Goal: Task Accomplishment & Management: Complete application form

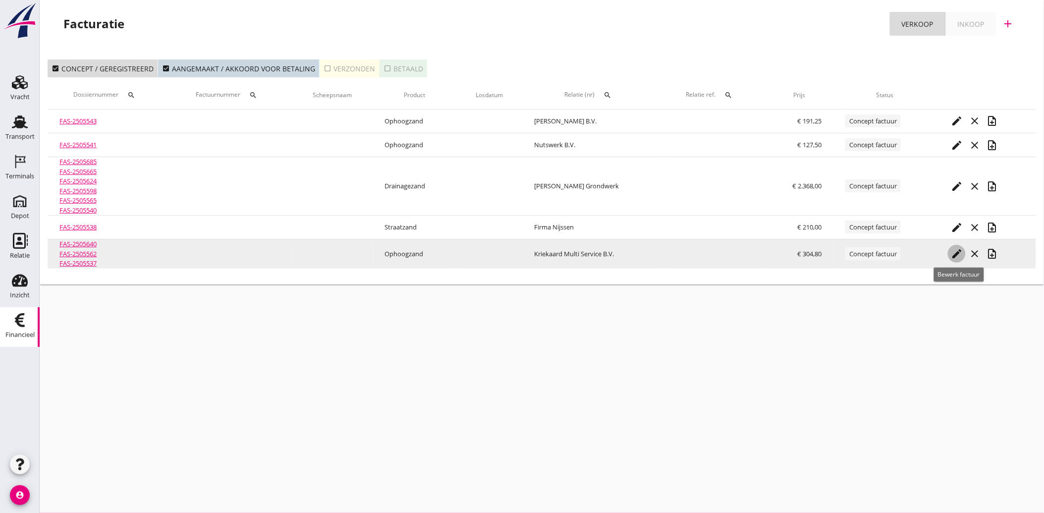
click at [959, 253] on icon "edit" at bounding box center [957, 254] width 12 height 12
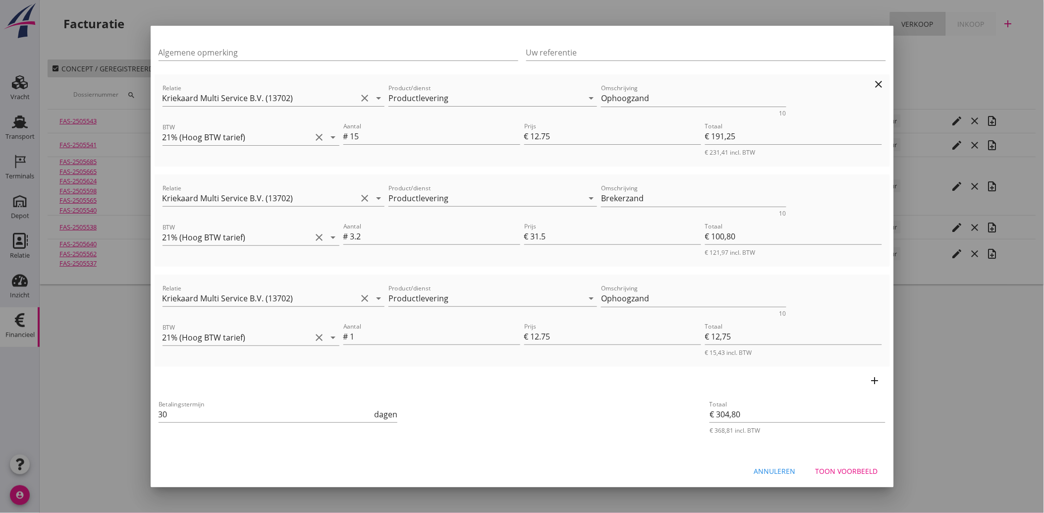
scroll to position [92, 0]
click at [848, 468] on div "Toon voorbeeld" at bounding box center [847, 470] width 62 height 10
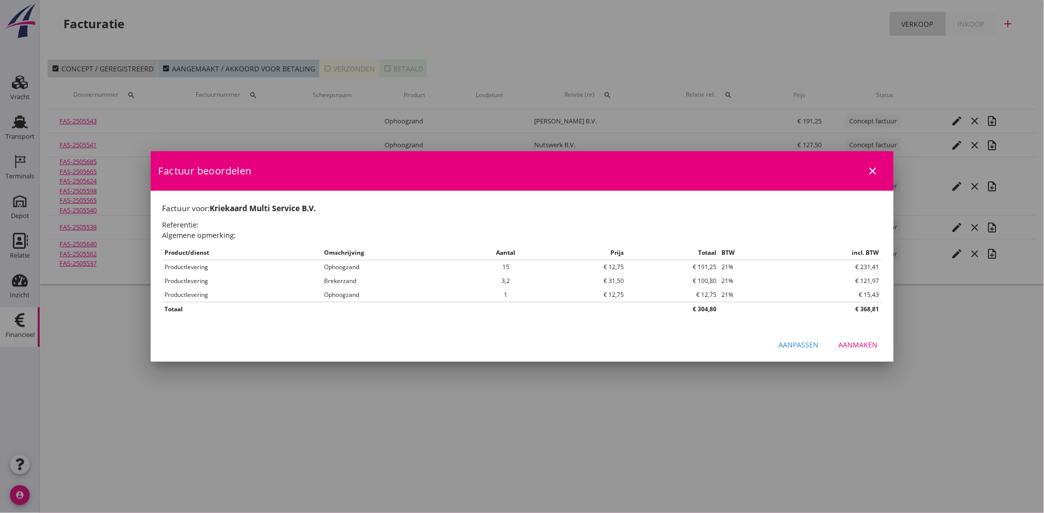
scroll to position [0, 0]
click at [850, 340] on div "Aanmaken" at bounding box center [858, 345] width 39 height 10
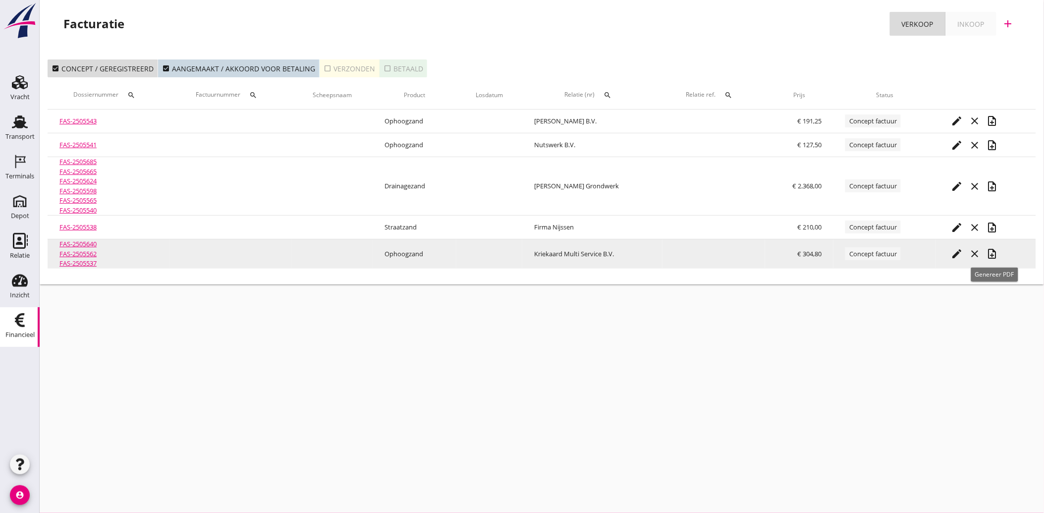
click at [994, 253] on icon "note_add" at bounding box center [993, 254] width 12 height 12
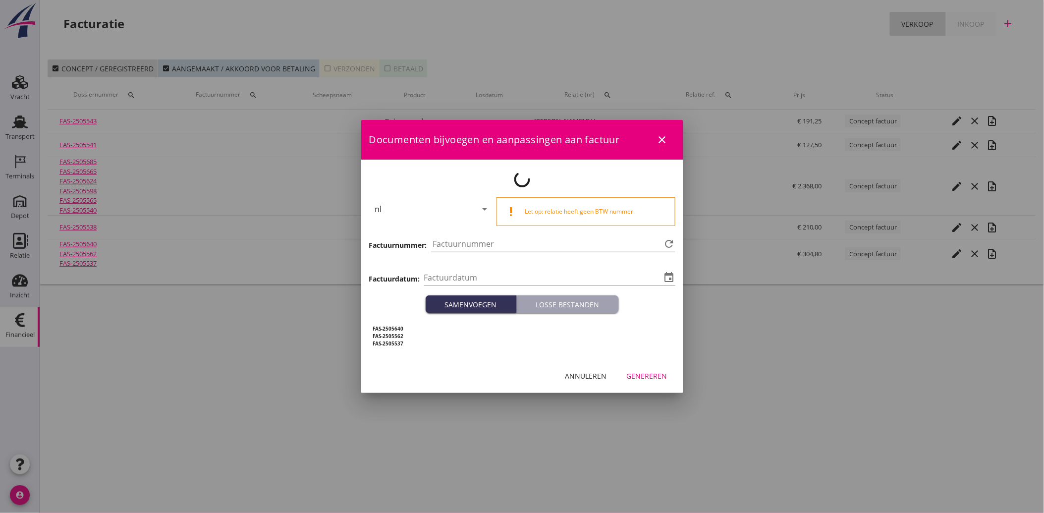
type input "[DATE]"
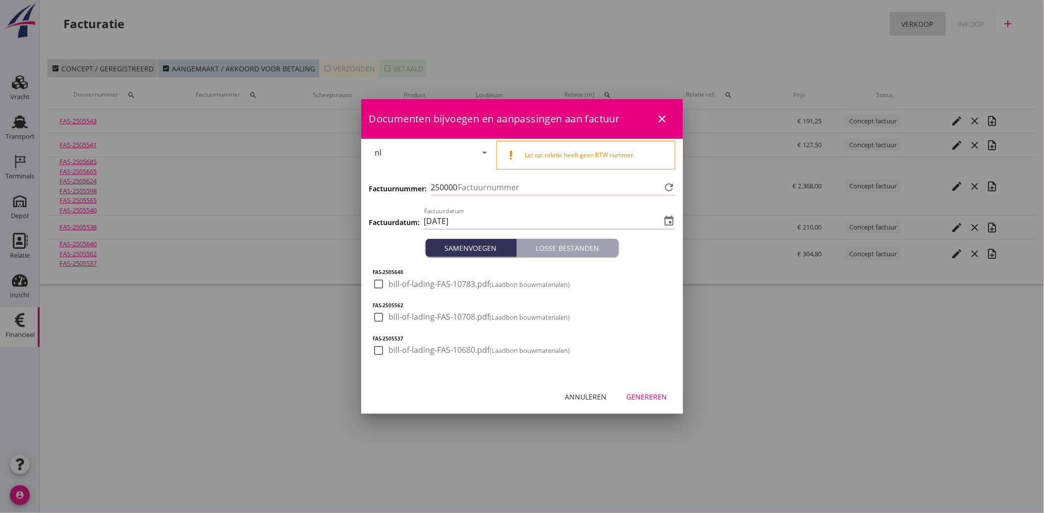
type input "3908"
drag, startPoint x: 384, startPoint y: 283, endPoint x: 374, endPoint y: 304, distance: 22.9
click at [384, 284] on div at bounding box center [379, 284] width 17 height 17
checkbox input "true"
click at [372, 311] on div "FAS-2505640 check_box bill-of-lading-FAS-10783.pdf (Laadbon bouwmaterialen) FAS…" at bounding box center [522, 318] width 322 height 123
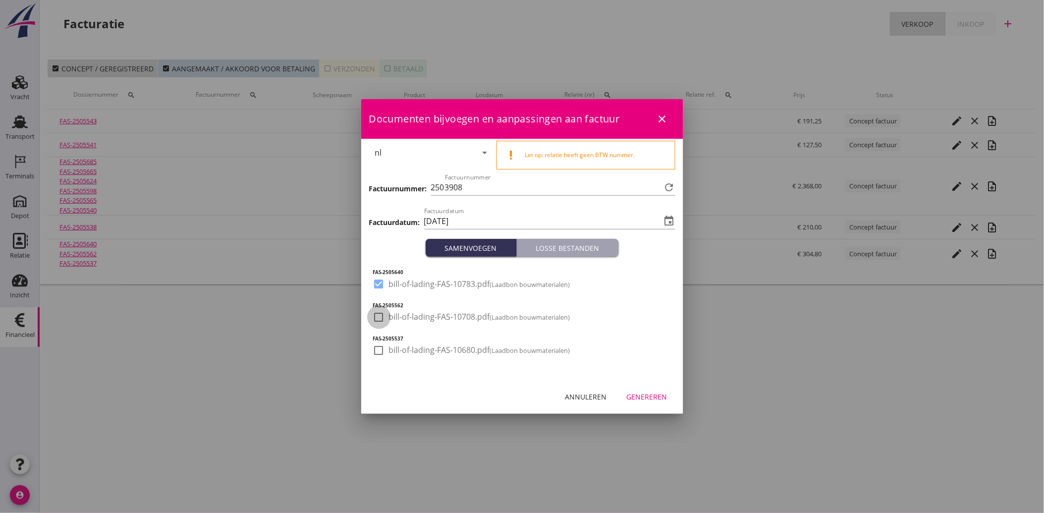
drag, startPoint x: 382, startPoint y: 316, endPoint x: 382, endPoint y: 346, distance: 29.3
click at [382, 319] on div at bounding box center [379, 317] width 17 height 17
checkbox input "true"
click at [382, 348] on div at bounding box center [379, 350] width 17 height 17
checkbox input "true"
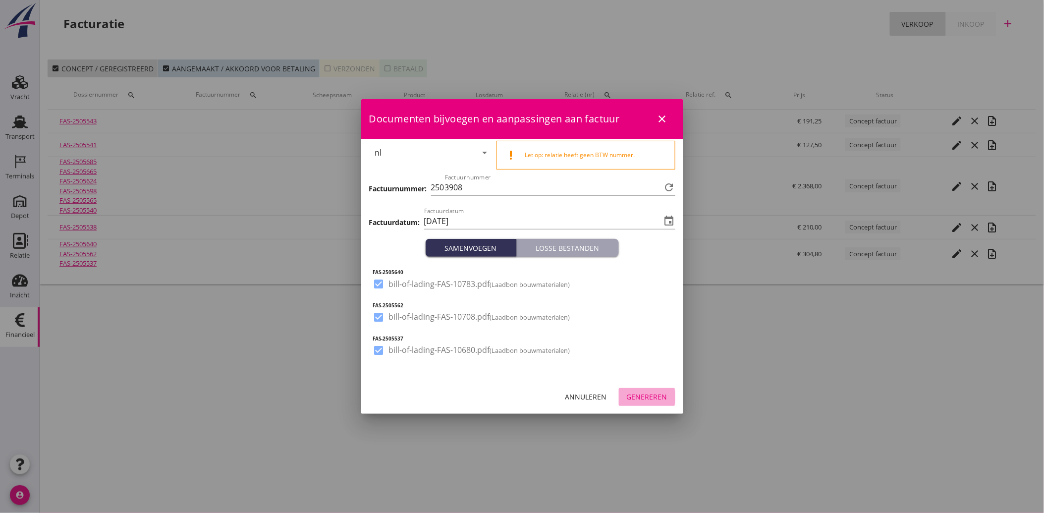
drag, startPoint x: 637, startPoint y: 391, endPoint x: 675, endPoint y: 404, distance: 39.8
click at [638, 391] on button "Genereren" at bounding box center [647, 397] width 57 height 18
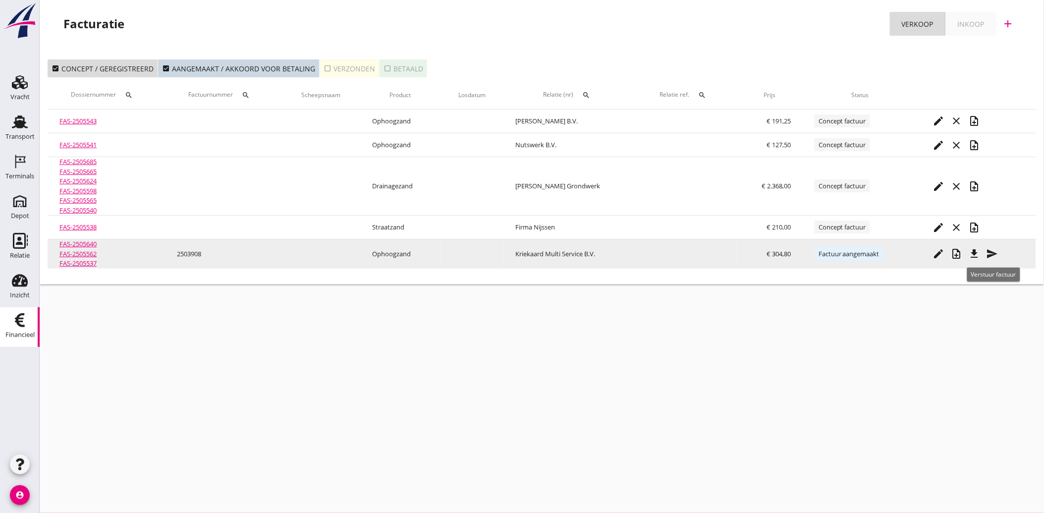
click at [977, 249] on icon "file_download" at bounding box center [975, 254] width 12 height 12
click at [998, 251] on icon "send" at bounding box center [992, 254] width 12 height 12
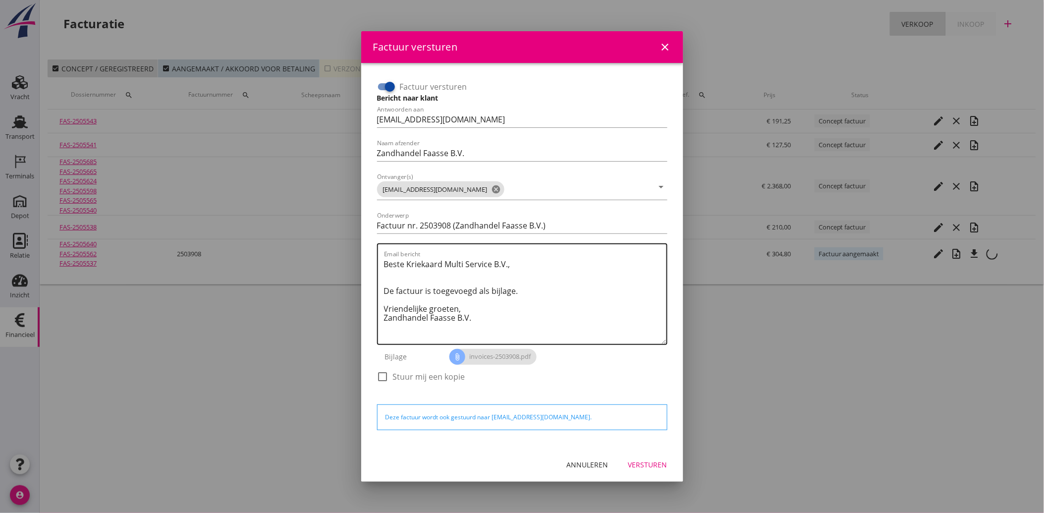
click at [488, 325] on textarea "Beste Kriekaard Multi Service B.V., De factuur is toegevoegd als bijlage. Vrien…" at bounding box center [525, 300] width 283 height 88
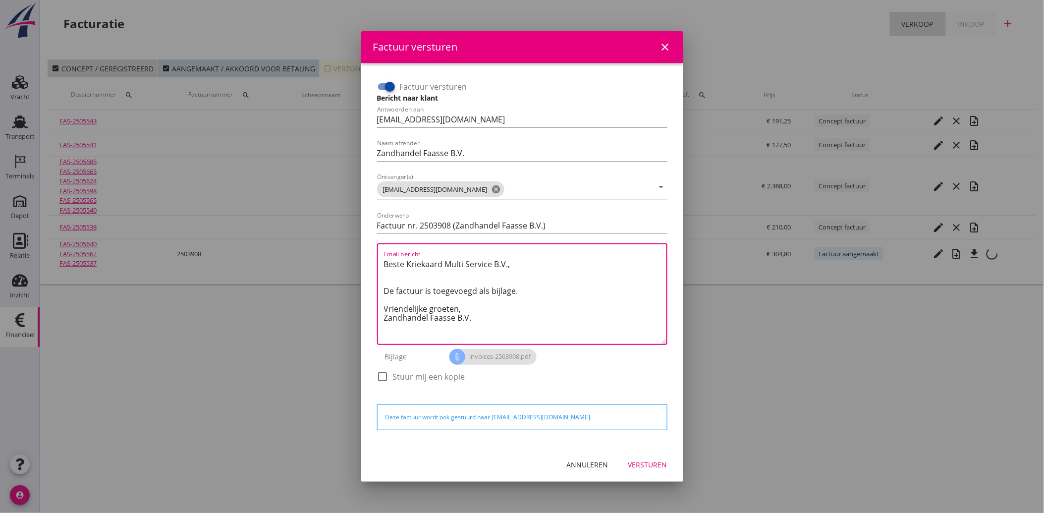
drag, startPoint x: 482, startPoint y: 321, endPoint x: 365, endPoint y: 251, distance: 136.3
click at [365, 251] on div "Factuur versturen Bericht naar klant Antwoorden aan [EMAIL_ADDRESS][DOMAIN_NAME…" at bounding box center [522, 255] width 322 height 385
paste textarea "Geachte heer/mevrouw, Hierbij zenden wij u onze factuur i.v.m. de door ons aan …"
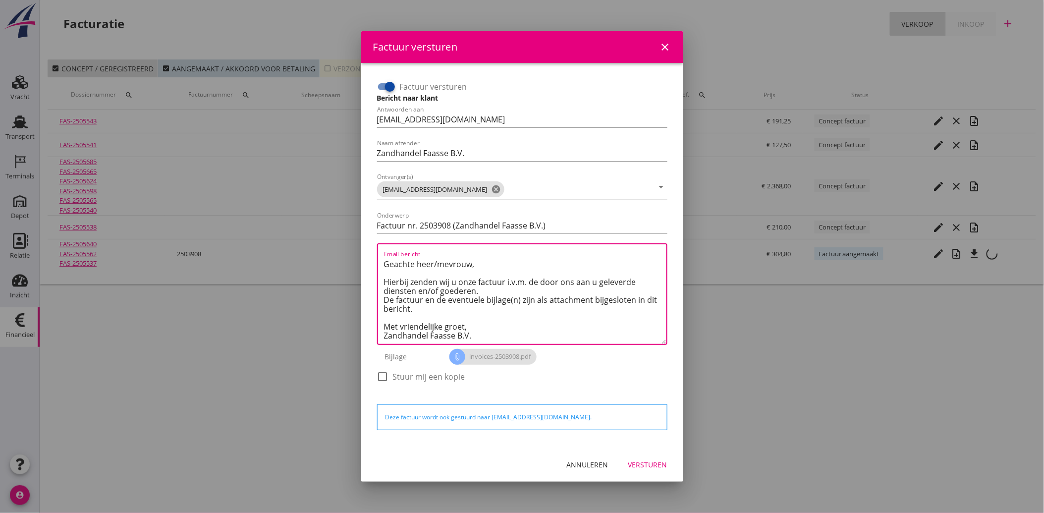
scroll to position [6, 0]
type textarea "Geachte heer/mevrouw, Hierbij zenden wij u onze factuur i.v.m. de door ons aan …"
click at [633, 464] on div "Versturen" at bounding box center [648, 465] width 39 height 10
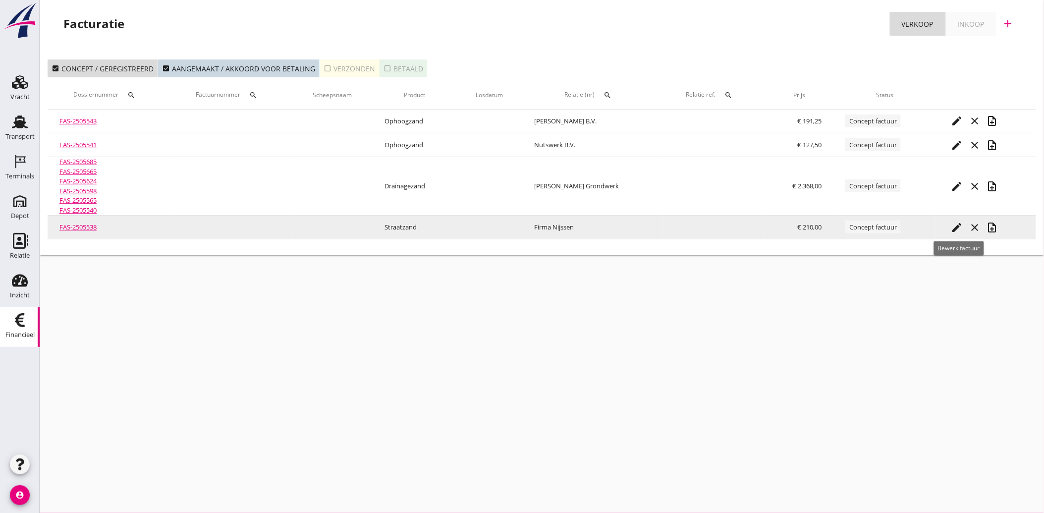
click at [957, 224] on icon "edit" at bounding box center [957, 228] width 12 height 12
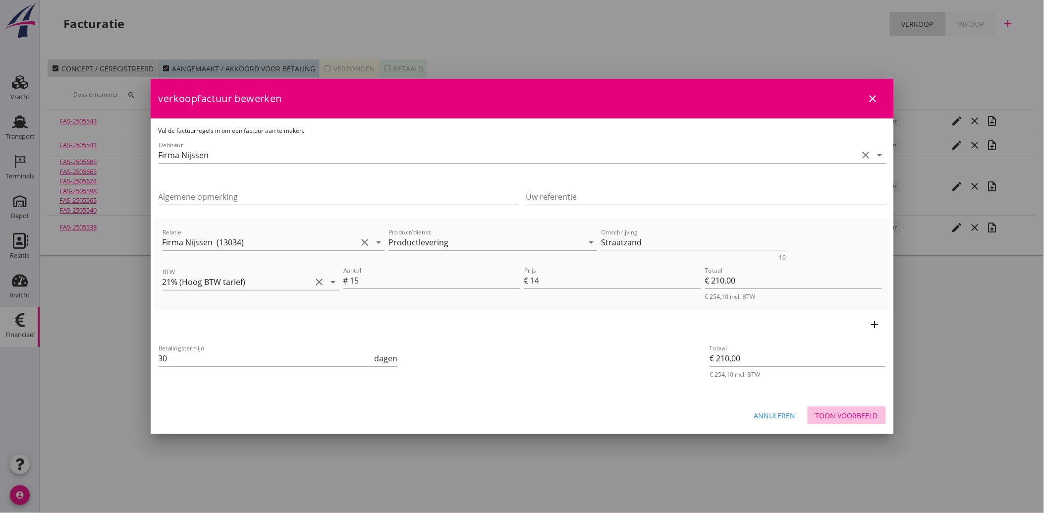
click at [854, 410] on div "Toon voorbeeld" at bounding box center [847, 415] width 62 height 10
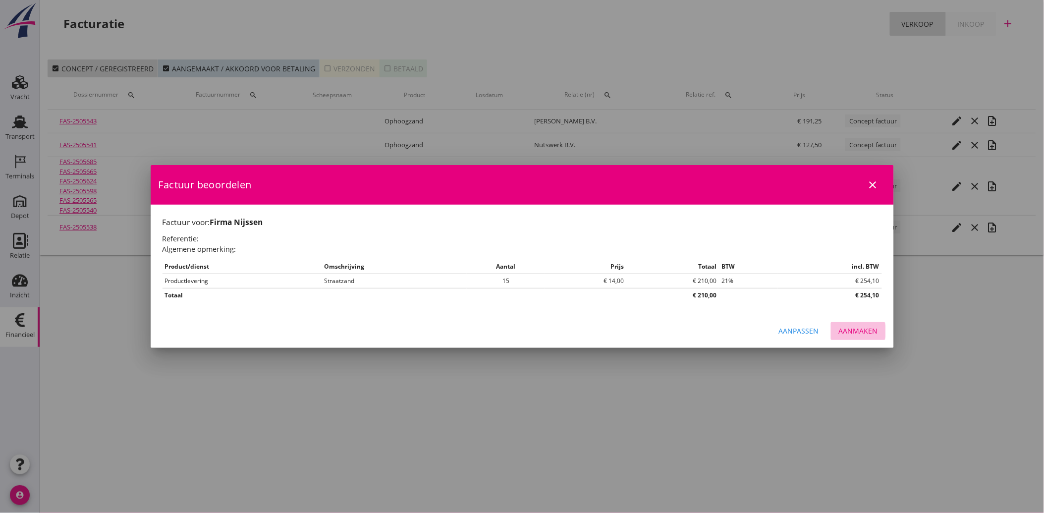
click at [860, 326] on div "Aanmaken" at bounding box center [858, 331] width 39 height 10
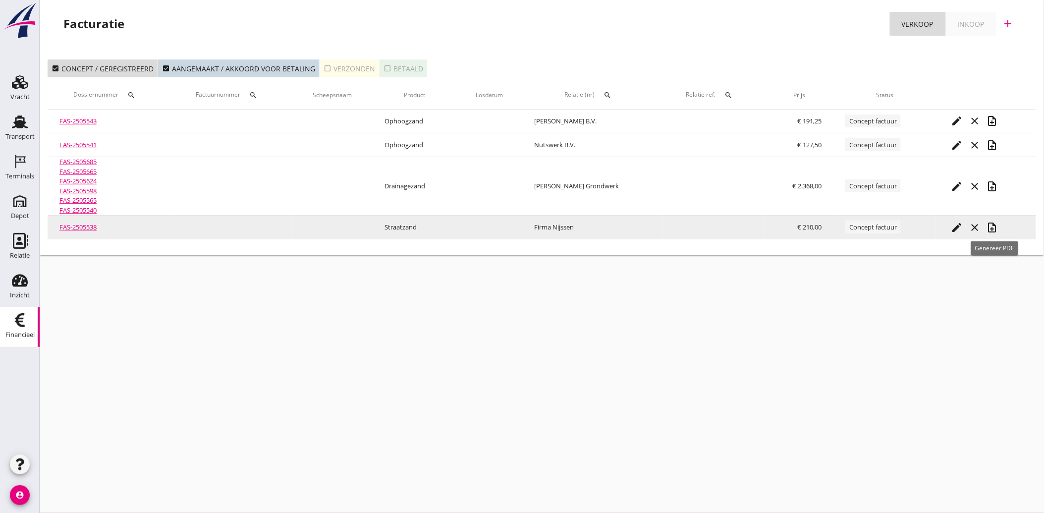
click at [993, 226] on icon "note_add" at bounding box center [993, 228] width 12 height 12
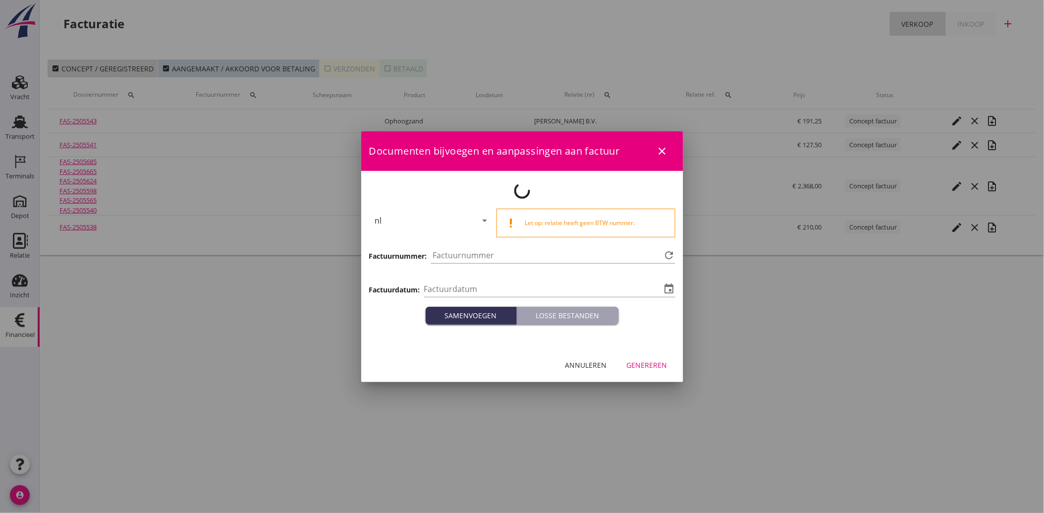
type input "[DATE]"
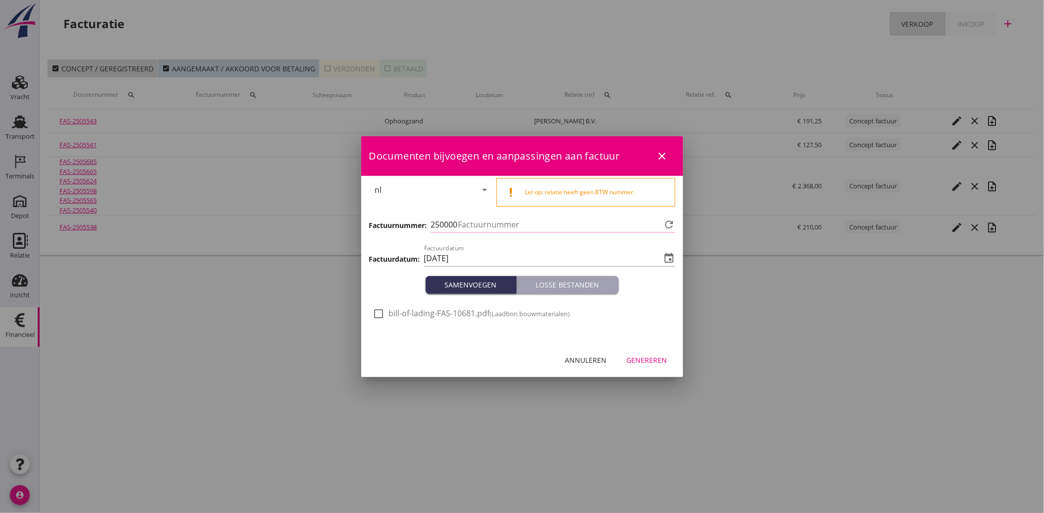
type input "3909"
click at [376, 315] on div at bounding box center [379, 313] width 17 height 17
checkbox input "true"
click at [652, 360] on div "Genereren" at bounding box center [647, 360] width 41 height 10
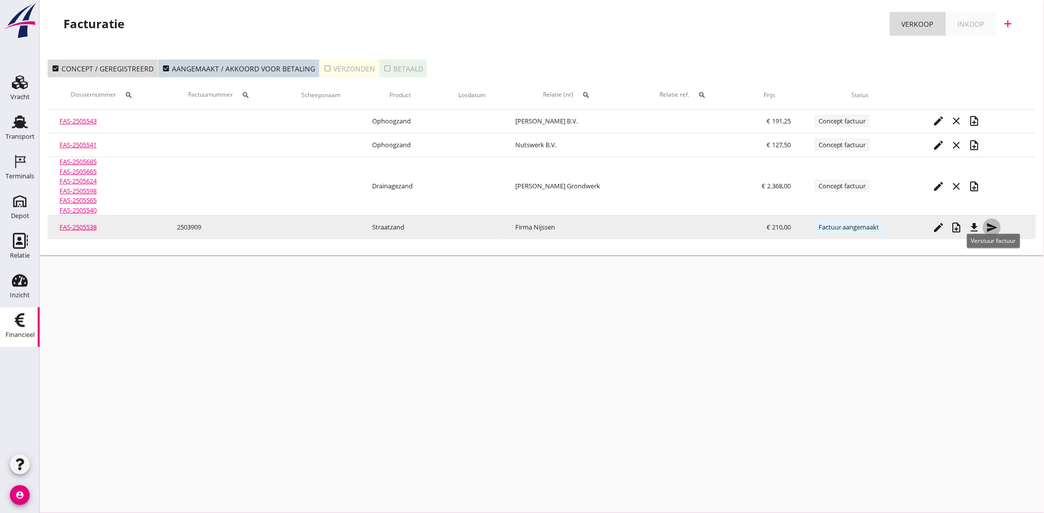
click at [993, 228] on icon "send" at bounding box center [992, 228] width 12 height 12
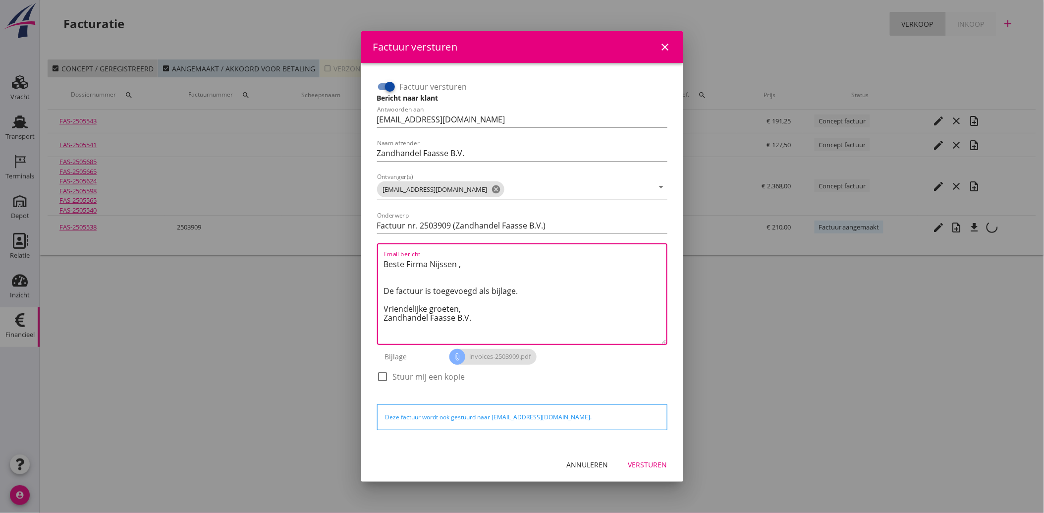
drag, startPoint x: 480, startPoint y: 321, endPoint x: 373, endPoint y: 253, distance: 126.5
click at [373, 253] on div "Factuur versturen Bericht naar klant Antwoorden aan [EMAIL_ADDRESS][DOMAIN_NAME…" at bounding box center [522, 236] width 298 height 323
paste textarea "Geachte heer/mevrouw, Hierbij zenden wij u onze factuur i.v.m. de door ons aan …"
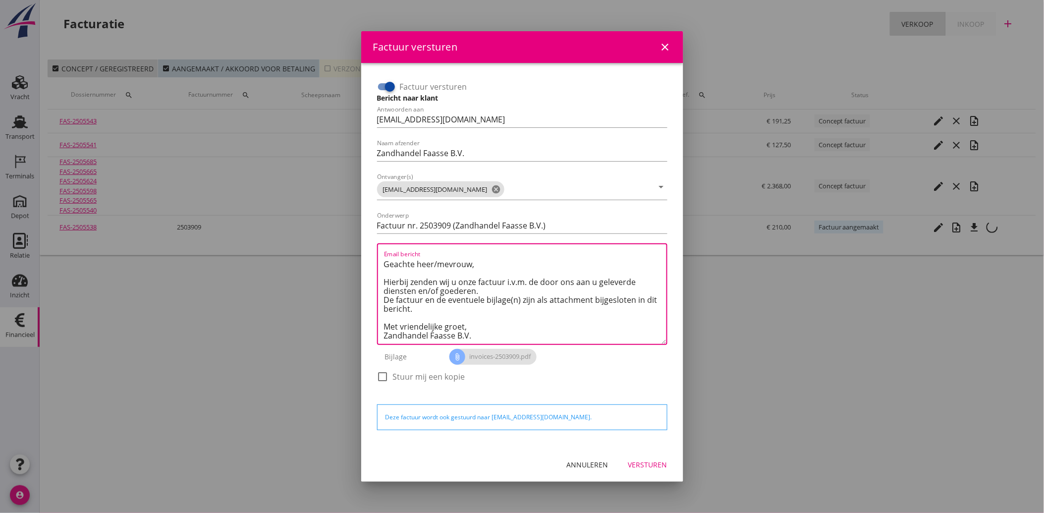
type textarea "Geachte heer/mevrouw, Hierbij zenden wij u onze factuur i.v.m. de door ons aan …"
click at [644, 462] on div "Versturen" at bounding box center [648, 465] width 39 height 10
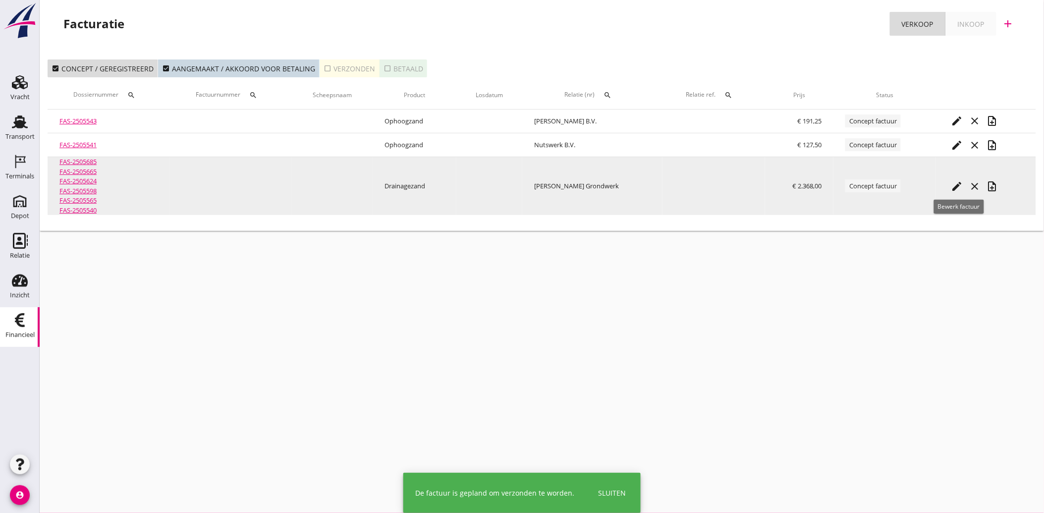
click at [958, 185] on icon "edit" at bounding box center [957, 186] width 12 height 12
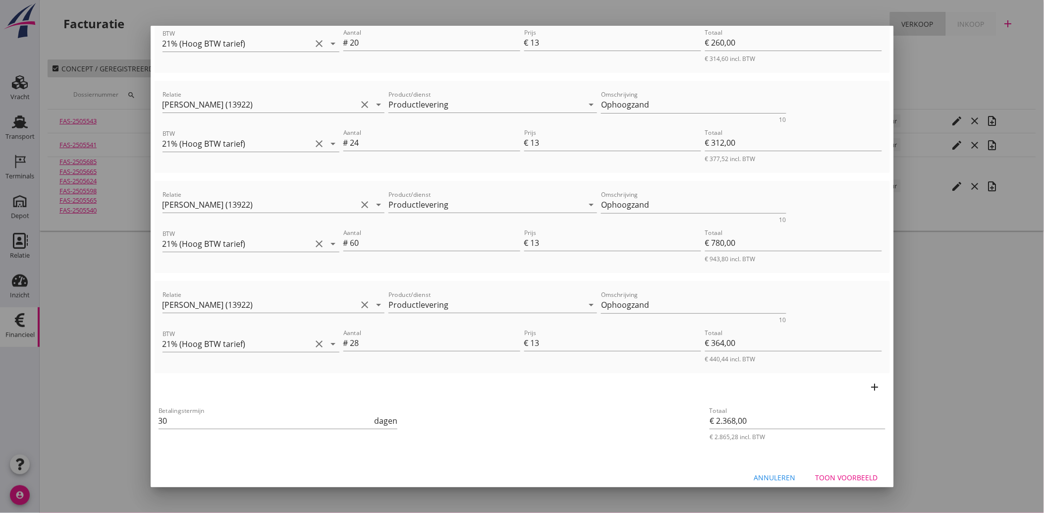
scroll to position [392, 0]
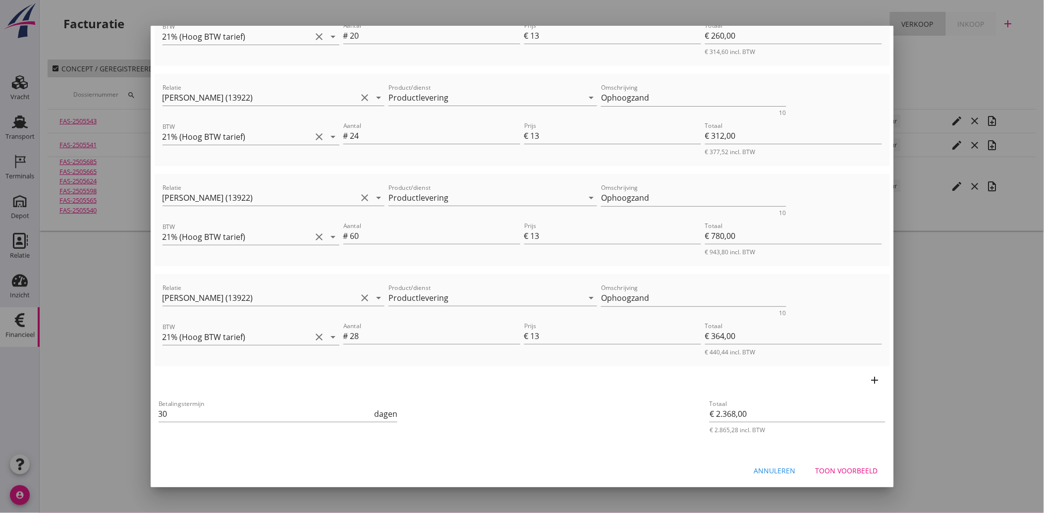
click at [832, 468] on div "Toon voorbeeld" at bounding box center [847, 470] width 62 height 10
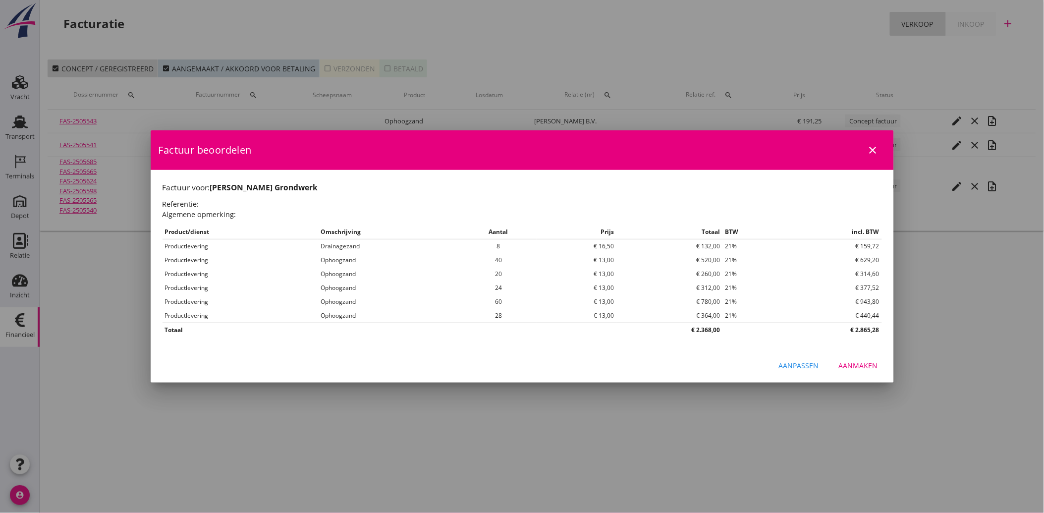
scroll to position [0, 0]
click at [871, 364] on div "Aanmaken" at bounding box center [858, 365] width 39 height 10
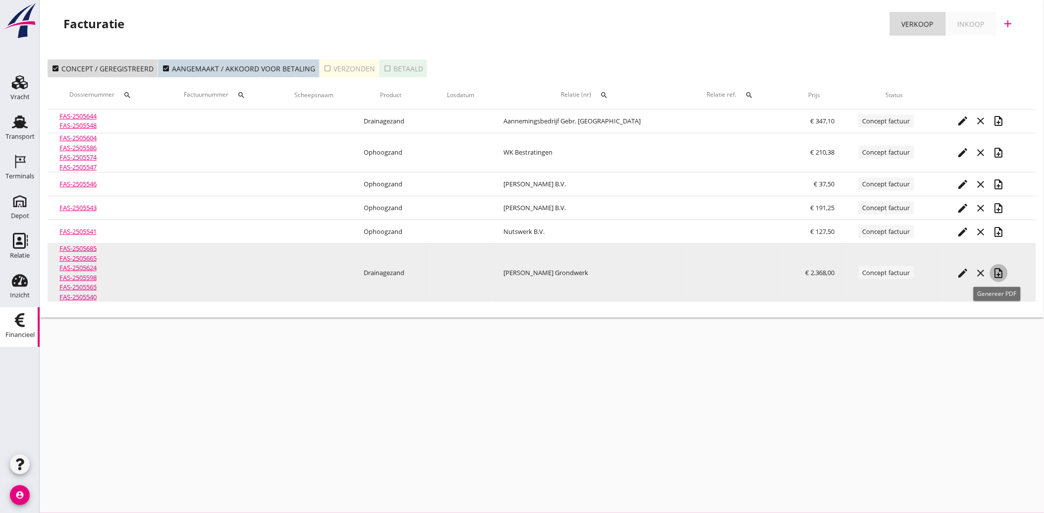
click at [993, 272] on icon "note_add" at bounding box center [999, 273] width 12 height 12
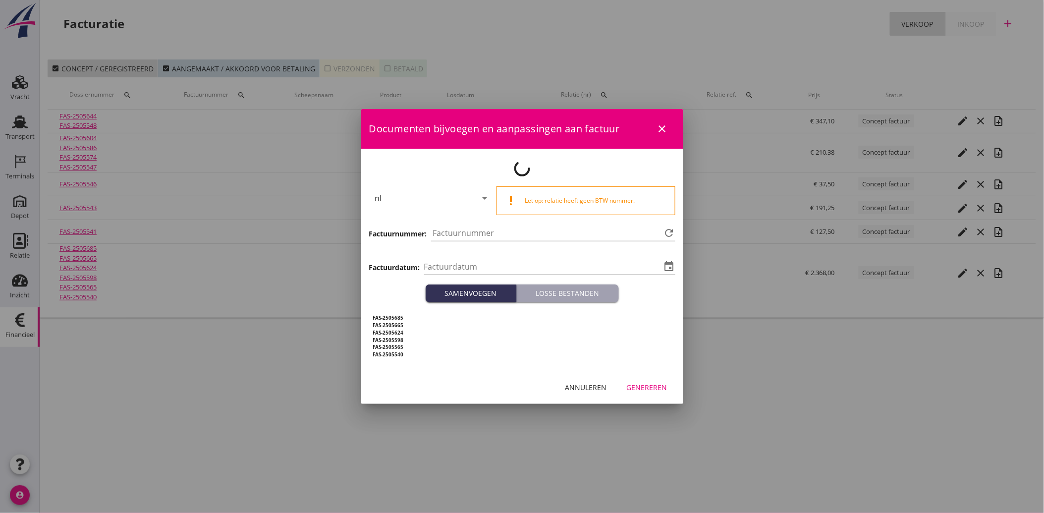
type input "[DATE]"
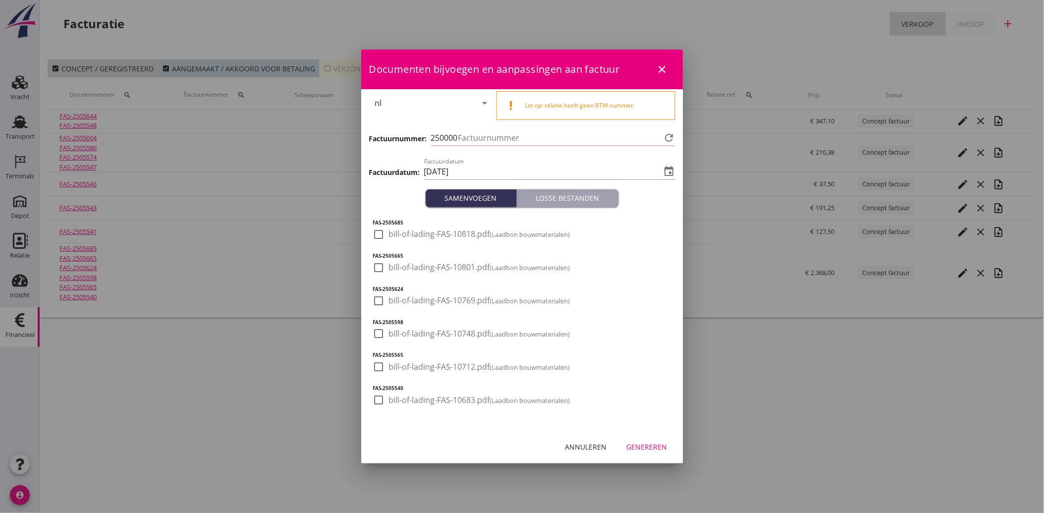
type input "3910"
click at [379, 233] on div at bounding box center [379, 234] width 17 height 17
checkbox input "true"
click at [375, 272] on div at bounding box center [379, 267] width 17 height 17
checkbox input "true"
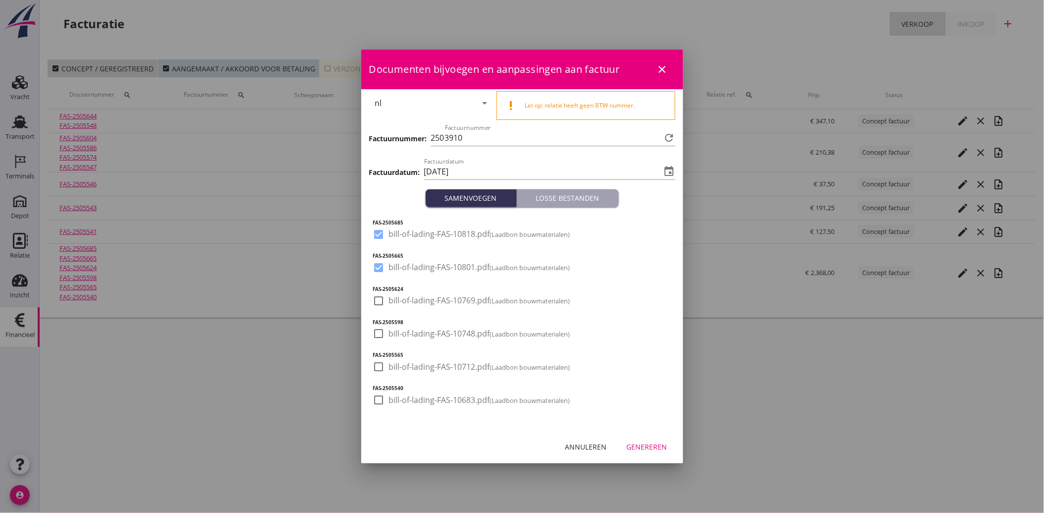
click at [374, 302] on div at bounding box center [379, 300] width 17 height 17
checkbox input "true"
drag, startPoint x: 377, startPoint y: 324, endPoint x: 377, endPoint y: 342, distance: 17.8
click at [377, 325] on h5 "FAS-2505598" at bounding box center [522, 322] width 298 height 7
drag, startPoint x: 377, startPoint y: 341, endPoint x: 377, endPoint y: 351, distance: 10.4
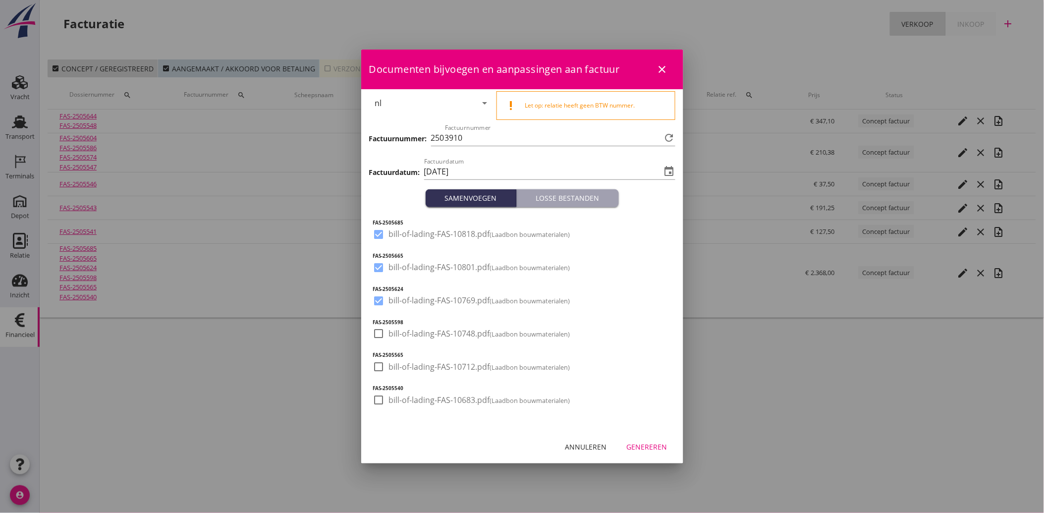
click at [377, 341] on div at bounding box center [379, 333] width 17 height 17
checkbox input "true"
drag, startPoint x: 375, startPoint y: 360, endPoint x: 381, endPoint y: 387, distance: 27.8
click at [375, 360] on div at bounding box center [379, 366] width 17 height 17
checkbox input "true"
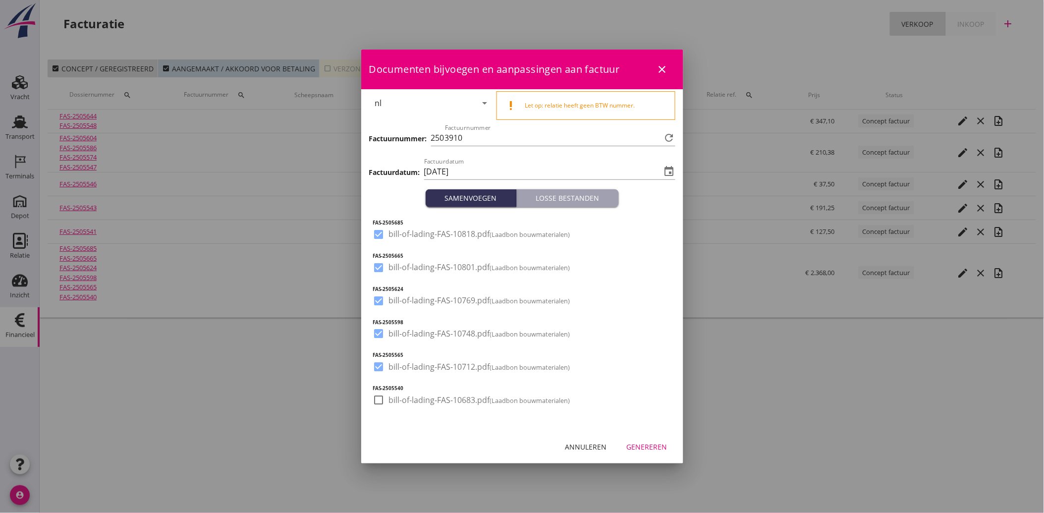
click at [382, 393] on div at bounding box center [379, 400] width 17 height 17
checkbox input "true"
click at [647, 447] on div "Genereren" at bounding box center [647, 447] width 41 height 10
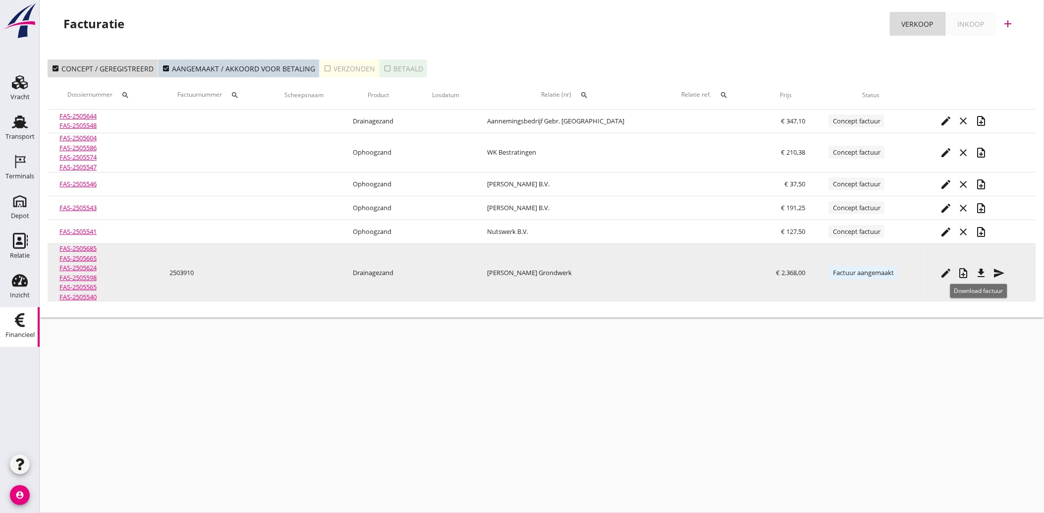
click at [980, 274] on icon "file_download" at bounding box center [982, 273] width 12 height 12
click at [994, 273] on icon "send" at bounding box center [1000, 273] width 12 height 12
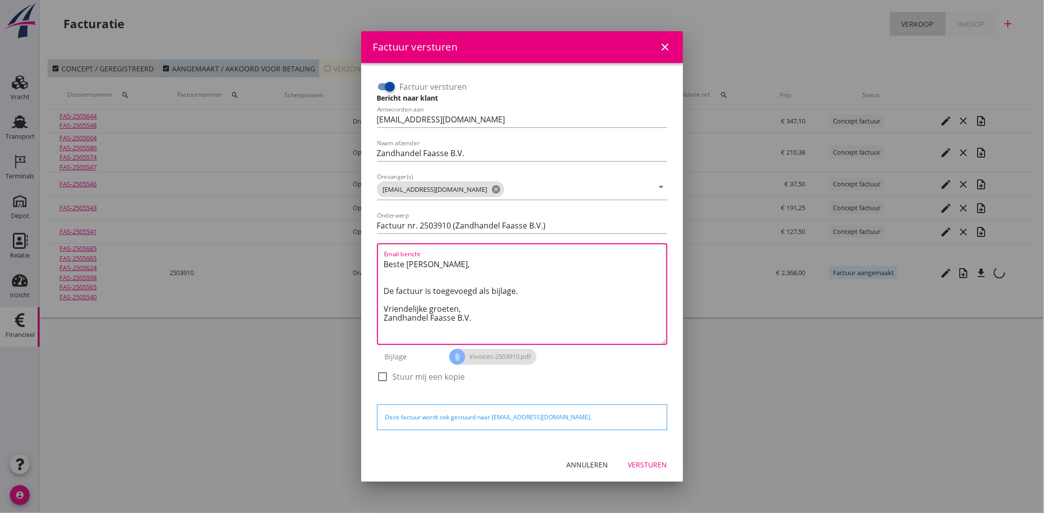
drag, startPoint x: 489, startPoint y: 324, endPoint x: 364, endPoint y: 247, distance: 146.2
click at [364, 247] on div "Factuur versturen Bericht naar klant Antwoorden aan [EMAIL_ADDRESS][DOMAIN_NAME…" at bounding box center [522, 255] width 322 height 385
paste textarea "Geachte heer/mevrouw, Hierbij zenden wij u onze factuur i.v.m. de door ons aan …"
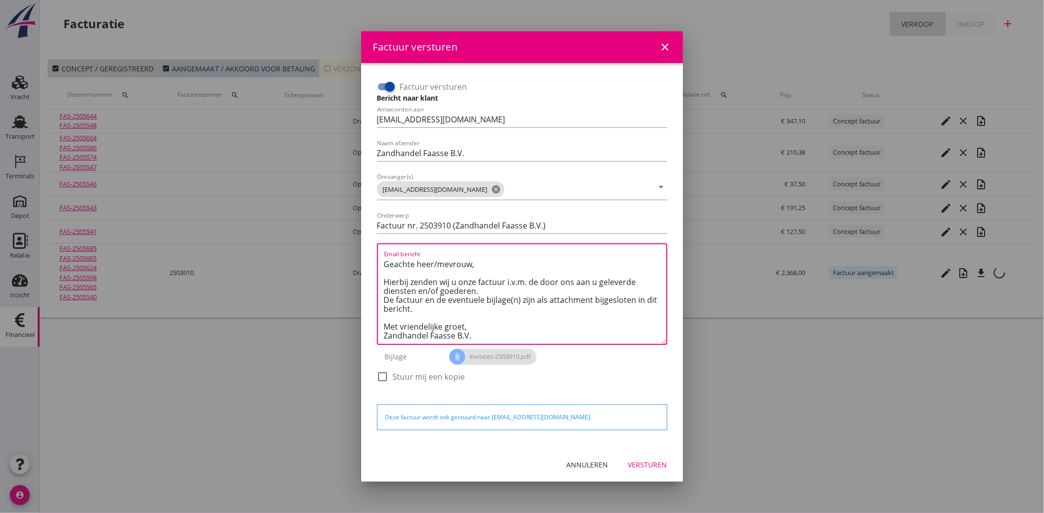
scroll to position [6, 0]
type textarea "Geachte heer/mevrouw, Hierbij zenden wij u onze factuur i.v.m. de door ons aan …"
click at [636, 462] on div "Versturen" at bounding box center [648, 465] width 39 height 10
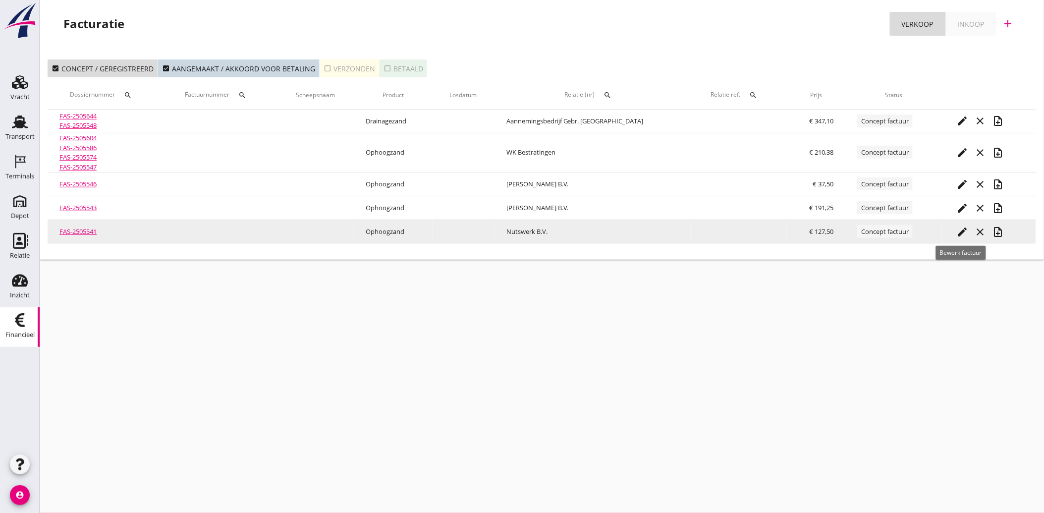
click at [960, 231] on icon "edit" at bounding box center [963, 232] width 12 height 12
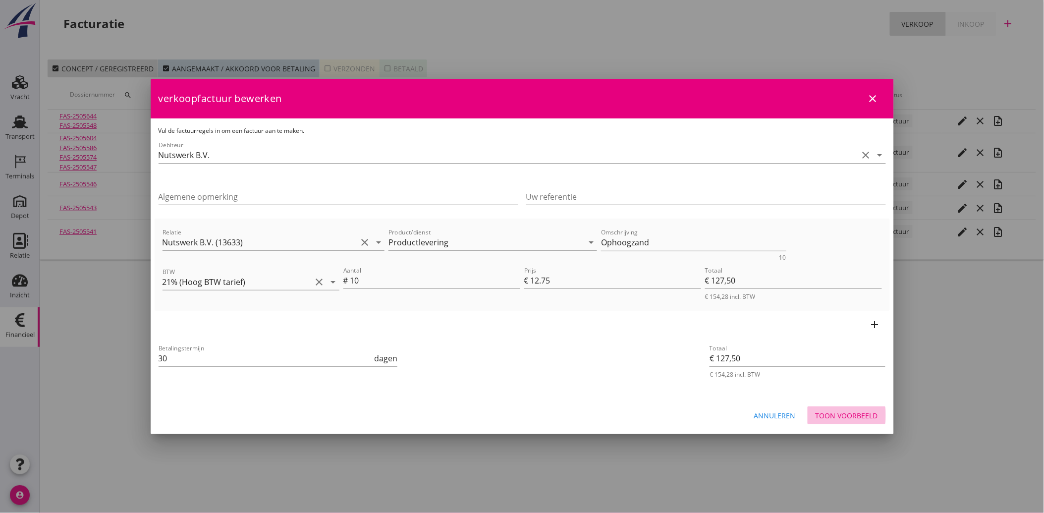
click at [855, 407] on button "Toon voorbeeld" at bounding box center [847, 415] width 78 height 18
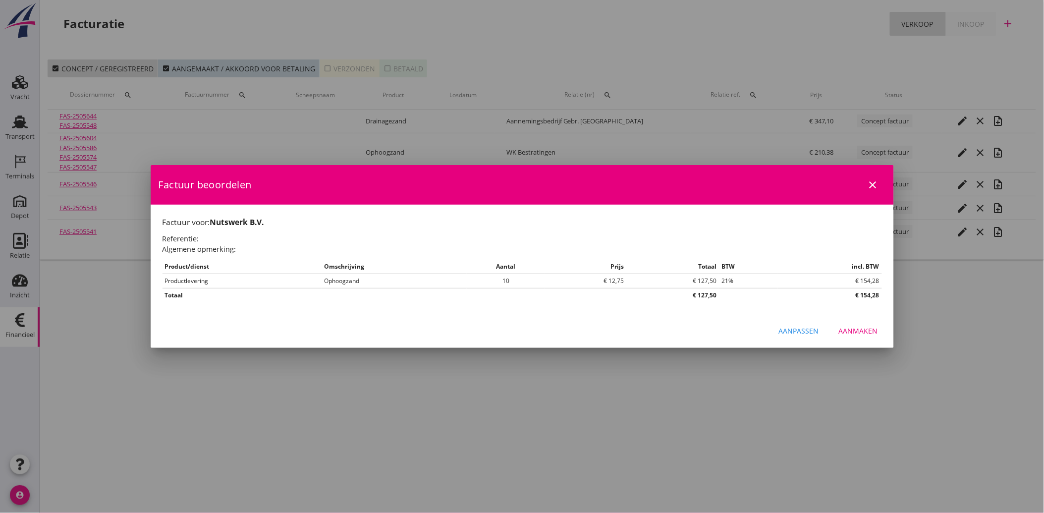
click at [873, 331] on div "Aanmaken" at bounding box center [858, 331] width 39 height 10
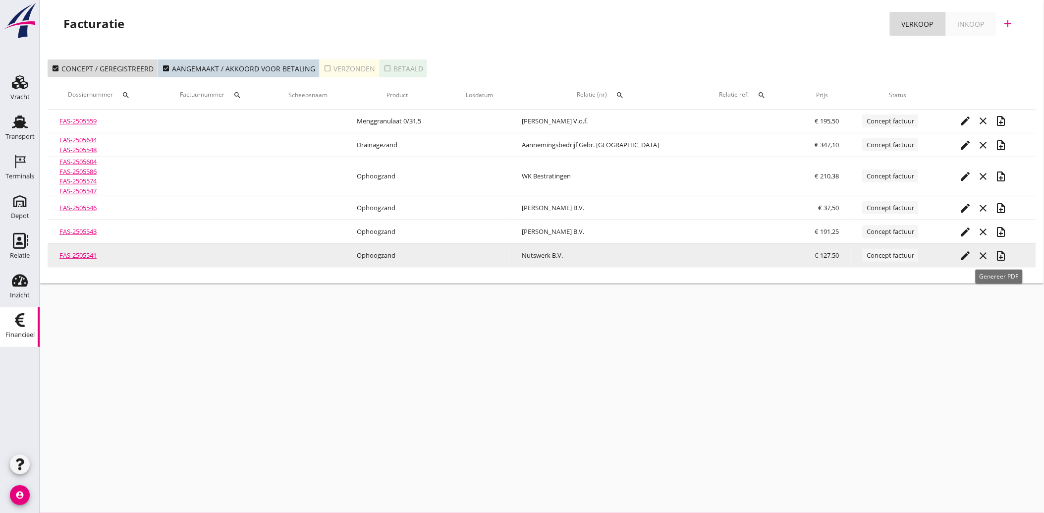
click at [1002, 251] on icon "note_add" at bounding box center [1001, 256] width 12 height 12
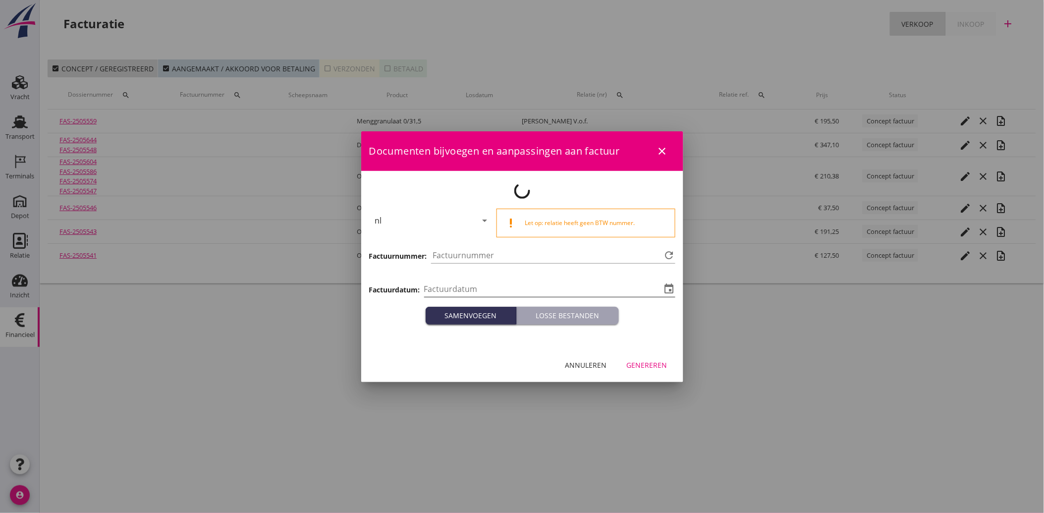
type input "[DATE]"
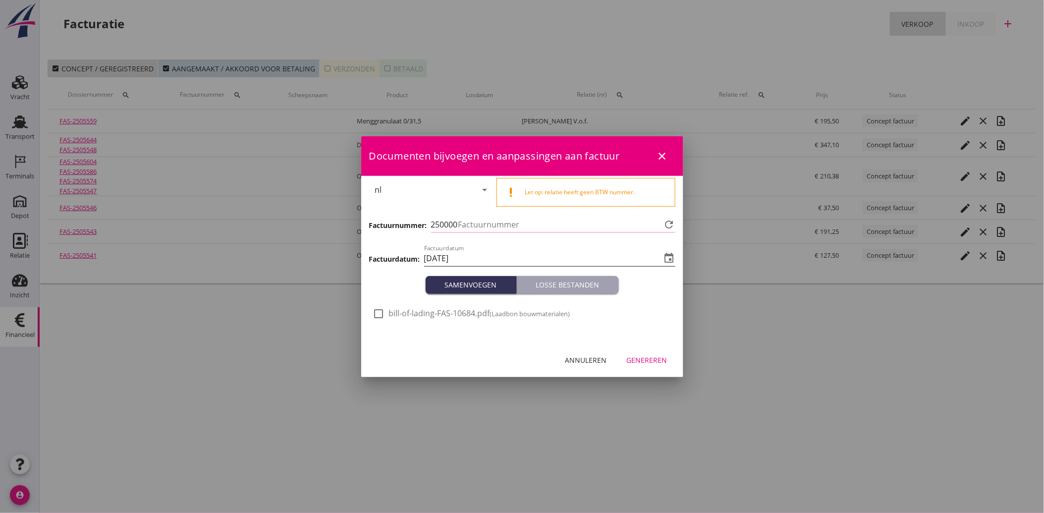
type input "3911"
click at [380, 318] on div at bounding box center [379, 313] width 17 height 17
checkbox input "true"
click at [638, 355] on div "Genereren" at bounding box center [647, 360] width 41 height 10
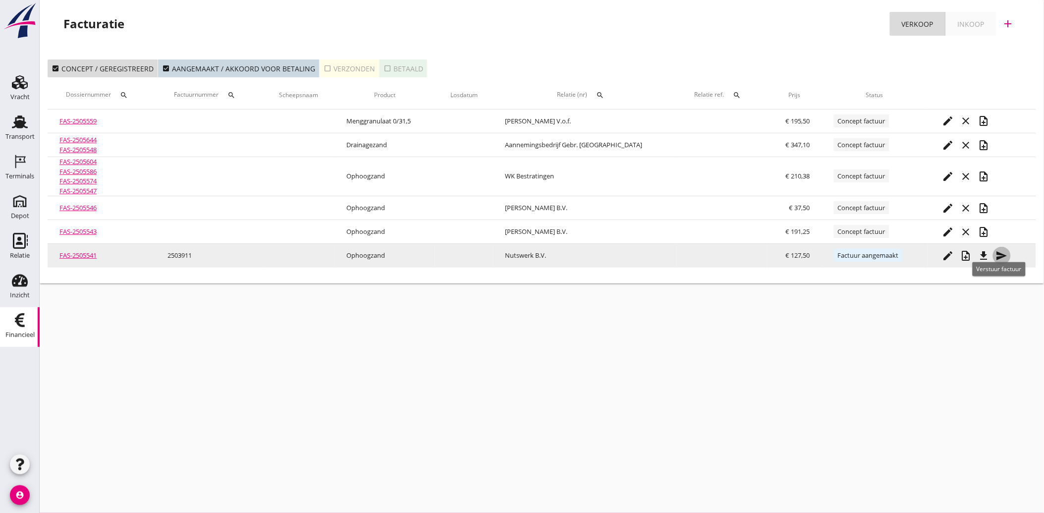
click at [1004, 254] on icon "send" at bounding box center [1002, 256] width 12 height 12
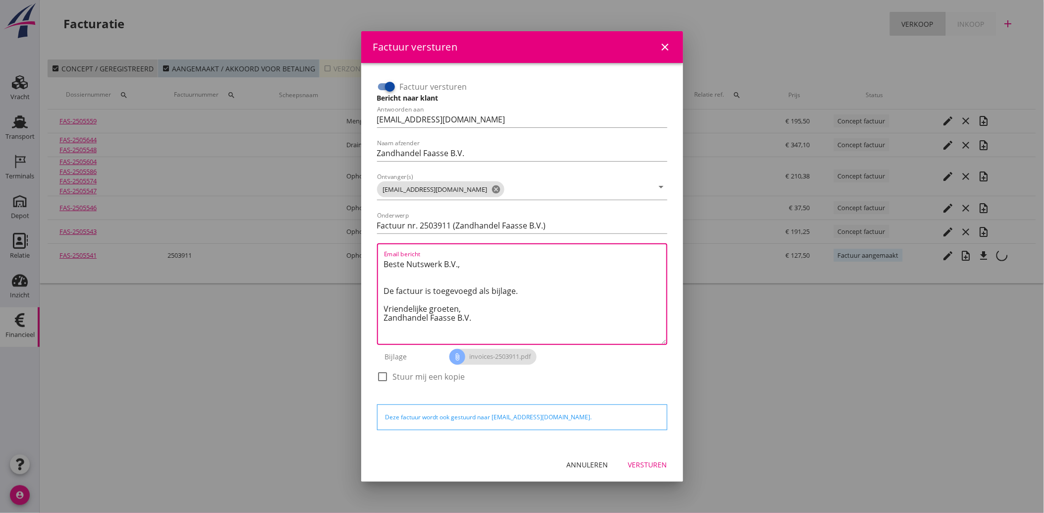
drag, startPoint x: 477, startPoint y: 321, endPoint x: 367, endPoint y: 256, distance: 127.5
click at [367, 256] on div "Factuur versturen Bericht naar klant Antwoorden aan [EMAIL_ADDRESS][DOMAIN_NAME…" at bounding box center [522, 255] width 322 height 385
paste textarea "Geachte heer/mevrouw, Hierbij zenden wij u onze factuur i.v.m. de door ons aan …"
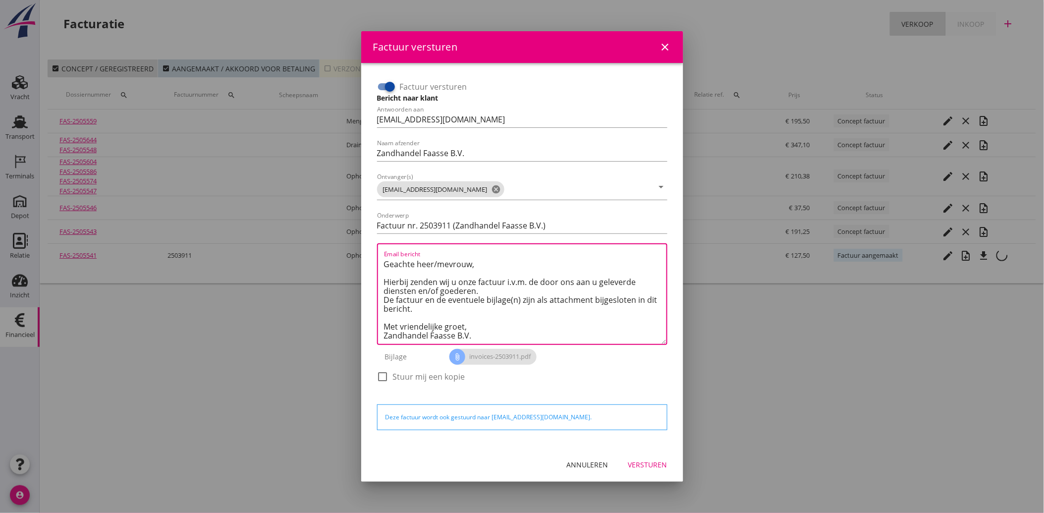
type textarea "Geachte heer/mevrouw, Hierbij zenden wij u onze factuur i.v.m. de door ons aan …"
click at [652, 468] on div "Versturen" at bounding box center [648, 465] width 39 height 10
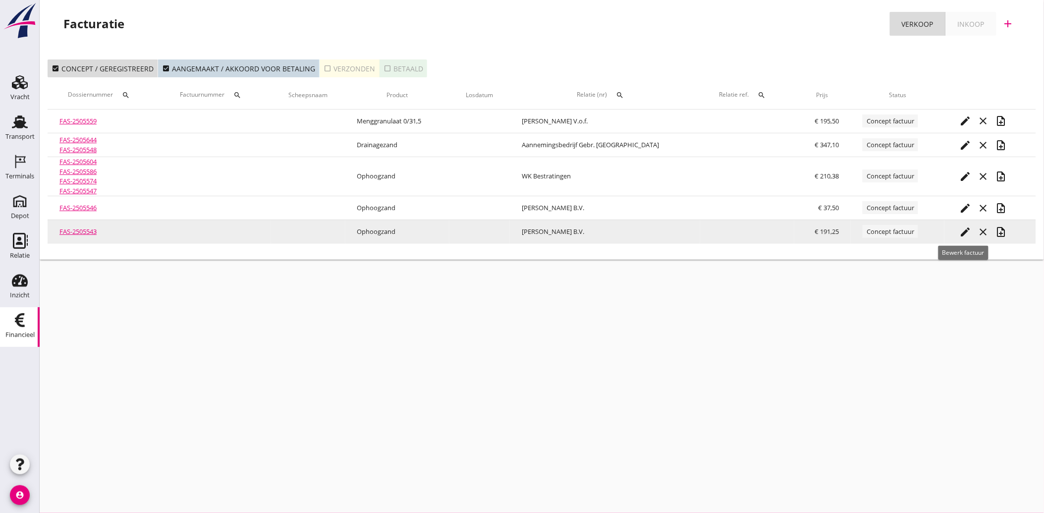
click at [964, 230] on icon "edit" at bounding box center [966, 232] width 12 height 12
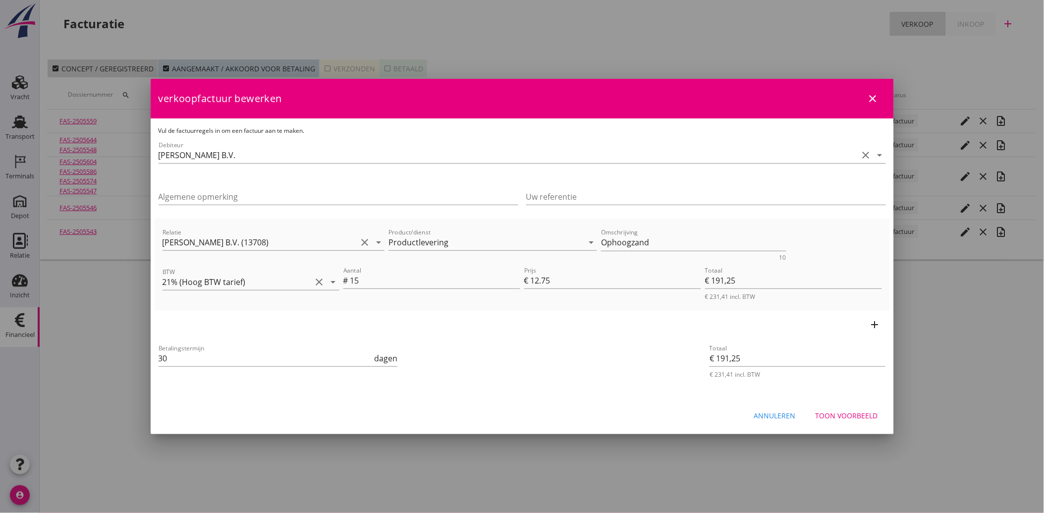
click at [854, 412] on div "Toon voorbeeld" at bounding box center [847, 415] width 62 height 10
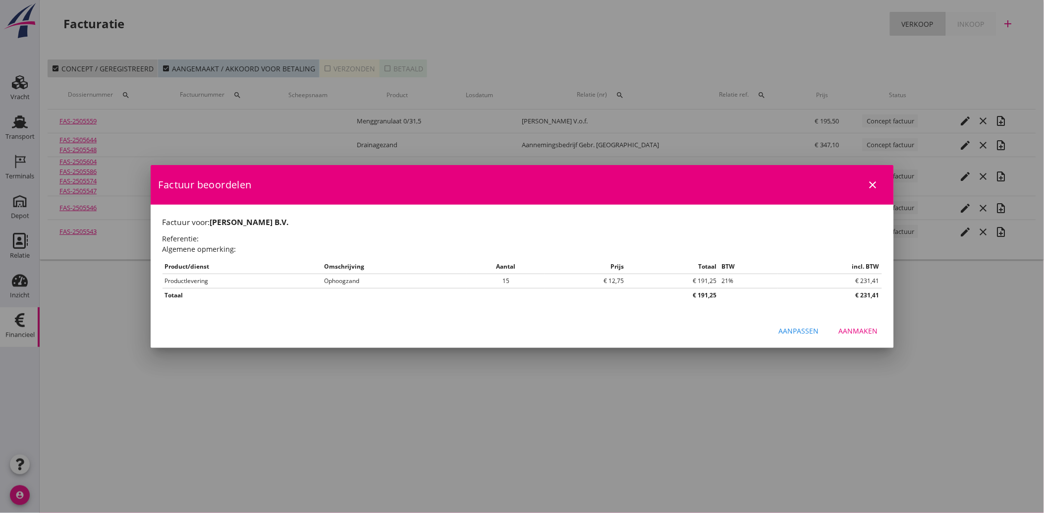
click at [854, 330] on div "Aanmaken" at bounding box center [858, 331] width 39 height 10
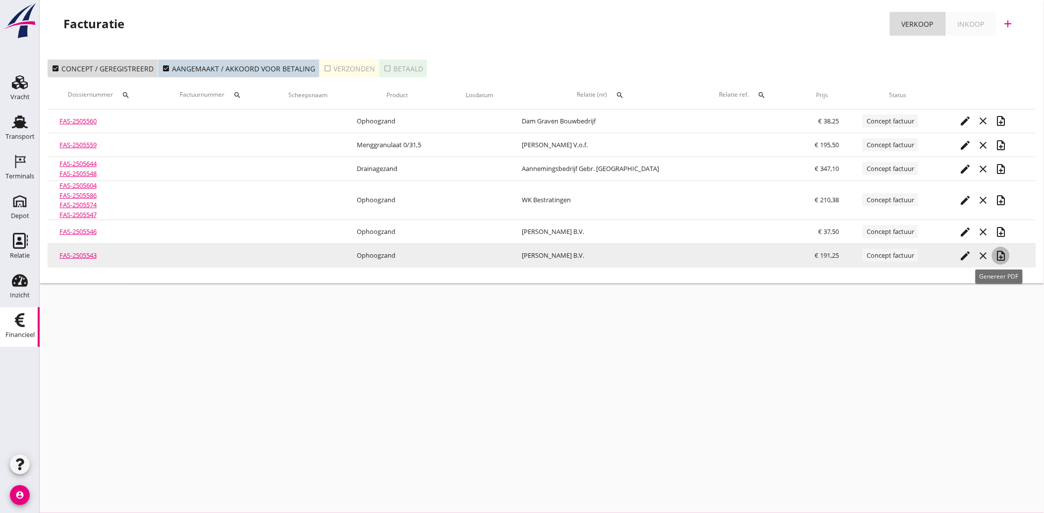
click at [1000, 252] on icon "note_add" at bounding box center [1001, 256] width 12 height 12
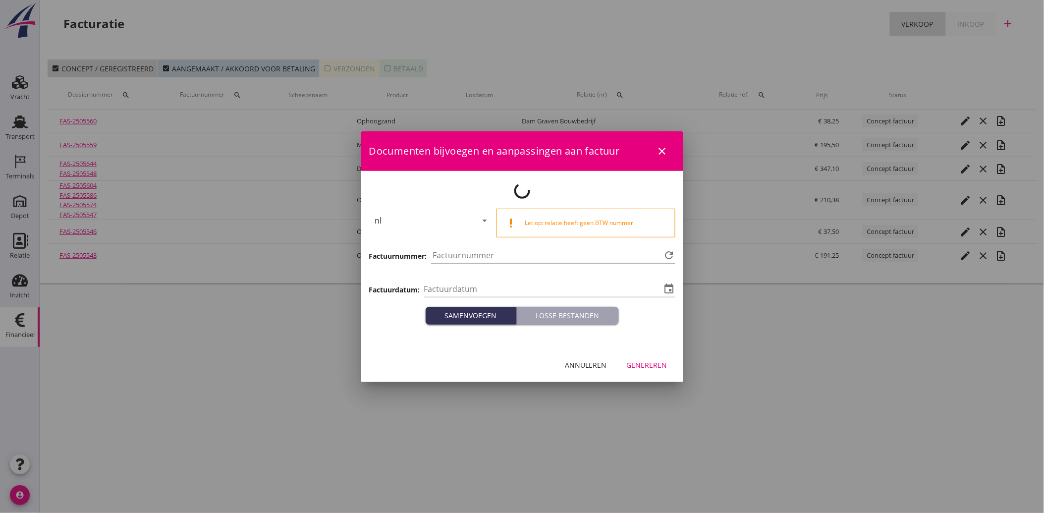
type input "[DATE]"
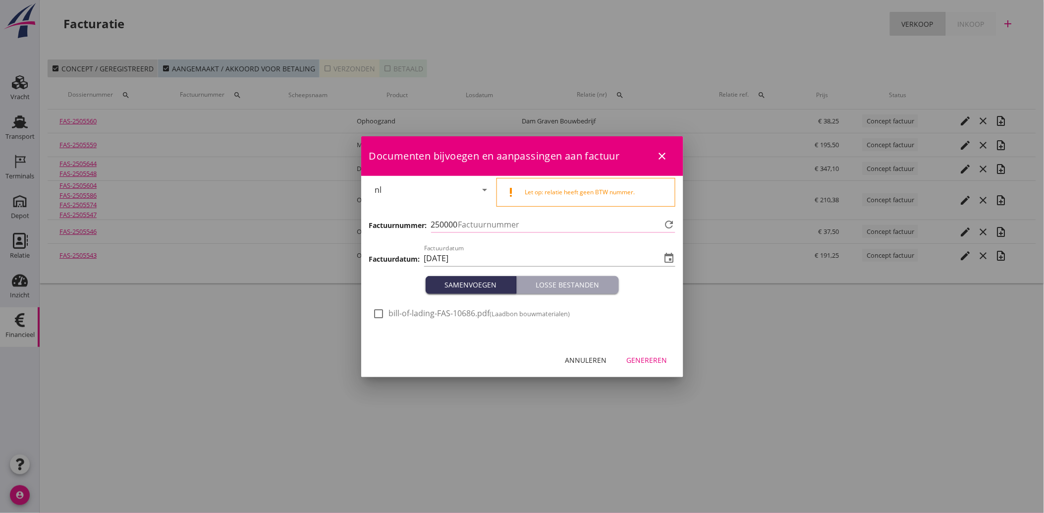
type input "3912"
click at [387, 312] on div at bounding box center [379, 313] width 17 height 17
checkbox input "true"
click at [652, 358] on div "Genereren" at bounding box center [647, 360] width 41 height 10
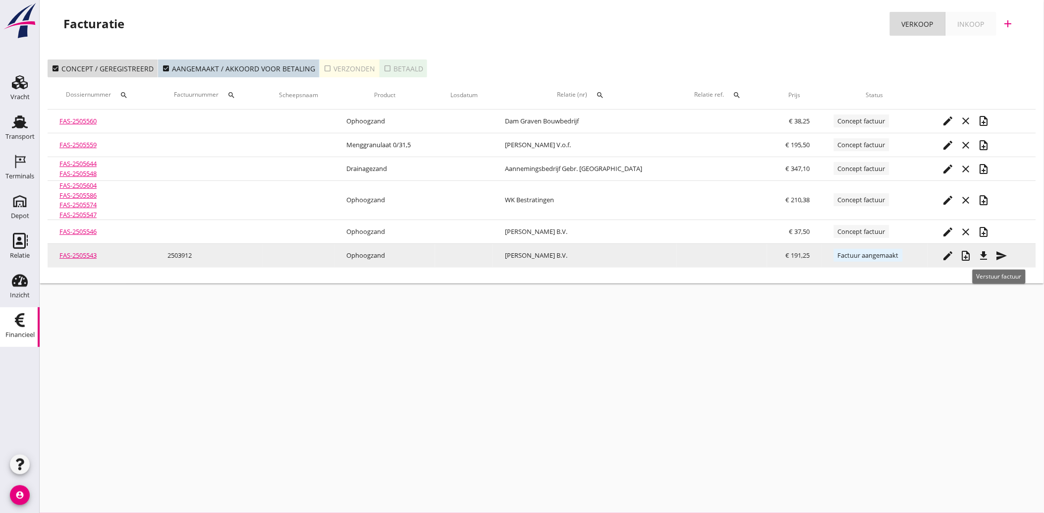
click at [996, 254] on icon "send" at bounding box center [1002, 256] width 12 height 12
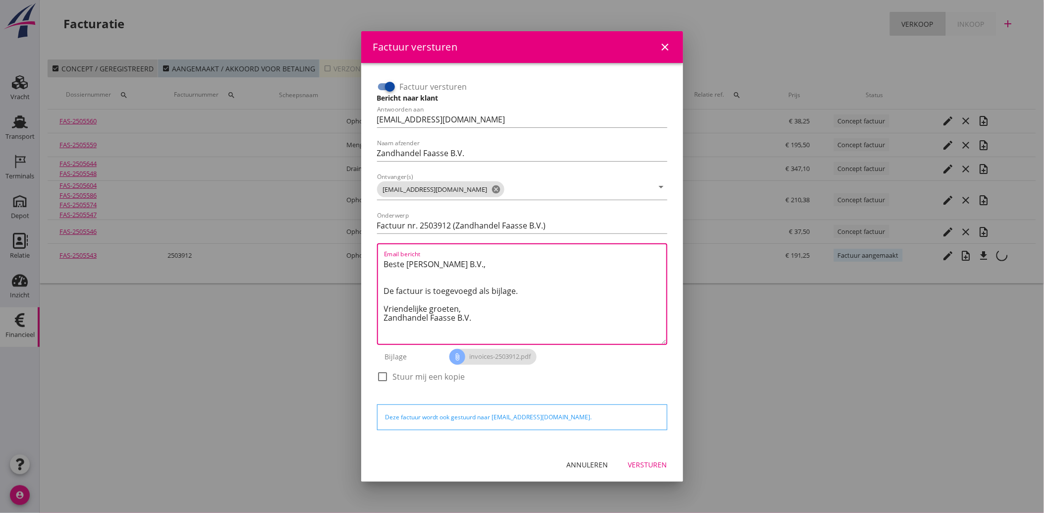
drag, startPoint x: 498, startPoint y: 316, endPoint x: 374, endPoint y: 263, distance: 134.3
click at [374, 263] on div "Factuur versturen Bericht naar klant Antwoorden aan [EMAIL_ADDRESS][DOMAIN_NAME…" at bounding box center [522, 236] width 298 height 323
paste textarea "Geachte heer/mevrouw, Hierbij zenden wij u onze factuur i.v.m. de door ons aan …"
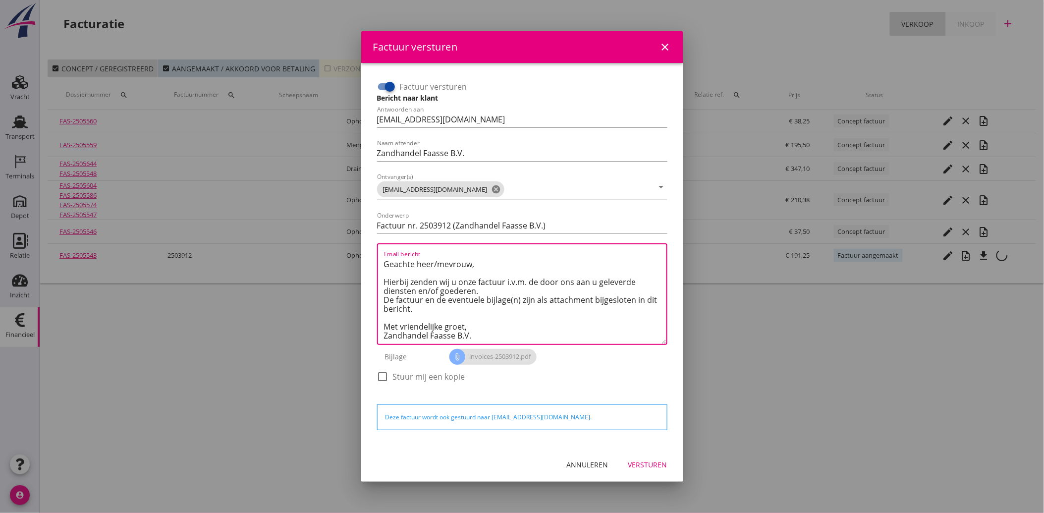
type textarea "Geachte heer/mevrouw, Hierbij zenden wij u onze factuur i.v.m. de door ons aan …"
click at [648, 461] on div "Versturen" at bounding box center [648, 465] width 39 height 10
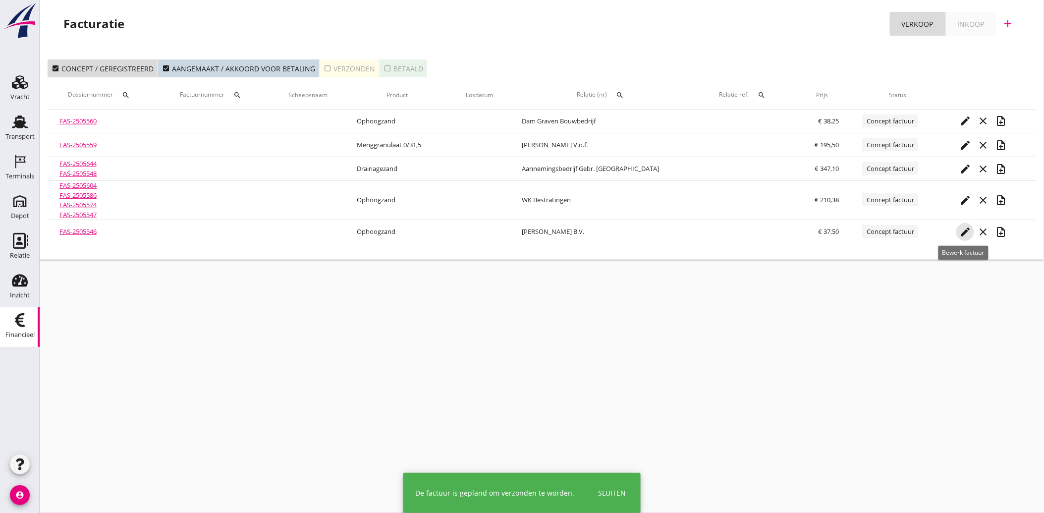
click at [963, 232] on icon "edit" at bounding box center [966, 232] width 12 height 12
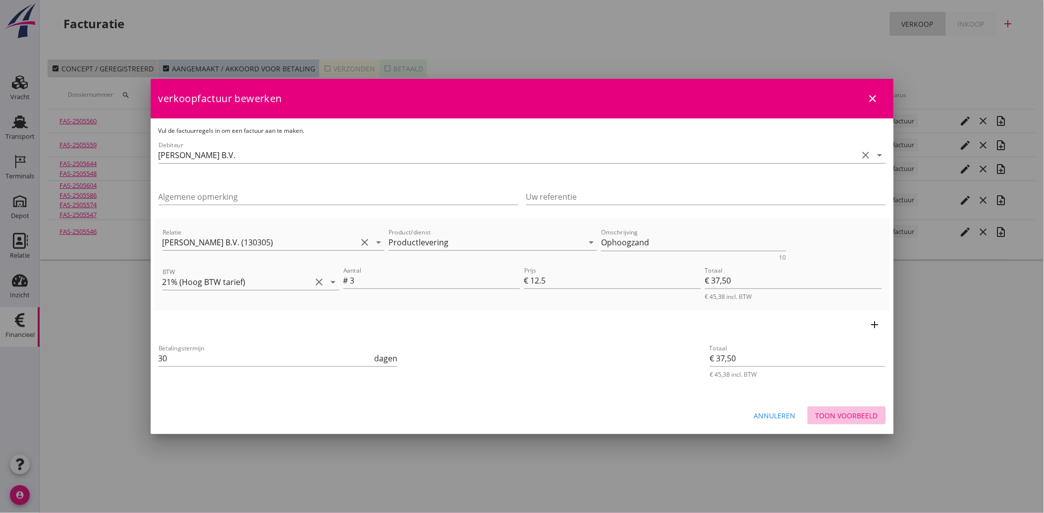
click at [863, 410] on div "Toon voorbeeld" at bounding box center [847, 415] width 62 height 10
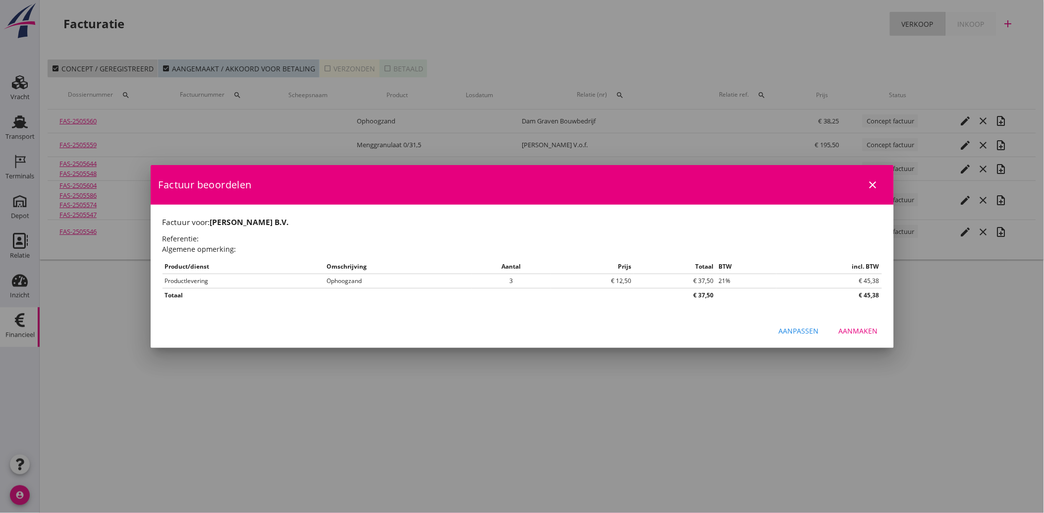
click at [862, 328] on div "Aanmaken" at bounding box center [858, 331] width 39 height 10
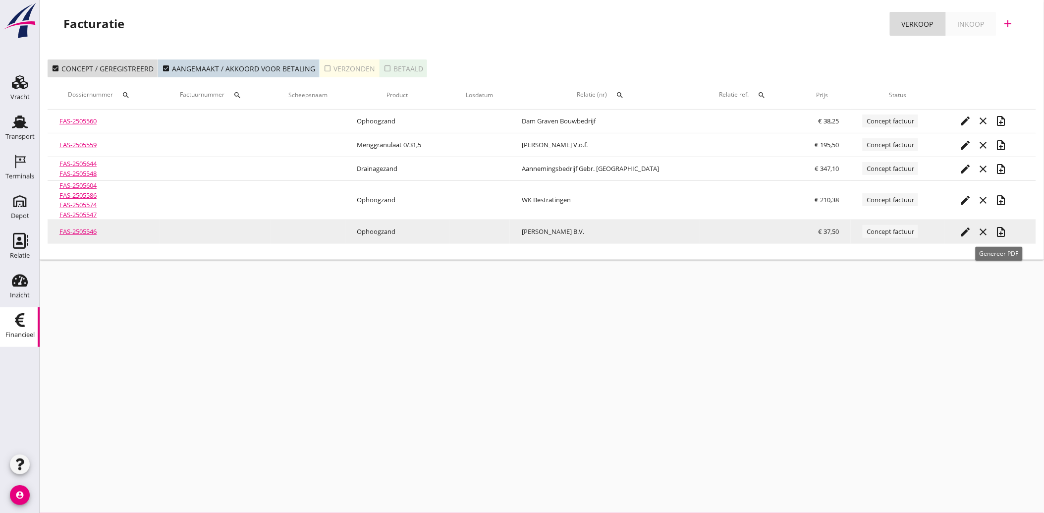
click at [999, 234] on icon "note_add" at bounding box center [1001, 232] width 12 height 12
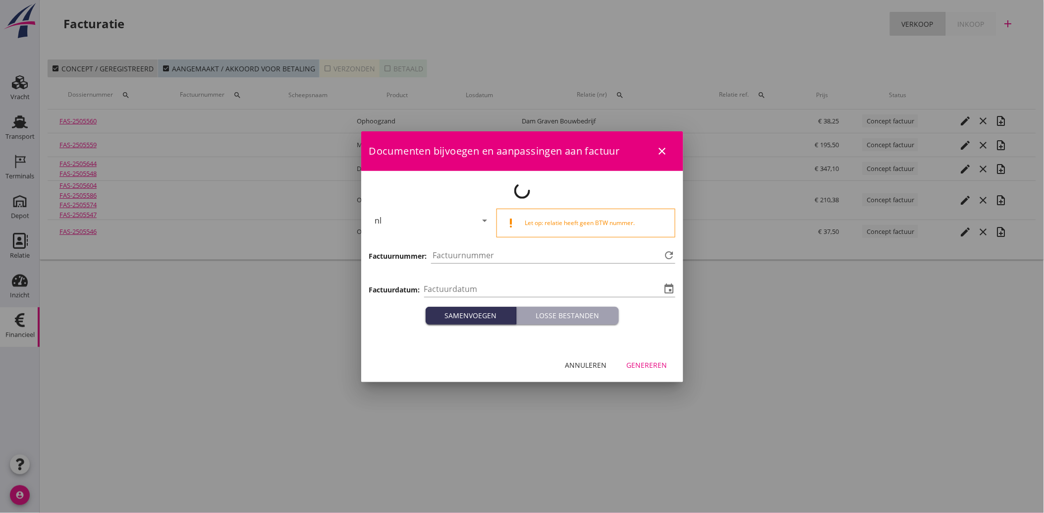
type input "[DATE]"
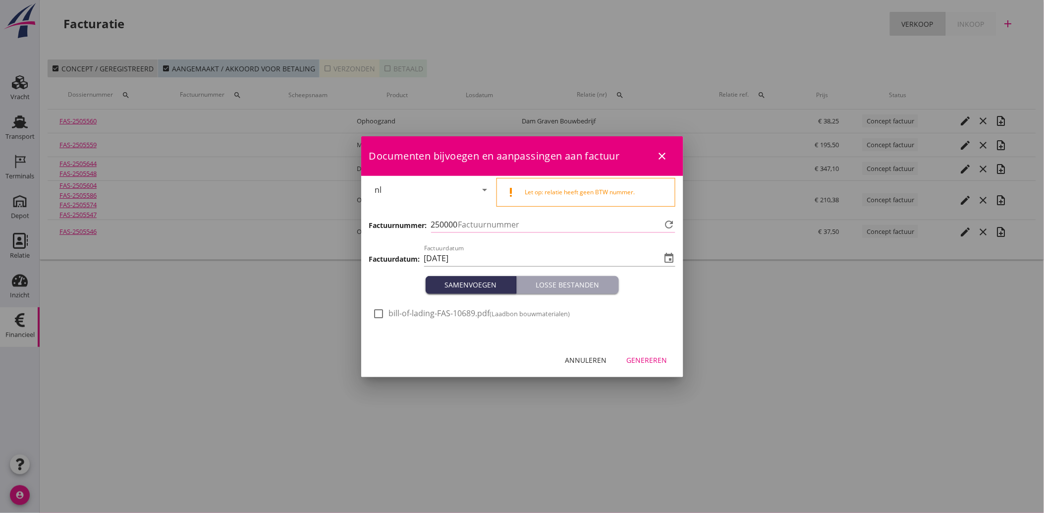
type input "3913"
click at [386, 312] on div at bounding box center [379, 313] width 17 height 17
checkbox input "true"
click at [650, 365] on div "Genereren" at bounding box center [647, 360] width 41 height 10
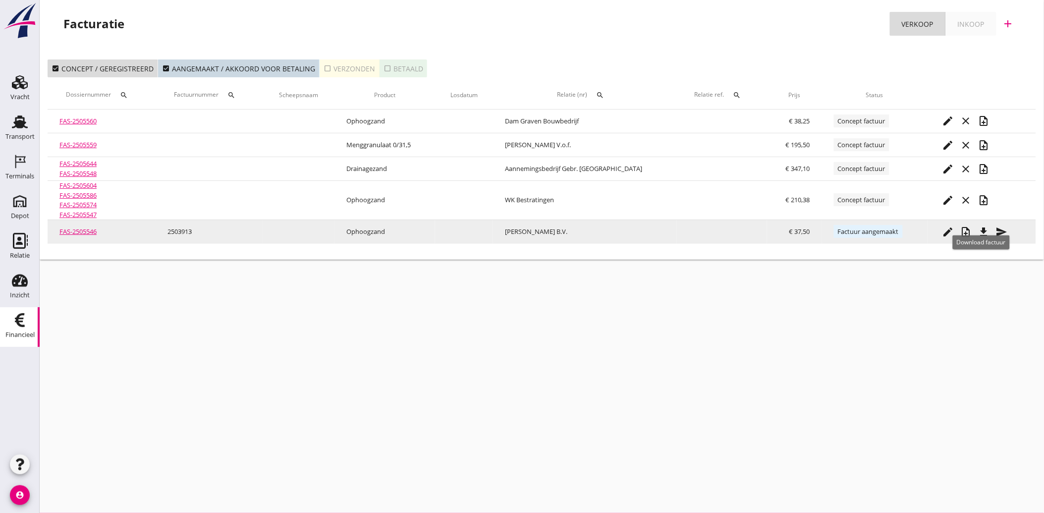
click at [983, 232] on icon "file_download" at bounding box center [985, 232] width 12 height 12
click at [998, 233] on icon "send" at bounding box center [1002, 232] width 12 height 12
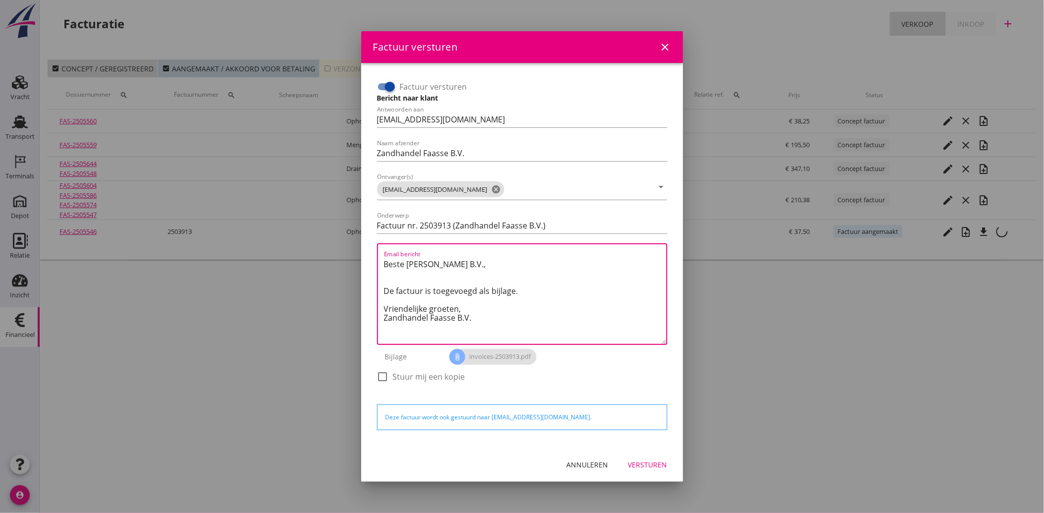
drag, startPoint x: 507, startPoint y: 326, endPoint x: 378, endPoint y: 263, distance: 144.1
click at [378, 263] on div "Email bericht Beste [PERSON_NAME] B.V., De factuur is toegevoegd als bijlage. V…" at bounding box center [522, 294] width 290 height 102
paste textarea "Geachte heer/mevrouw, Hierbij zenden wij u onze factuur i.v.m. de door ons aan …"
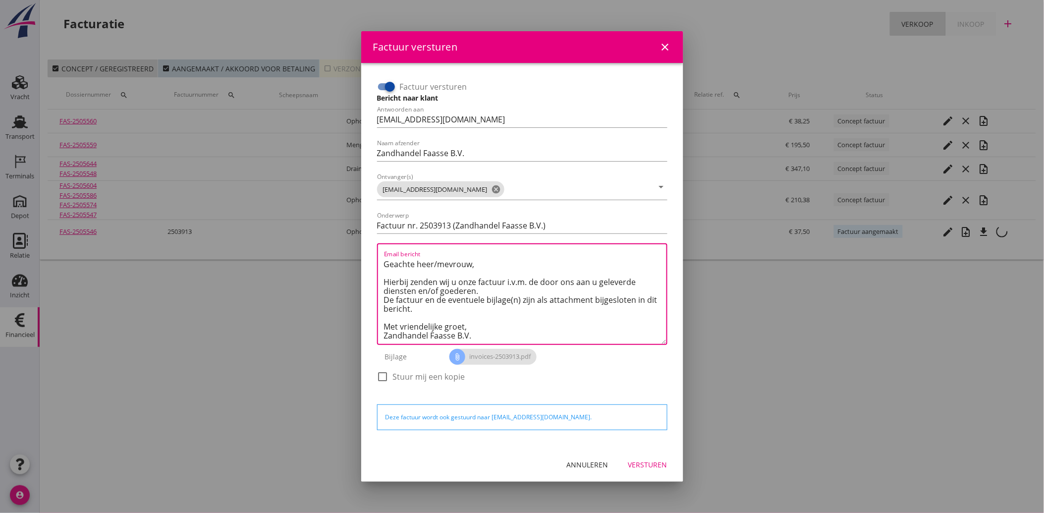
type textarea "Geachte heer/mevrouw, Hierbij zenden wij u onze factuur i.v.m. de door ons aan …"
click at [650, 471] on button "Versturen" at bounding box center [648, 465] width 55 height 18
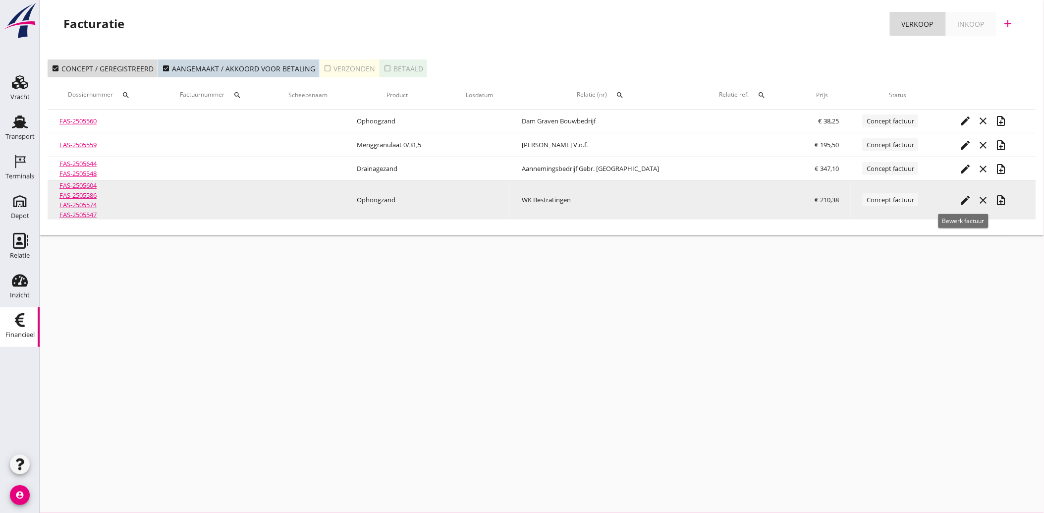
click at [967, 194] on icon "edit" at bounding box center [966, 200] width 12 height 12
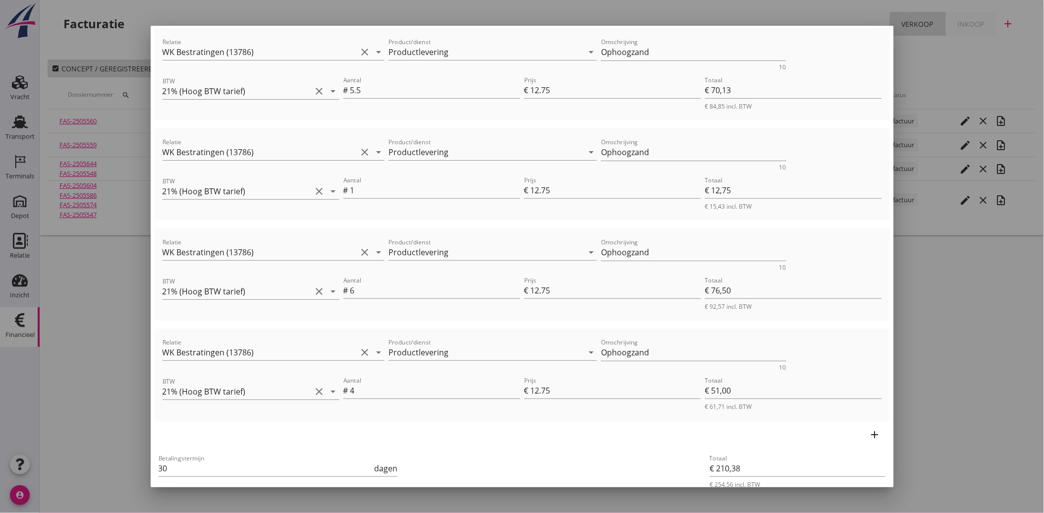
scroll to position [192, 0]
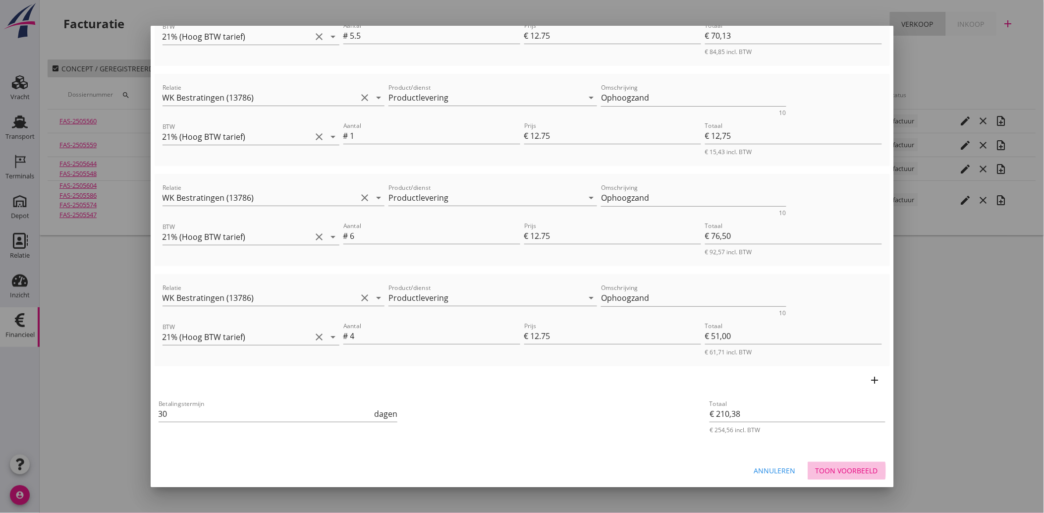
click at [835, 466] on div "Toon voorbeeld" at bounding box center [847, 470] width 62 height 10
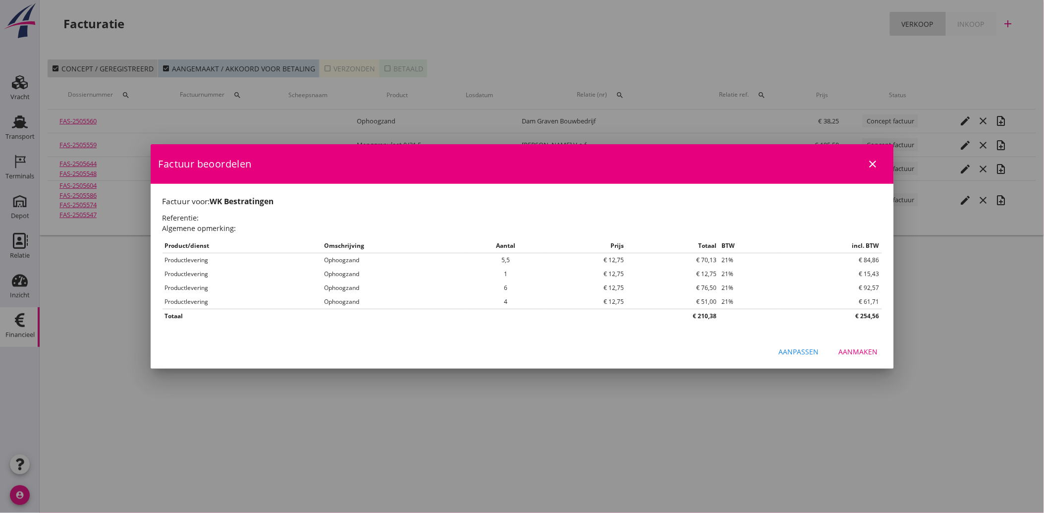
scroll to position [0, 0]
click at [861, 348] on div "Aanmaken" at bounding box center [858, 352] width 39 height 10
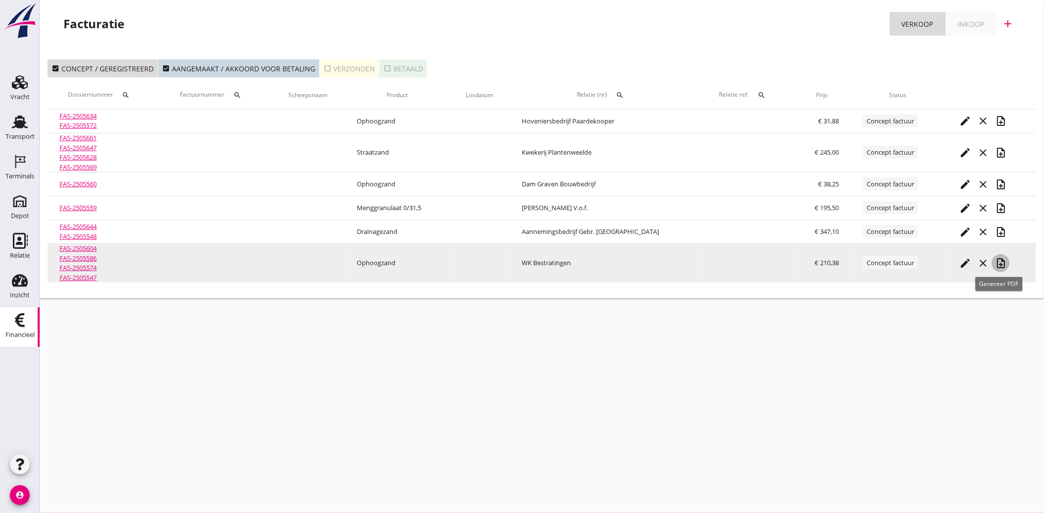
click at [1000, 260] on icon "note_add" at bounding box center [1001, 263] width 12 height 12
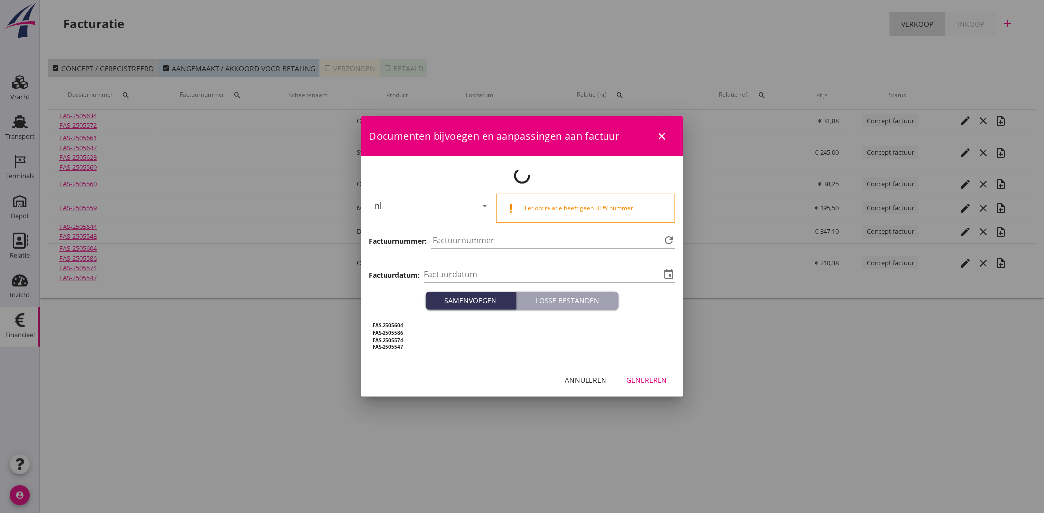
type input "[DATE]"
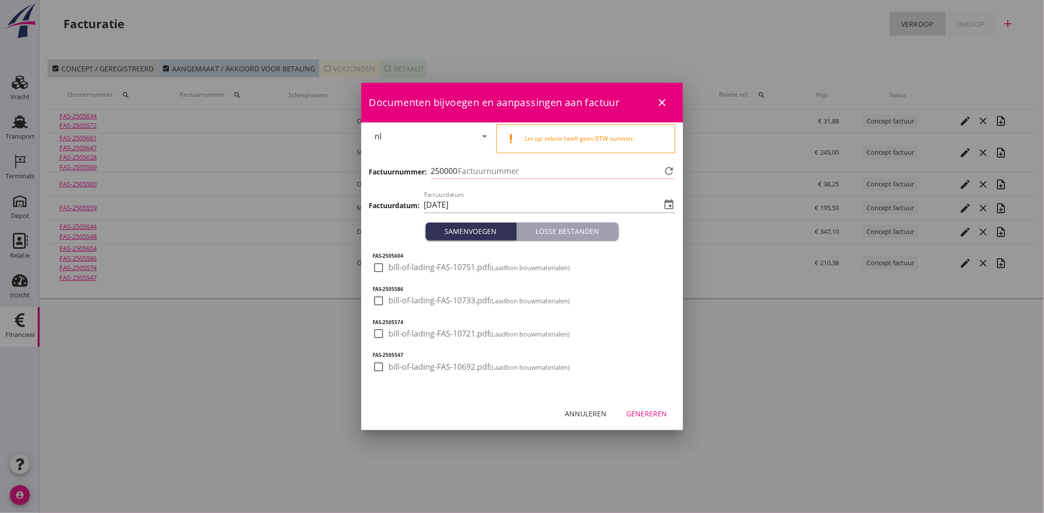
type input "3914"
click at [378, 264] on div at bounding box center [379, 267] width 17 height 17
checkbox input "true"
click at [381, 299] on div at bounding box center [379, 300] width 17 height 17
checkbox input "true"
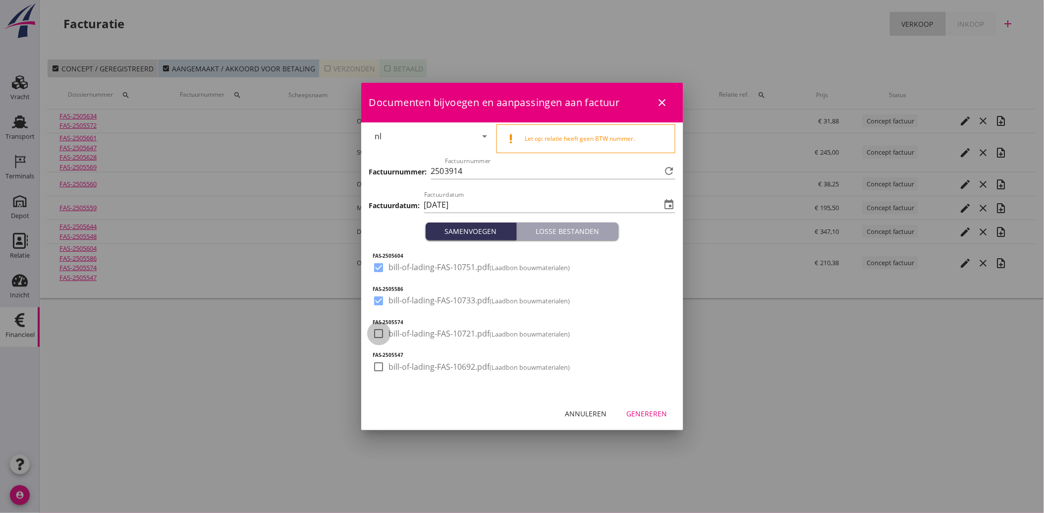
drag, startPoint x: 372, startPoint y: 336, endPoint x: 373, endPoint y: 350, distance: 14.4
click at [372, 337] on div at bounding box center [379, 333] width 17 height 17
checkbox input "true"
drag, startPoint x: 375, startPoint y: 359, endPoint x: 380, endPoint y: 362, distance: 5.1
click at [375, 360] on div at bounding box center [379, 366] width 17 height 17
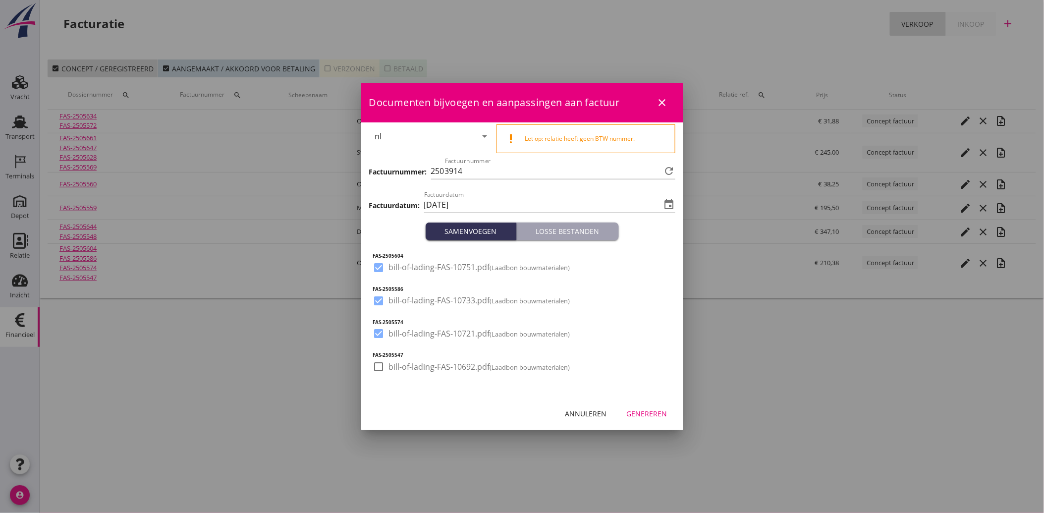
checkbox input "true"
click at [657, 411] on div "Genereren" at bounding box center [647, 413] width 41 height 10
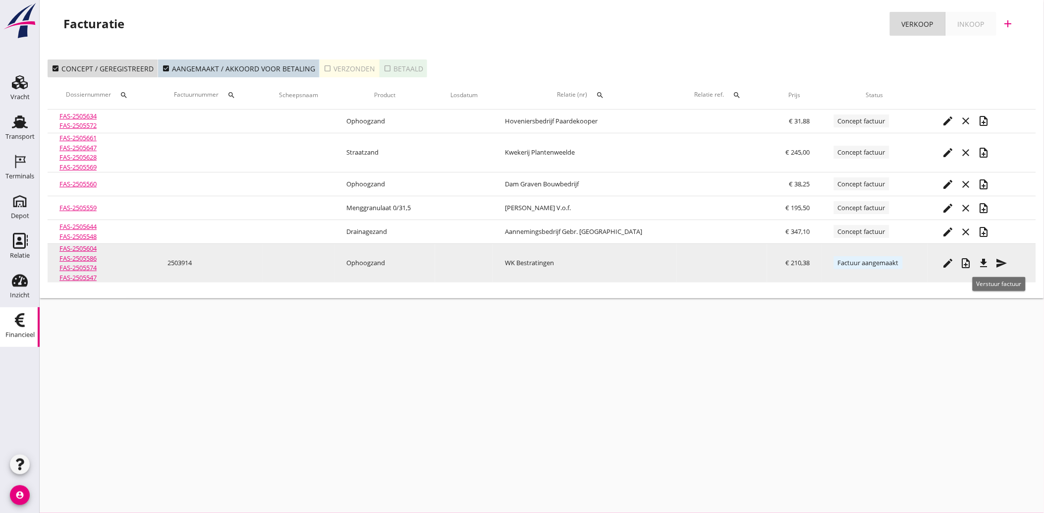
click at [1002, 260] on icon "send" at bounding box center [1002, 263] width 12 height 12
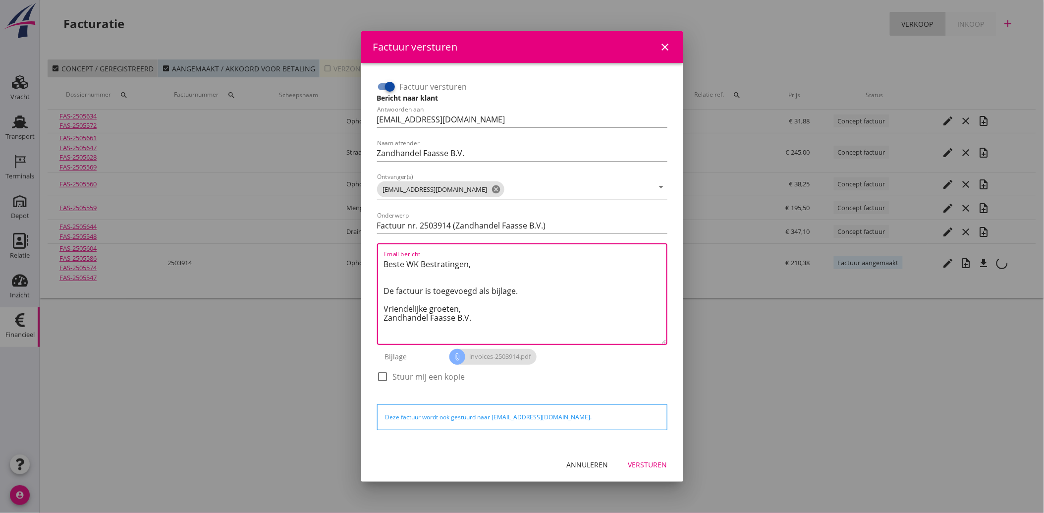
drag, startPoint x: 488, startPoint y: 331, endPoint x: 381, endPoint y: 259, distance: 129.4
click at [381, 259] on div "Email bericht Beste WK Bestratingen, De factuur is toegevoegd als bijlage. Vrie…" at bounding box center [522, 294] width 290 height 102
paste textarea "Geachte heer/mevrouw, Hierbij zenden wij u onze factuur i.v.m. de door ons aan …"
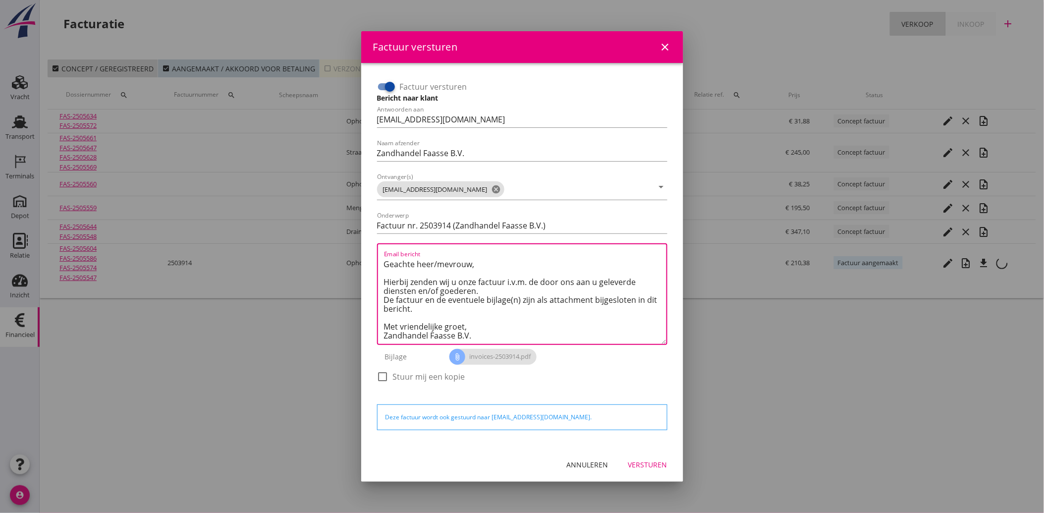
type textarea "Geachte heer/mevrouw, Hierbij zenden wij u onze factuur i.v.m. de door ons aan …"
click at [644, 462] on div "Versturen" at bounding box center [648, 465] width 39 height 10
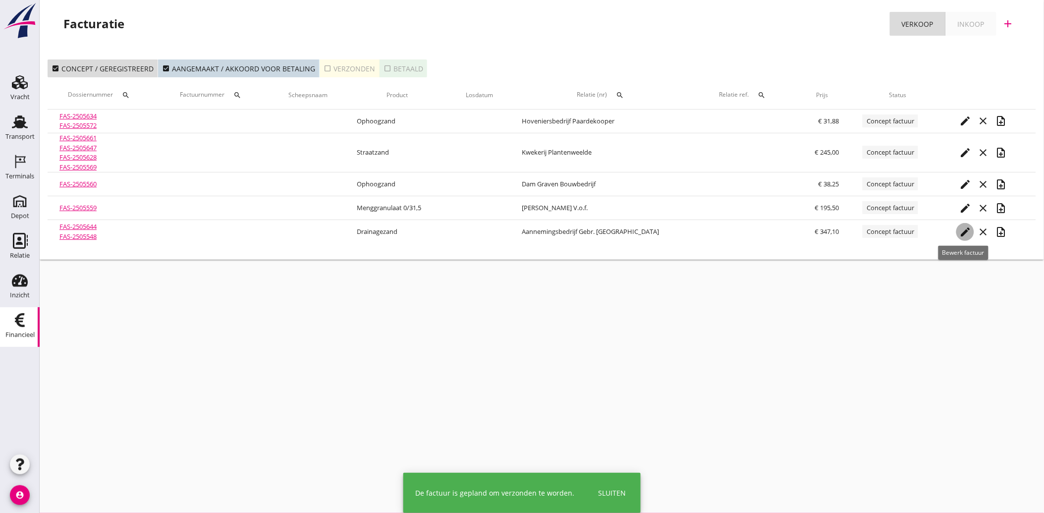
click at [962, 231] on icon "edit" at bounding box center [966, 232] width 12 height 12
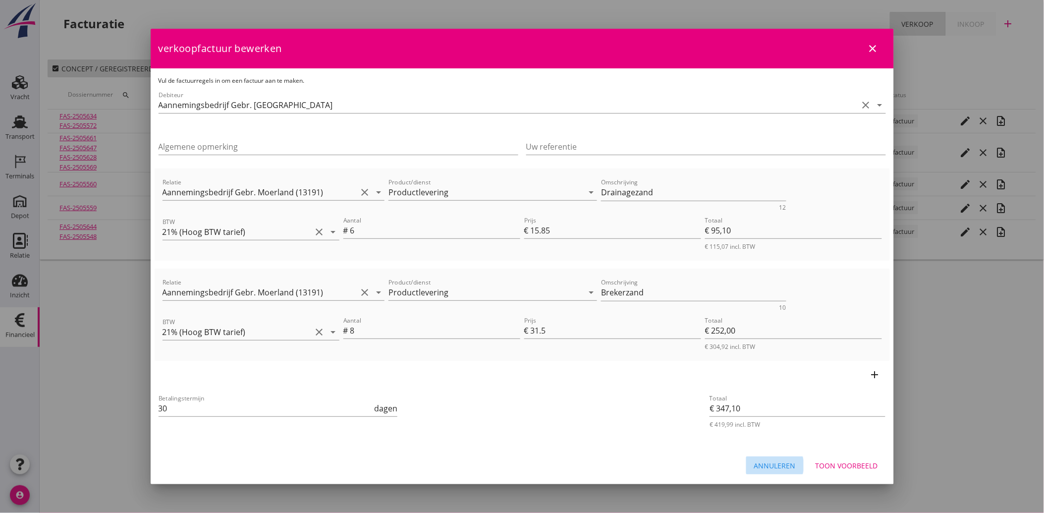
click at [771, 465] on div "Annuleren" at bounding box center [775, 466] width 42 height 10
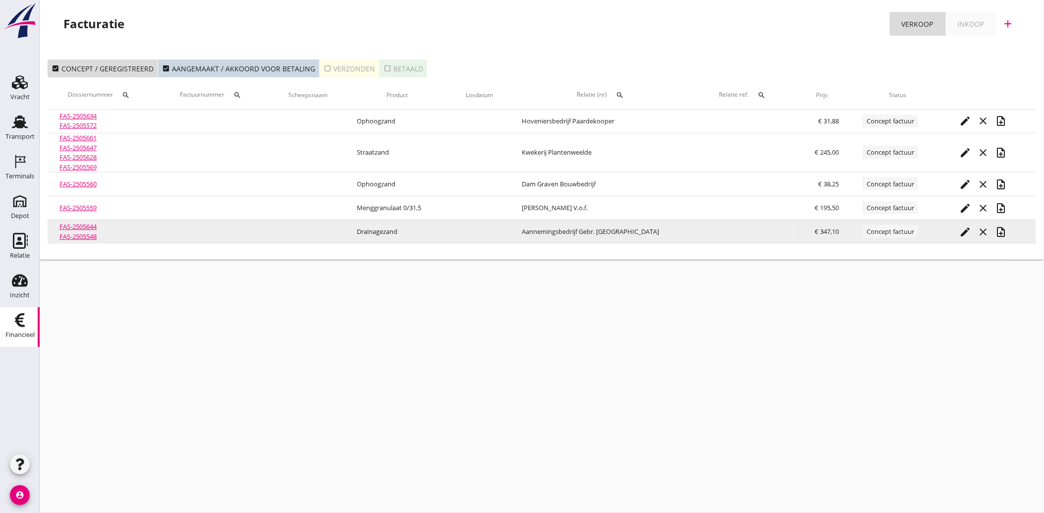
click at [995, 236] on icon "note_add" at bounding box center [1001, 232] width 12 height 12
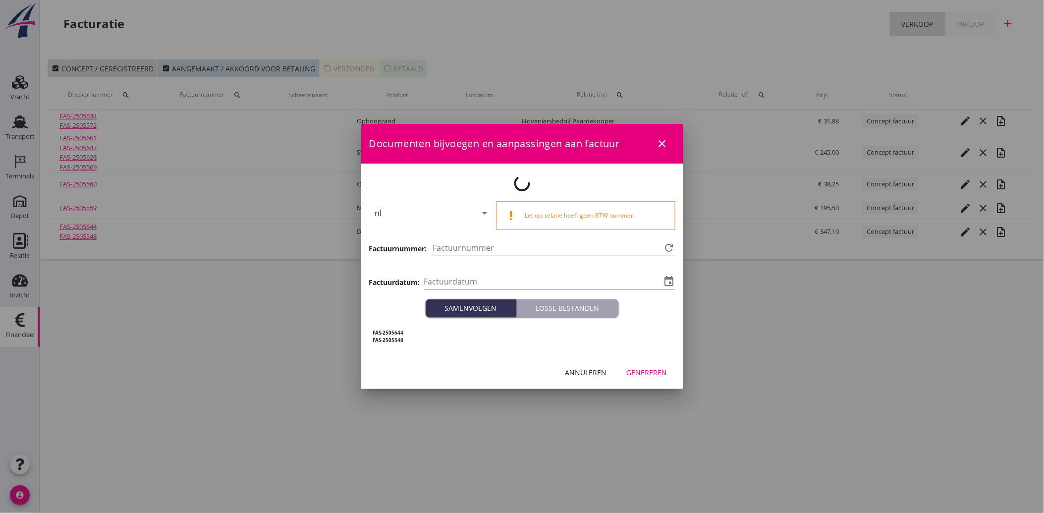
type input "[DATE]"
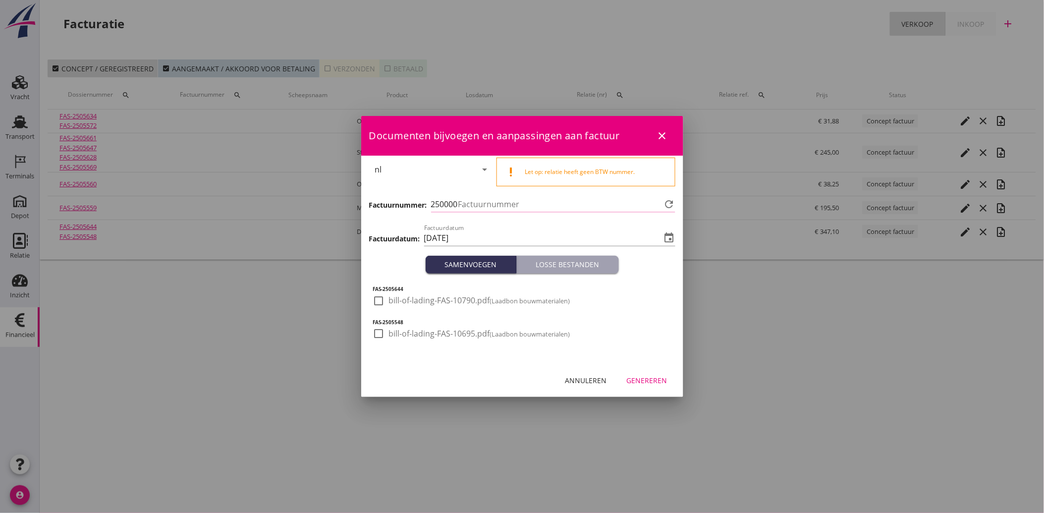
type input "3915"
click at [372, 293] on div "FAS-2505644 check_box_outline_blank bill-of-lading-FAS-10790.pdf (Laadbon bouwm…" at bounding box center [522, 319] width 322 height 90
drag, startPoint x: 373, startPoint y: 294, endPoint x: 377, endPoint y: 304, distance: 10.7
click at [377, 303] on div at bounding box center [379, 300] width 17 height 17
checkbox input "true"
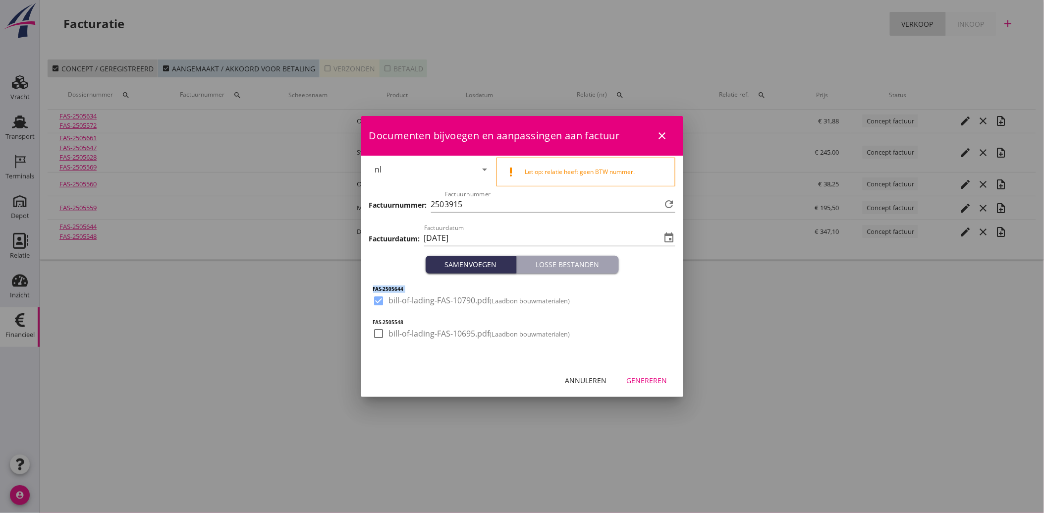
drag, startPoint x: 374, startPoint y: 332, endPoint x: 420, endPoint y: 352, distance: 50.4
click at [377, 333] on div at bounding box center [379, 333] width 17 height 17
checkbox input "true"
click at [644, 379] on div "Genereren" at bounding box center [647, 380] width 41 height 10
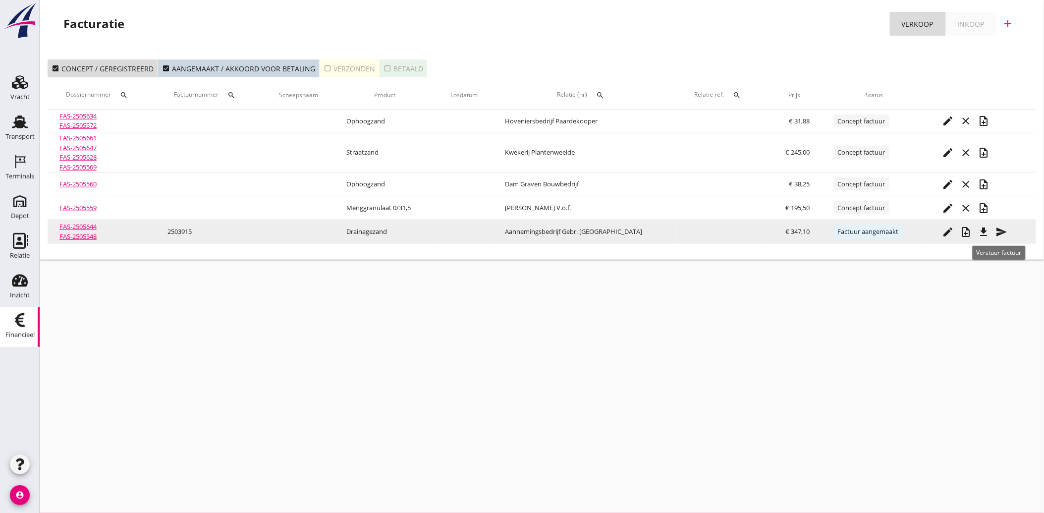
click at [1004, 228] on icon "send" at bounding box center [1002, 232] width 12 height 12
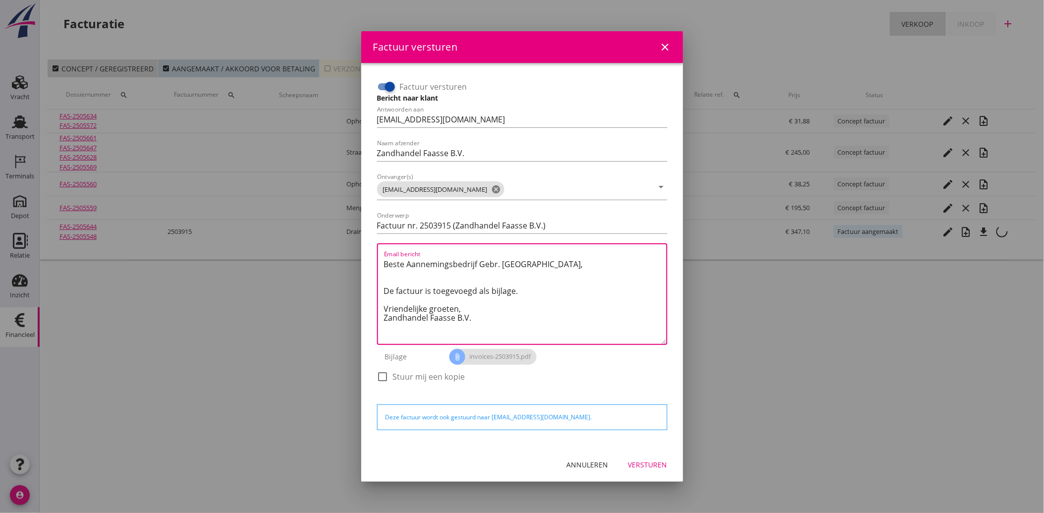
drag, startPoint x: 496, startPoint y: 324, endPoint x: 355, endPoint y: 245, distance: 160.9
click at [355, 245] on div "Factuur versturen close Factuur versturen Bericht naar klant Antwoorden aan [EM…" at bounding box center [522, 256] width 1044 height 513
paste textarea "Geachte heer/mevrouw, Hierbij zenden wij u onze factuur i.v.m. de door ons aan …"
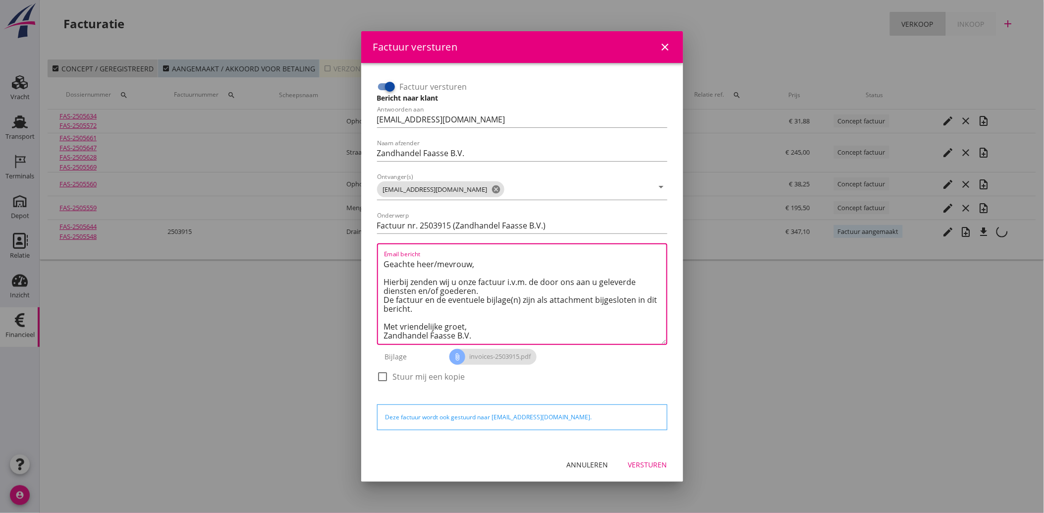
scroll to position [6, 0]
type textarea "Geachte heer/mevrouw, Hierbij zenden wij u onze factuur i.v.m. de door ons aan …"
click at [641, 461] on div "Versturen" at bounding box center [648, 465] width 39 height 10
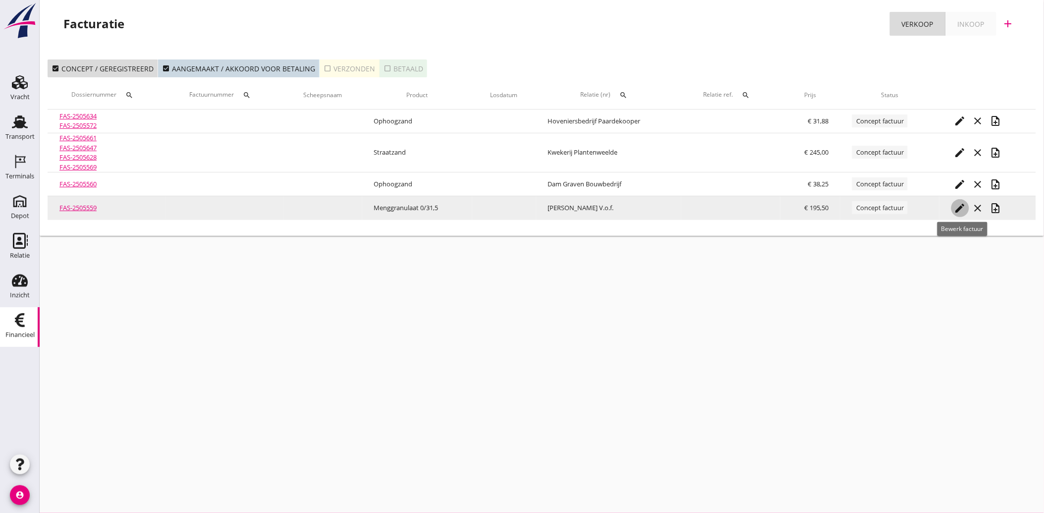
click at [958, 209] on icon "edit" at bounding box center [961, 208] width 12 height 12
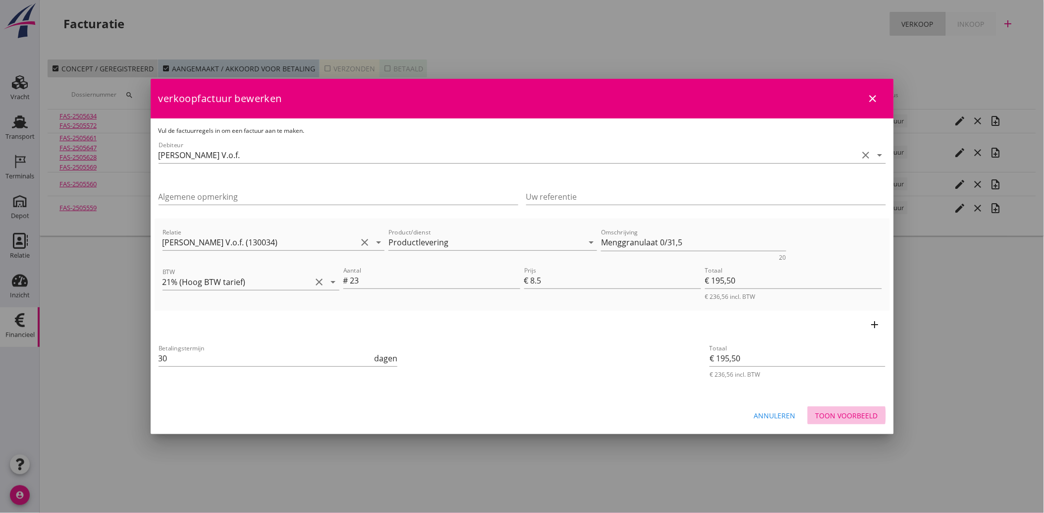
click at [848, 411] on div "Toon voorbeeld" at bounding box center [847, 415] width 62 height 10
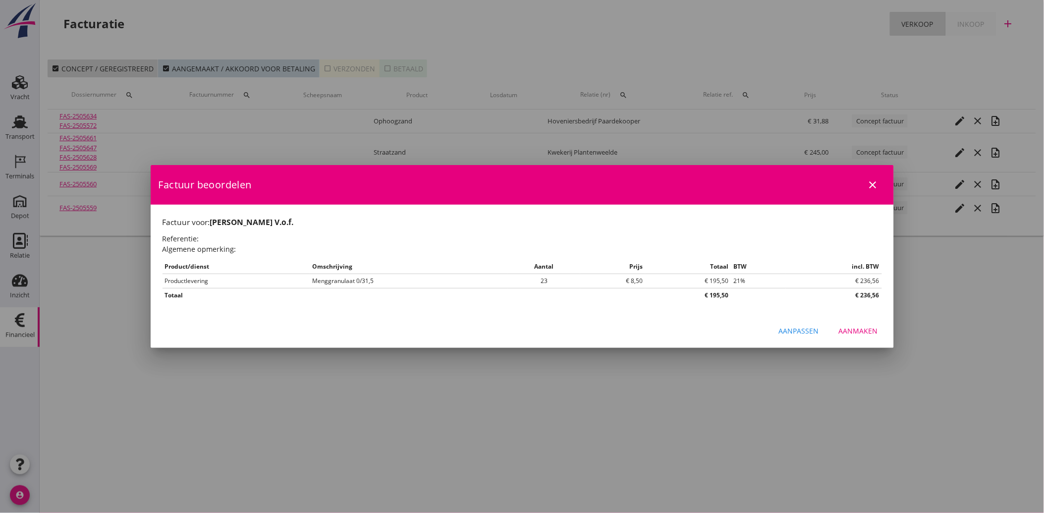
click at [873, 326] on div "Aanmaken" at bounding box center [858, 331] width 39 height 10
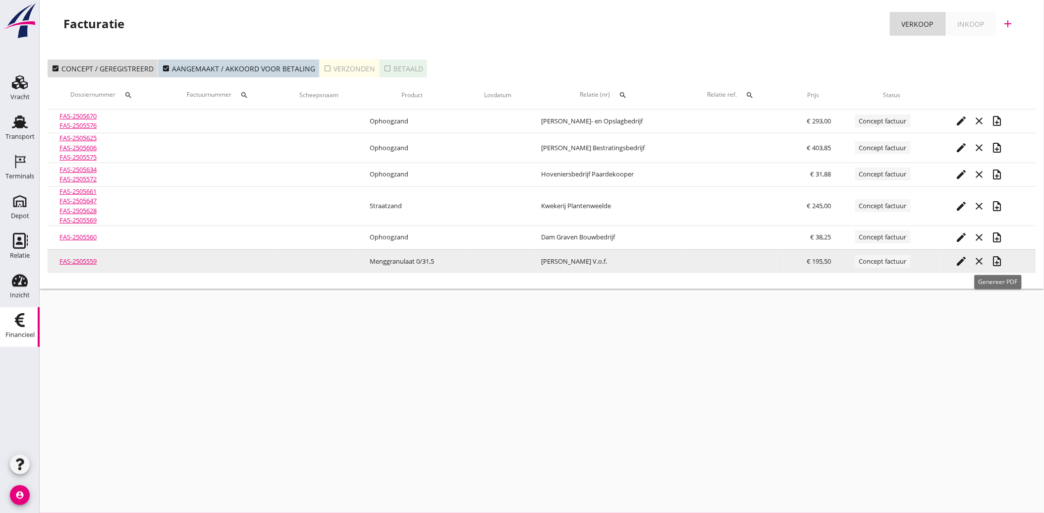
click at [1004, 260] on div "note_add" at bounding box center [998, 261] width 18 height 12
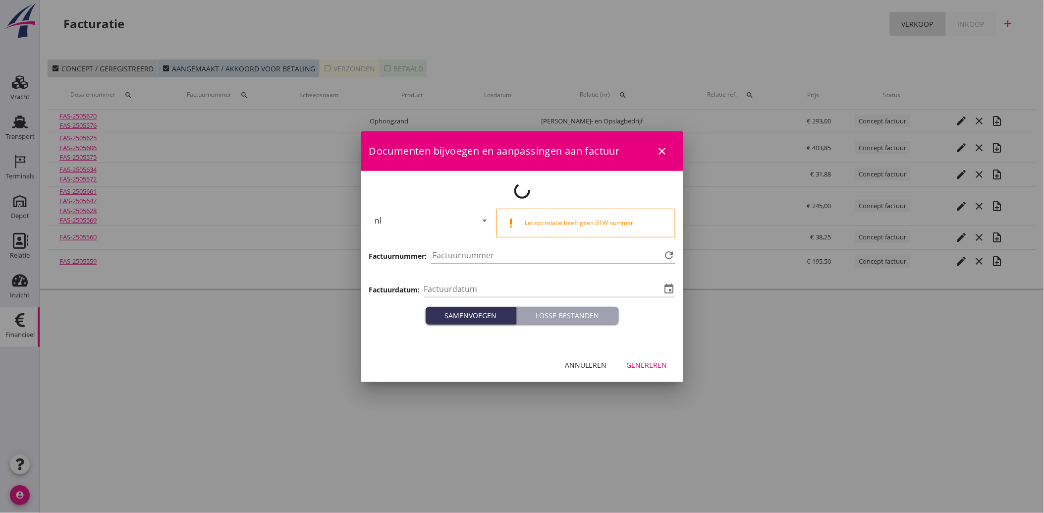
type input "[DATE]"
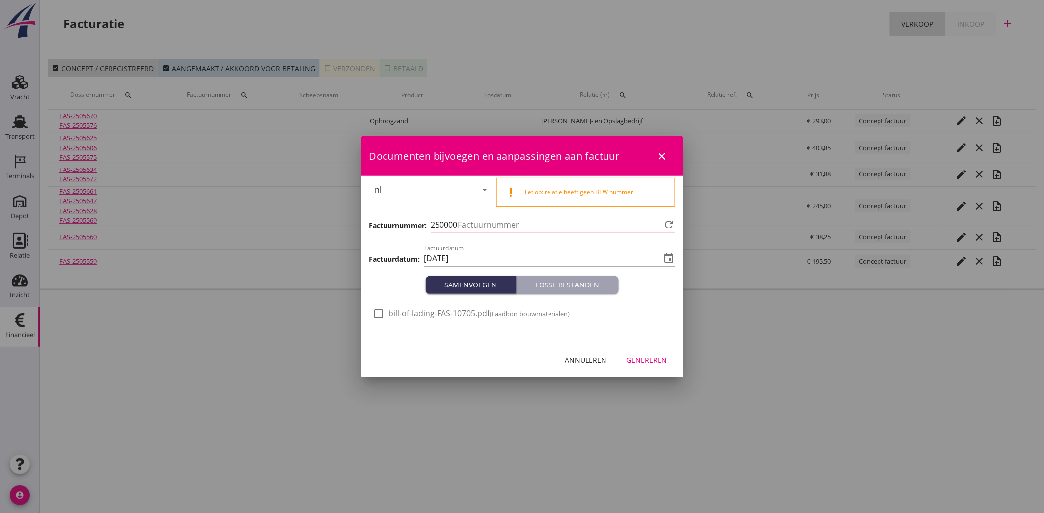
type input "3916"
click at [377, 310] on div at bounding box center [379, 313] width 17 height 17
checkbox input "true"
click at [656, 360] on div "Genereren" at bounding box center [647, 360] width 41 height 10
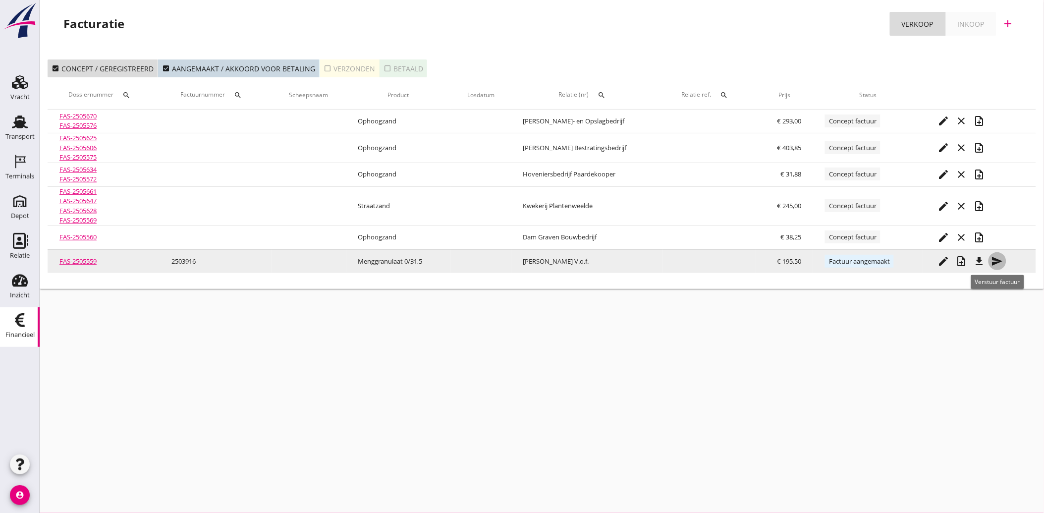
click at [1002, 263] on icon "send" at bounding box center [998, 261] width 12 height 12
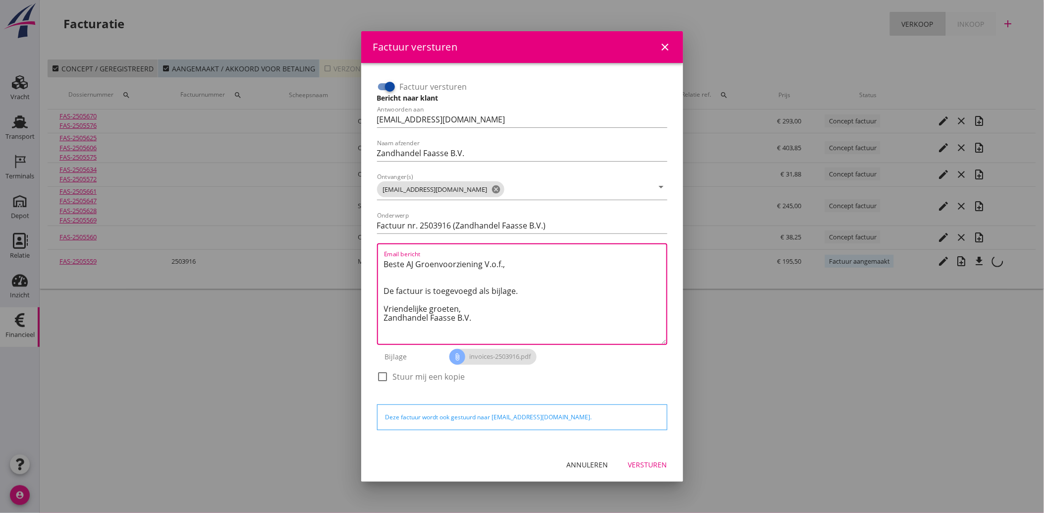
drag, startPoint x: 486, startPoint y: 319, endPoint x: 360, endPoint y: 250, distance: 143.3
click at [360, 250] on div "Factuur versturen close Factuur versturen Bericht naar klant Antwoorden aan [EM…" at bounding box center [522, 256] width 1044 height 513
paste textarea "Geachte heer/mevrouw, Hierbij zenden wij u onze factuur i.v.m. de door ons aan …"
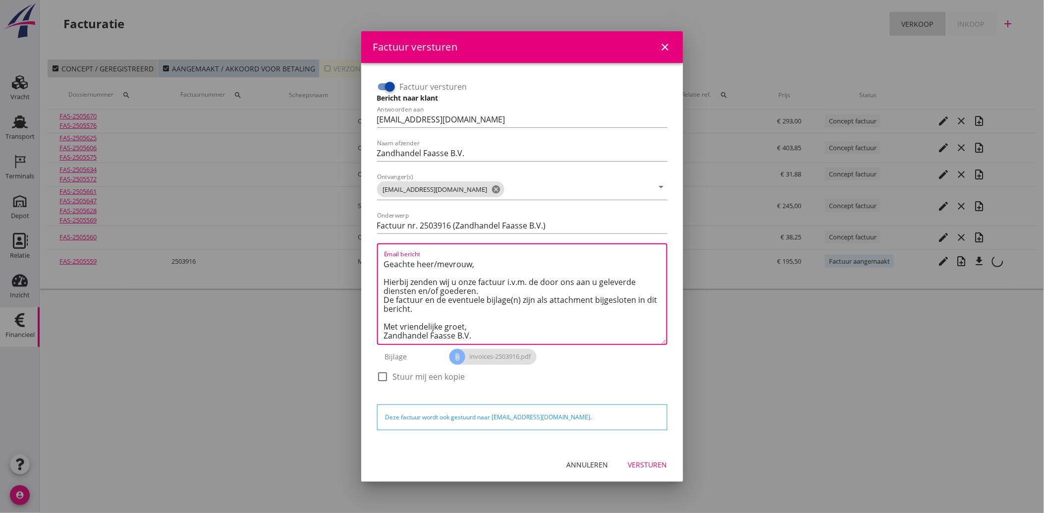
type textarea "Geachte heer/mevrouw, Hierbij zenden wij u onze factuur i.v.m. de door ons aan …"
click at [643, 462] on div "Versturen" at bounding box center [648, 465] width 39 height 10
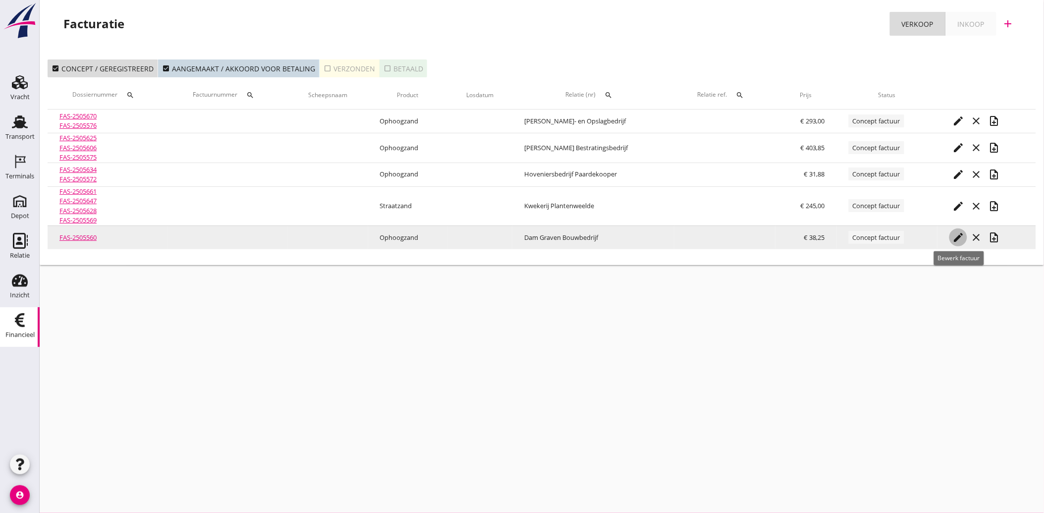
click at [957, 236] on icon "edit" at bounding box center [959, 238] width 12 height 12
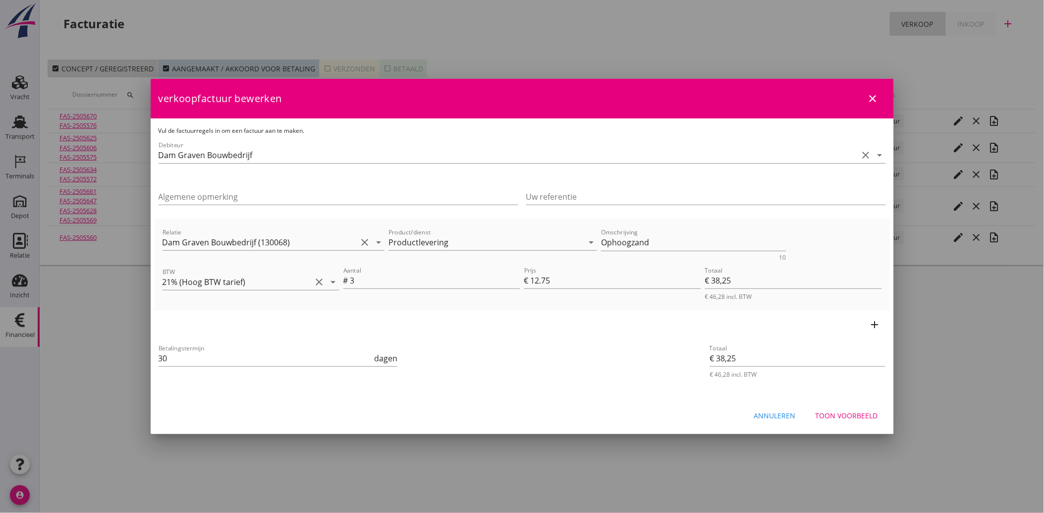
click at [860, 406] on button "Toon voorbeeld" at bounding box center [847, 415] width 78 height 18
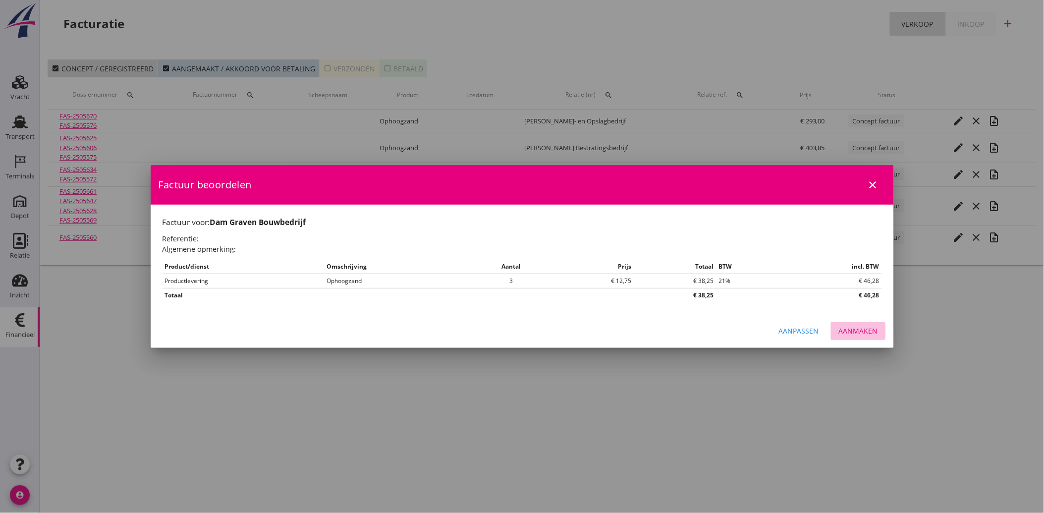
click at [863, 328] on div "Aanmaken" at bounding box center [858, 331] width 39 height 10
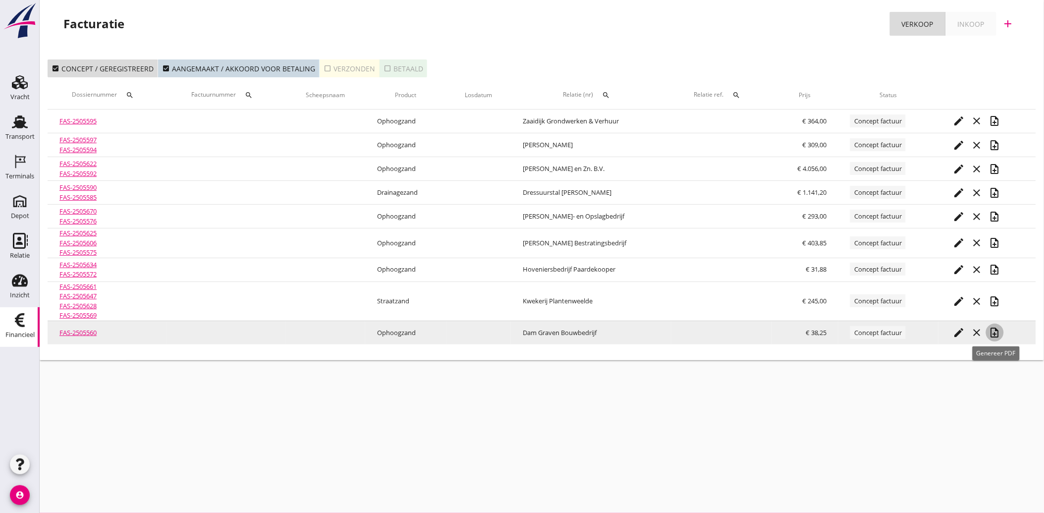
click at [997, 328] on icon "note_add" at bounding box center [995, 333] width 12 height 12
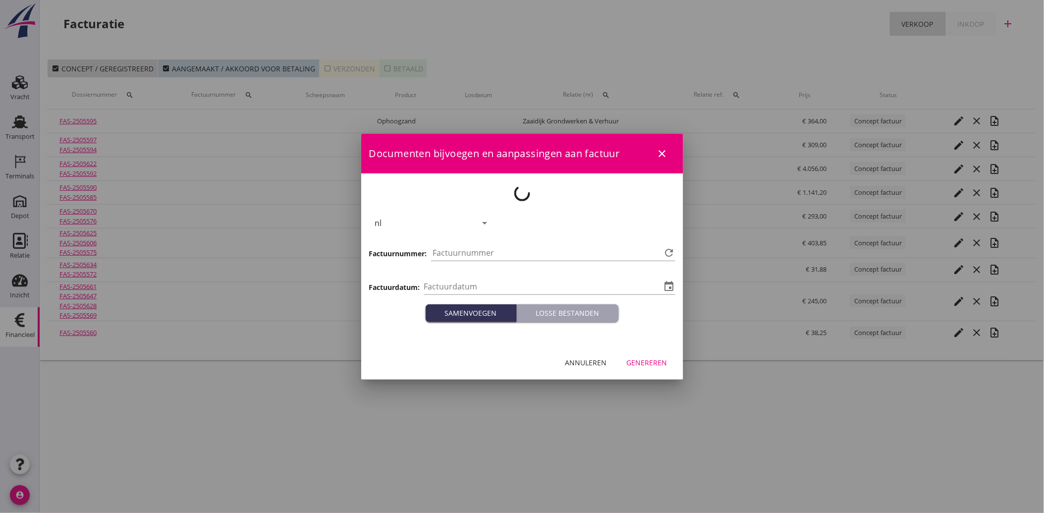
type input "[DATE]"
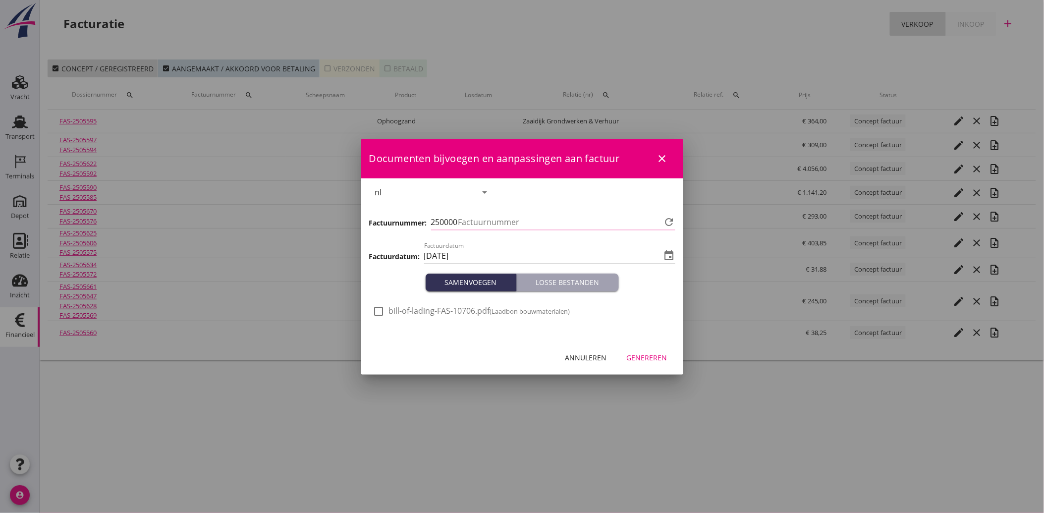
type input "3917"
click at [380, 307] on div at bounding box center [379, 311] width 17 height 17
checkbox input "true"
click at [645, 350] on button "Genereren" at bounding box center [647, 358] width 57 height 18
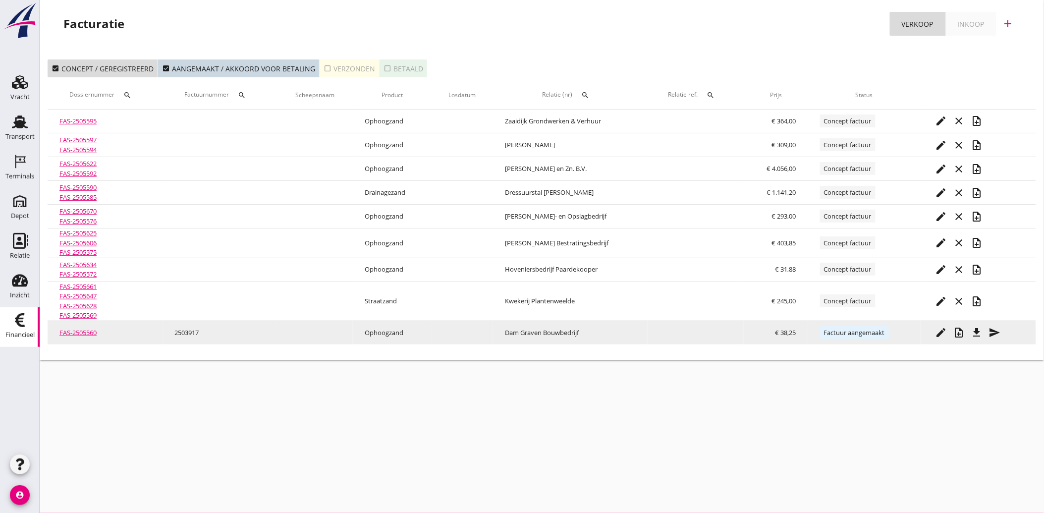
click at [991, 334] on icon "send" at bounding box center [995, 333] width 12 height 12
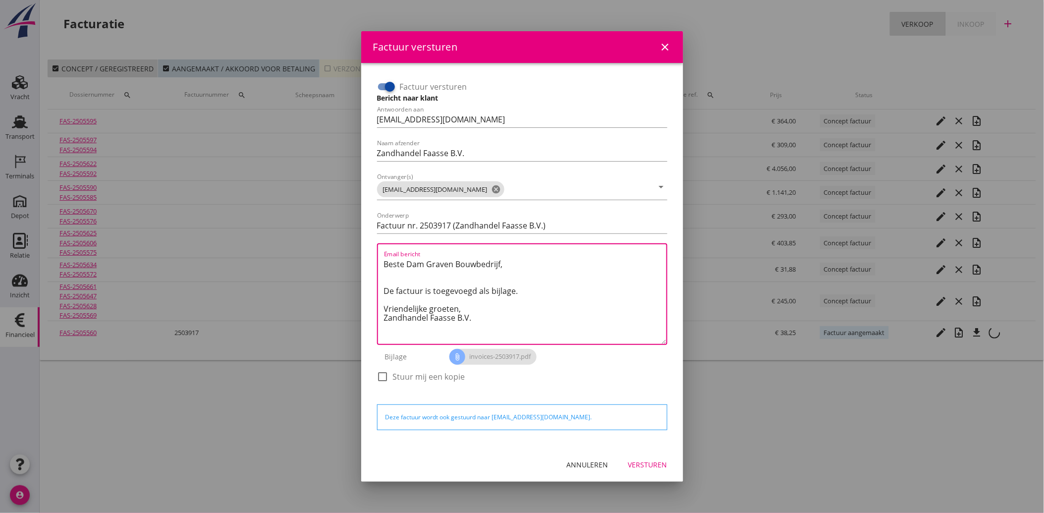
drag, startPoint x: 479, startPoint y: 323, endPoint x: 342, endPoint y: 243, distance: 158.1
click at [342, 243] on div "Factuur versturen close Factuur versturen Bericht naar klant Antwoorden aan [EM…" at bounding box center [522, 256] width 1044 height 513
paste textarea "Geachte heer/mevrouw, Hierbij zenden wij u onze factuur i.v.m. de door ons aan …"
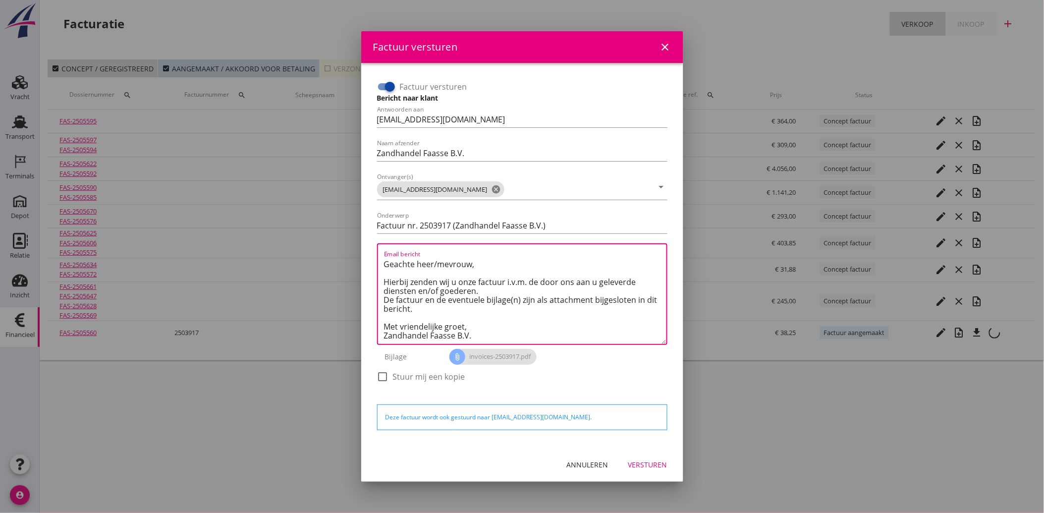
type textarea "Geachte heer/mevrouw, Hierbij zenden wij u onze factuur i.v.m. de door ons aan …"
click at [657, 462] on div "Versturen" at bounding box center [648, 465] width 39 height 10
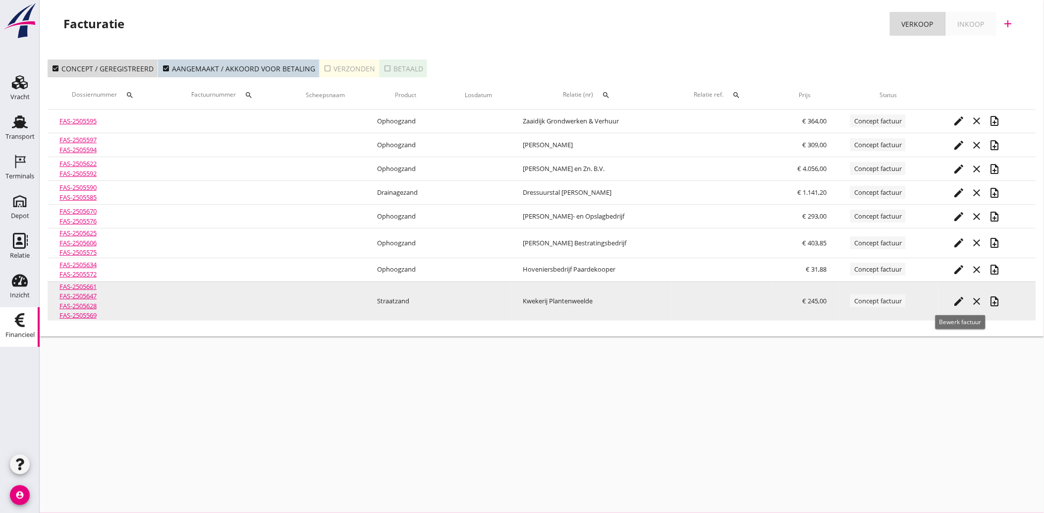
click at [959, 295] on icon "edit" at bounding box center [960, 301] width 12 height 12
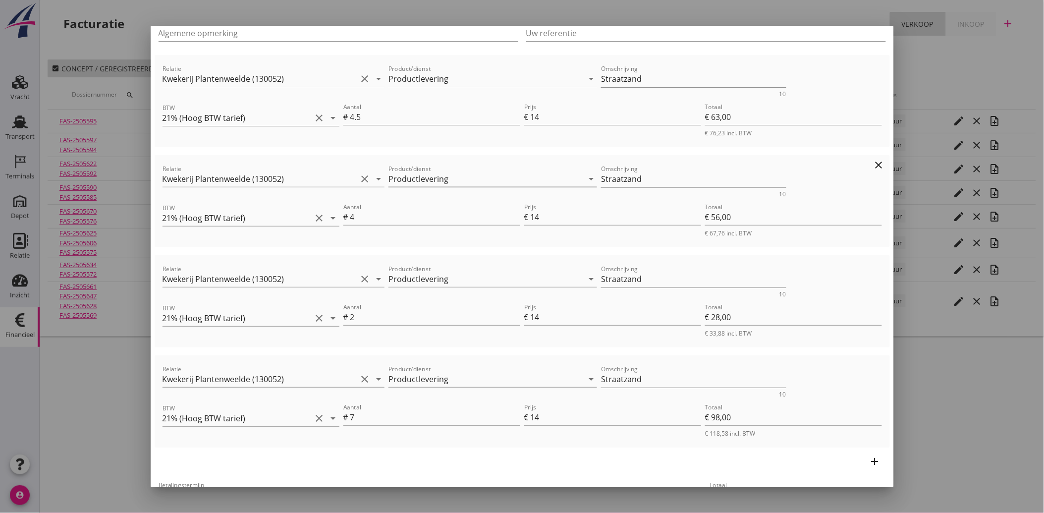
scroll to position [192, 0]
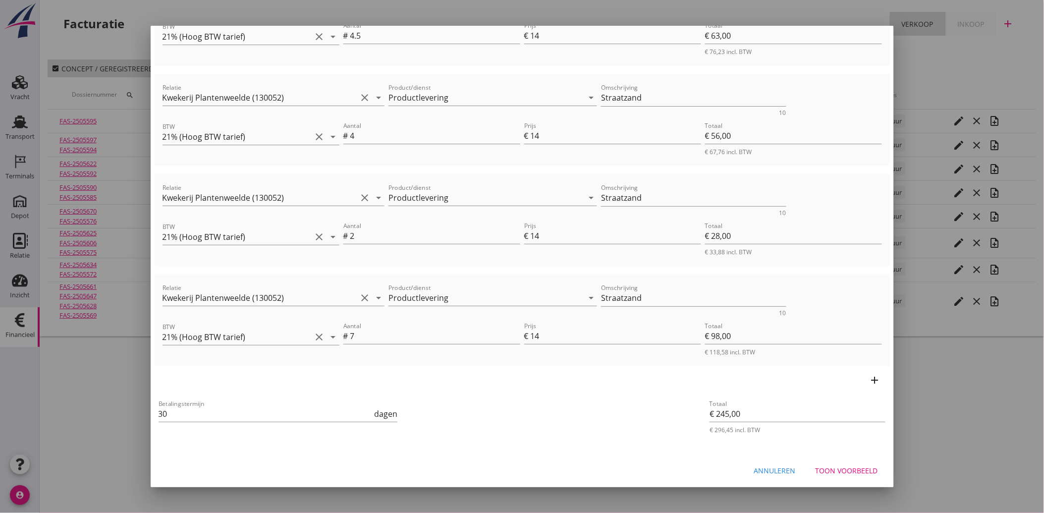
click at [855, 469] on div "Toon voorbeeld" at bounding box center [847, 470] width 62 height 10
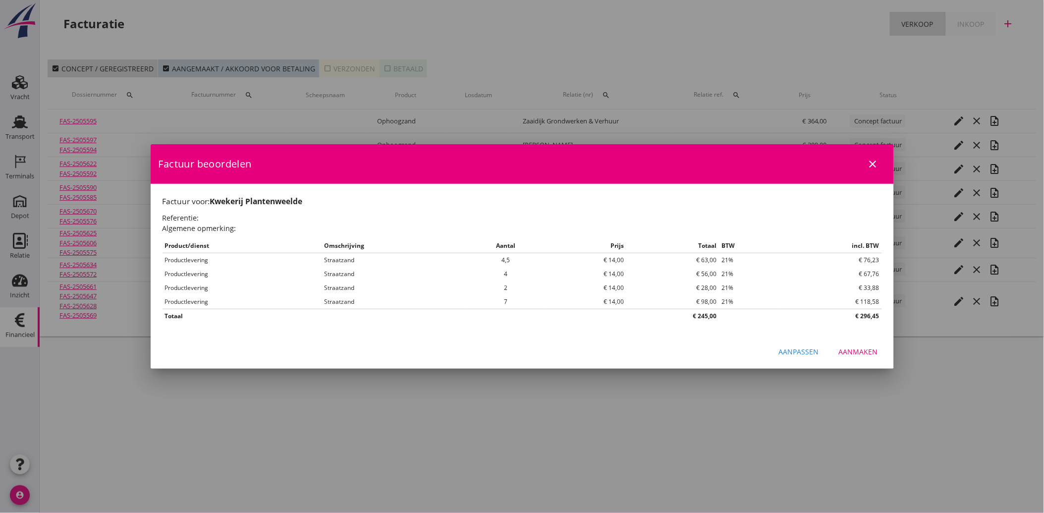
scroll to position [0, 0]
click at [860, 348] on div "Aanmaken" at bounding box center [858, 352] width 39 height 10
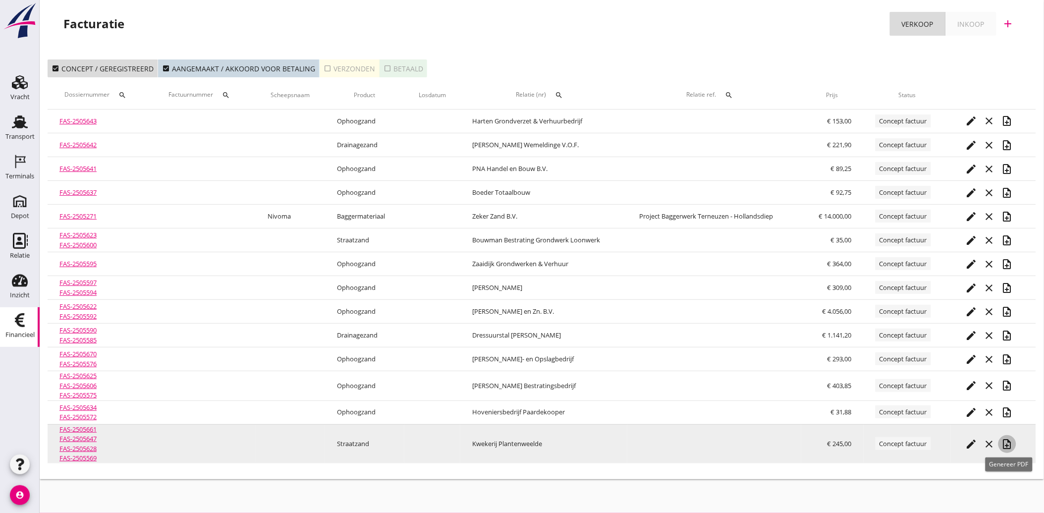
click at [1007, 442] on icon "note_add" at bounding box center [1008, 444] width 12 height 12
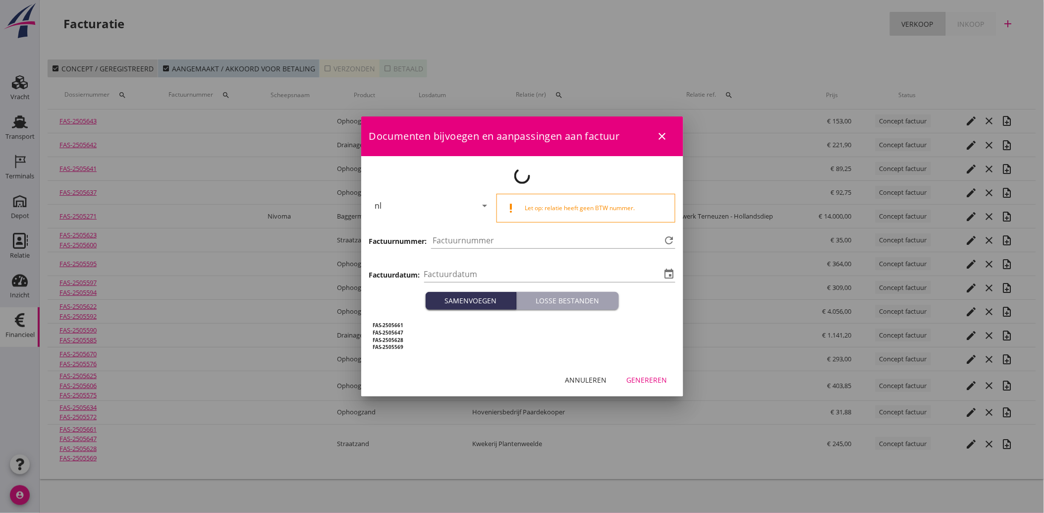
type input "[DATE]"
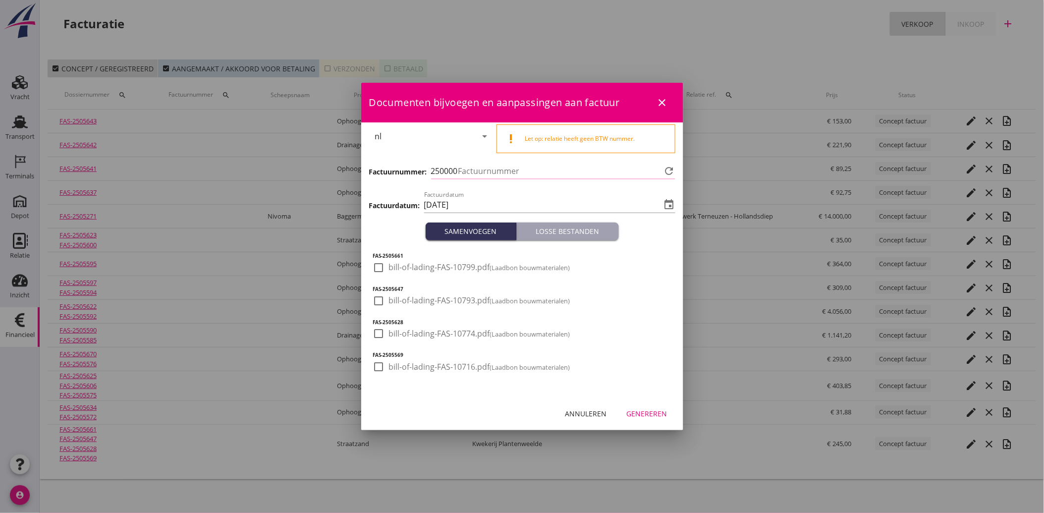
type input "3918"
click at [379, 271] on div at bounding box center [379, 267] width 17 height 17
checkbox input "true"
click at [374, 299] on div at bounding box center [379, 300] width 17 height 17
checkbox input "true"
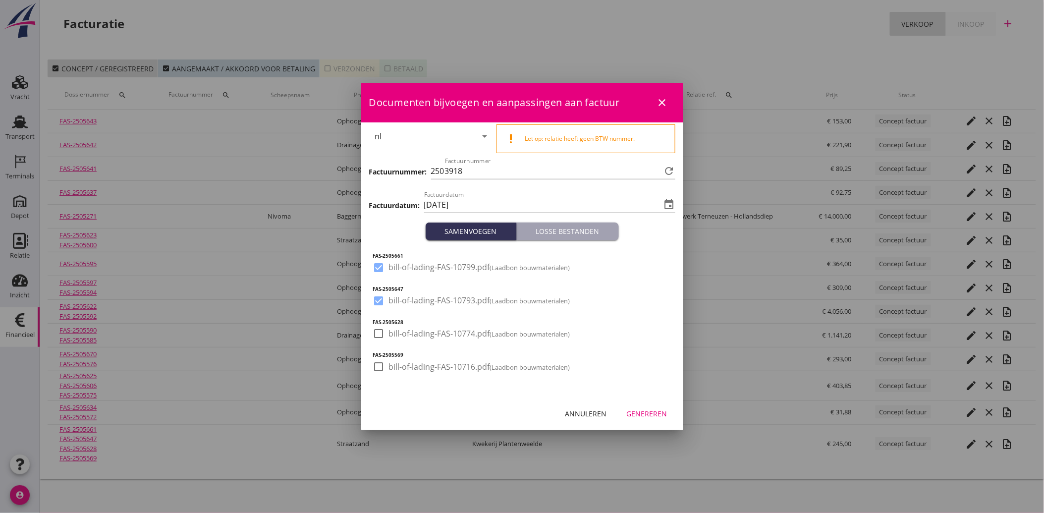
click at [382, 321] on h5 "FAS-2505628" at bounding box center [522, 322] width 298 height 7
click at [377, 337] on div at bounding box center [379, 333] width 17 height 17
checkbox input "true"
click at [379, 367] on div at bounding box center [379, 366] width 17 height 17
checkbox input "true"
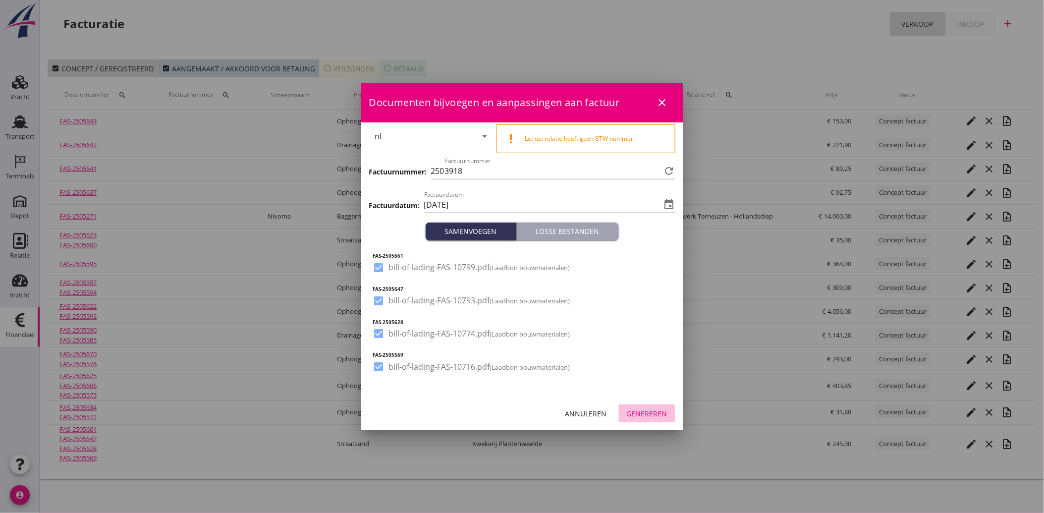
click at [653, 407] on button "Genereren" at bounding box center [647, 414] width 57 height 18
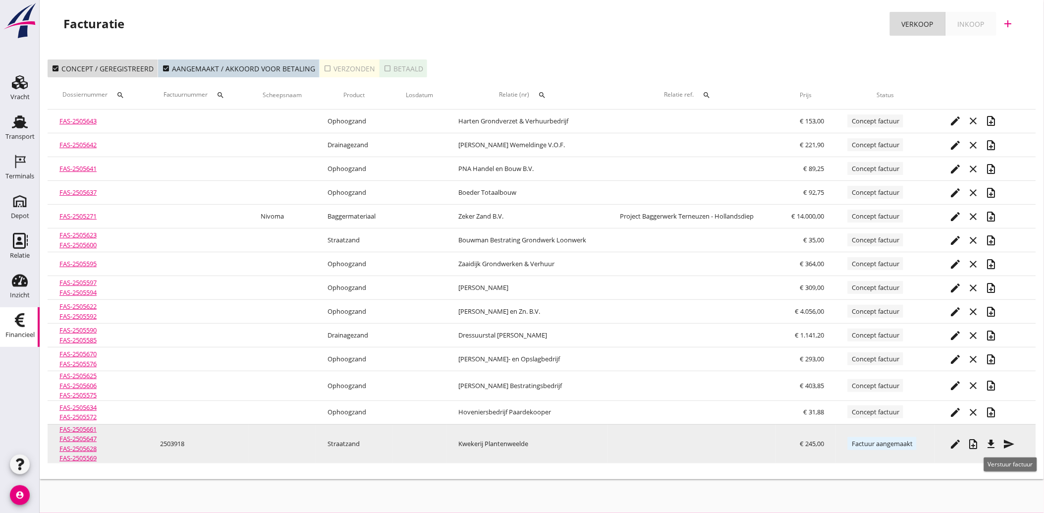
click at [1013, 446] on icon "send" at bounding box center [1009, 444] width 12 height 12
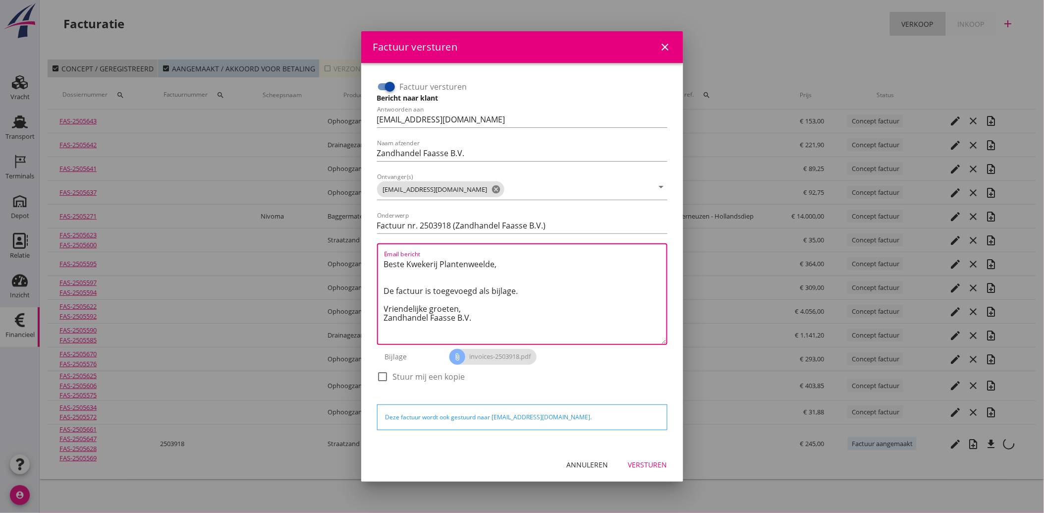
drag, startPoint x: 494, startPoint y: 320, endPoint x: 357, endPoint y: 235, distance: 160.7
click at [357, 235] on div "Factuur versturen close Factuur versturen Bericht naar klant Antwoorden aan [EM…" at bounding box center [522, 256] width 1044 height 513
paste textarea "Geachte heer/mevrouw, Hierbij zenden wij u onze factuur i.v.m. de door ons aan …"
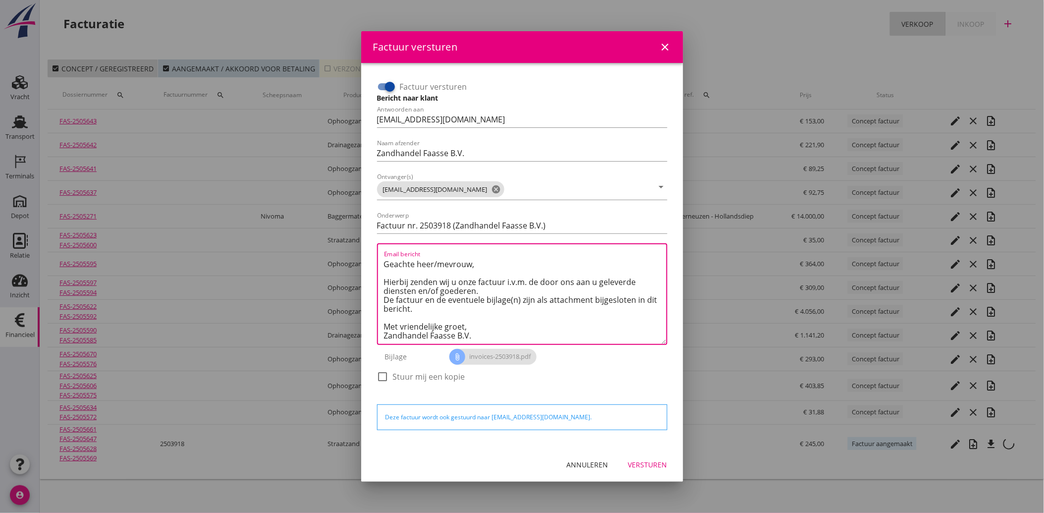
scroll to position [6, 0]
type textarea "Geachte heer/mevrouw, Hierbij zenden wij u onze factuur i.v.m. de door ons aan …"
click at [647, 466] on div "Versturen" at bounding box center [648, 465] width 39 height 10
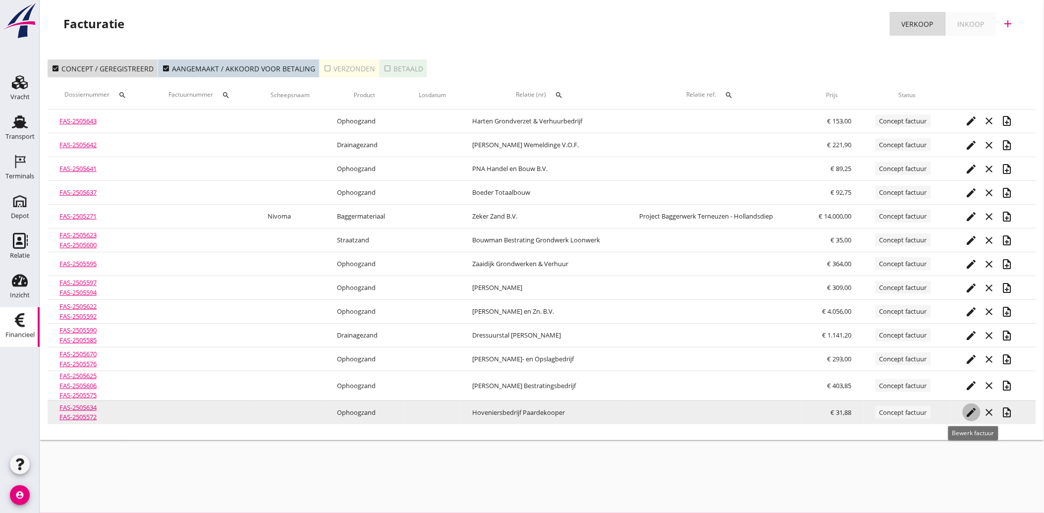
click at [970, 410] on icon "edit" at bounding box center [972, 412] width 12 height 12
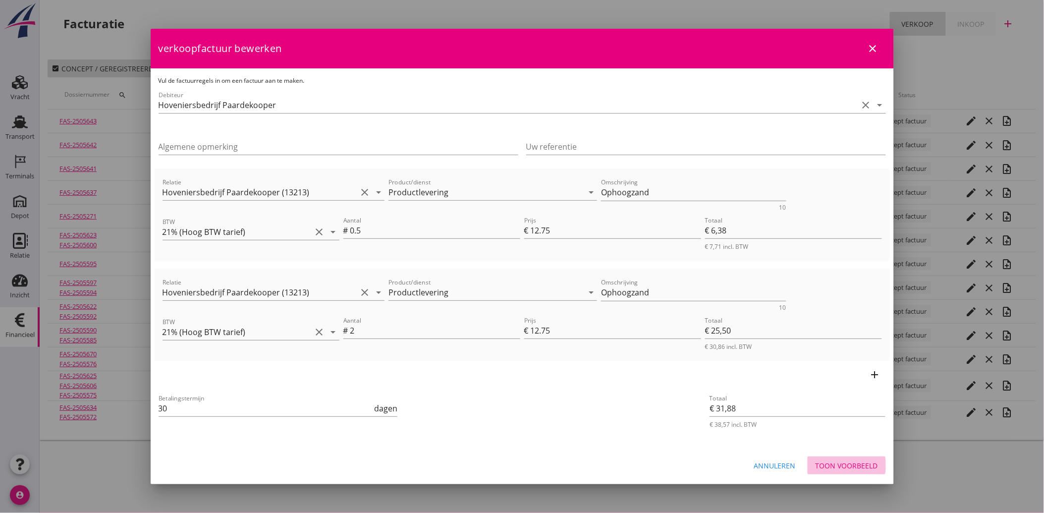
click at [828, 464] on div "Toon voorbeeld" at bounding box center [847, 466] width 62 height 10
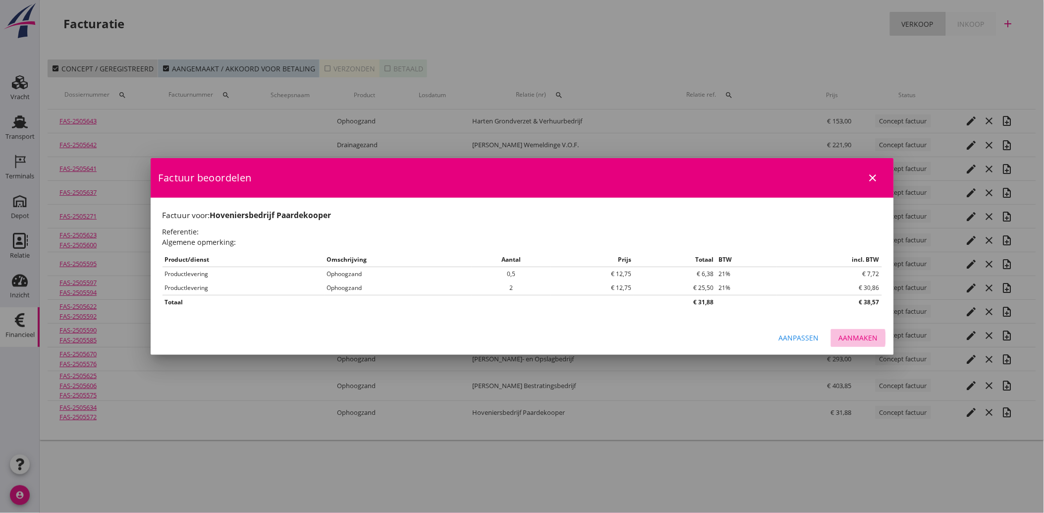
click at [870, 331] on button "Aanmaken" at bounding box center [858, 338] width 55 height 18
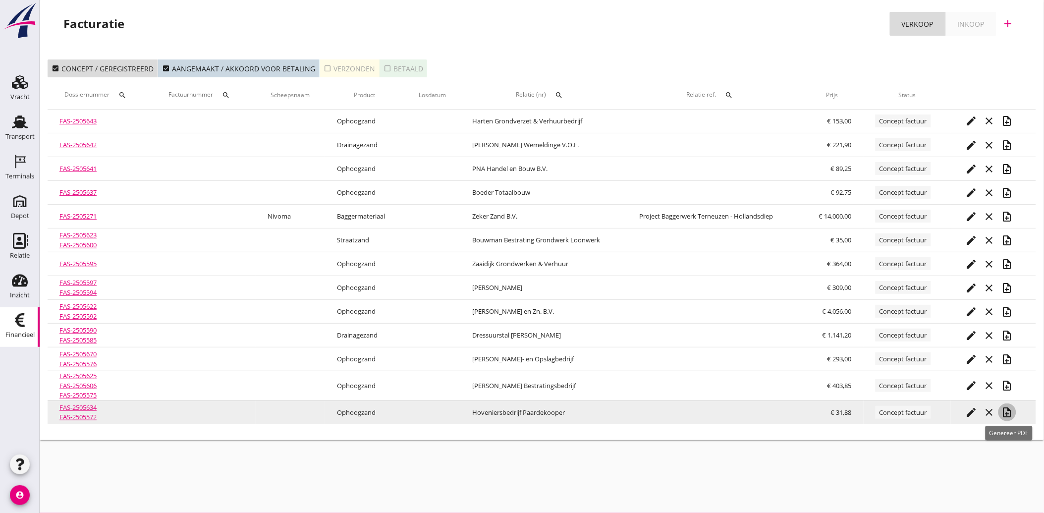
click at [1007, 407] on icon "note_add" at bounding box center [1008, 412] width 12 height 12
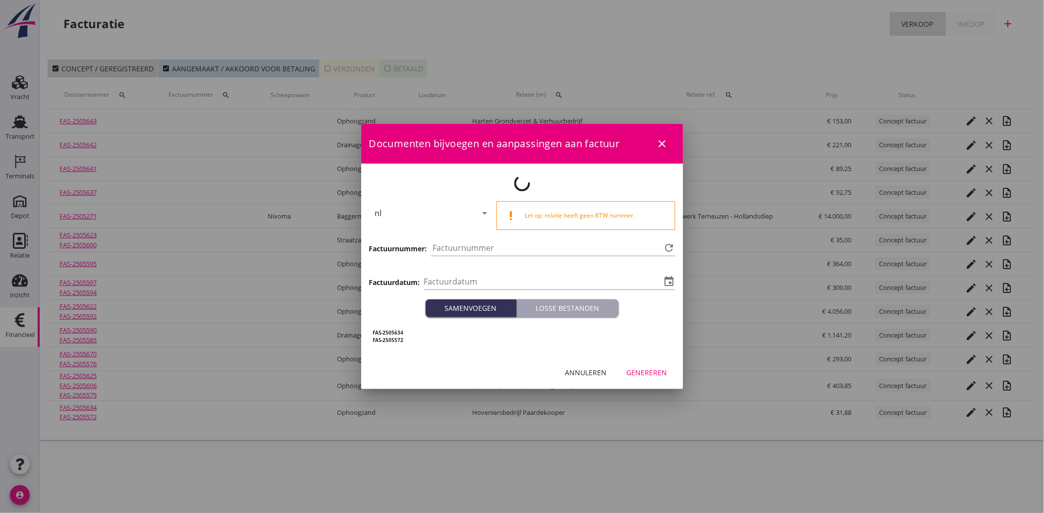
type input "[DATE]"
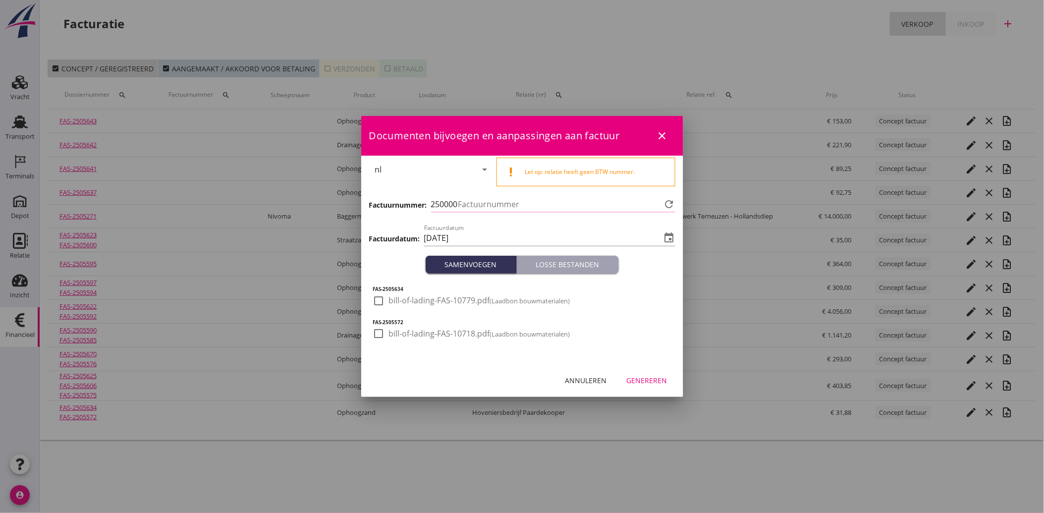
type input "3919"
click at [387, 300] on div at bounding box center [379, 300] width 17 height 17
checkbox input "true"
click at [380, 336] on div at bounding box center [379, 333] width 17 height 17
checkbox input "true"
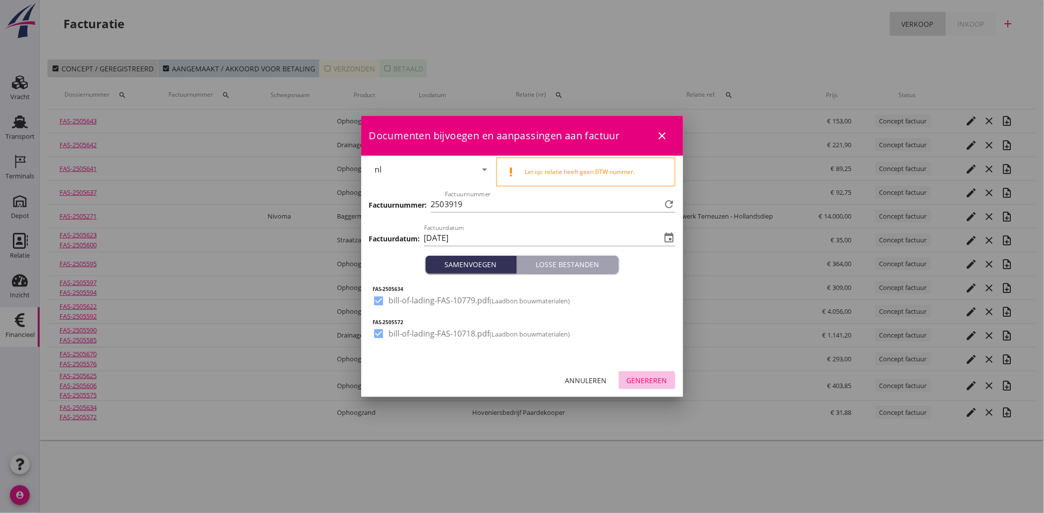
click at [666, 382] on div "Genereren" at bounding box center [647, 380] width 41 height 10
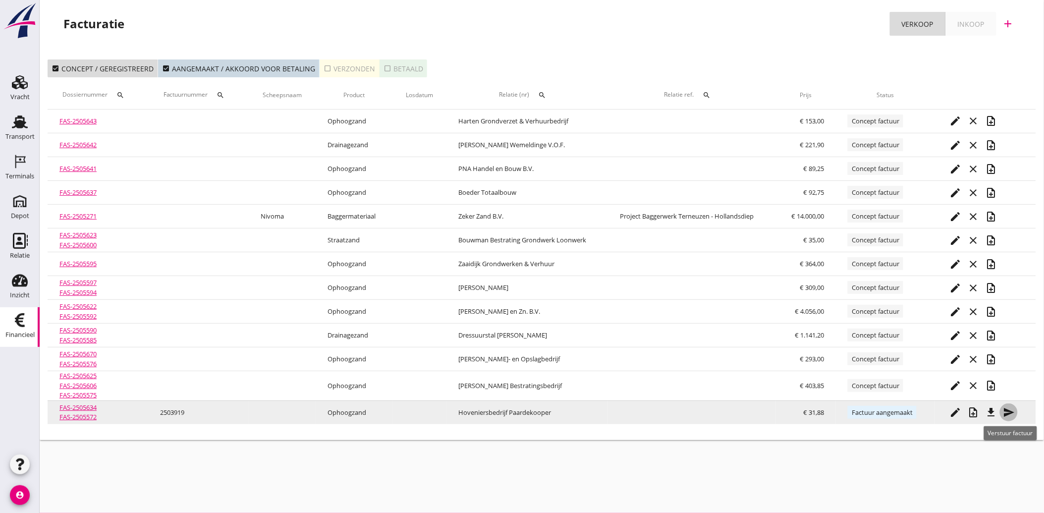
click at [1006, 409] on icon "send" at bounding box center [1009, 412] width 12 height 12
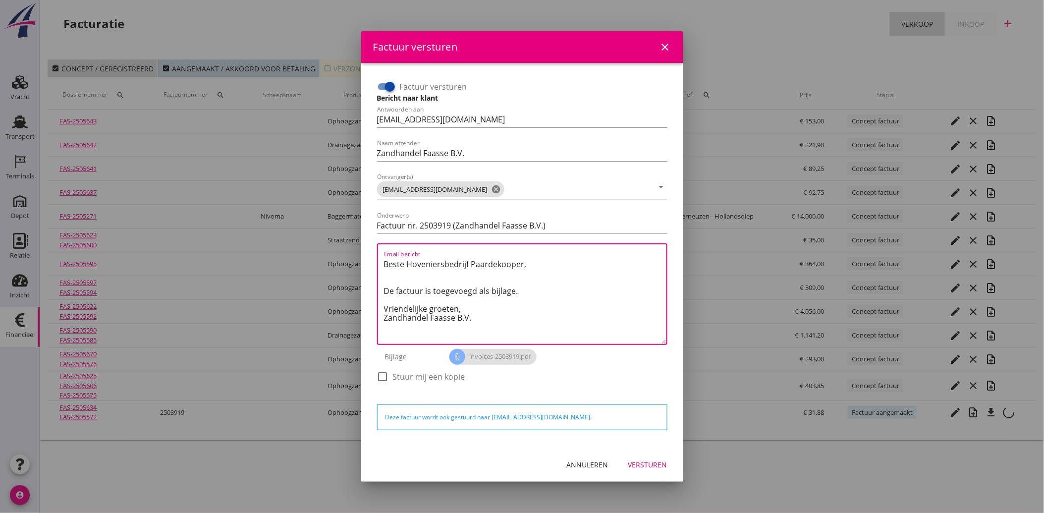
drag, startPoint x: 488, startPoint y: 324, endPoint x: 372, endPoint y: 264, distance: 130.4
click at [372, 264] on div "Factuur versturen Bericht naar klant Antwoorden aan [EMAIL_ADDRESS][DOMAIN_NAME…" at bounding box center [522, 255] width 306 height 369
paste textarea "Geachte heer/mevrouw, Hierbij zenden wij u onze factuur i.v.m. de door ons aan …"
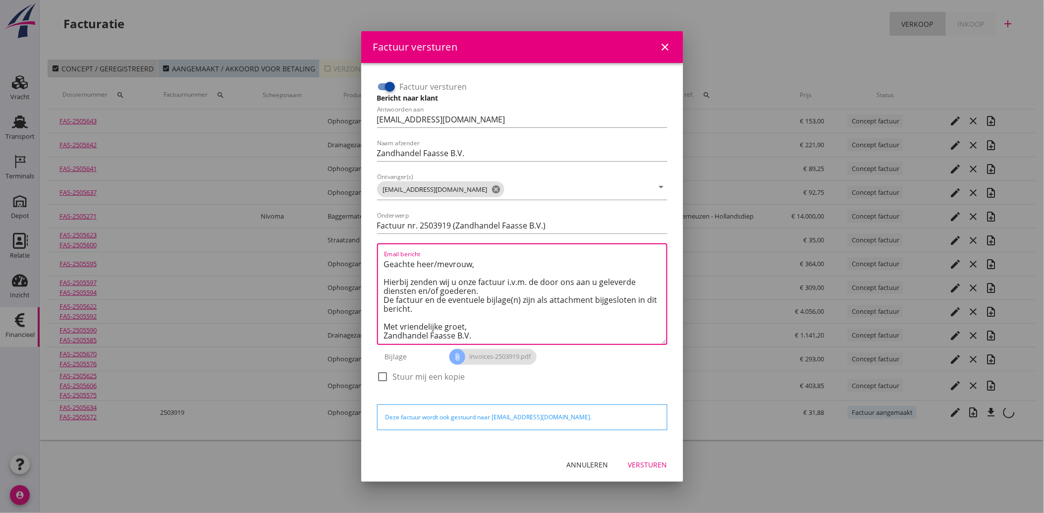
type textarea "Geachte heer/mevrouw, Hierbij zenden wij u onze factuur i.v.m. de door ons aan …"
click at [642, 457] on button "Versturen" at bounding box center [648, 465] width 55 height 18
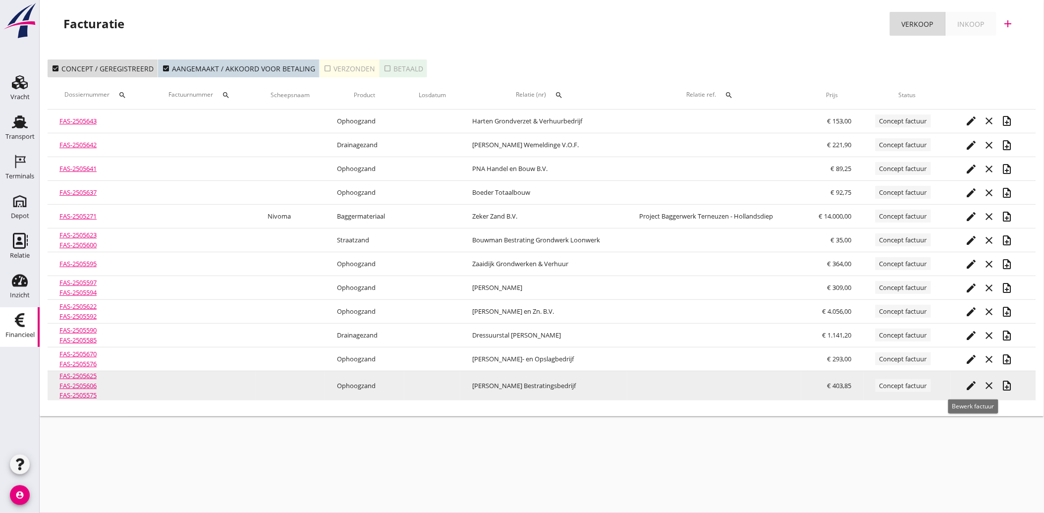
click at [973, 389] on icon "edit" at bounding box center [972, 386] width 12 height 12
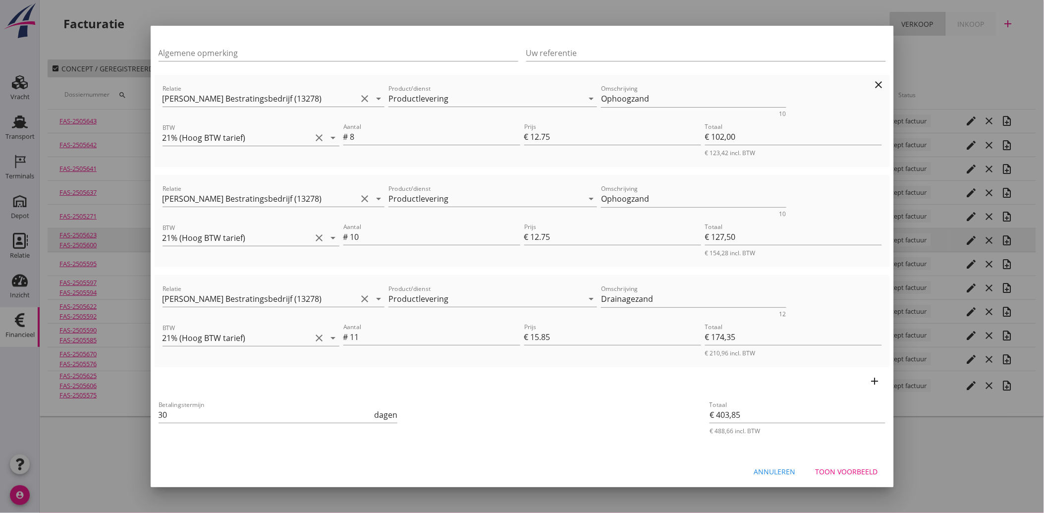
scroll to position [92, 0]
click at [831, 463] on button "Toon voorbeeld" at bounding box center [847, 471] width 78 height 18
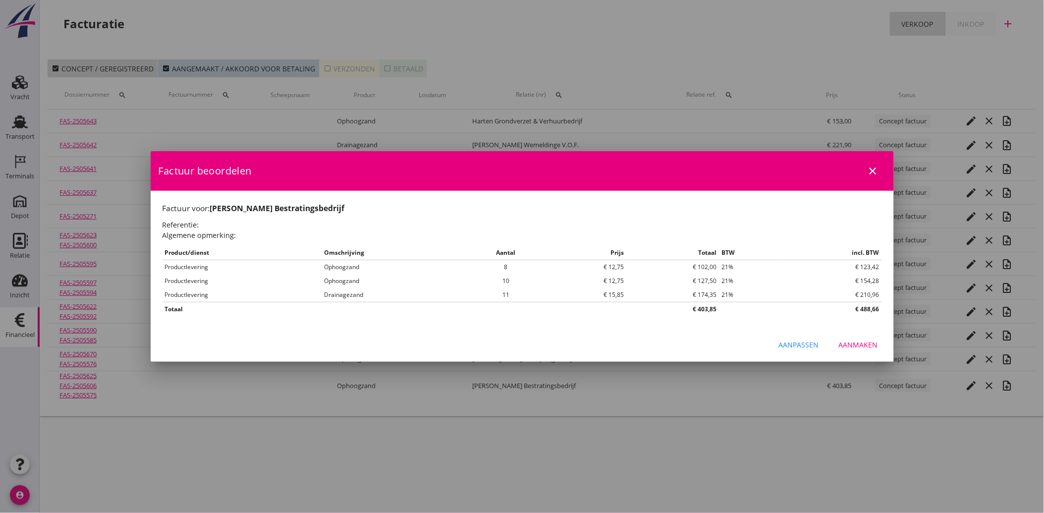
scroll to position [0, 0]
click at [863, 347] on div "Aanmaken" at bounding box center [858, 345] width 39 height 10
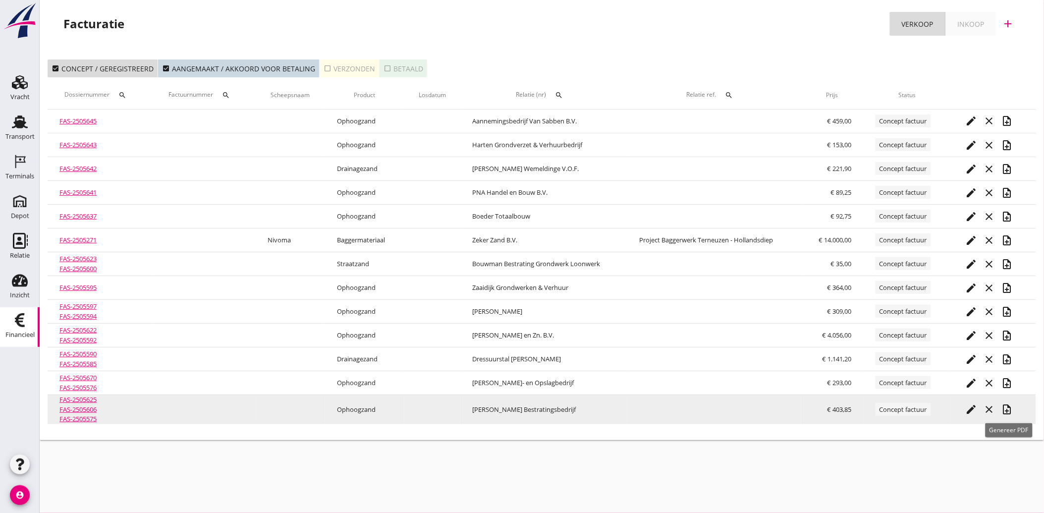
click at [1014, 408] on icon "note_add" at bounding box center [1008, 410] width 12 height 12
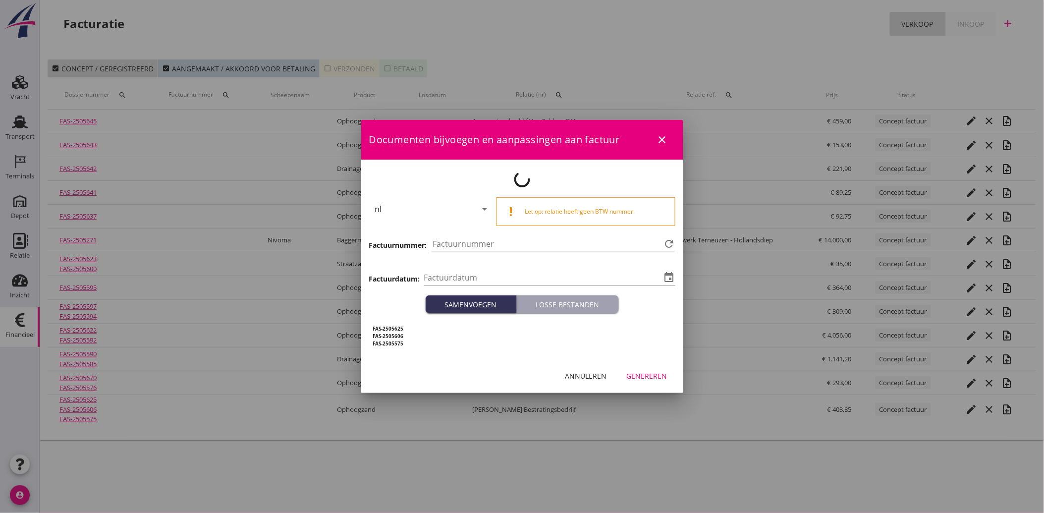
type input "[DATE]"
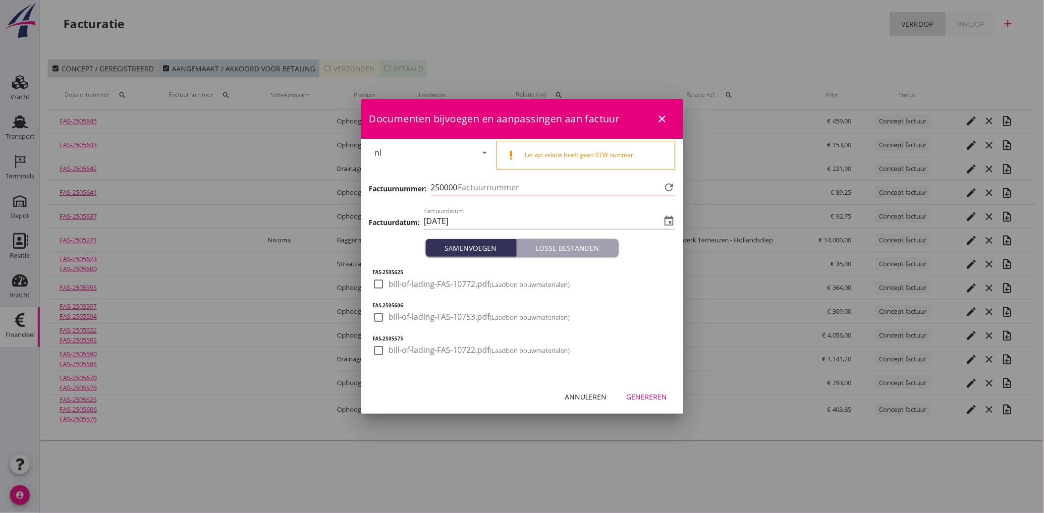
type input "3920"
click at [374, 288] on div at bounding box center [379, 284] width 17 height 17
checkbox input "true"
click at [382, 312] on div at bounding box center [379, 317] width 17 height 17
checkbox input "true"
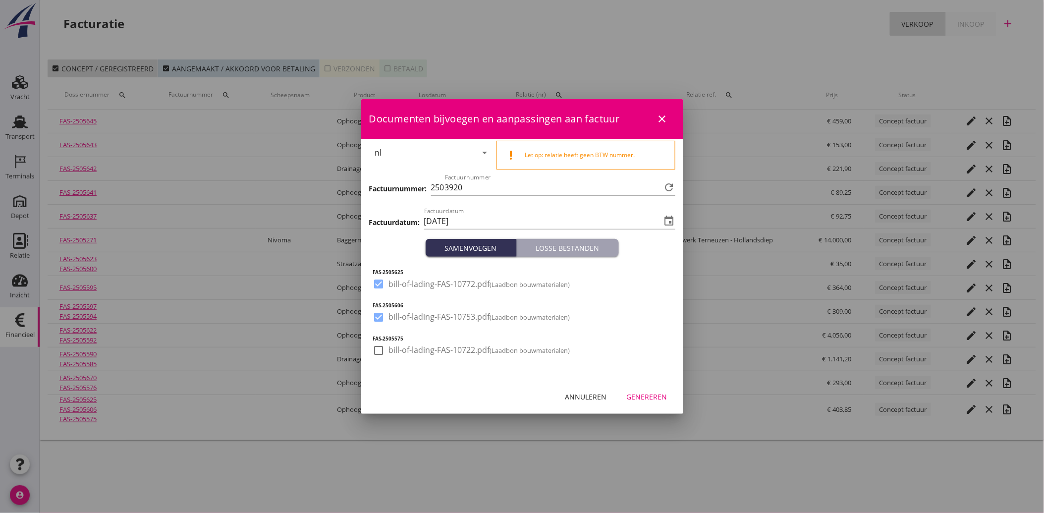
click at [378, 348] on div at bounding box center [379, 350] width 17 height 17
checkbox input "true"
click at [651, 399] on div "Genereren" at bounding box center [647, 397] width 41 height 10
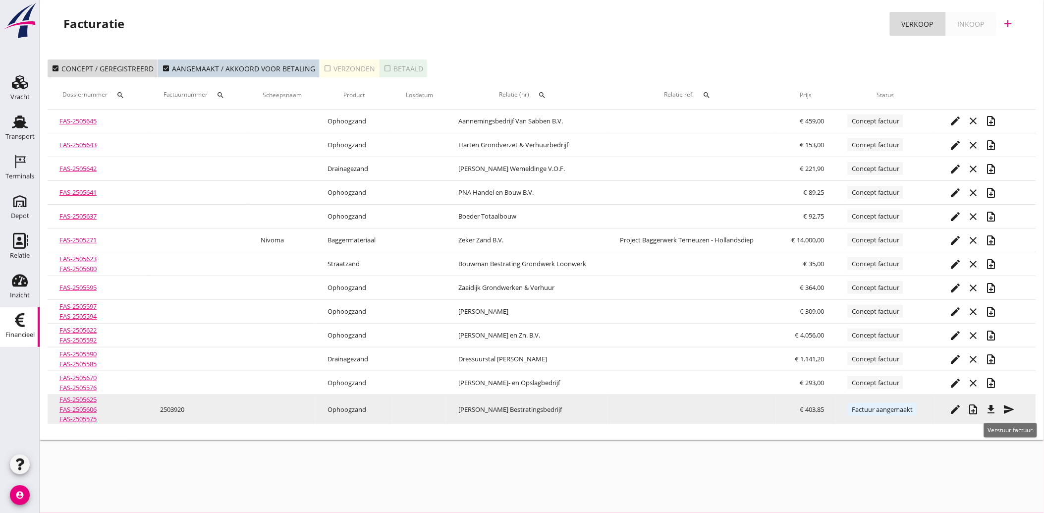
click at [1012, 408] on icon "send" at bounding box center [1009, 410] width 12 height 12
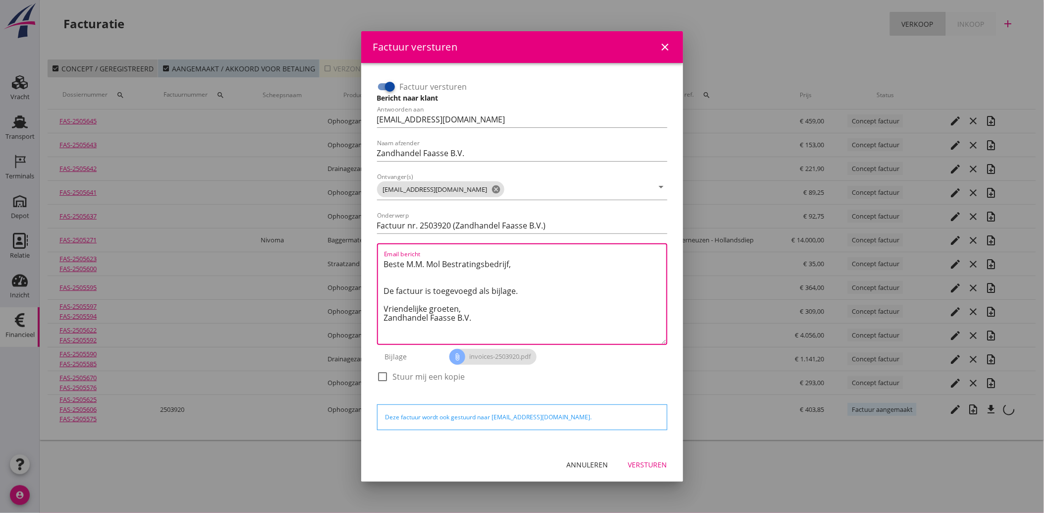
drag, startPoint x: 489, startPoint y: 320, endPoint x: 355, endPoint y: 255, distance: 149.0
click at [355, 255] on div "Factuur versturen close Factuur versturen Bericht naar klant Antwoorden aan [EM…" at bounding box center [522, 256] width 1044 height 513
paste textarea "Geachte heer/mevrouw, Hierbij zenden wij u onze factuur i.v.m. de door ons aan …"
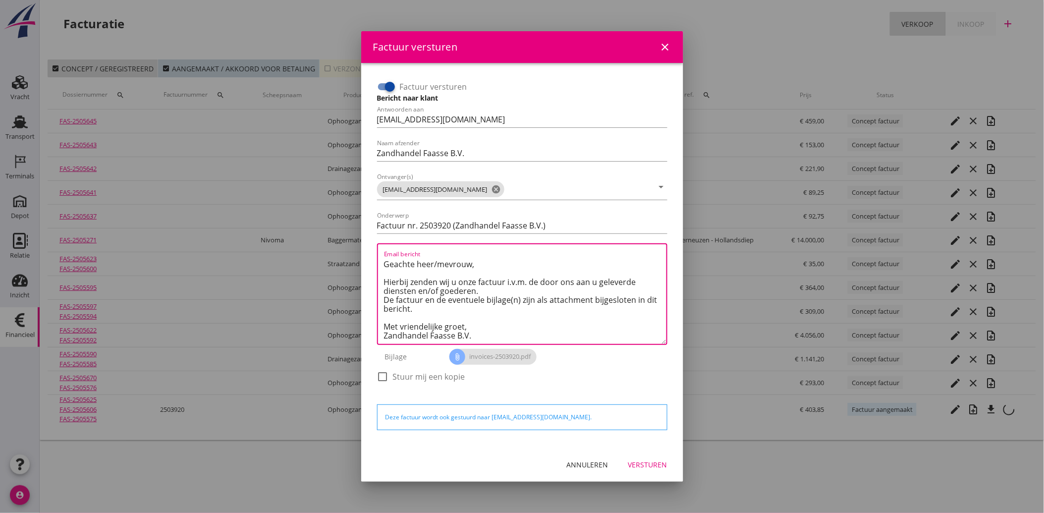
scroll to position [6, 0]
type textarea "Geachte heer/mevrouw, Hierbij zenden wij u onze factuur i.v.m. de door ons aan …"
click at [655, 466] on div "Versturen" at bounding box center [648, 465] width 39 height 10
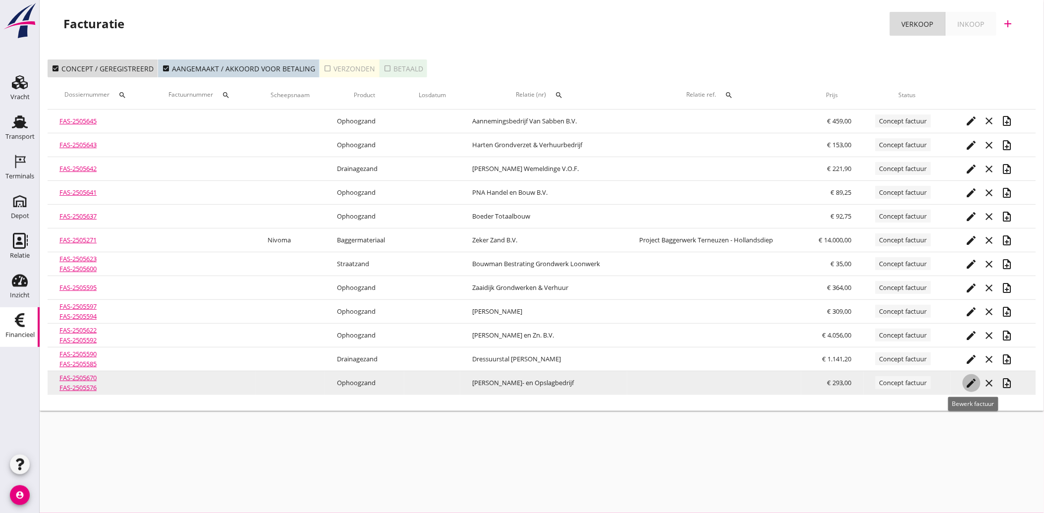
click at [980, 379] on div "edit" at bounding box center [972, 383] width 18 height 12
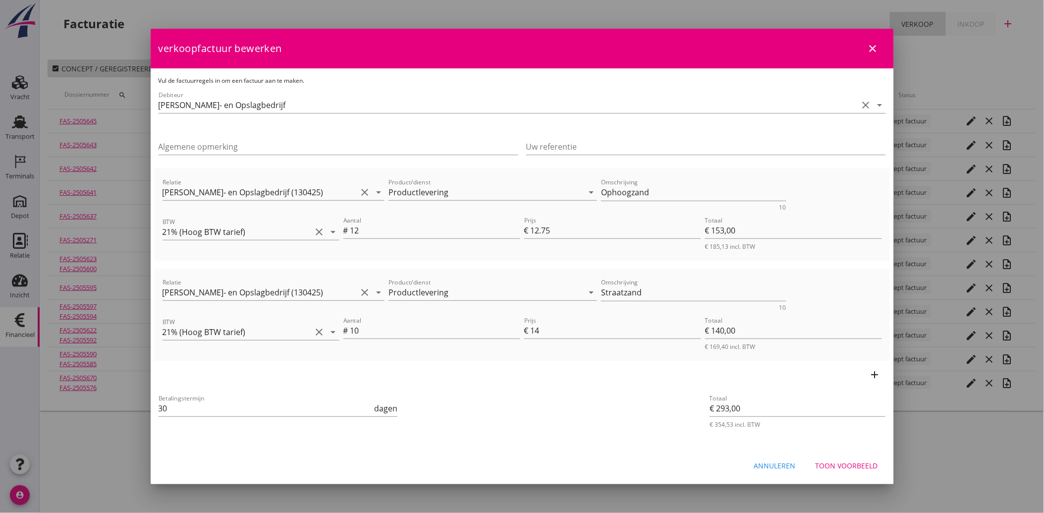
click at [840, 467] on div "Toon voorbeeld" at bounding box center [847, 466] width 62 height 10
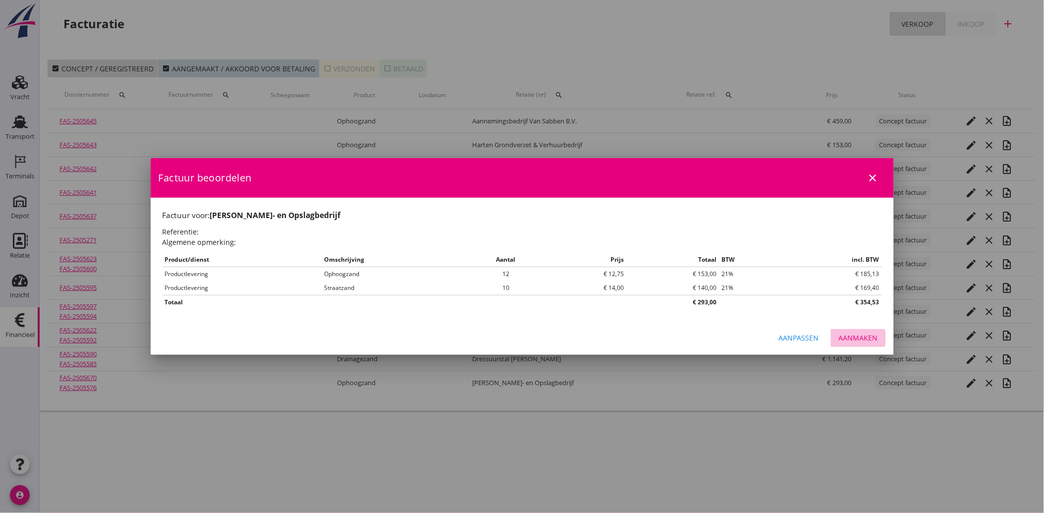
click at [856, 330] on button "Aanmaken" at bounding box center [858, 338] width 55 height 18
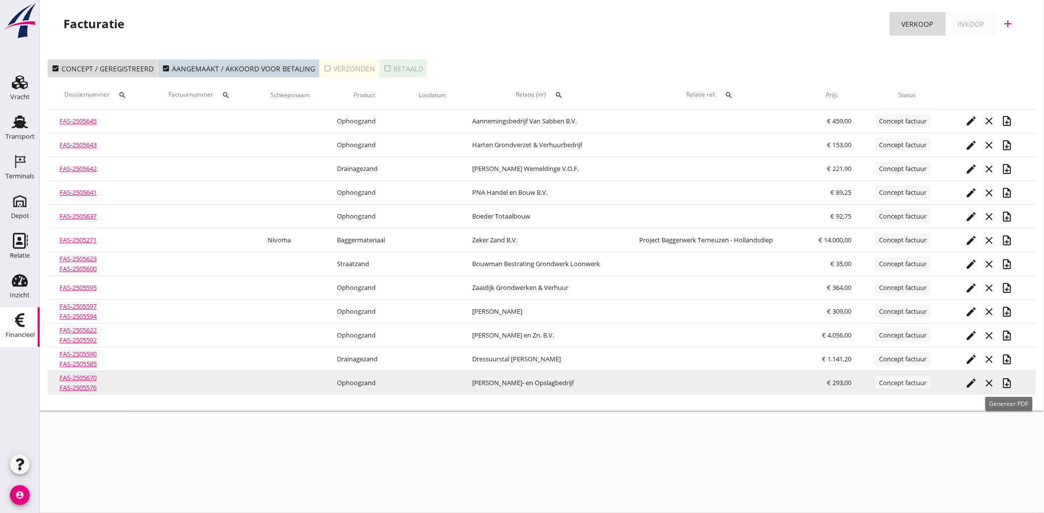
click at [1010, 383] on icon "note_add" at bounding box center [1008, 383] width 12 height 12
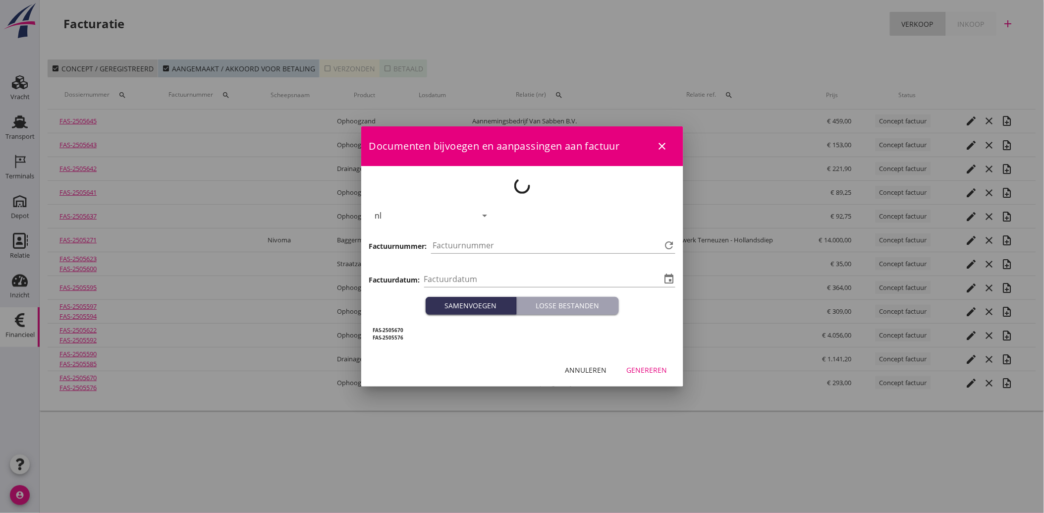
type input "[DATE]"
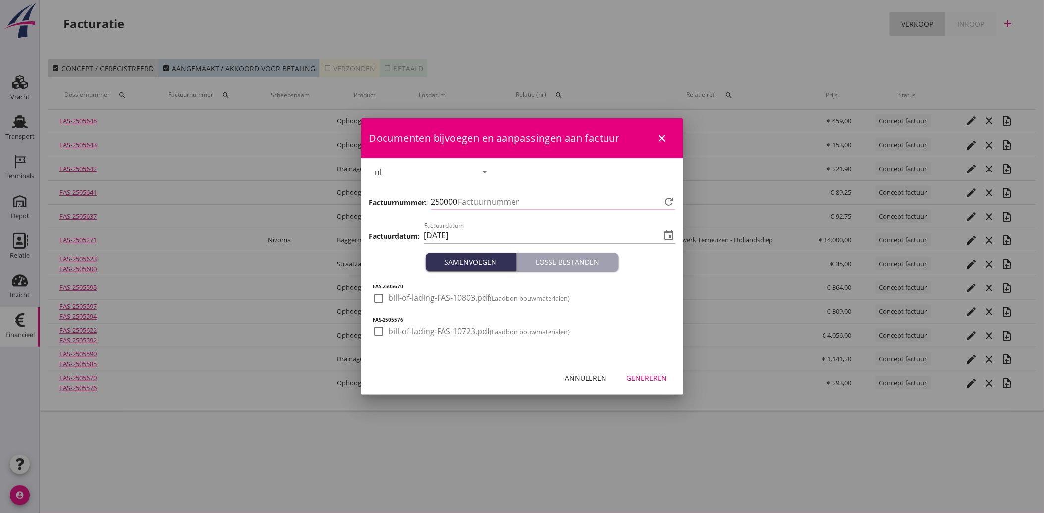
type input "3921"
drag, startPoint x: 375, startPoint y: 300, endPoint x: 377, endPoint y: 329, distance: 28.4
click at [376, 301] on div at bounding box center [379, 298] width 17 height 17
checkbox input "true"
click at [378, 333] on div at bounding box center [379, 331] width 17 height 17
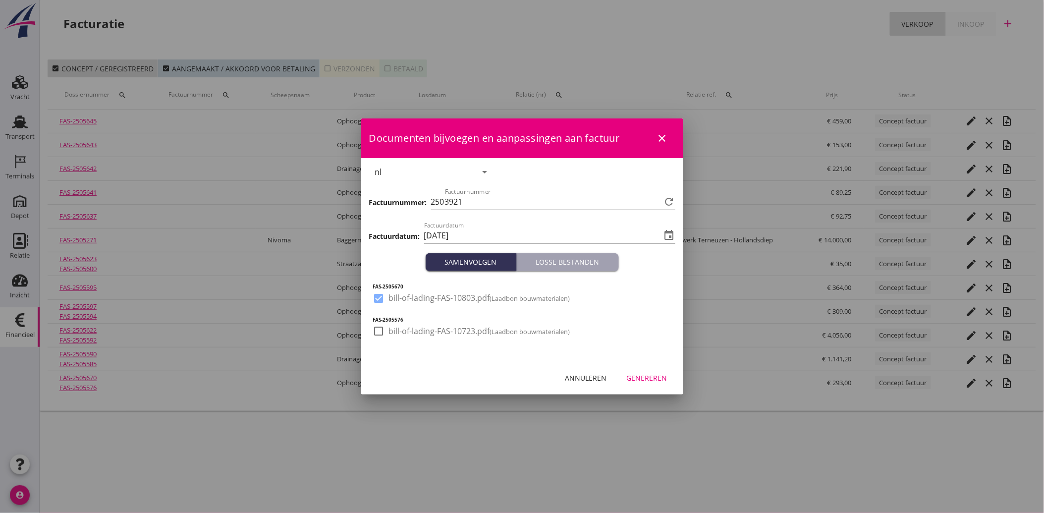
checkbox input "true"
click at [652, 381] on div "Genereren" at bounding box center [647, 378] width 41 height 10
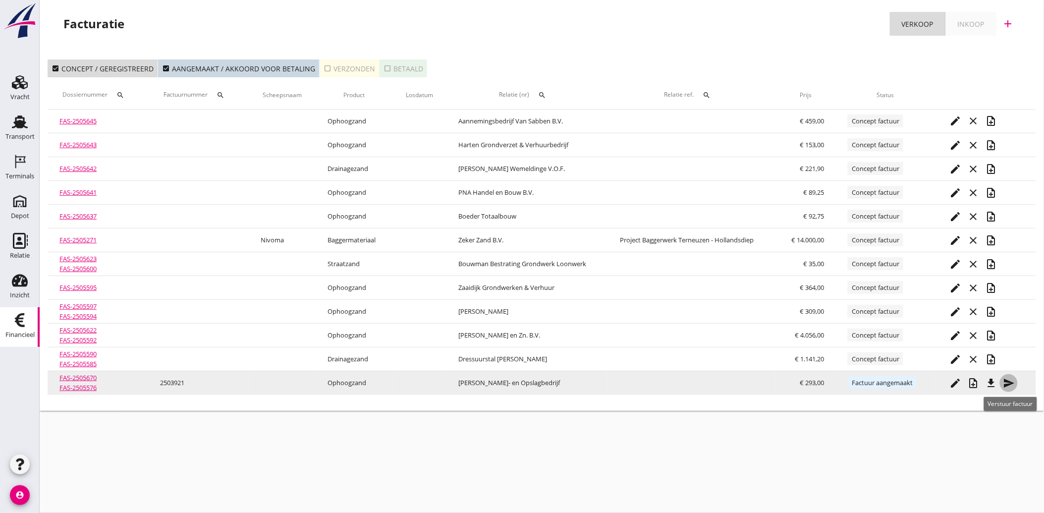
click at [1014, 382] on icon "send" at bounding box center [1009, 383] width 12 height 12
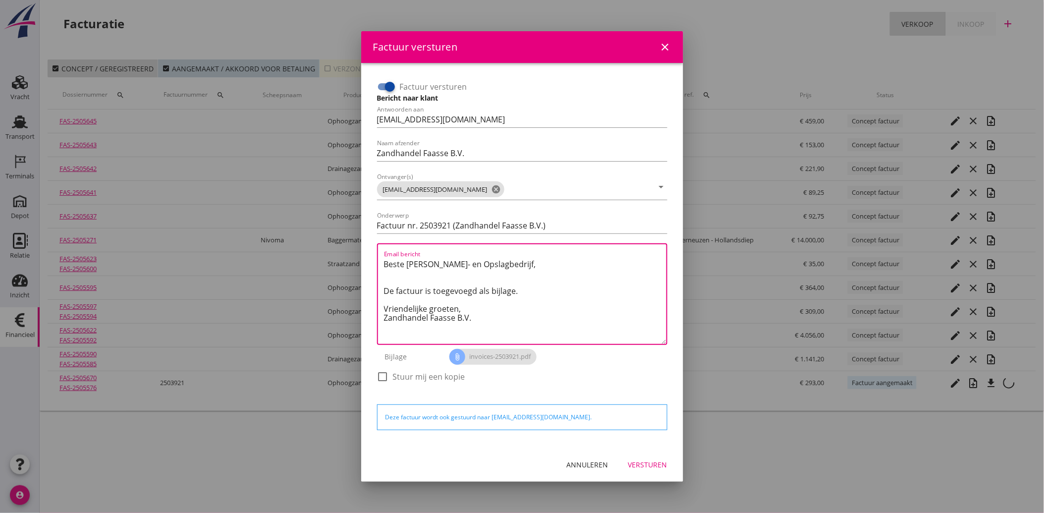
drag, startPoint x: 484, startPoint y: 325, endPoint x: 379, endPoint y: 259, distance: 123.9
click at [379, 259] on div "Email bericht Beste [PERSON_NAME]- en Opslagbedrijf, De factuur is toegevoegd a…" at bounding box center [522, 294] width 290 height 102
paste textarea "Geachte heer/mevrouw, Hierbij zenden wij u onze factuur i.v.m. de door ons aan …"
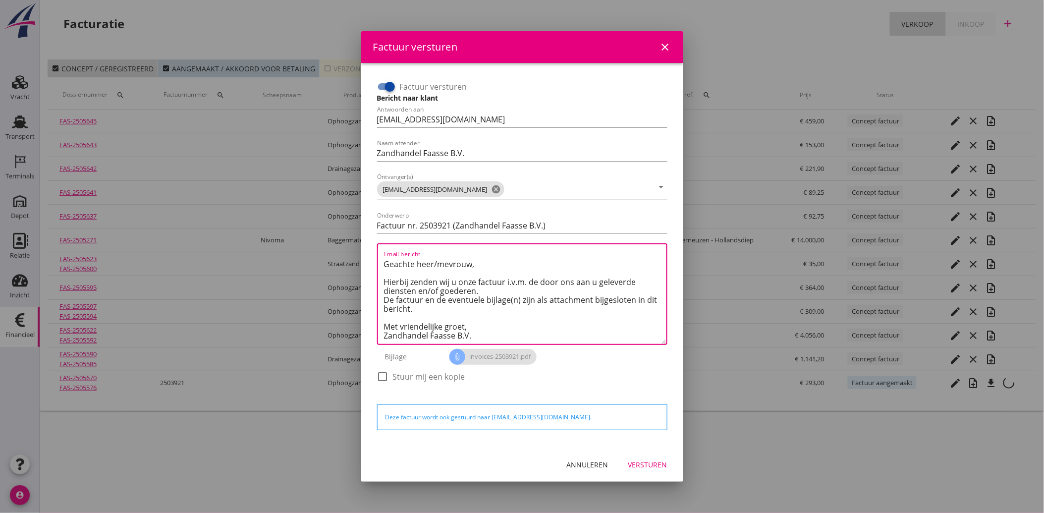
type textarea "Geachte heer/mevrouw, Hierbij zenden wij u onze factuur i.v.m. de door ons aan …"
click at [650, 462] on div "Versturen" at bounding box center [648, 465] width 39 height 10
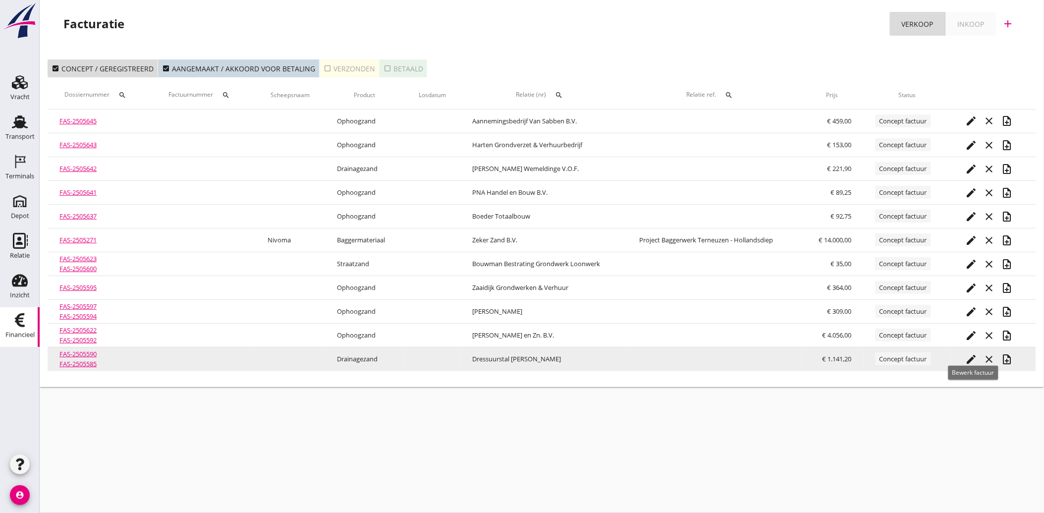
click at [976, 360] on icon "edit" at bounding box center [972, 359] width 12 height 12
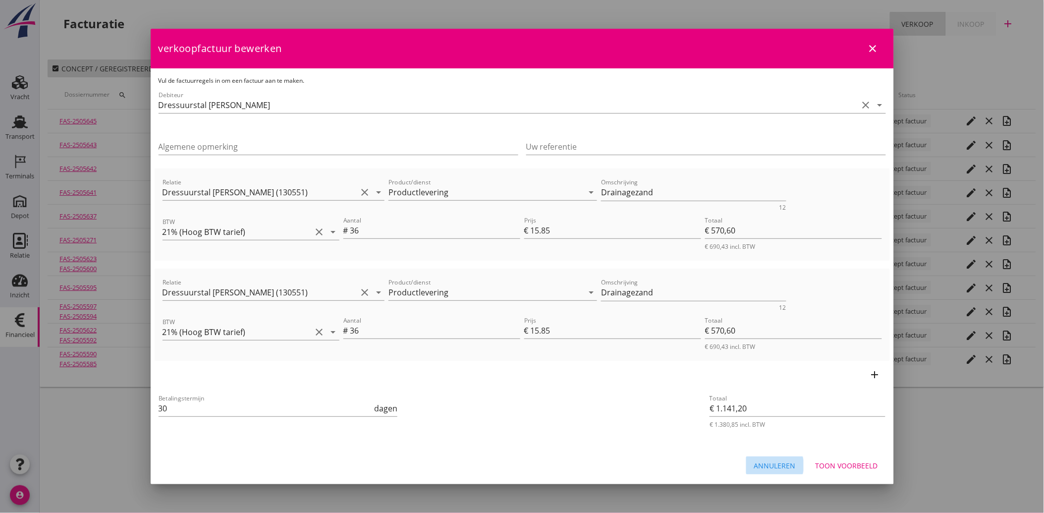
click at [777, 465] on div "Annuleren" at bounding box center [775, 466] width 42 height 10
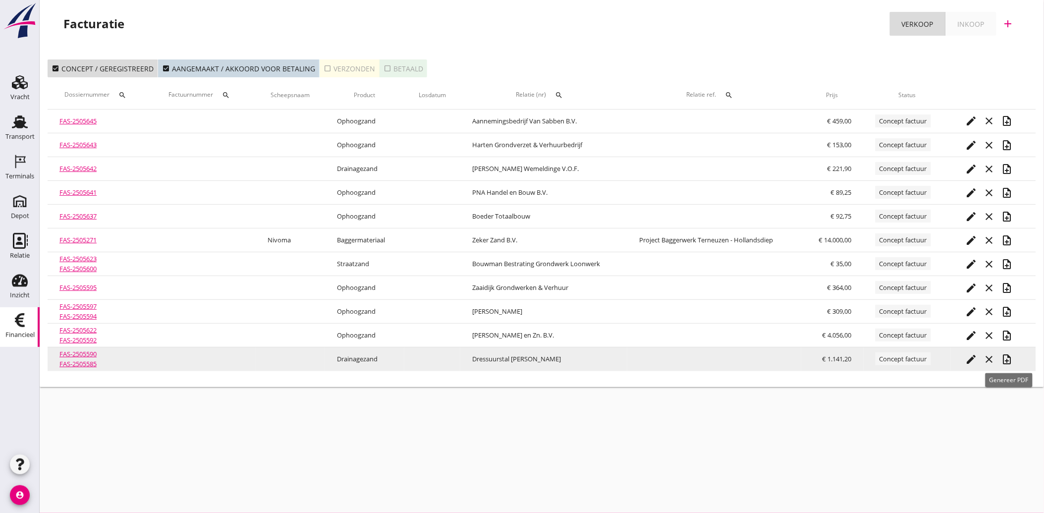
click at [1009, 361] on icon "note_add" at bounding box center [1008, 359] width 12 height 12
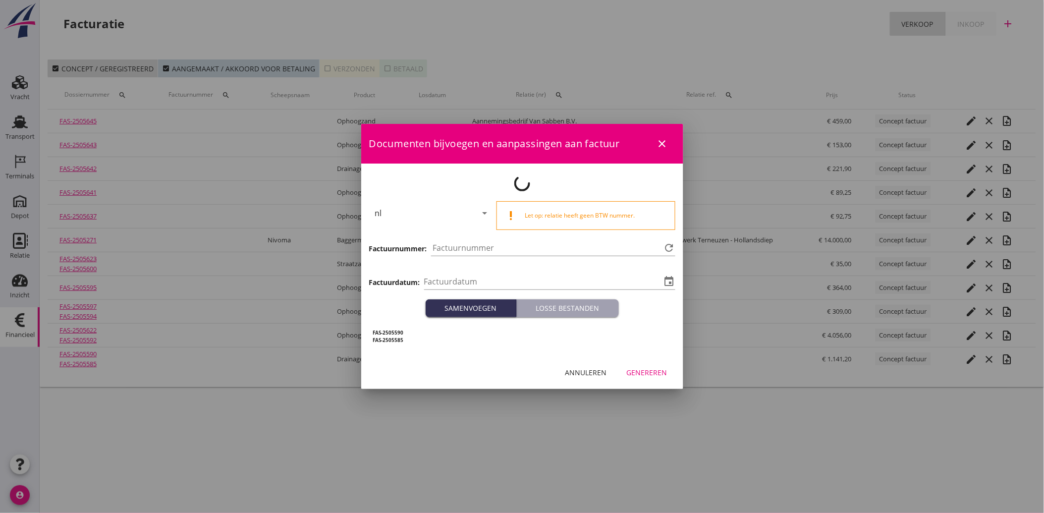
type input "[DATE]"
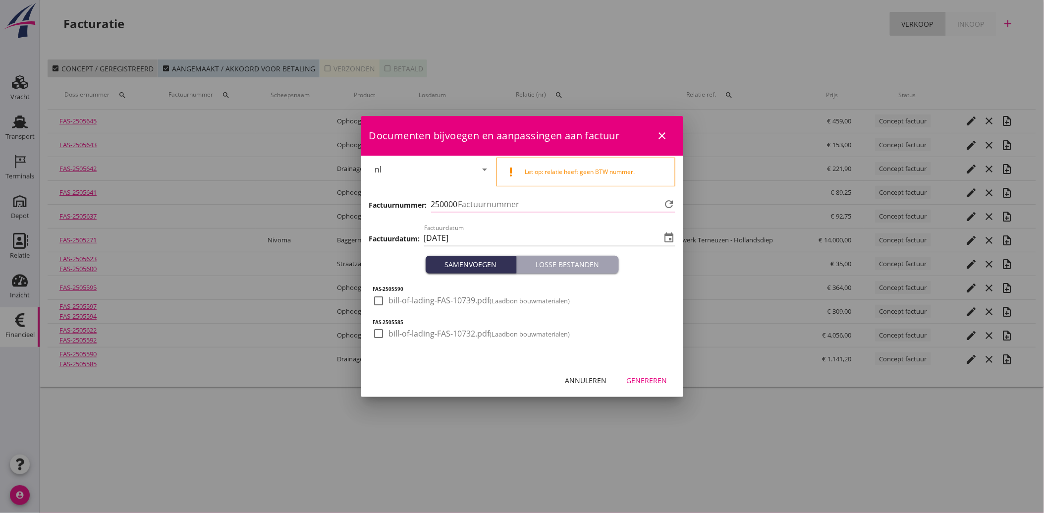
type input "3922"
click at [378, 298] on div at bounding box center [379, 300] width 17 height 17
checkbox input "true"
click at [377, 332] on div at bounding box center [379, 333] width 17 height 17
checkbox input "true"
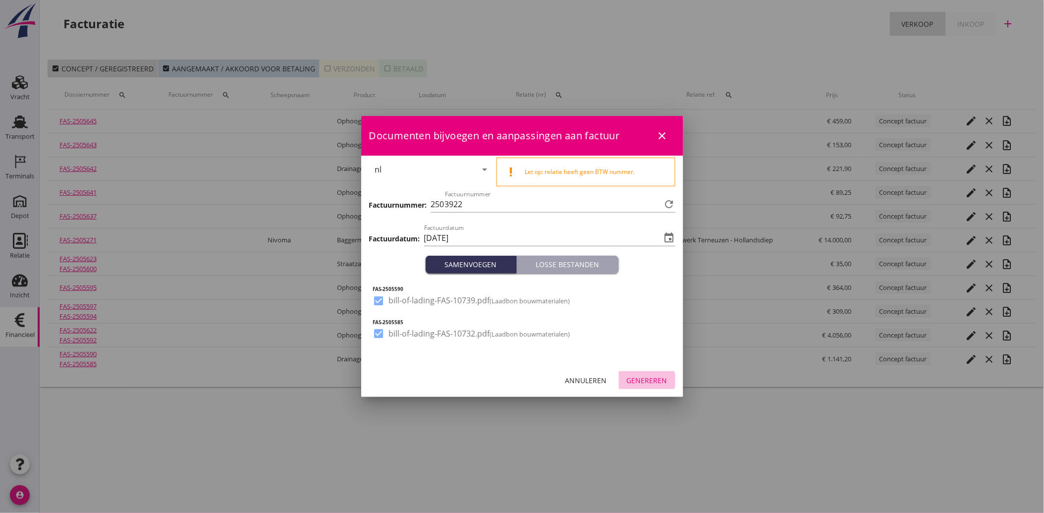
click at [654, 379] on div "Genereren" at bounding box center [647, 380] width 41 height 10
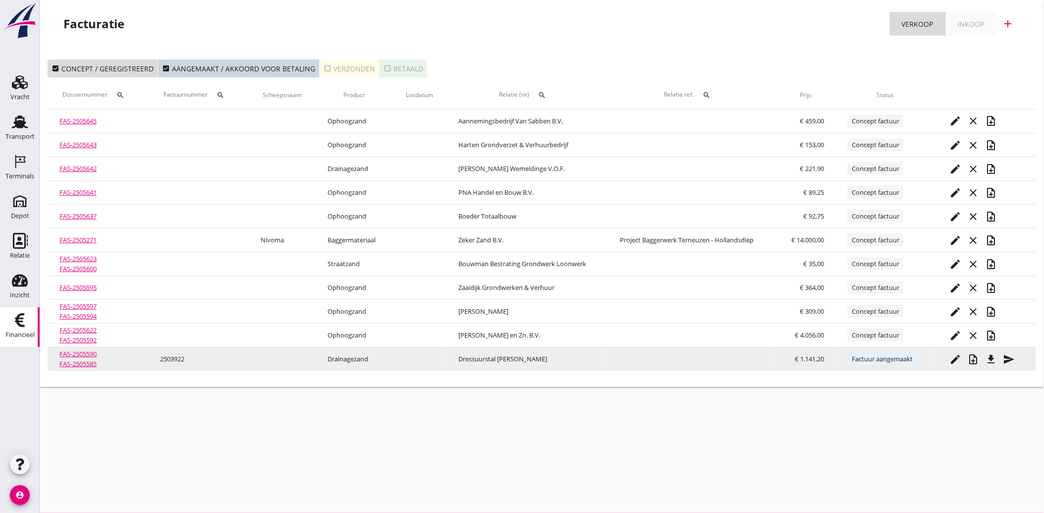
click at [1015, 358] on icon "send" at bounding box center [1009, 359] width 12 height 12
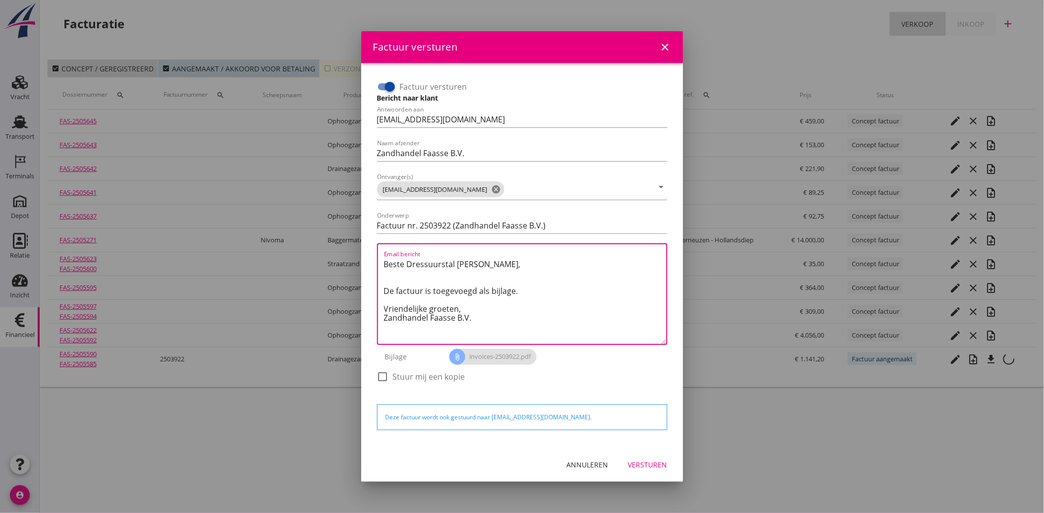
drag, startPoint x: 475, startPoint y: 324, endPoint x: 370, endPoint y: 234, distance: 137.8
click at [370, 234] on div "Factuur versturen Bericht naar klant Antwoorden aan [EMAIL_ADDRESS][DOMAIN_NAME…" at bounding box center [522, 255] width 306 height 369
paste textarea "[EMAIL_ADDRESS][DOMAIN_NAME]"
drag, startPoint x: 482, startPoint y: 264, endPoint x: 366, endPoint y: 267, distance: 116.0
click at [366, 267] on div "Factuur versturen Bericht naar klant Antwoorden aan [EMAIL_ADDRESS][DOMAIN_NAME…" at bounding box center [522, 255] width 322 height 385
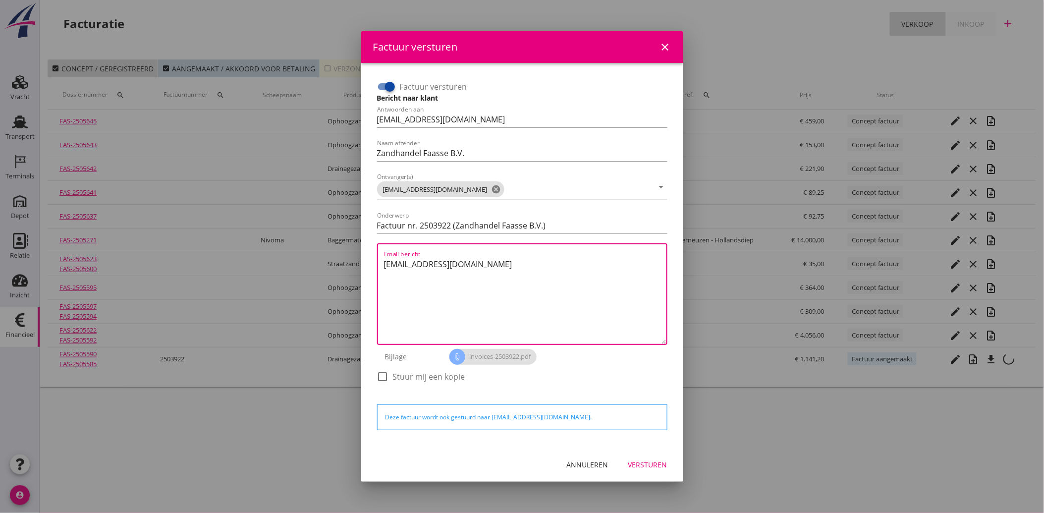
paste textarea "Geachte heer/mevrouw, Hierbij zenden wij u onze factuur i.v.m. de door ons aan …"
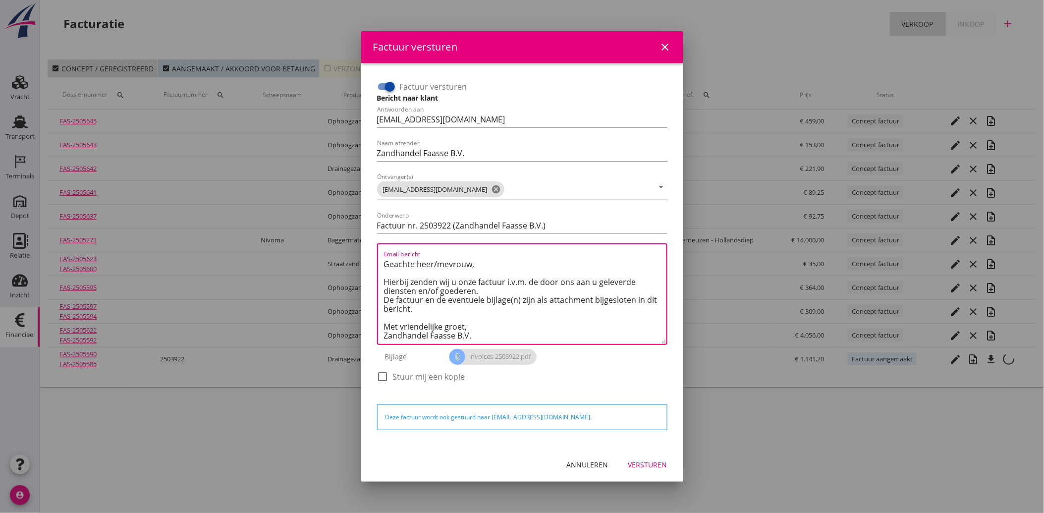
type textarea "Geachte heer/mevrouw, Hierbij zenden wij u onze factuur i.v.m. de door ons aan …"
click at [652, 457] on button "Versturen" at bounding box center [648, 465] width 55 height 18
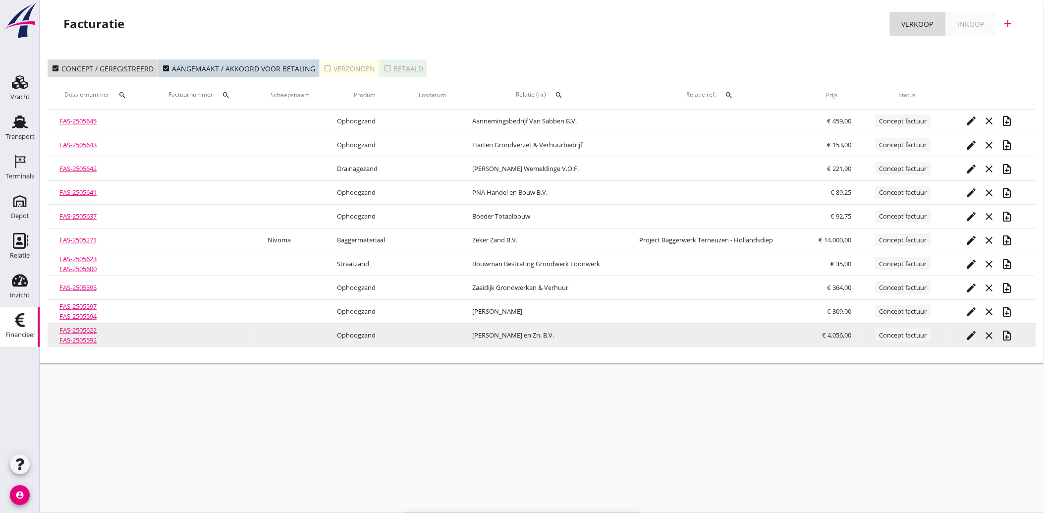
click at [971, 335] on icon "edit" at bounding box center [972, 336] width 12 height 12
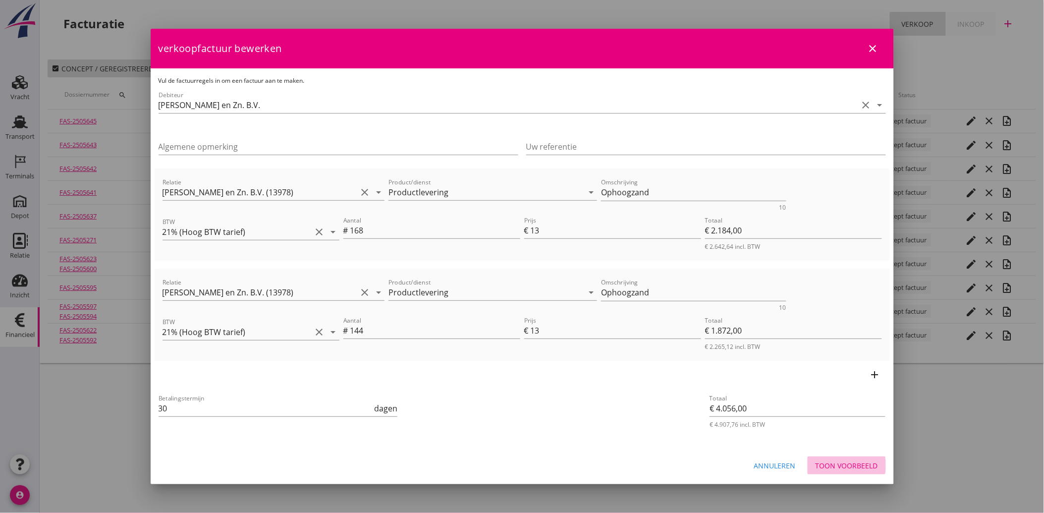
click at [860, 464] on div "Toon voorbeeld" at bounding box center [847, 466] width 62 height 10
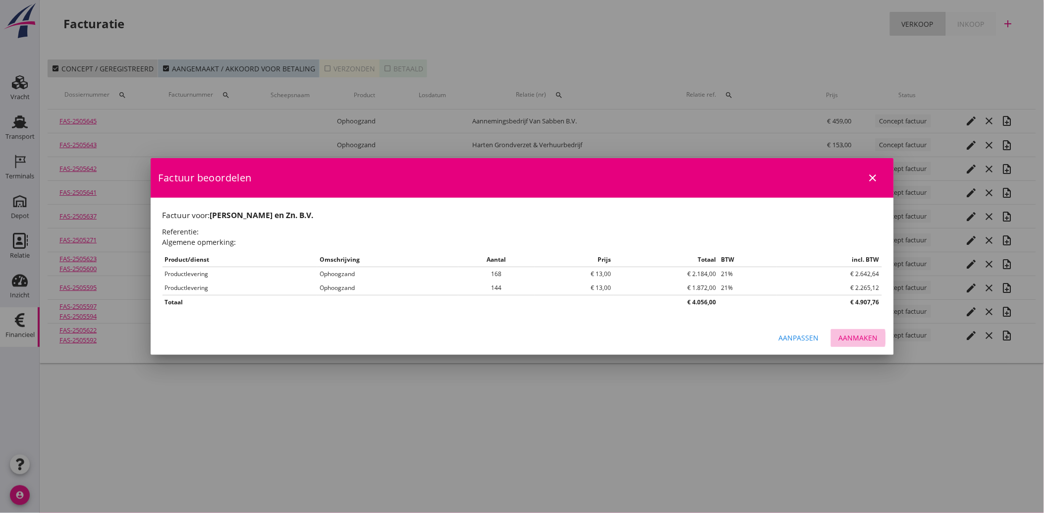
click at [853, 336] on div "Aanmaken" at bounding box center [858, 338] width 39 height 10
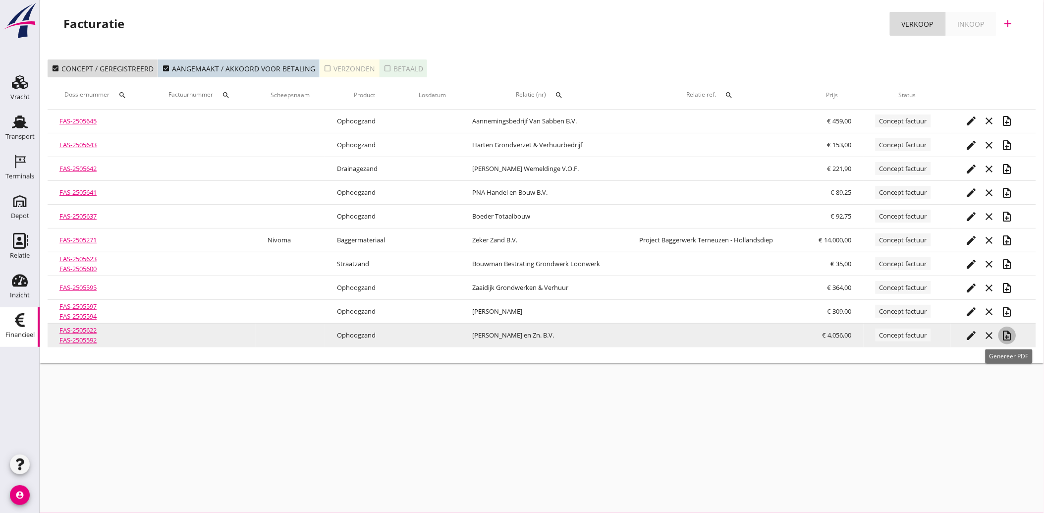
click at [1009, 336] on icon "note_add" at bounding box center [1008, 336] width 12 height 12
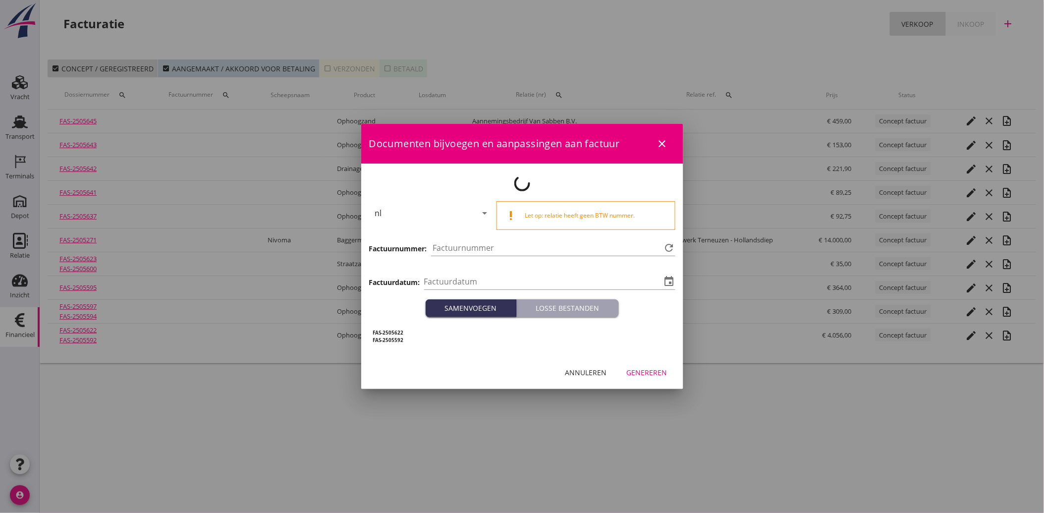
type input "[DATE]"
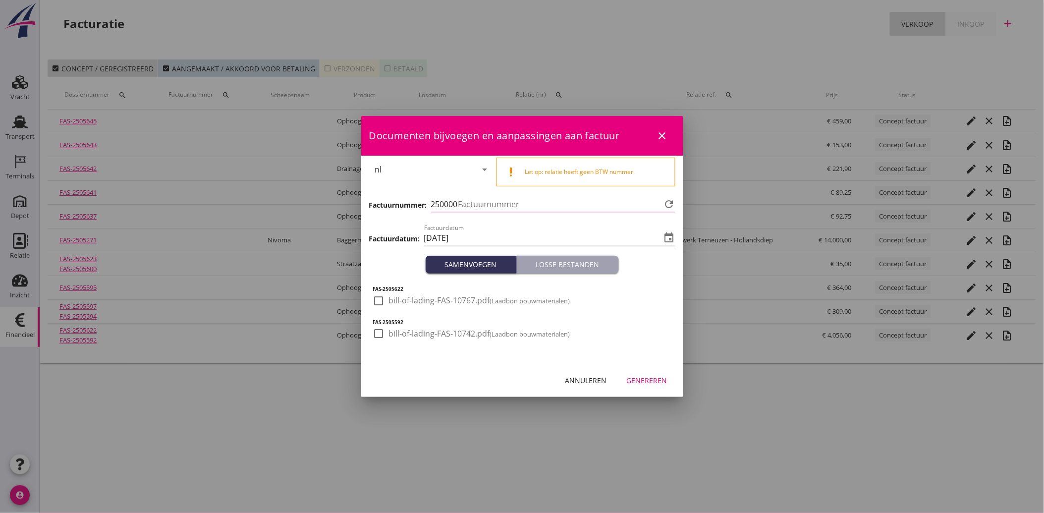
type input "3923"
click at [373, 298] on div at bounding box center [379, 300] width 17 height 17
checkbox input "true"
drag, startPoint x: 381, startPoint y: 334, endPoint x: 491, endPoint y: 358, distance: 113.2
click at [382, 334] on div at bounding box center [379, 333] width 17 height 17
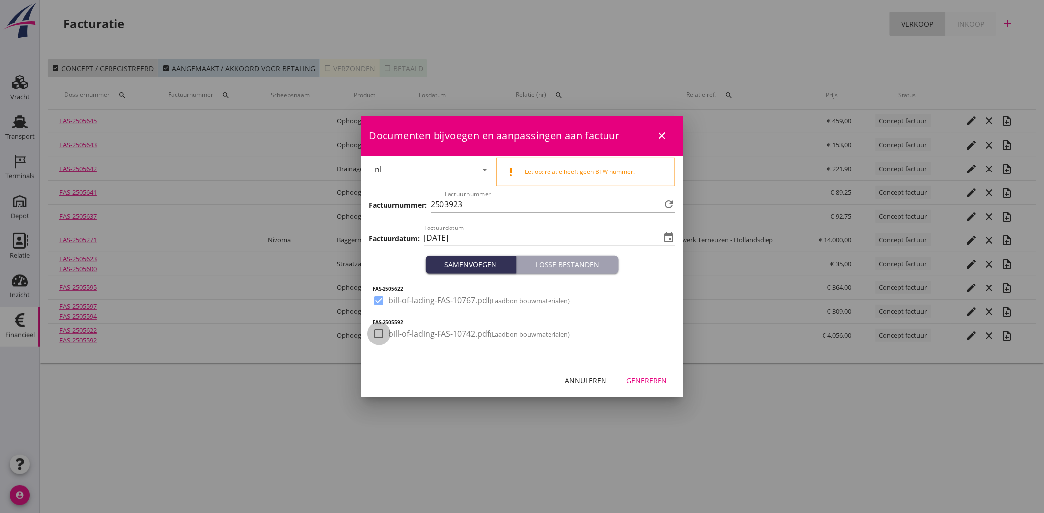
checkbox input "true"
click at [643, 380] on div "Genereren" at bounding box center [647, 380] width 41 height 10
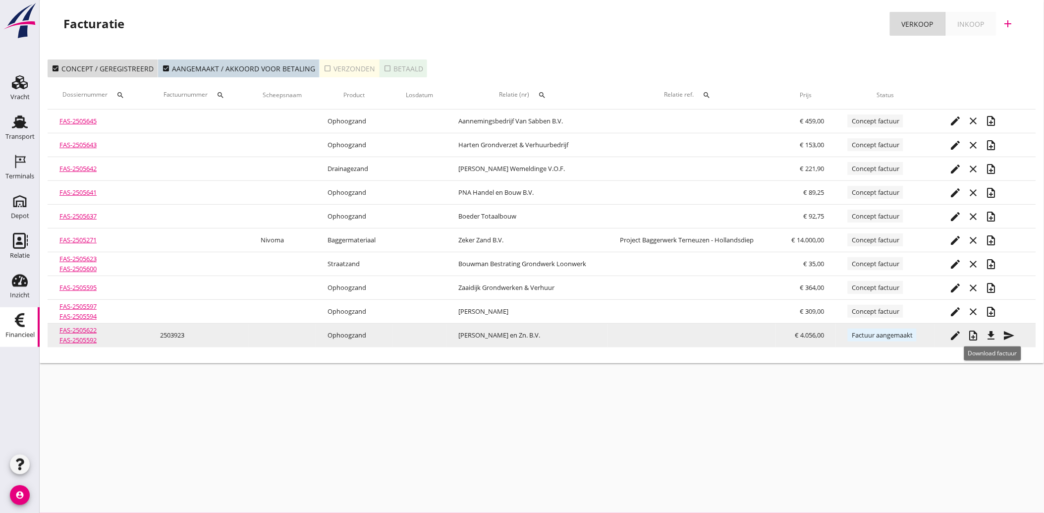
click at [991, 333] on icon "file_download" at bounding box center [991, 336] width 12 height 12
click at [1008, 332] on icon "send" at bounding box center [1009, 336] width 12 height 12
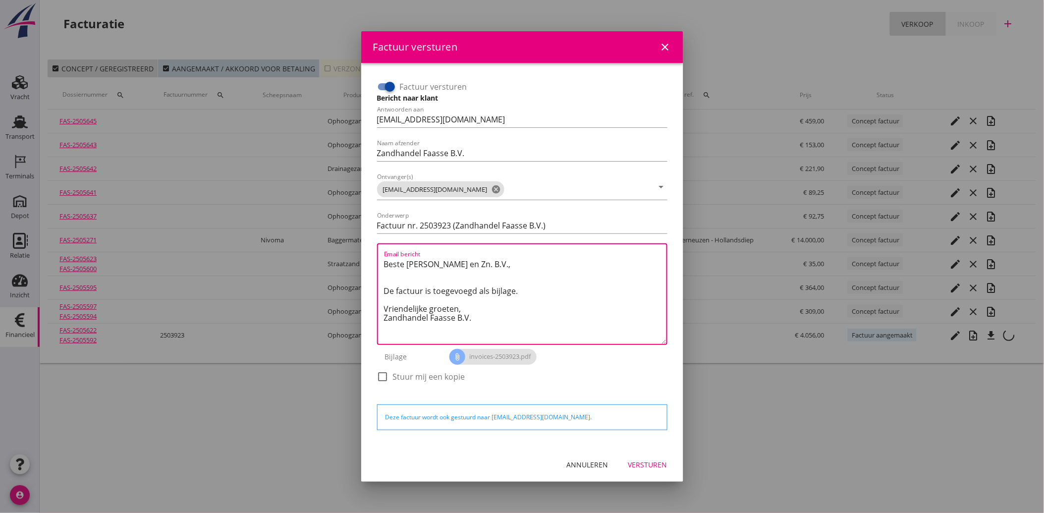
drag, startPoint x: 476, startPoint y: 316, endPoint x: 355, endPoint y: 243, distance: 141.0
click at [355, 243] on div "Factuur versturen close Factuur versturen Bericht naar klant Antwoorden aan [EM…" at bounding box center [522, 256] width 1044 height 513
paste textarea "Geachte heer/mevrouw, Hierbij zenden wij u onze factuur i.v.m. de door ons aan …"
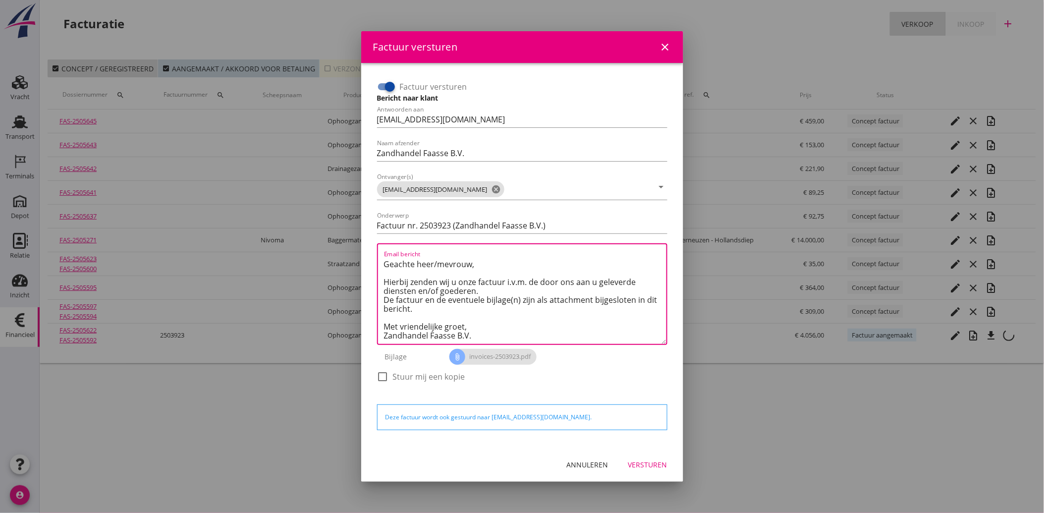
type textarea "Geachte heer/mevrouw, Hierbij zenden wij u onze factuur i.v.m. de door ons aan …"
click at [647, 464] on div "Versturen" at bounding box center [648, 465] width 39 height 10
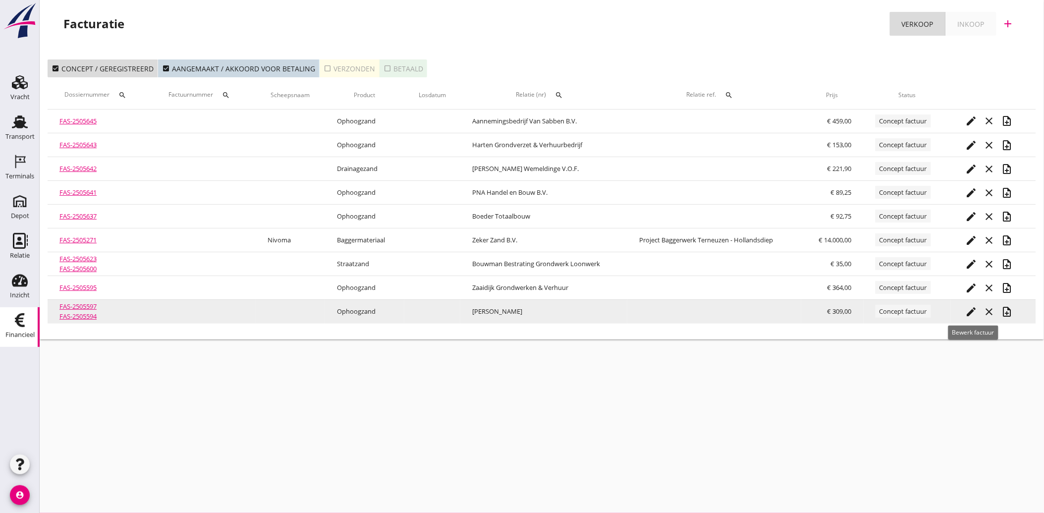
click at [972, 314] on icon "edit" at bounding box center [972, 312] width 12 height 12
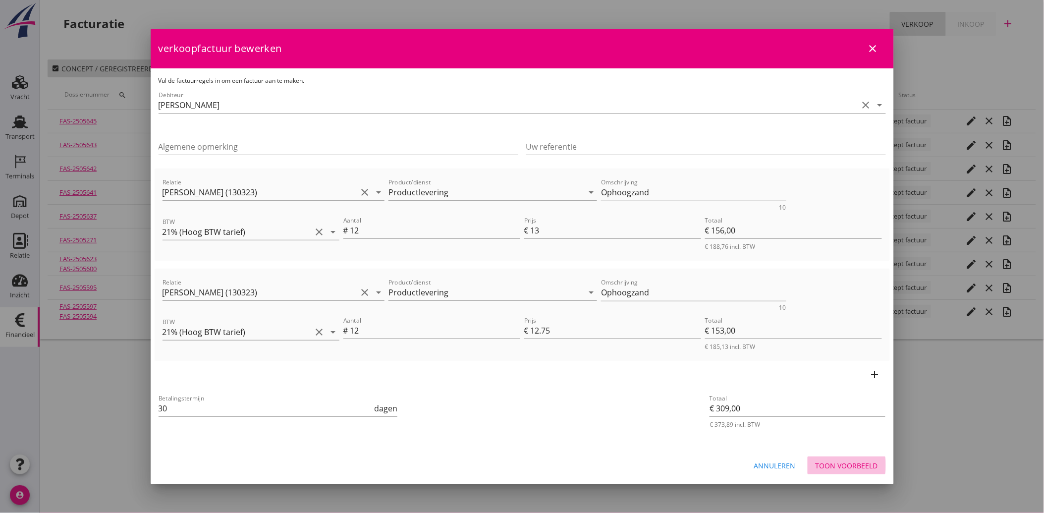
click at [858, 463] on div "Toon voorbeeld" at bounding box center [847, 466] width 62 height 10
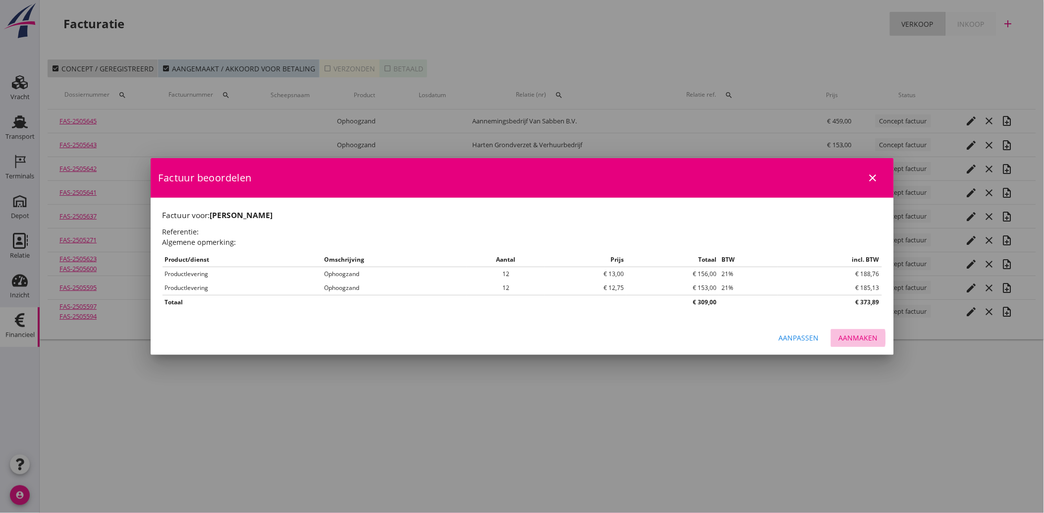
click at [851, 340] on div "Aanmaken" at bounding box center [858, 338] width 39 height 10
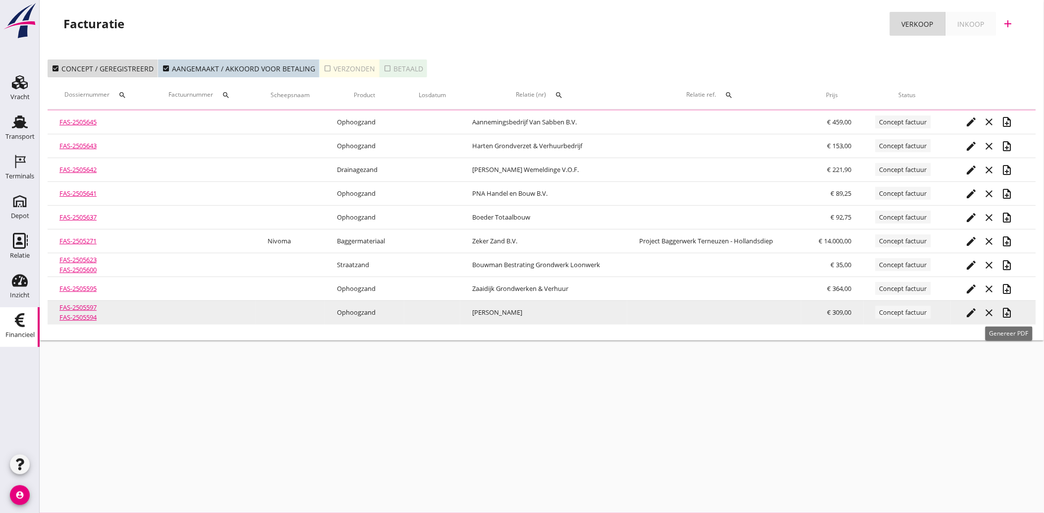
click at [1012, 313] on icon "note_add" at bounding box center [1008, 313] width 12 height 12
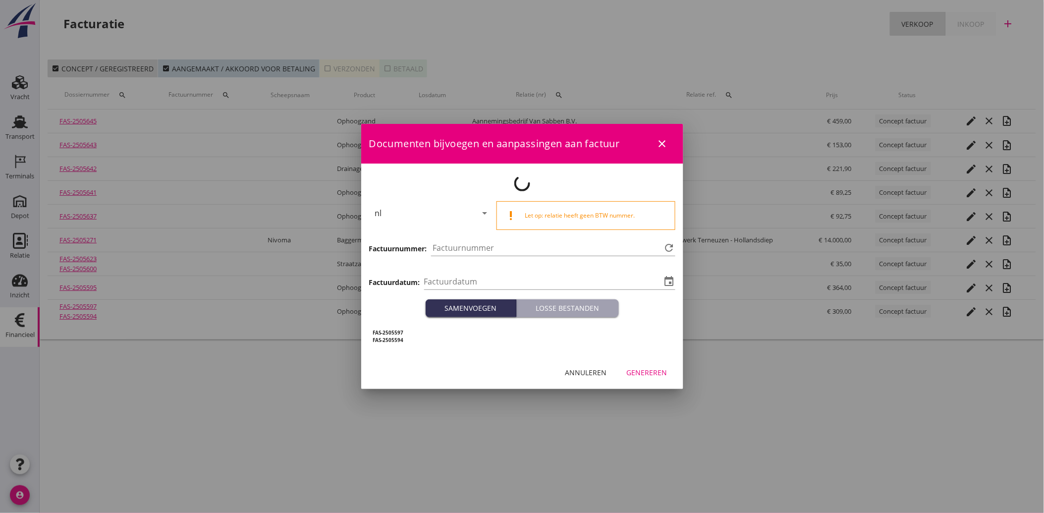
type input "[DATE]"
type input "3924"
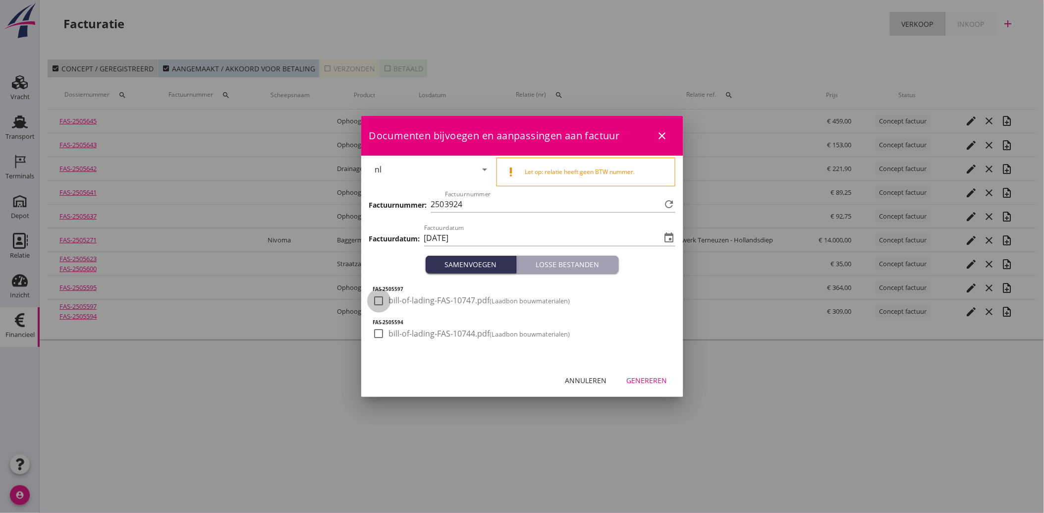
drag, startPoint x: 382, startPoint y: 300, endPoint x: 384, endPoint y: 320, distance: 19.9
click at [382, 301] on div at bounding box center [379, 300] width 17 height 17
checkbox input "true"
click at [383, 334] on div at bounding box center [379, 333] width 17 height 17
checkbox input "true"
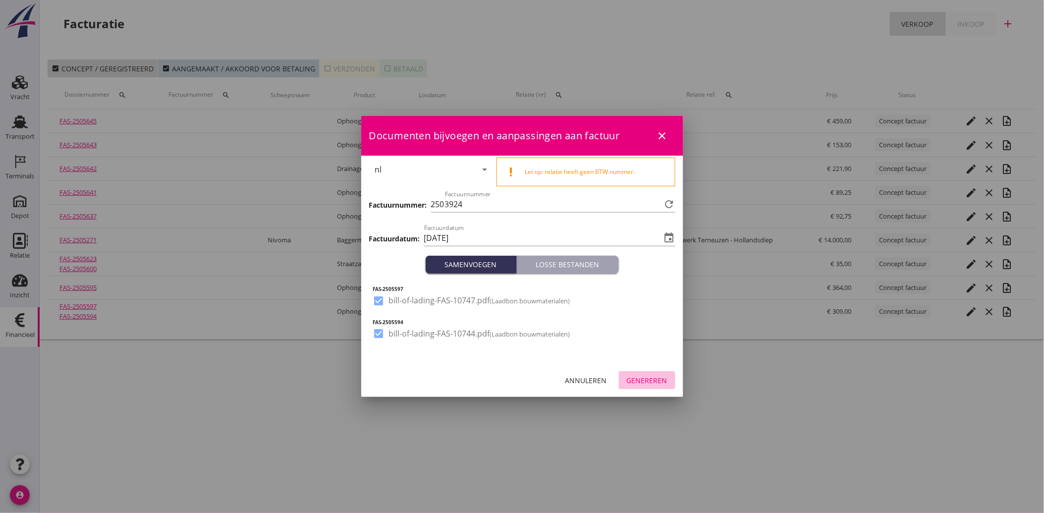
click at [647, 378] on div "Genereren" at bounding box center [647, 380] width 41 height 10
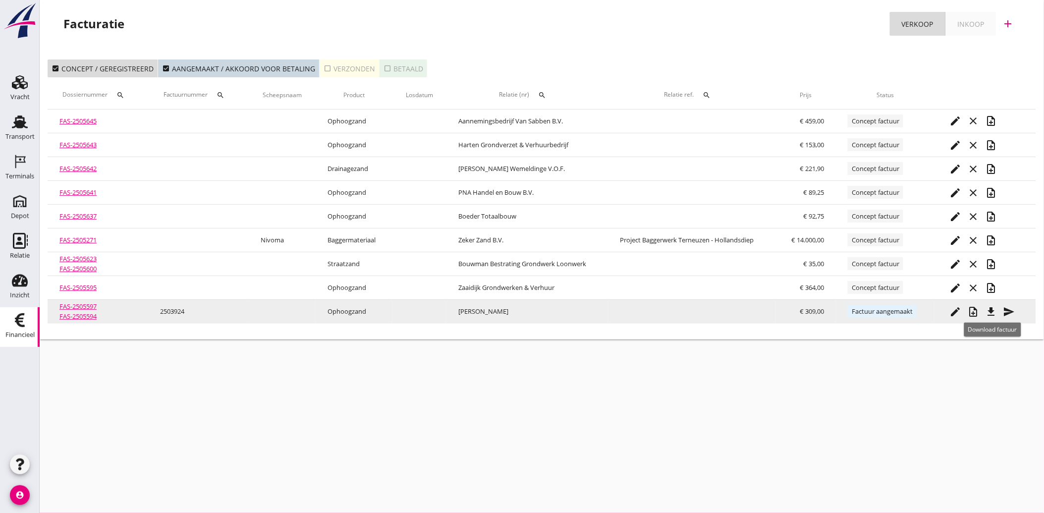
click at [995, 310] on icon "file_download" at bounding box center [991, 312] width 12 height 12
click at [1013, 310] on icon "send" at bounding box center [1009, 312] width 12 height 12
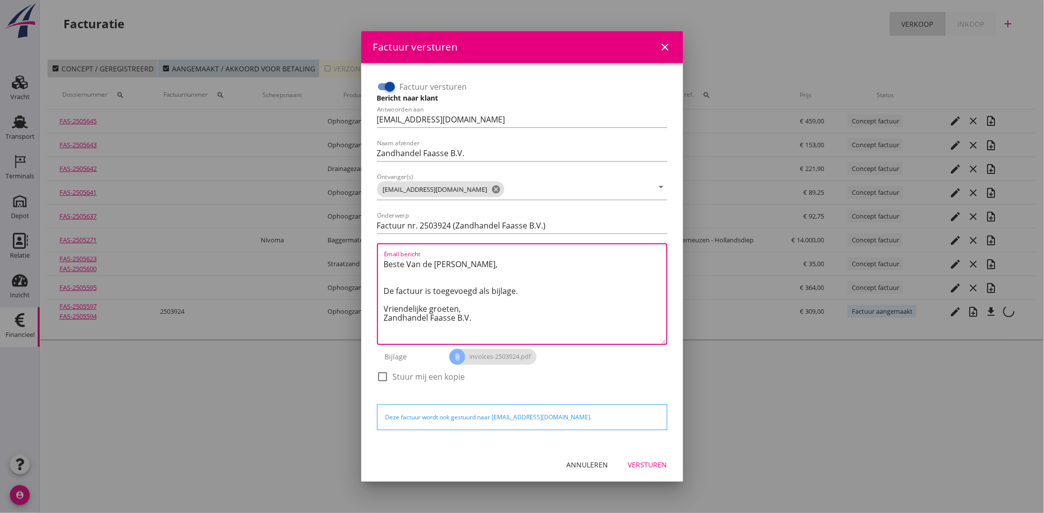
drag, startPoint x: 478, startPoint y: 320, endPoint x: 365, endPoint y: 259, distance: 128.4
click at [365, 259] on div "Factuur versturen Bericht naar klant Antwoorden aan [EMAIL_ADDRESS][DOMAIN_NAME…" at bounding box center [522, 255] width 322 height 385
paste textarea "Geachte heer/mevrouw, Hierbij zenden wij u onze factuur i.v.m. de door ons aan …"
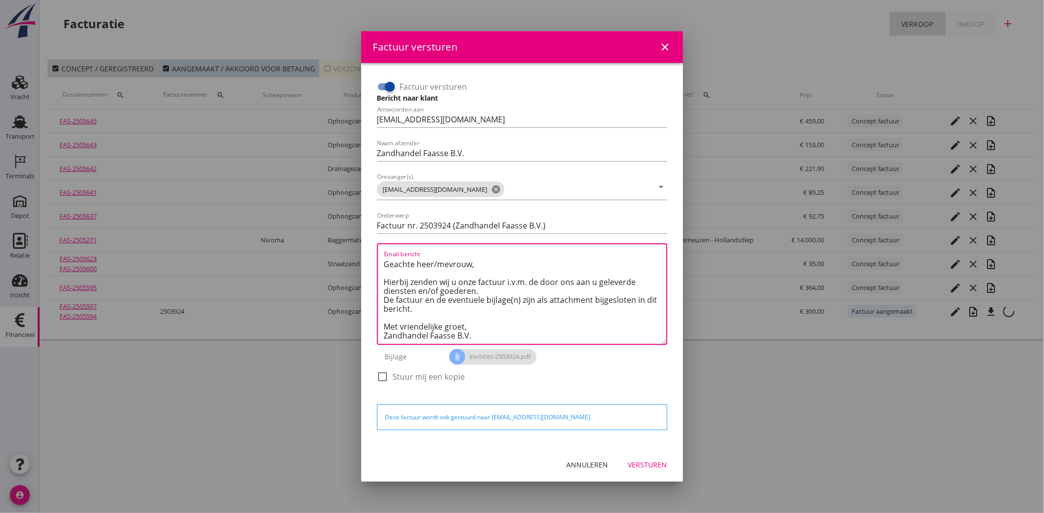
type textarea "Geachte heer/mevrouw, Hierbij zenden wij u onze factuur i.v.m. de door ons aan …"
click at [642, 462] on div "Versturen" at bounding box center [648, 465] width 39 height 10
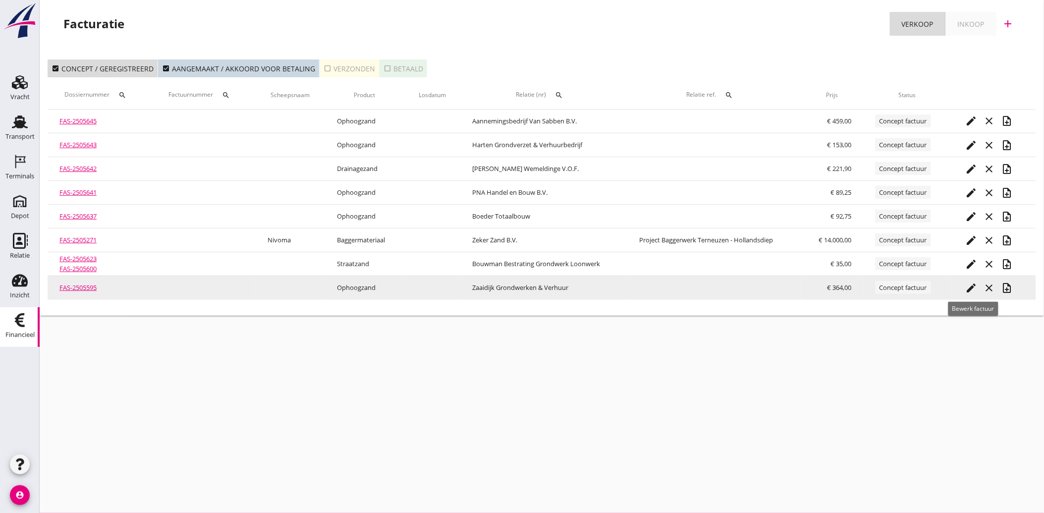
click at [975, 289] on icon "edit" at bounding box center [972, 288] width 12 height 12
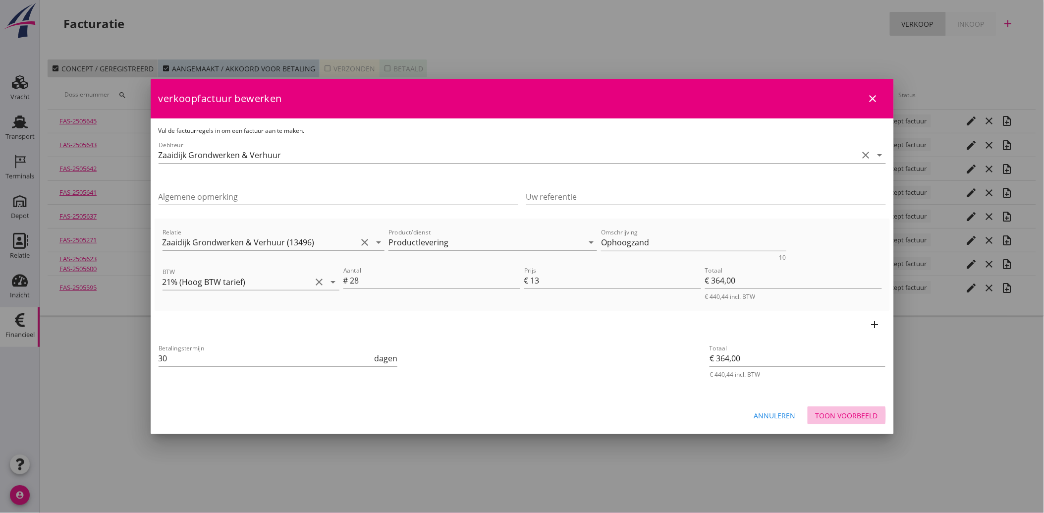
click at [855, 410] on div "Toon voorbeeld" at bounding box center [847, 415] width 62 height 10
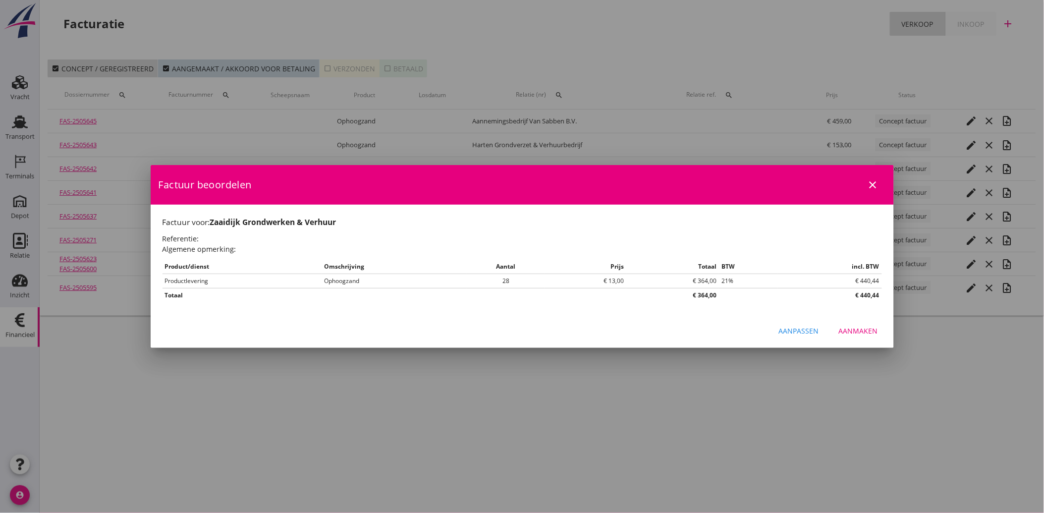
click at [859, 331] on div "Aanmaken" at bounding box center [858, 331] width 39 height 10
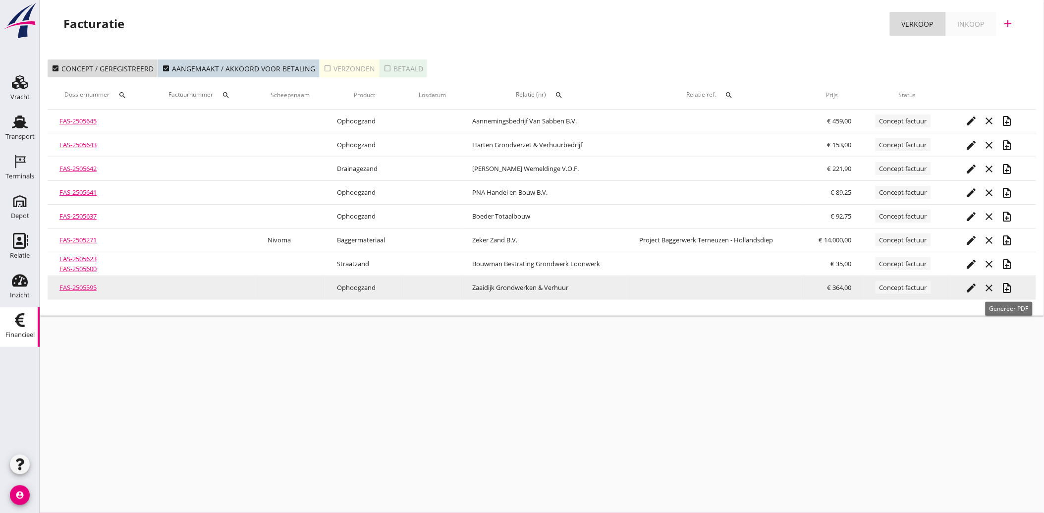
click at [1009, 284] on icon "note_add" at bounding box center [1008, 288] width 12 height 12
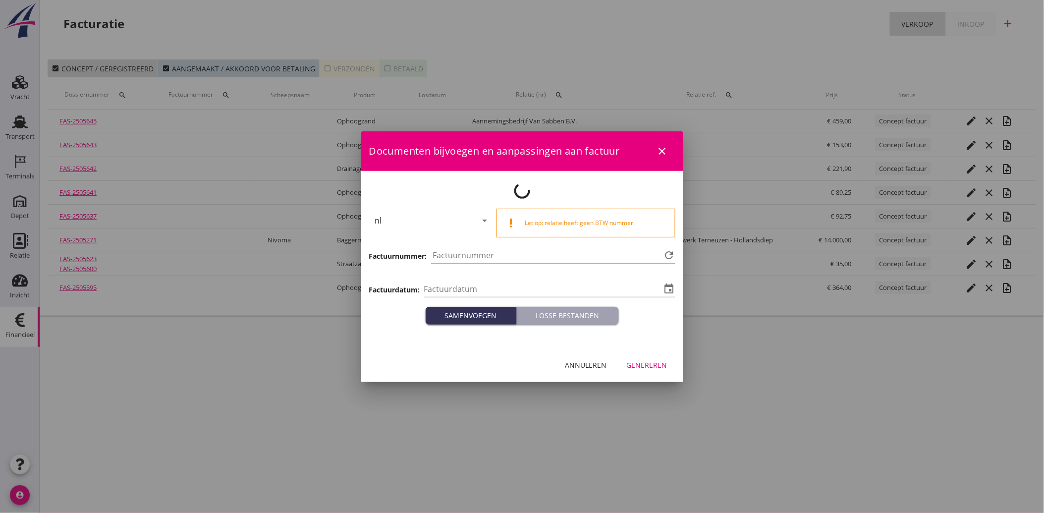
type input "[DATE]"
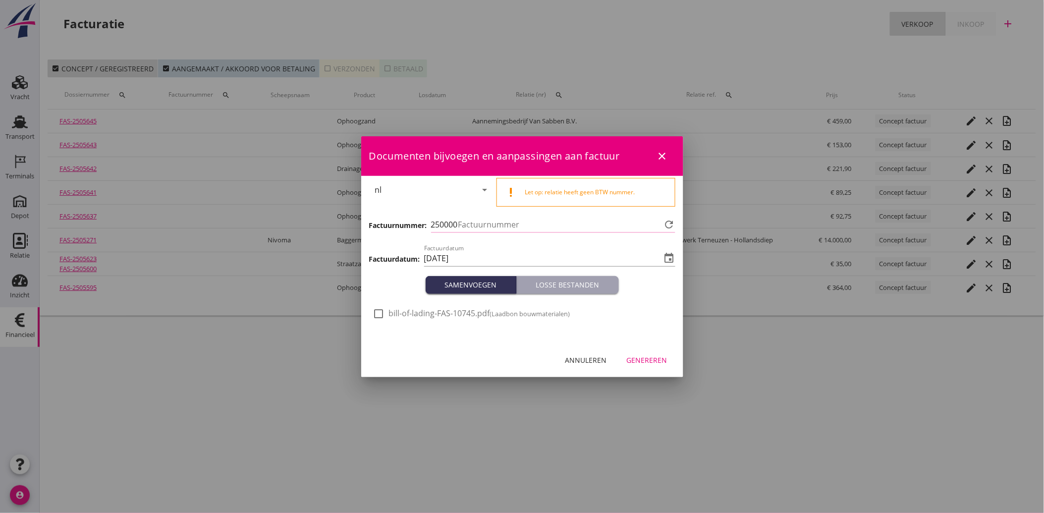
type input "3925"
click at [372, 315] on div at bounding box center [379, 313] width 17 height 17
checkbox input "true"
click at [656, 360] on div "Genereren" at bounding box center [647, 360] width 41 height 10
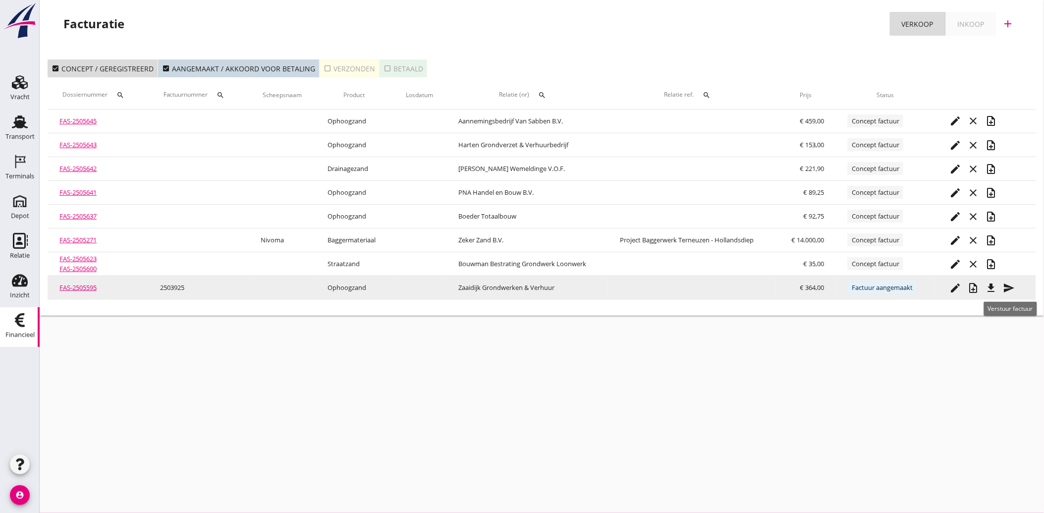
click at [1018, 288] on div "send" at bounding box center [1009, 288] width 18 height 12
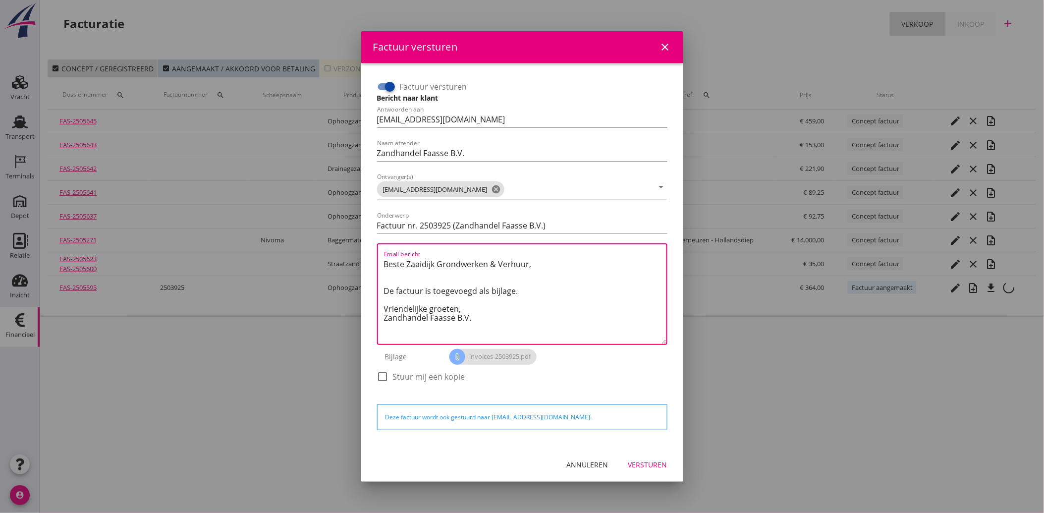
drag, startPoint x: 483, startPoint y: 320, endPoint x: 348, endPoint y: 255, distance: 149.0
click at [348, 255] on div "Factuur versturen close Factuur versturen Bericht naar klant Antwoorden aan [EM…" at bounding box center [522, 256] width 1044 height 513
paste textarea "Geachte heer/mevrouw, Hierbij zenden wij u onze factuur i.v.m. de door ons aan …"
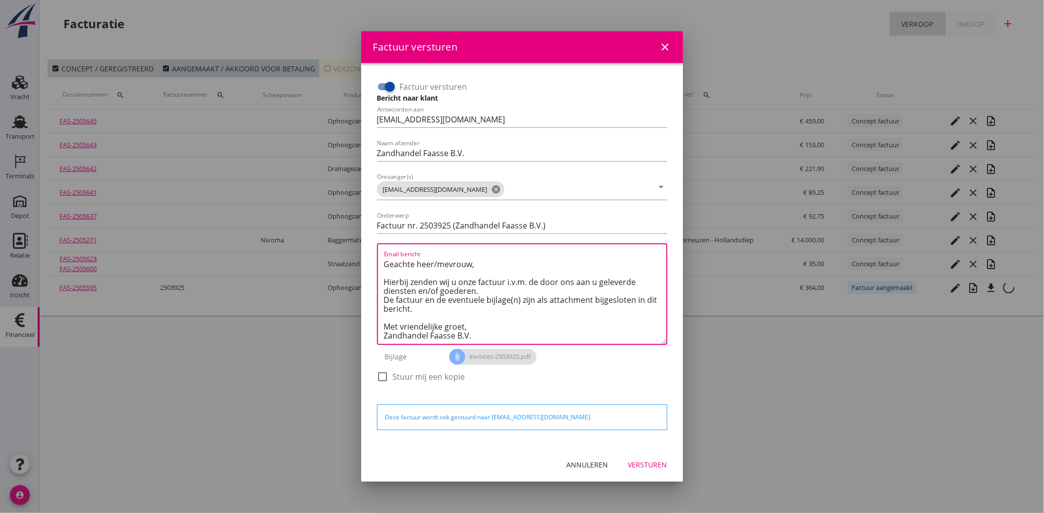
type textarea "Geachte heer/mevrouw, Hierbij zenden wij u onze factuur i.v.m. de door ons aan …"
click at [638, 466] on div "Versturen" at bounding box center [648, 465] width 39 height 10
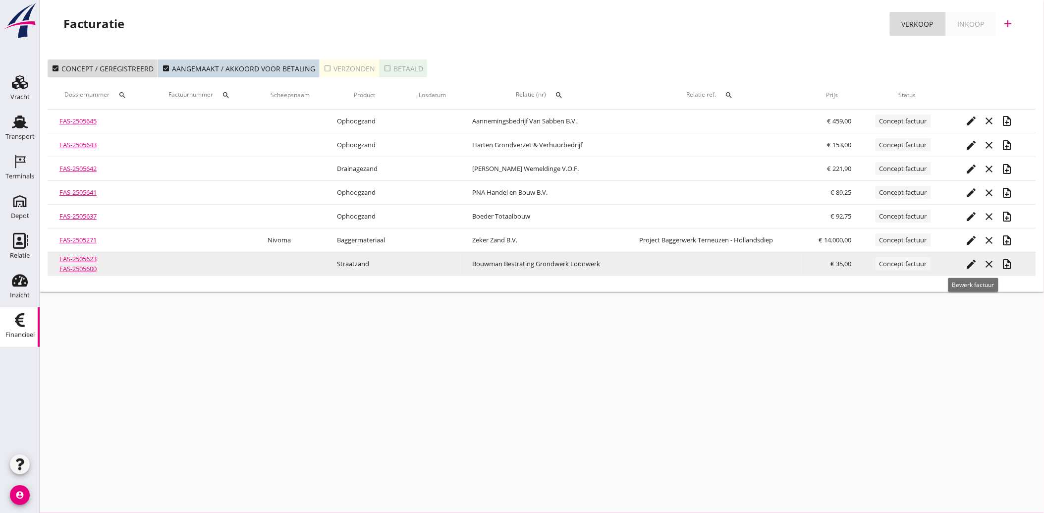
click at [970, 263] on icon "edit" at bounding box center [972, 264] width 12 height 12
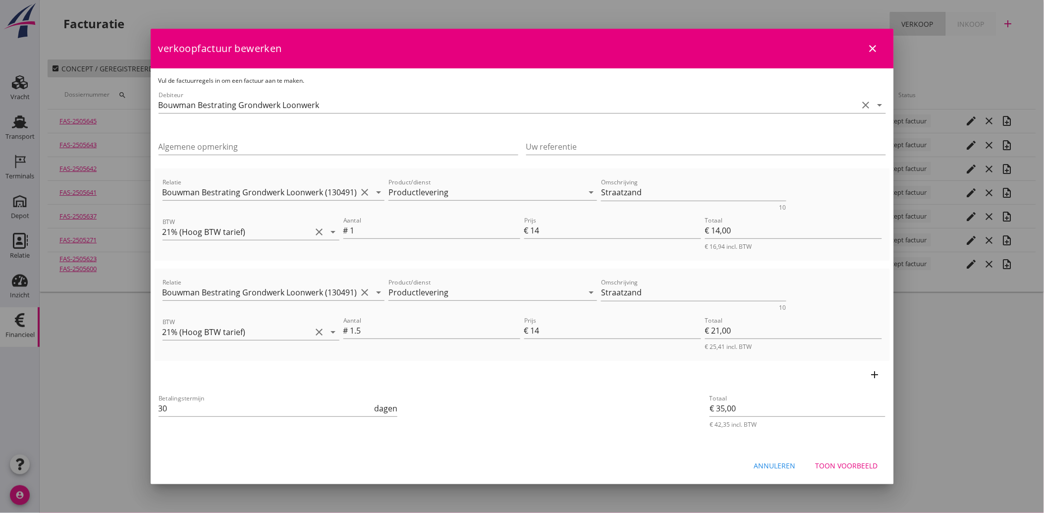
click at [845, 464] on div "Toon voorbeeld" at bounding box center [847, 466] width 62 height 10
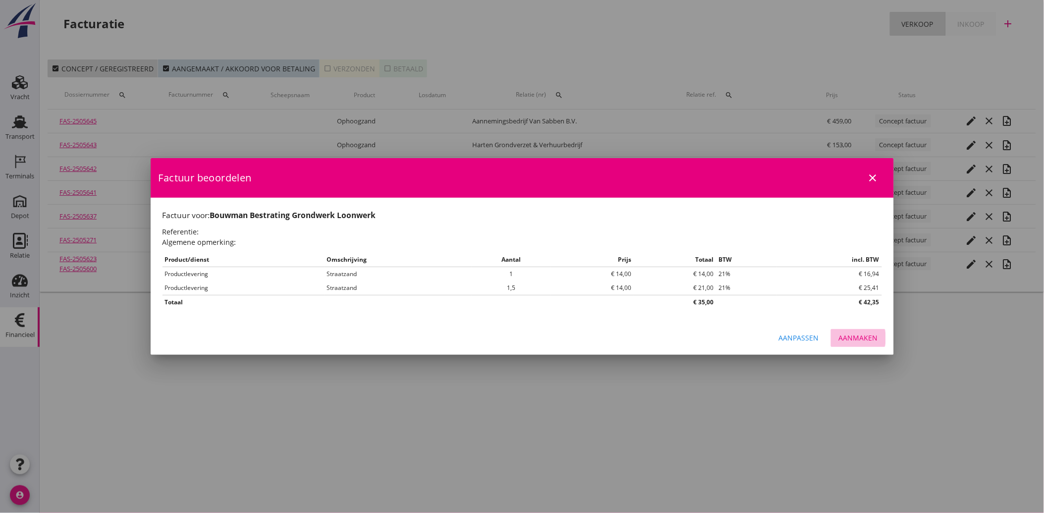
click at [860, 338] on div "Aanmaken" at bounding box center [858, 338] width 39 height 10
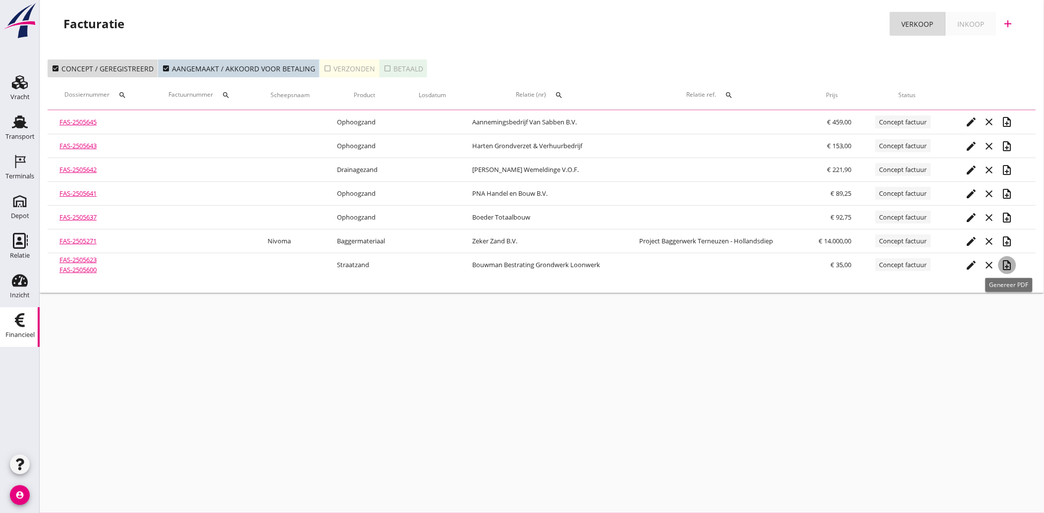
click at [1012, 266] on icon "note_add" at bounding box center [1008, 265] width 12 height 12
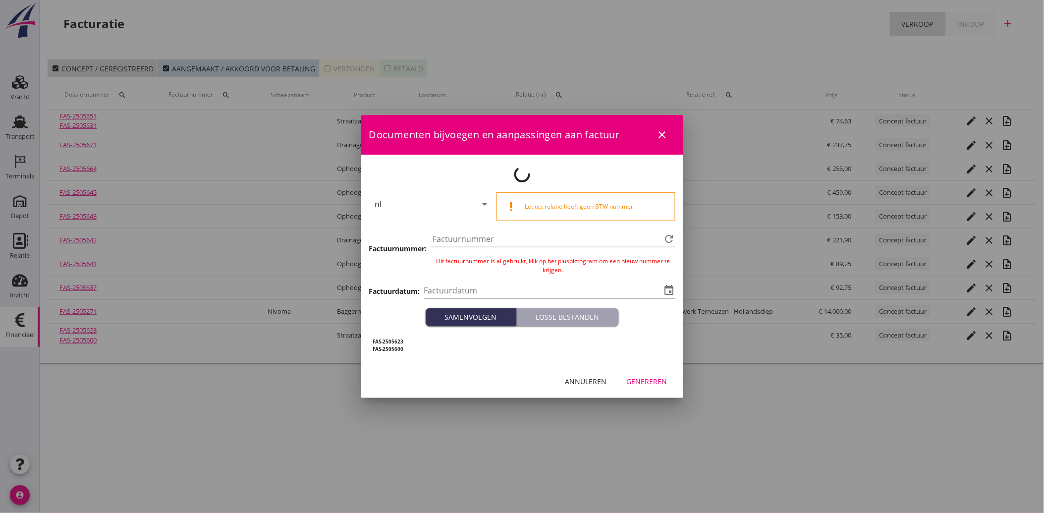
type input "[DATE]"
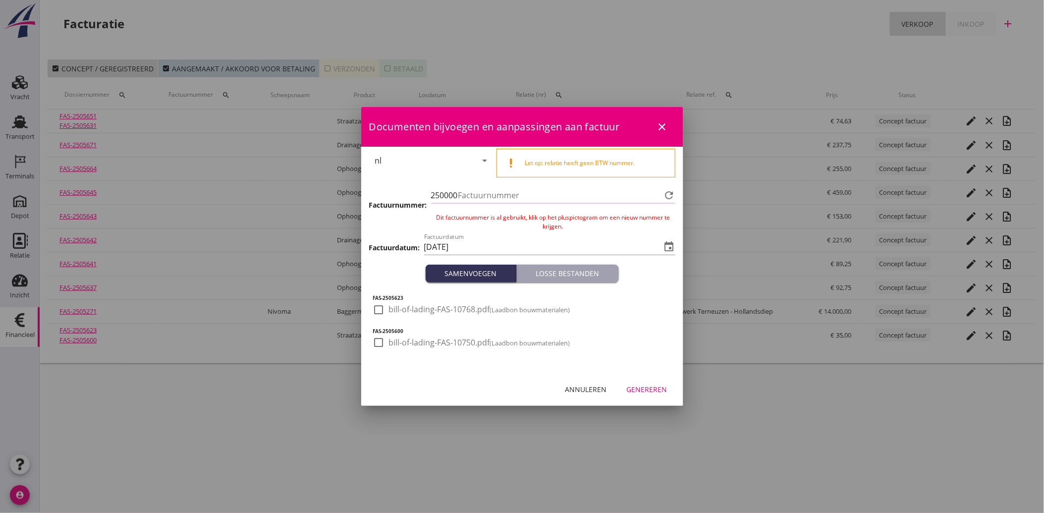
type input "3926"
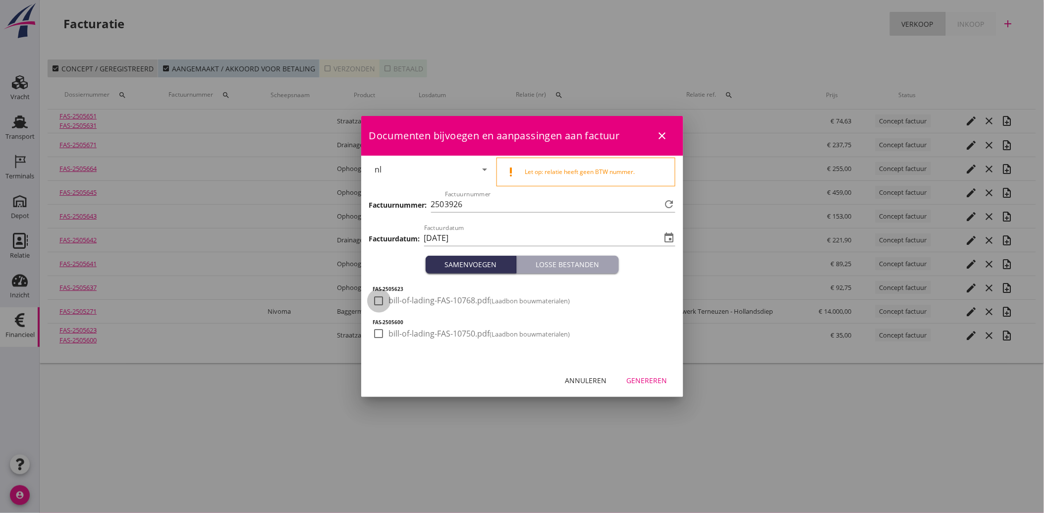
click at [386, 304] on div at bounding box center [379, 300] width 17 height 17
checkbox input "true"
drag, startPoint x: 384, startPoint y: 334, endPoint x: 395, endPoint y: 338, distance: 11.1
click at [384, 334] on div at bounding box center [379, 333] width 17 height 17
checkbox input "true"
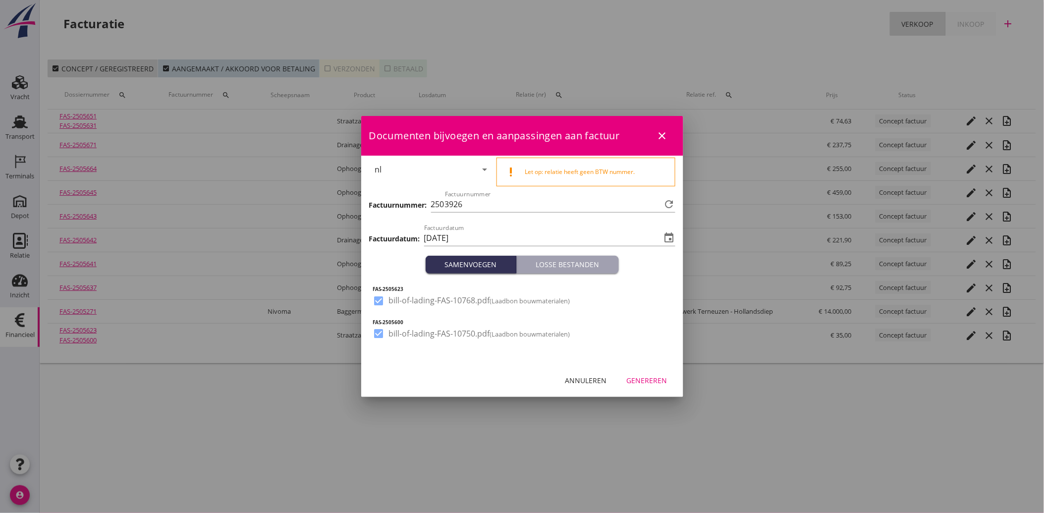
click at [647, 383] on div "Genereren" at bounding box center [647, 380] width 41 height 10
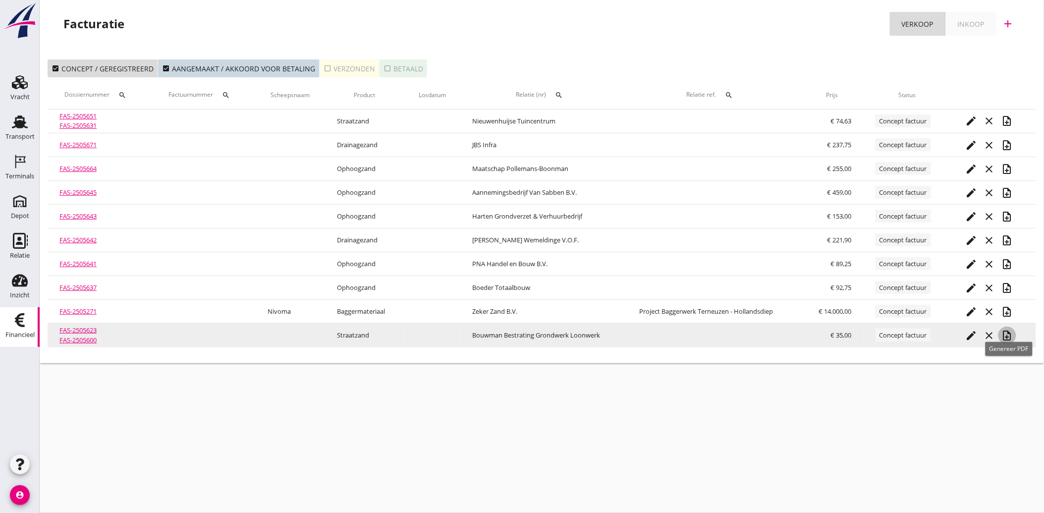
click at [1006, 337] on icon "note_add" at bounding box center [1008, 336] width 12 height 12
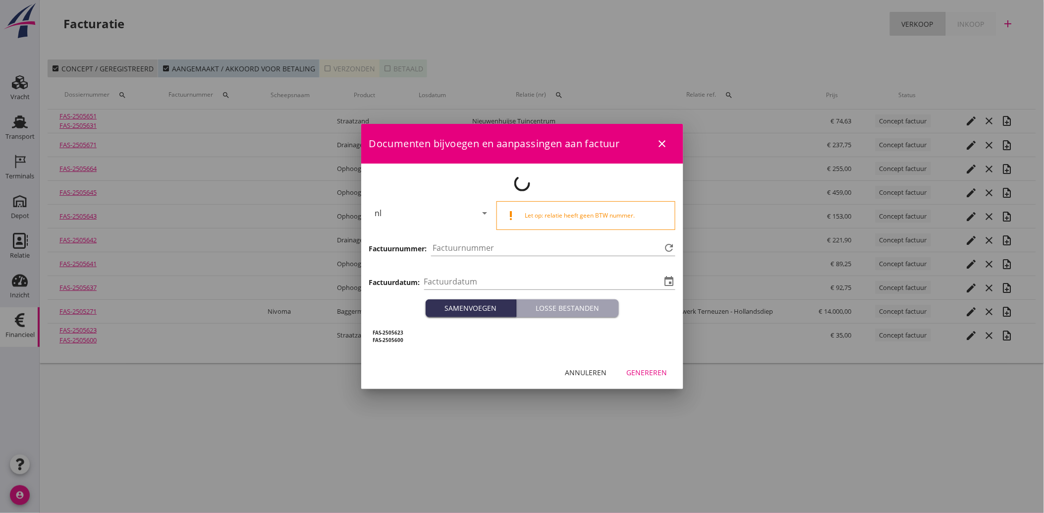
type input "[DATE]"
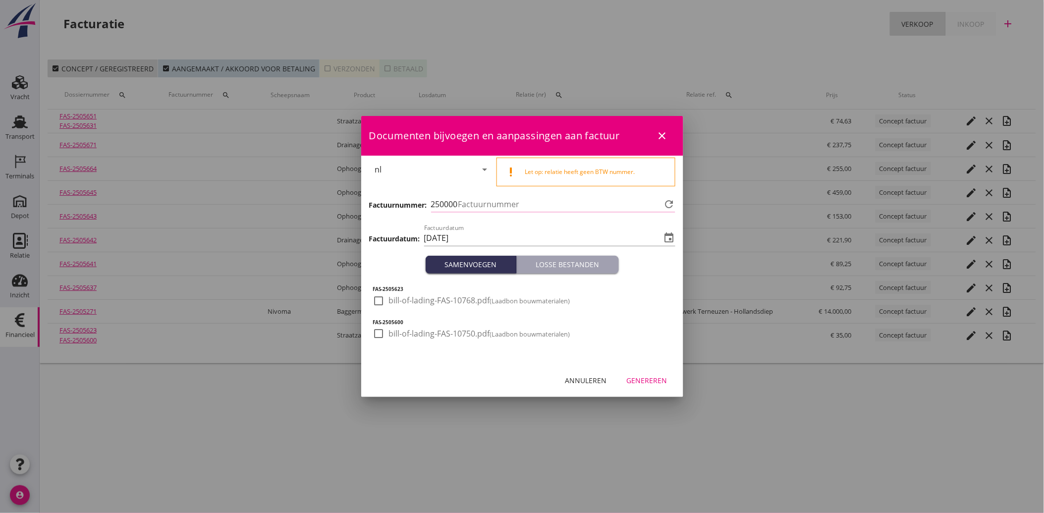
type input "3927"
click at [380, 309] on div "check_box_outline_blank bill-of-lading-FAS-10768.pdf (Laadbon bouwmaterialen)" at bounding box center [471, 307] width 197 height 24
click at [389, 306] on div "check_box_outline_blank bill-of-lading-FAS-10768.pdf (Laadbon bouwmaterialen)" at bounding box center [471, 307] width 197 height 24
click at [385, 302] on div at bounding box center [379, 300] width 17 height 17
checkbox input "true"
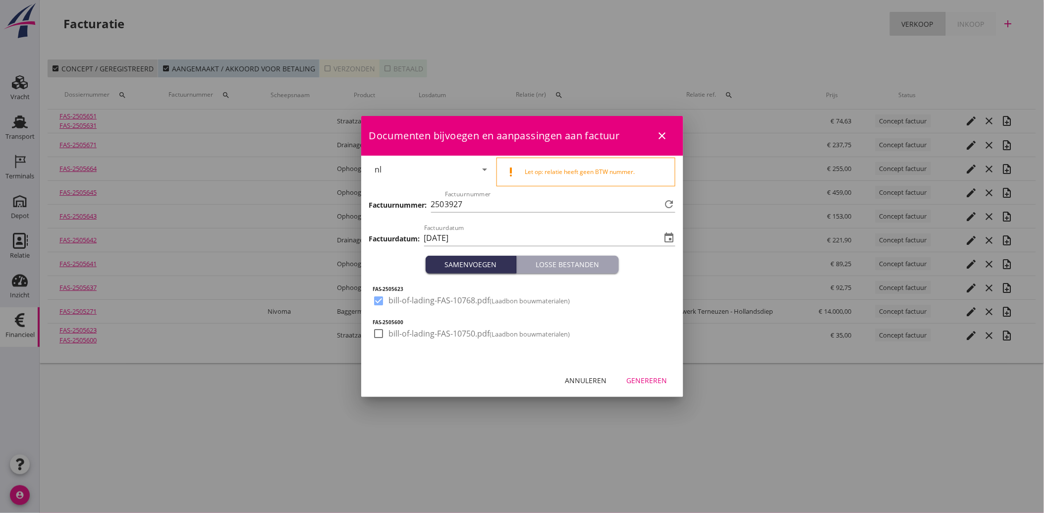
drag, startPoint x: 383, startPoint y: 328, endPoint x: 397, endPoint y: 341, distance: 18.6
click at [383, 329] on div at bounding box center [379, 333] width 17 height 17
checkbox input "true"
click at [647, 377] on div "Genereren" at bounding box center [647, 380] width 41 height 10
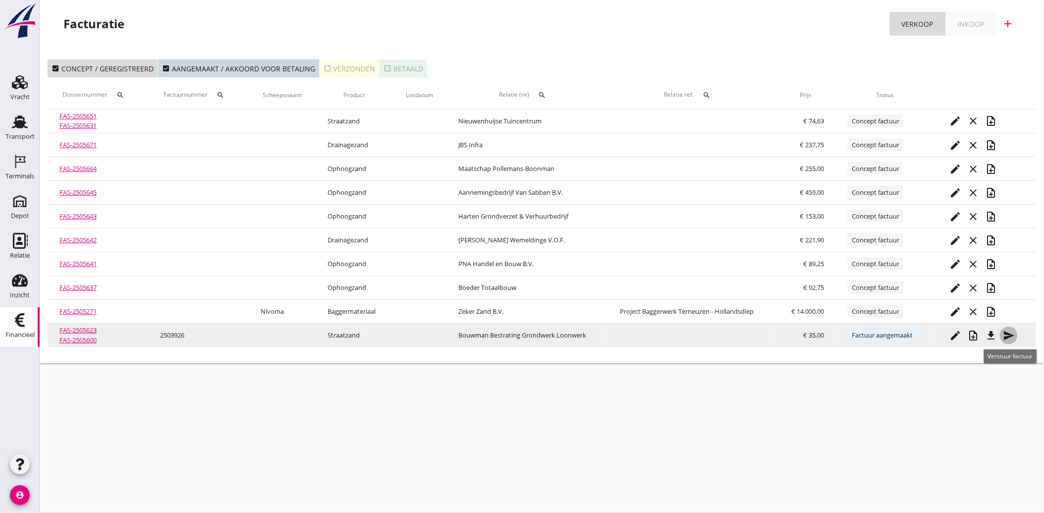
click at [1010, 336] on icon "send" at bounding box center [1009, 336] width 12 height 12
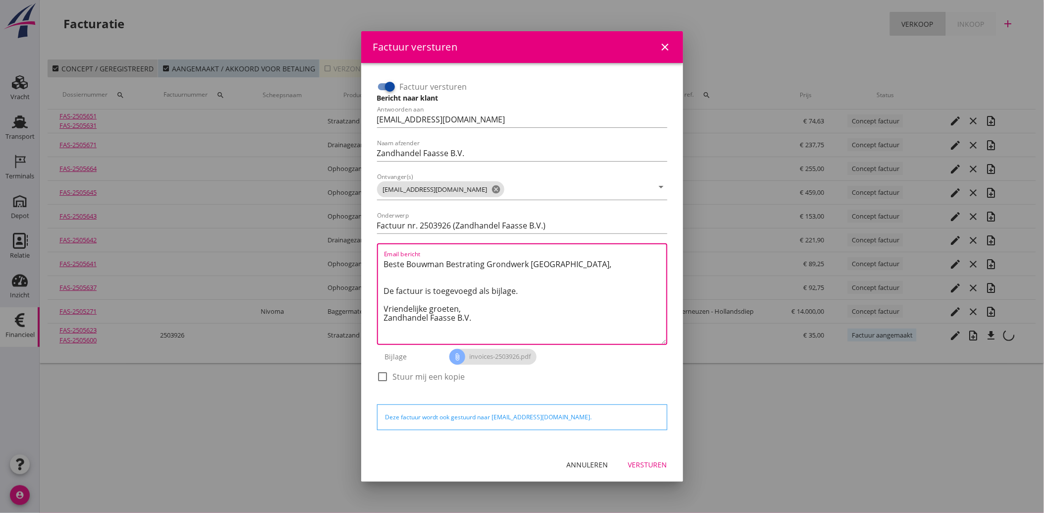
drag, startPoint x: 473, startPoint y: 319, endPoint x: 378, endPoint y: 261, distance: 111.2
click at [378, 261] on div "Email bericht Beste Bouwman Bestrating Grondwerk Loonwerk, De factuur is toegev…" at bounding box center [522, 294] width 290 height 102
paste textarea "Geachte heer/mevrouw, Hierbij zenden wij u onze factuur i.v.m. de door ons aan …"
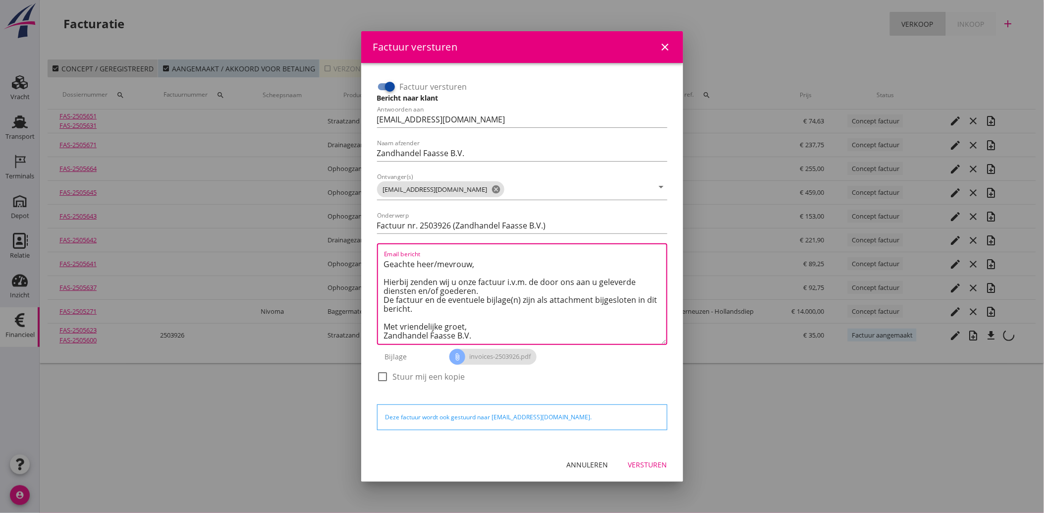
type textarea "Geachte heer/mevrouw, Hierbij zenden wij u onze factuur i.v.m. de door ons aan …"
click at [635, 456] on button "Versturen" at bounding box center [648, 465] width 55 height 18
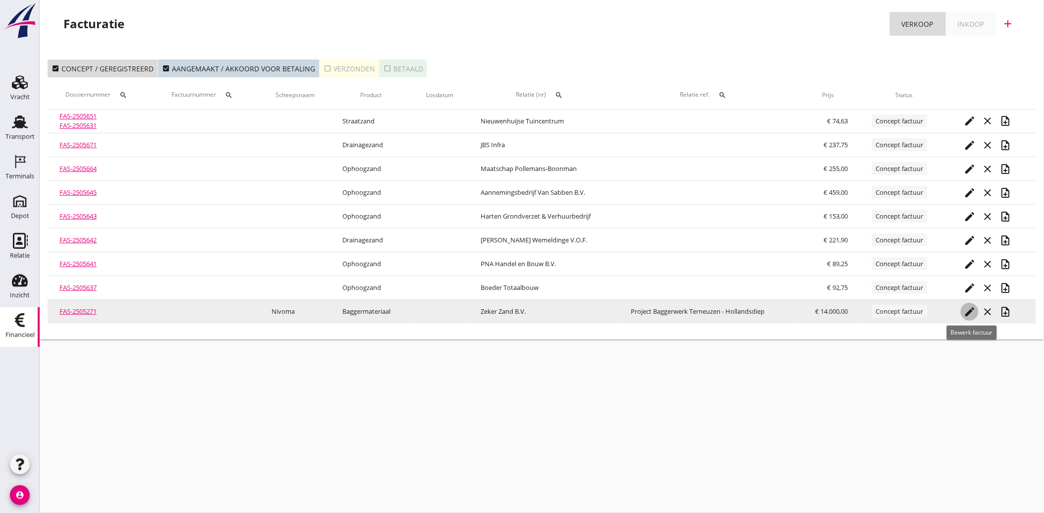
click at [971, 314] on icon "edit" at bounding box center [970, 312] width 12 height 12
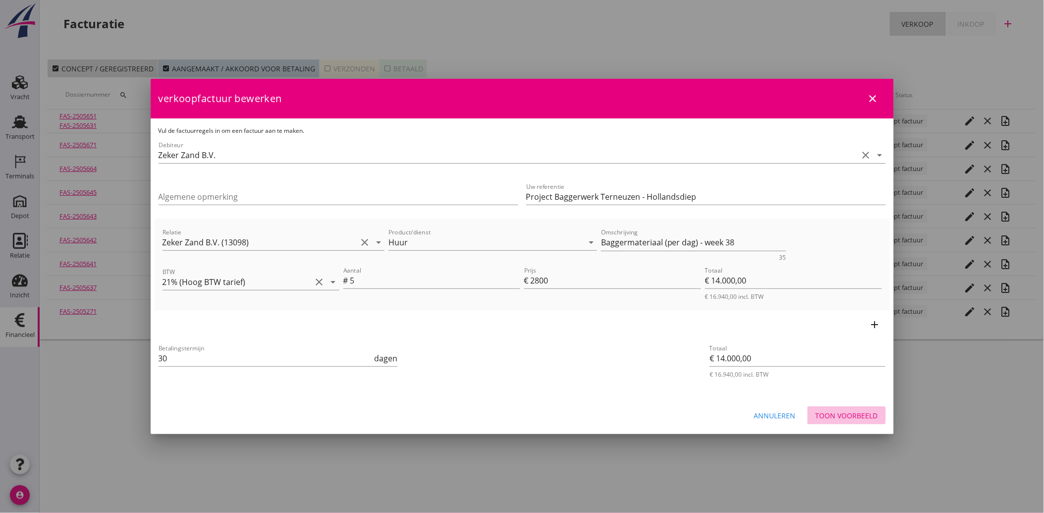
click at [838, 412] on div "Toon voorbeeld" at bounding box center [847, 415] width 62 height 10
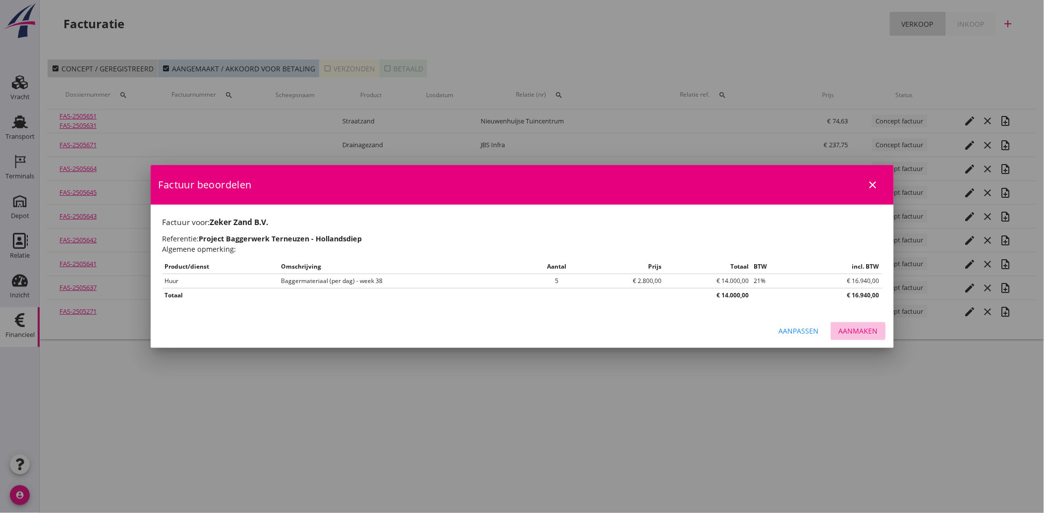
click at [857, 335] on div "Aanmaken" at bounding box center [858, 331] width 39 height 10
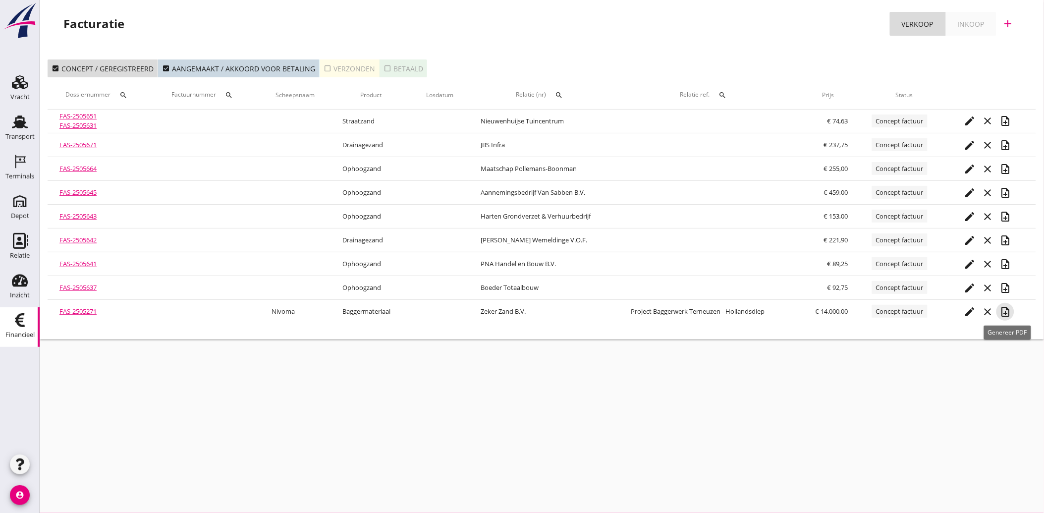
click at [1007, 313] on icon "note_add" at bounding box center [1006, 312] width 12 height 12
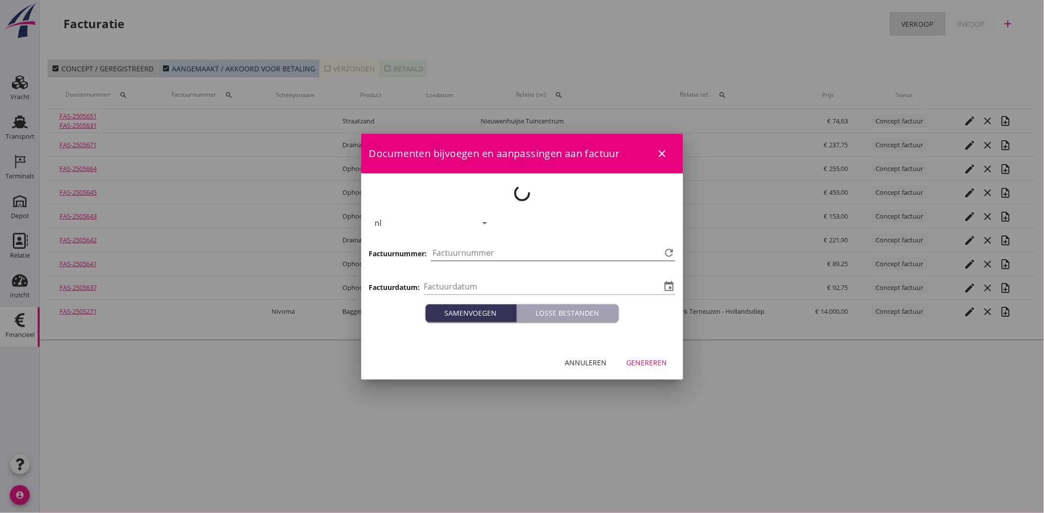
type input "[DATE]"
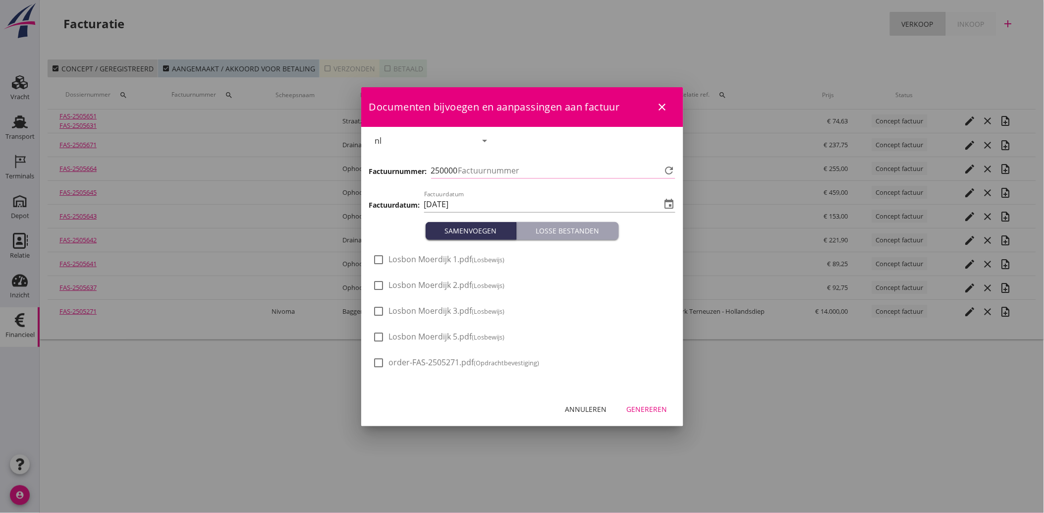
type input "3927"
click at [456, 340] on span "Losbon Moerdijk 5.pdf (Losbewijs)" at bounding box center [447, 337] width 116 height 10
checkbox input "true"
click at [662, 408] on div "Genereren" at bounding box center [647, 409] width 41 height 10
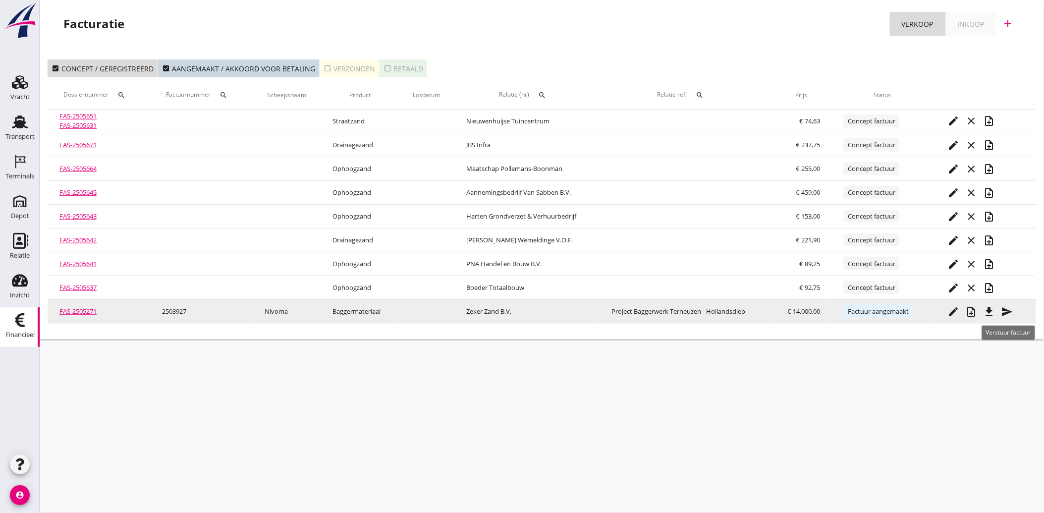
click at [1009, 309] on icon "send" at bounding box center [1007, 312] width 12 height 12
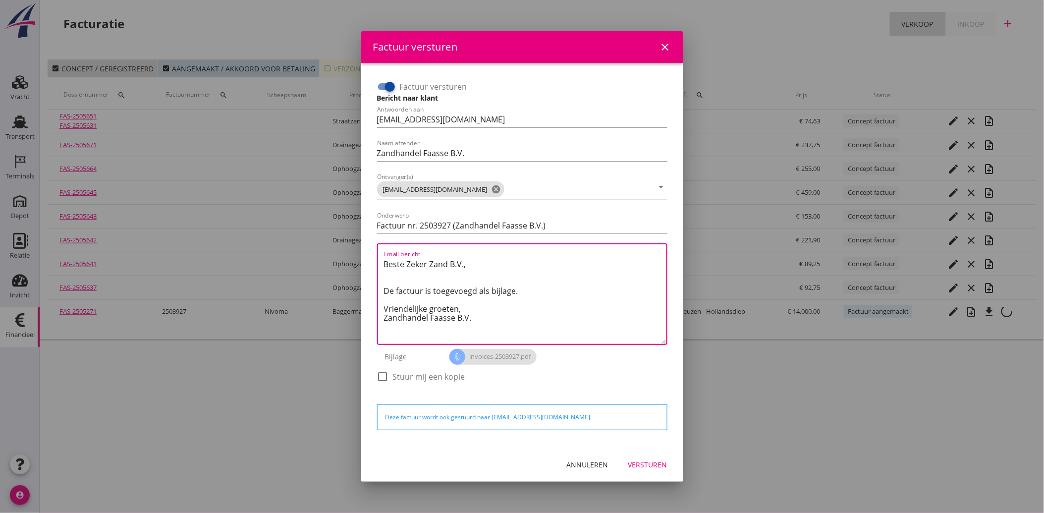
drag, startPoint x: 488, startPoint y: 318, endPoint x: 379, endPoint y: 248, distance: 129.7
click at [379, 248] on div "Email bericht Beste Zeker Zand B.V., De factuur is toegevoegd als bijlage. Vrie…" at bounding box center [522, 294] width 290 height 102
paste textarea "Geachte heer/mevrouw, Hierbij zenden wij u onze factuur i.v.m. de door ons aan …"
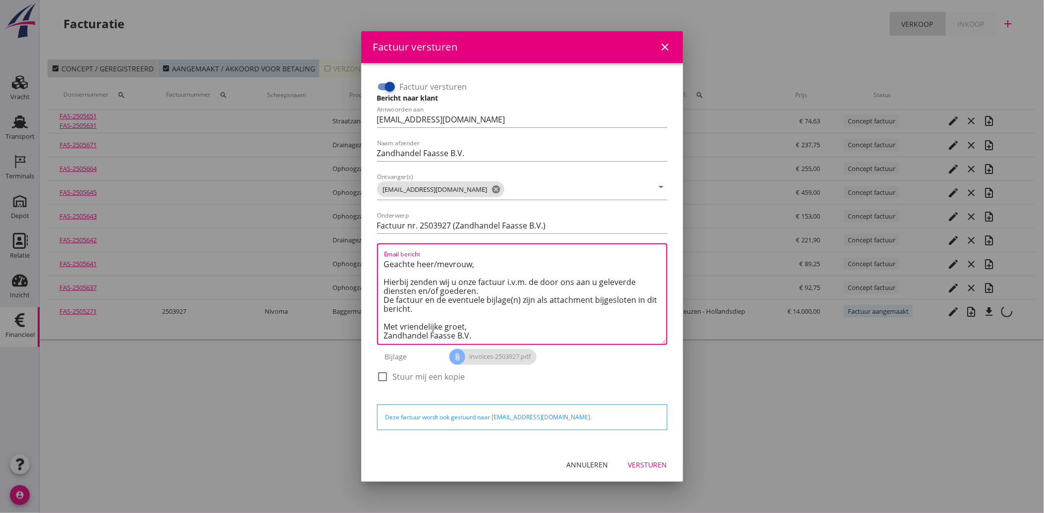
type textarea "Geachte heer/mevrouw, Hierbij zenden wij u onze factuur i.v.m. de door ons aan …"
click at [641, 464] on div "Versturen" at bounding box center [648, 465] width 39 height 10
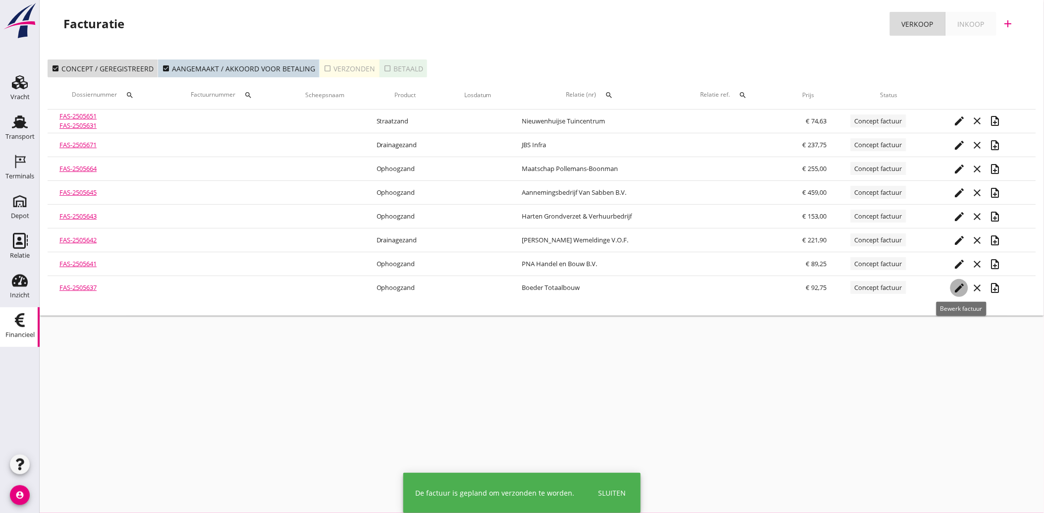
click at [961, 289] on icon "edit" at bounding box center [960, 288] width 12 height 12
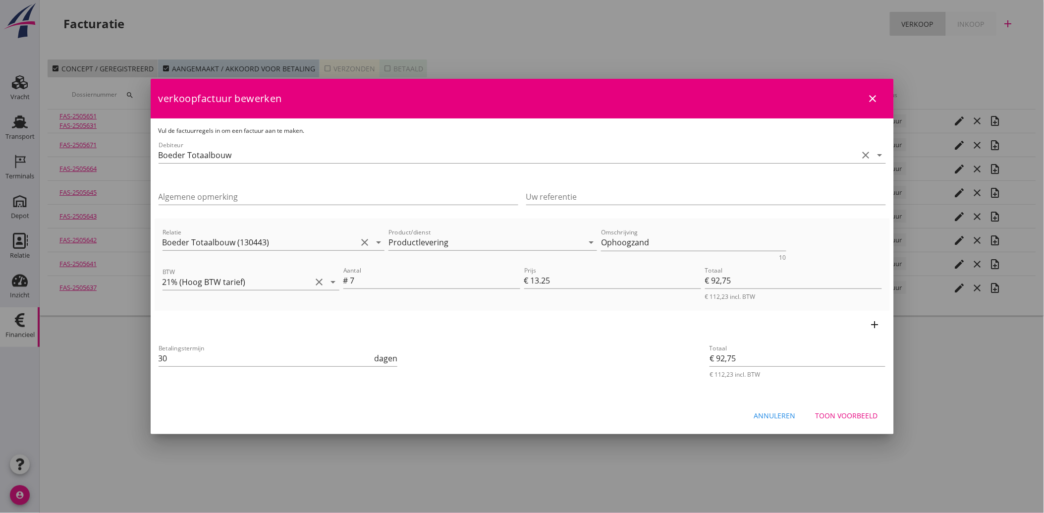
click at [841, 417] on div "Toon voorbeeld" at bounding box center [847, 415] width 62 height 10
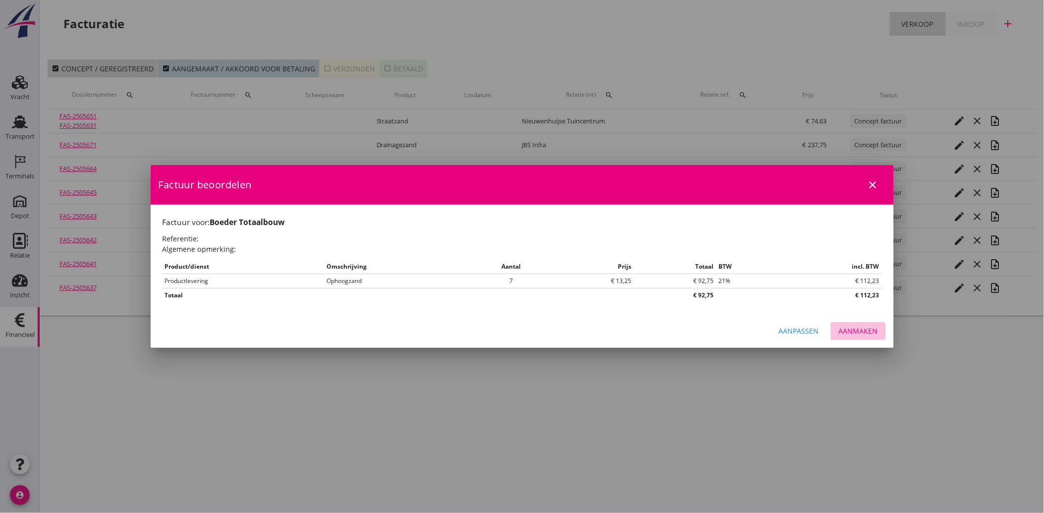
click at [858, 325] on button "Aanmaken" at bounding box center [858, 331] width 55 height 18
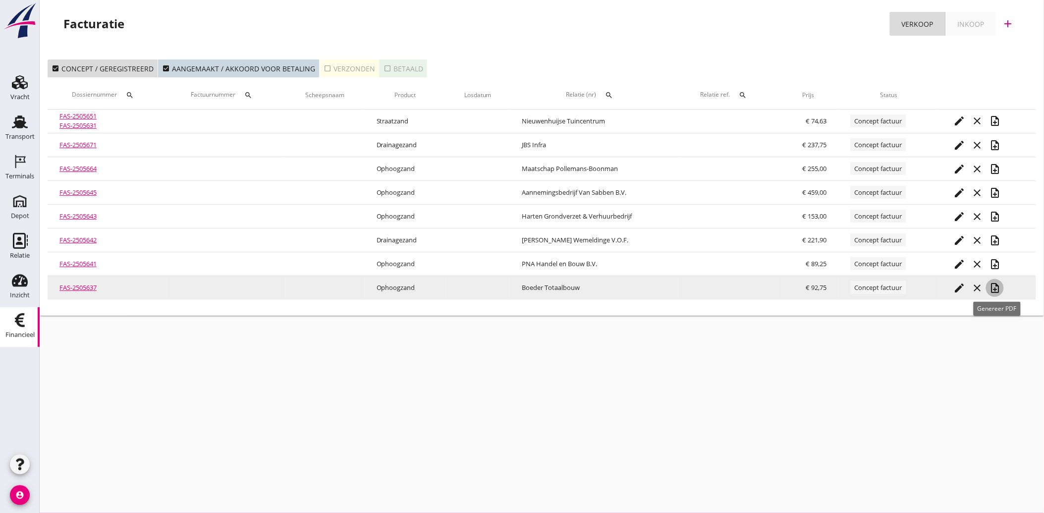
click at [1000, 286] on icon "note_add" at bounding box center [995, 288] width 12 height 12
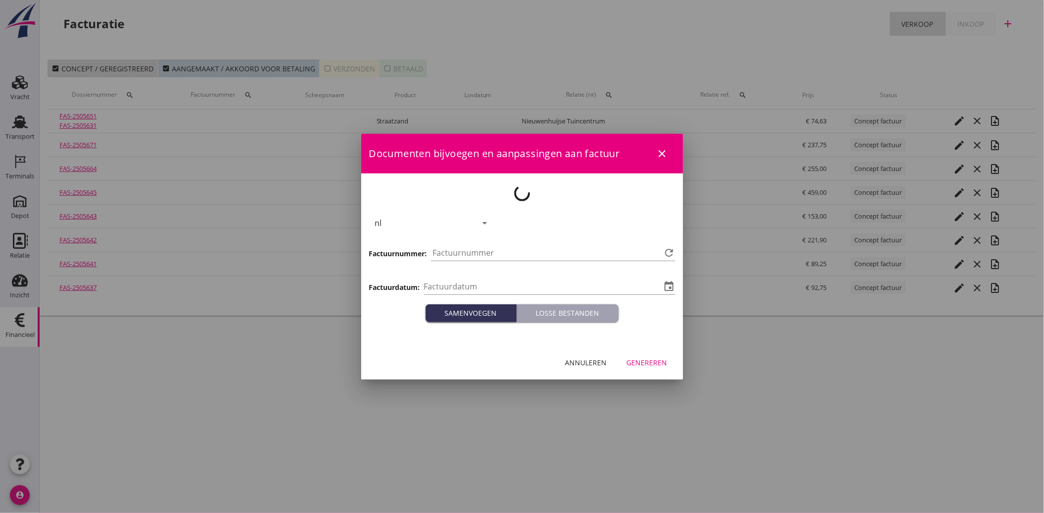
type input "[DATE]"
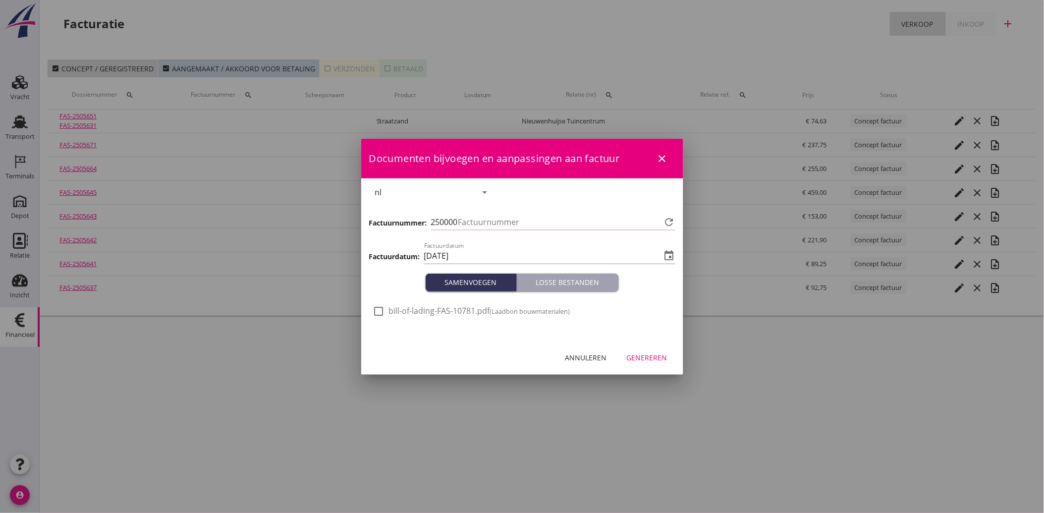
type input "3928"
click at [379, 310] on div at bounding box center [379, 311] width 17 height 17
checkbox input "true"
click at [638, 360] on div "Genereren" at bounding box center [647, 357] width 41 height 10
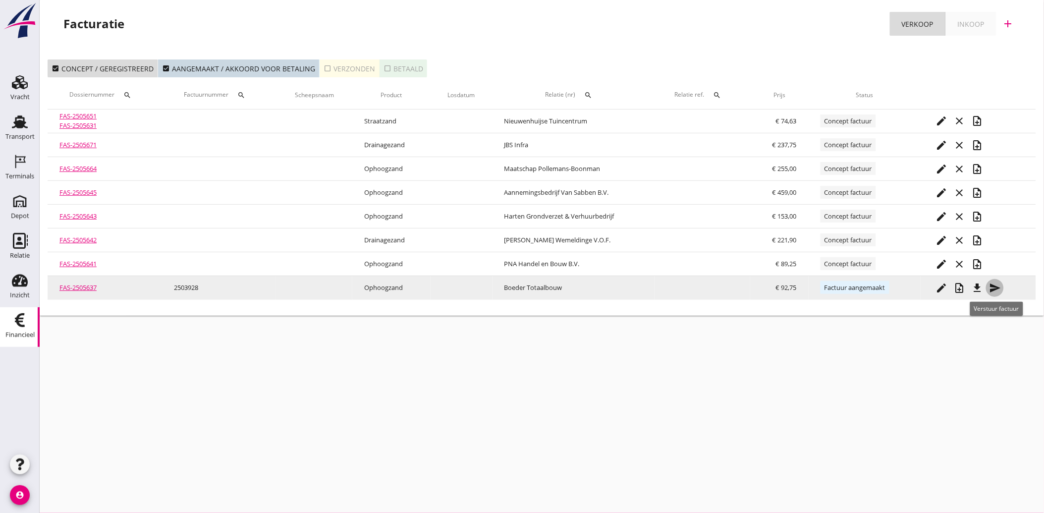
click at [998, 289] on icon "send" at bounding box center [995, 288] width 12 height 12
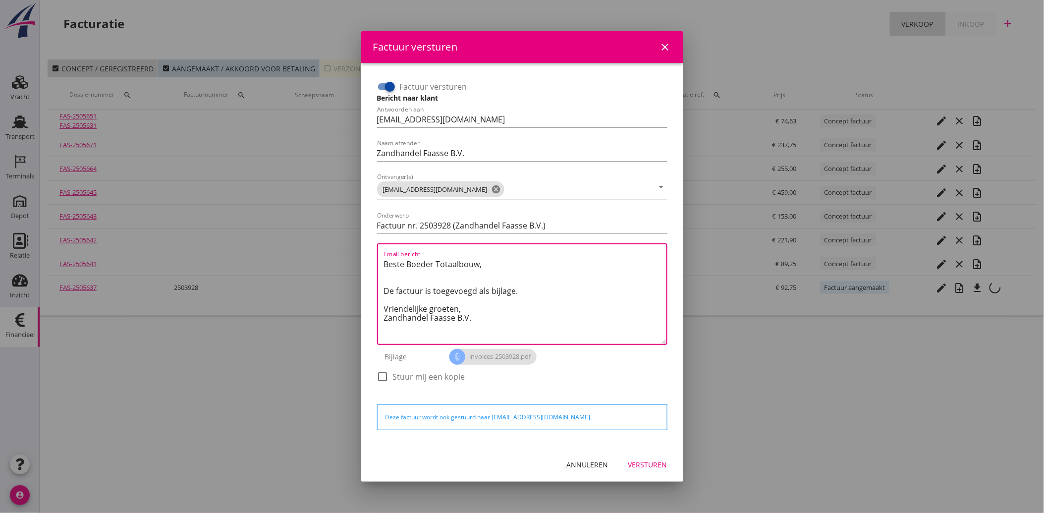
drag, startPoint x: 470, startPoint y: 319, endPoint x: 354, endPoint y: 254, distance: 132.3
click at [354, 254] on div "Factuur versturen close Factuur versturen Bericht naar klant Antwoorden aan [EM…" at bounding box center [522, 256] width 1044 height 513
paste textarea "Geachte heer/mevrouw, Hierbij zenden wij u onze factuur i.v.m. de door ons aan …"
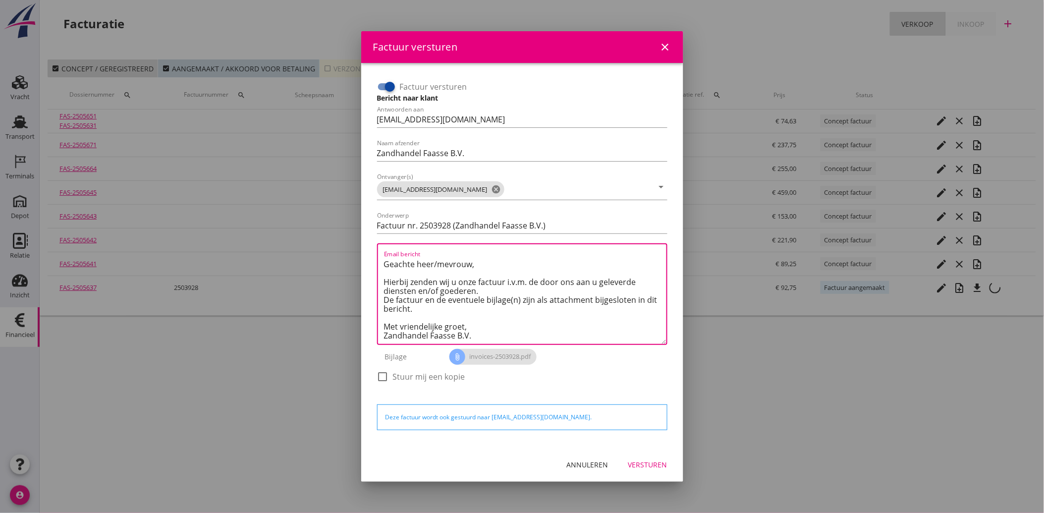
type textarea "Geachte heer/mevrouw, Hierbij zenden wij u onze factuur i.v.m. de door ons aan …"
click at [652, 464] on div "Versturen" at bounding box center [648, 465] width 39 height 10
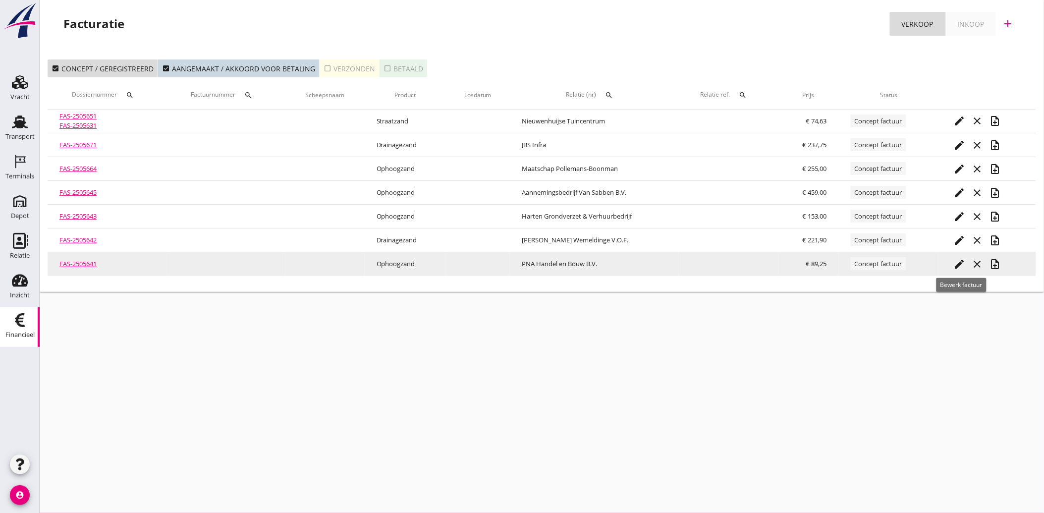
click at [960, 261] on icon "edit" at bounding box center [960, 264] width 12 height 12
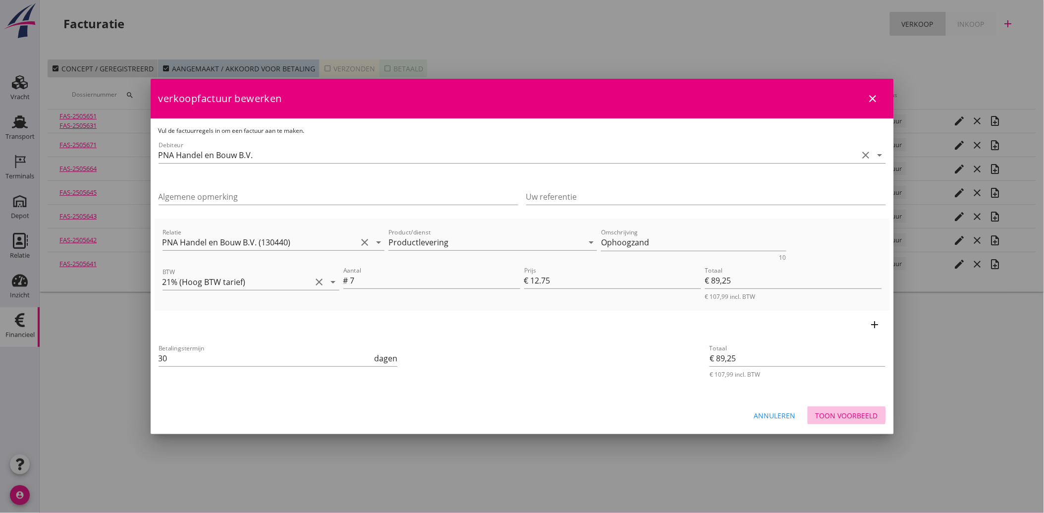
click at [859, 418] on div "Toon voorbeeld" at bounding box center [847, 415] width 62 height 10
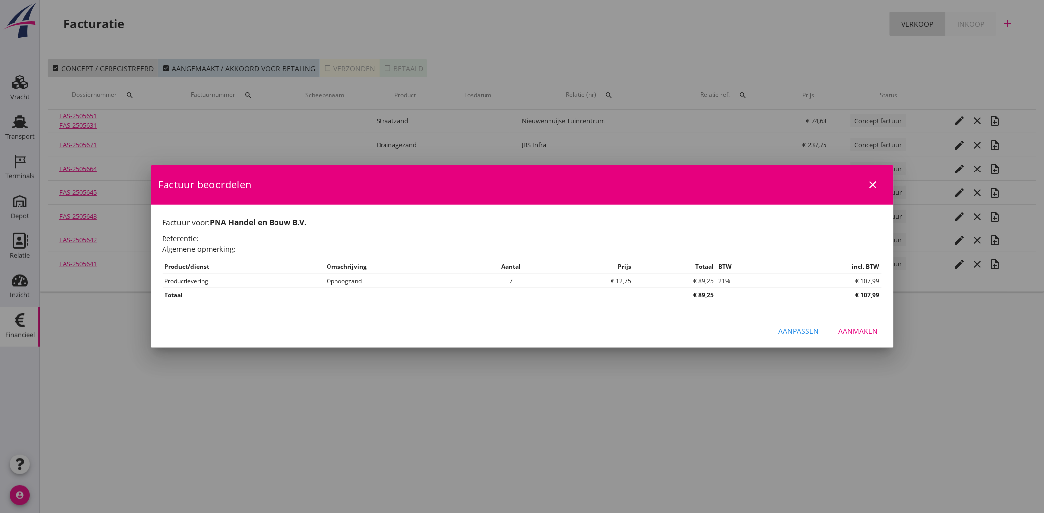
click at [859, 335] on div "Aanmaken" at bounding box center [858, 331] width 39 height 10
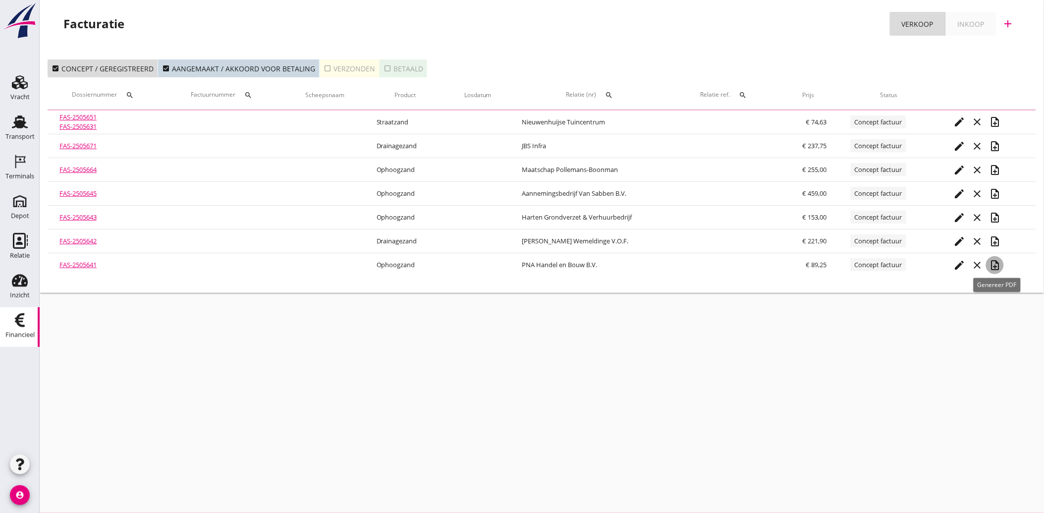
click at [995, 264] on icon "note_add" at bounding box center [995, 265] width 12 height 12
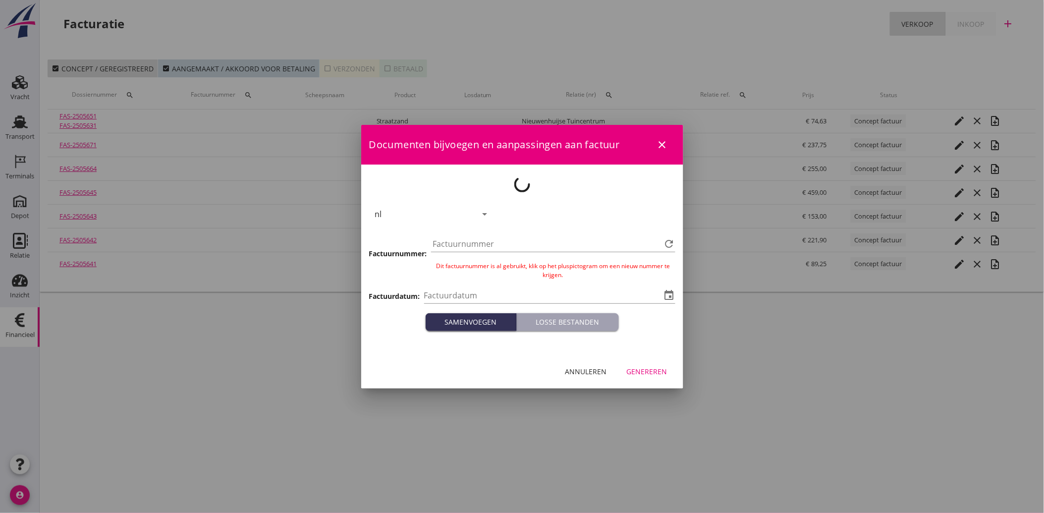
type input "[DATE]"
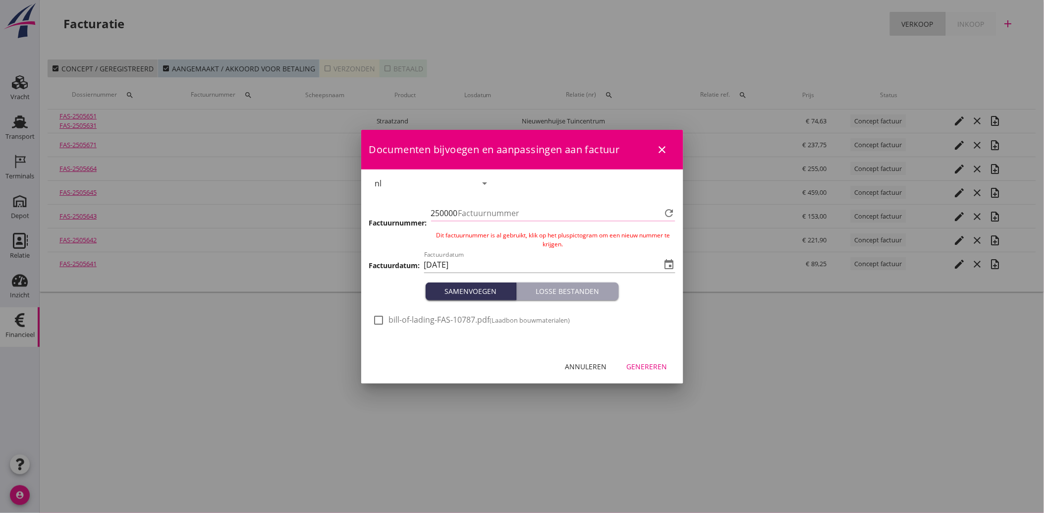
type input "3929"
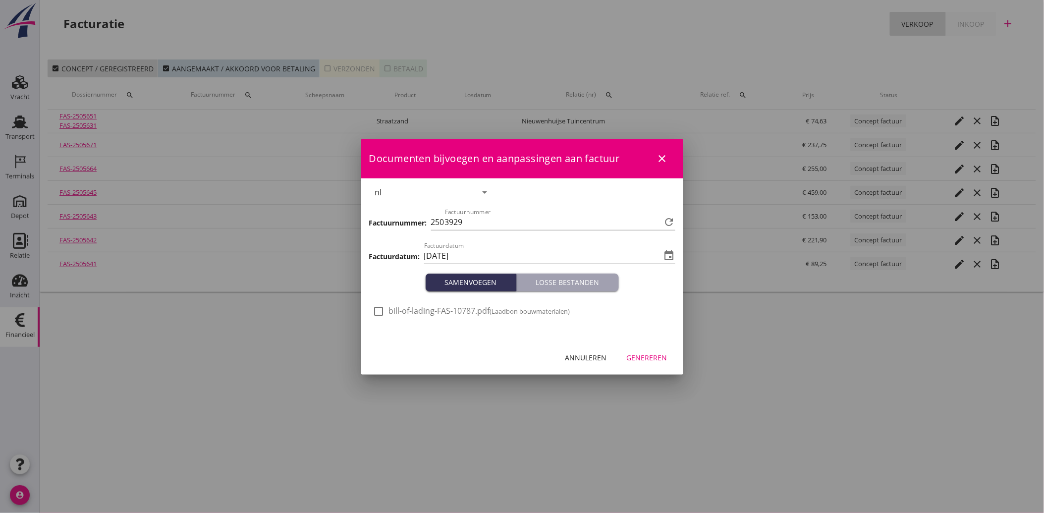
click at [382, 304] on div at bounding box center [379, 311] width 17 height 17
checkbox input "true"
click at [661, 349] on button "Genereren" at bounding box center [647, 358] width 57 height 18
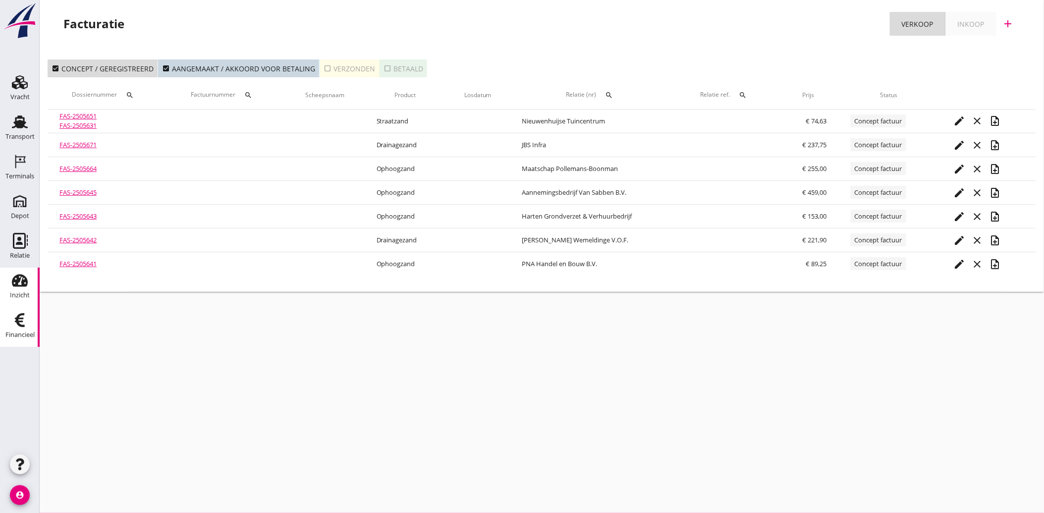
drag, startPoint x: 24, startPoint y: 126, endPoint x: 32, endPoint y: 304, distance: 178.2
click at [24, 126] on use at bounding box center [20, 122] width 16 height 13
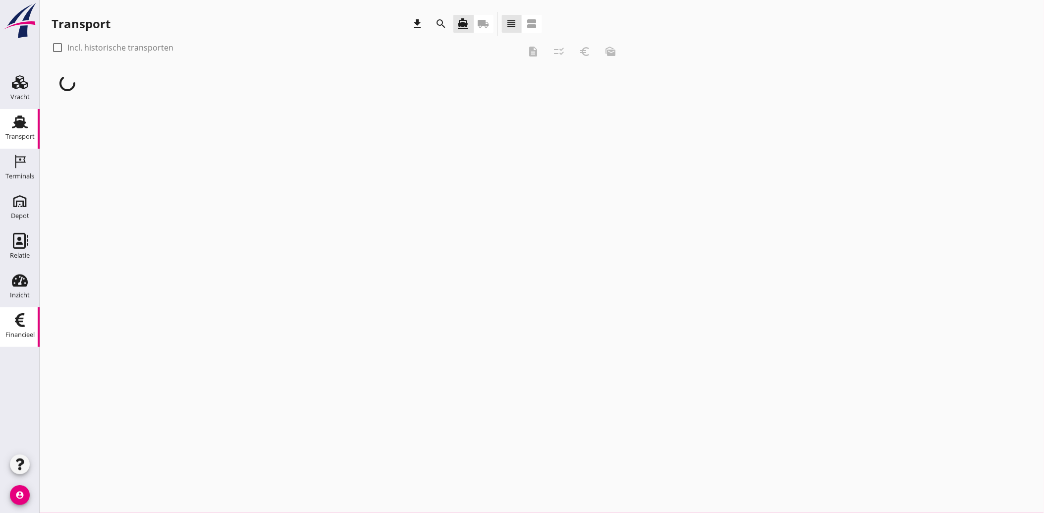
click at [22, 324] on icon "Financieel" at bounding box center [20, 320] width 16 height 16
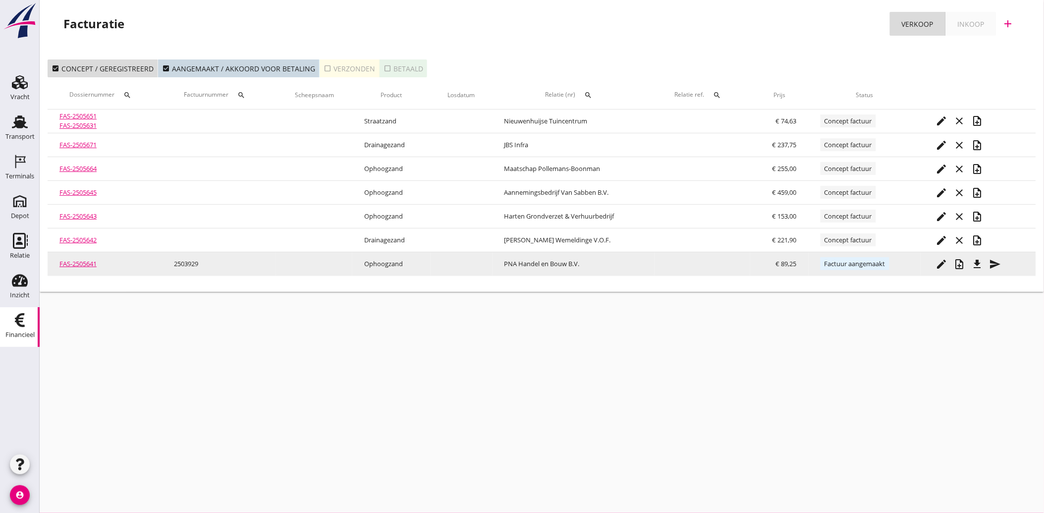
click at [997, 260] on icon "send" at bounding box center [995, 264] width 12 height 12
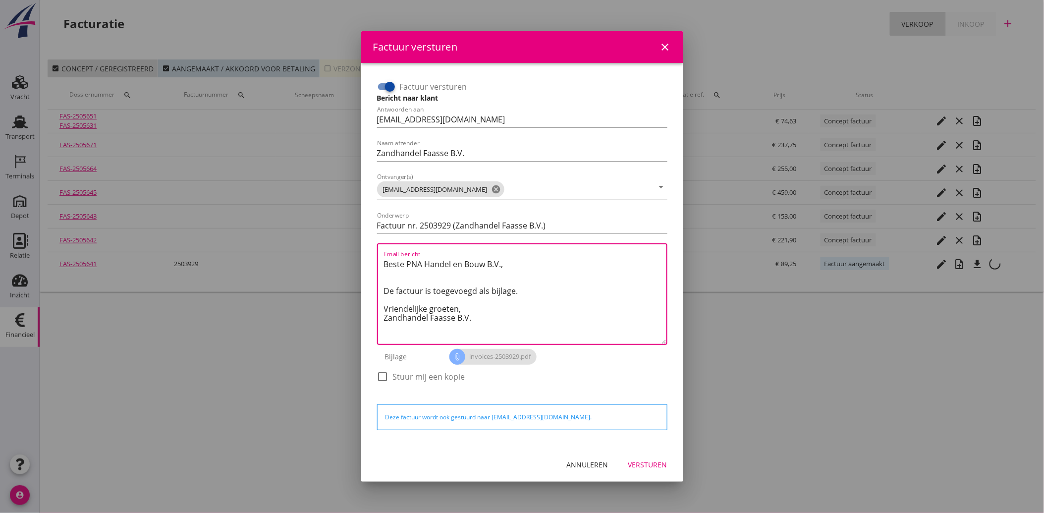
drag, startPoint x: 483, startPoint y: 326, endPoint x: 373, endPoint y: 263, distance: 126.6
click at [373, 263] on div "Factuur versturen Bericht naar klant Antwoorden aan [EMAIL_ADDRESS][DOMAIN_NAME…" at bounding box center [522, 236] width 298 height 323
paste textarea "Geachte heer/mevrouw, Hierbij zenden wij u onze factuur i.v.m. de door ons aan …"
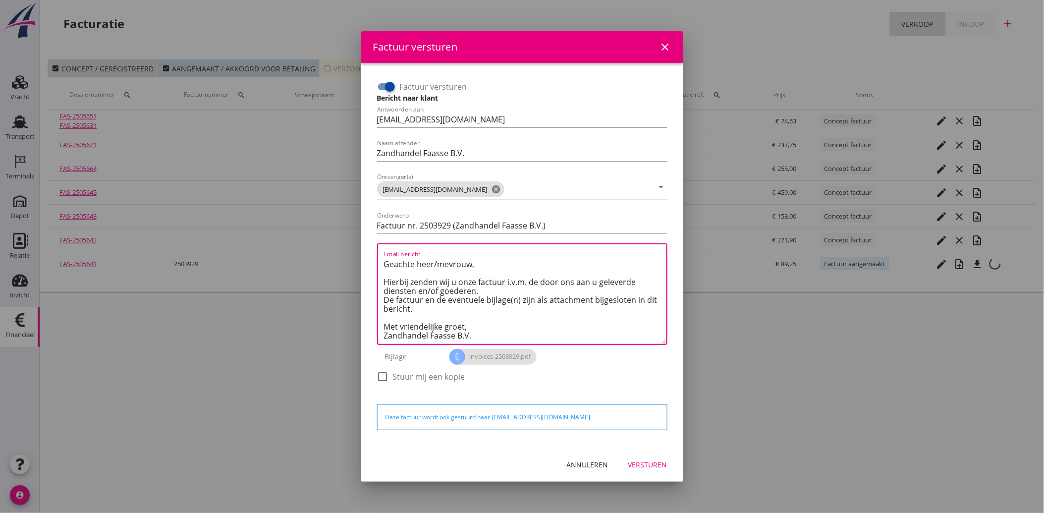
scroll to position [6, 0]
type textarea "Geachte heer/mevrouw, Hierbij zenden wij u onze factuur i.v.m. de door ons aan …"
click at [660, 469] on button "Versturen" at bounding box center [648, 465] width 55 height 18
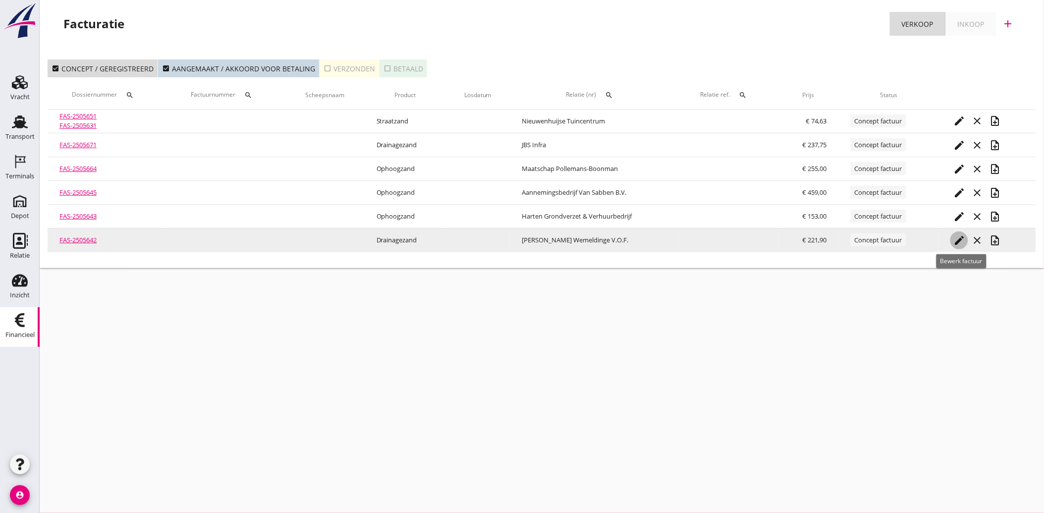
click at [960, 234] on icon "edit" at bounding box center [960, 240] width 12 height 12
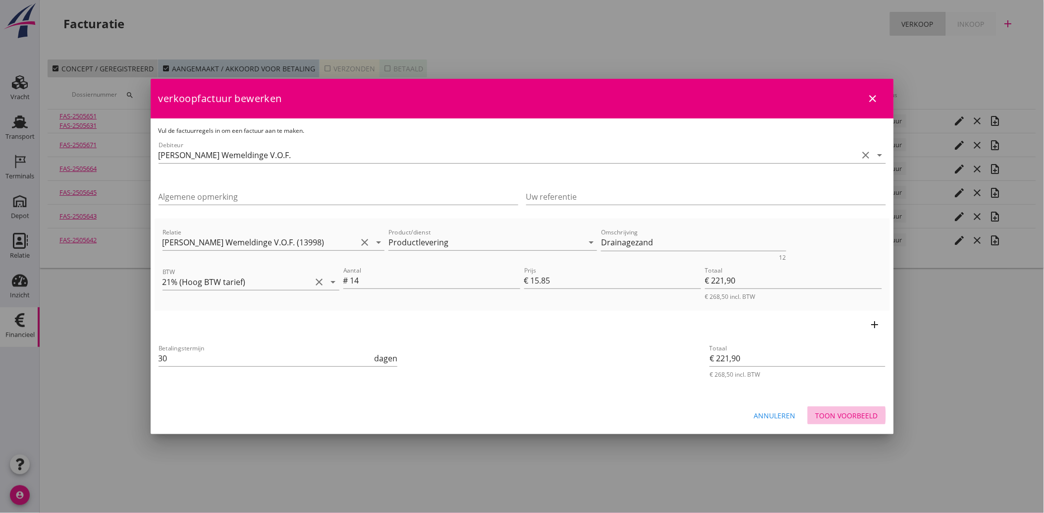
click at [865, 414] on div "Toon voorbeeld" at bounding box center [847, 415] width 62 height 10
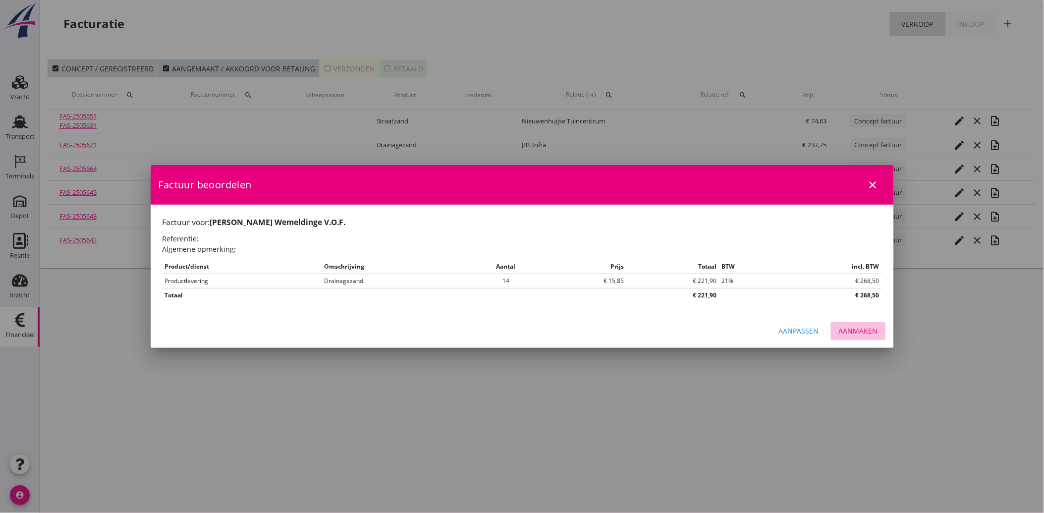
click at [859, 331] on div "Aanmaken" at bounding box center [858, 331] width 39 height 10
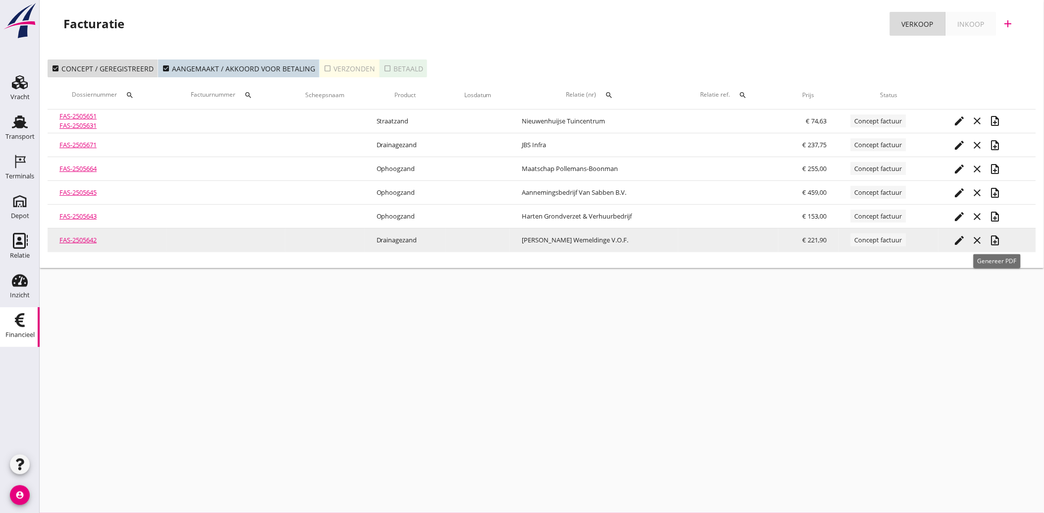
click at [994, 241] on icon "note_add" at bounding box center [995, 240] width 12 height 12
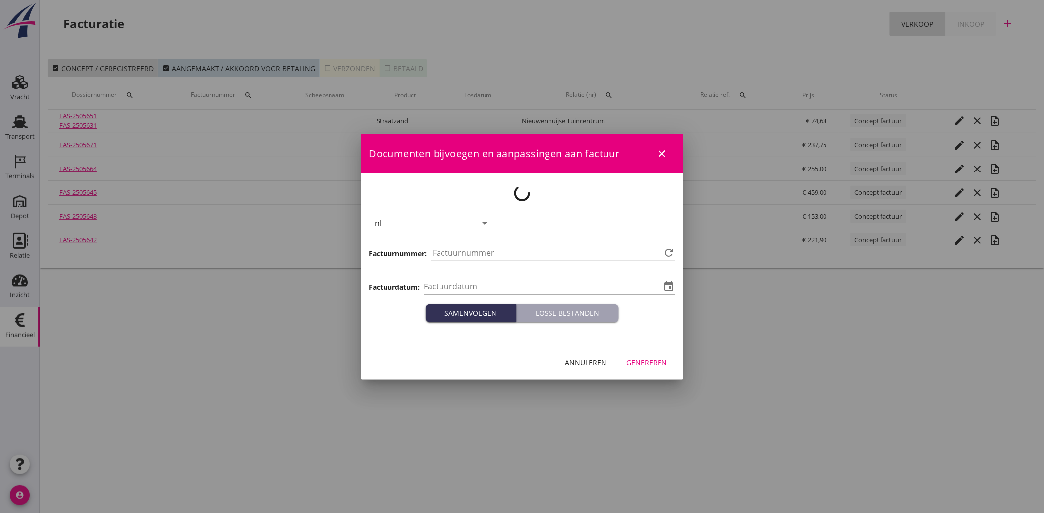
type input "[DATE]"
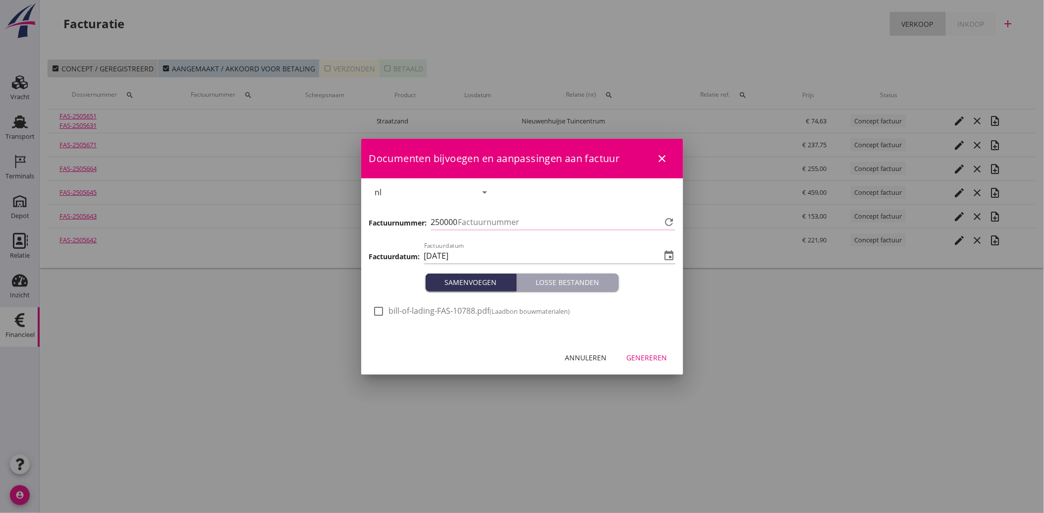
type input "3930"
click at [389, 307] on span "bill-of-lading-FAS-10788.pdf (Laadbon bouwmaterialen)" at bounding box center [479, 311] width 181 height 10
checkbox input "true"
click at [650, 364] on button "Genereren" at bounding box center [647, 358] width 57 height 18
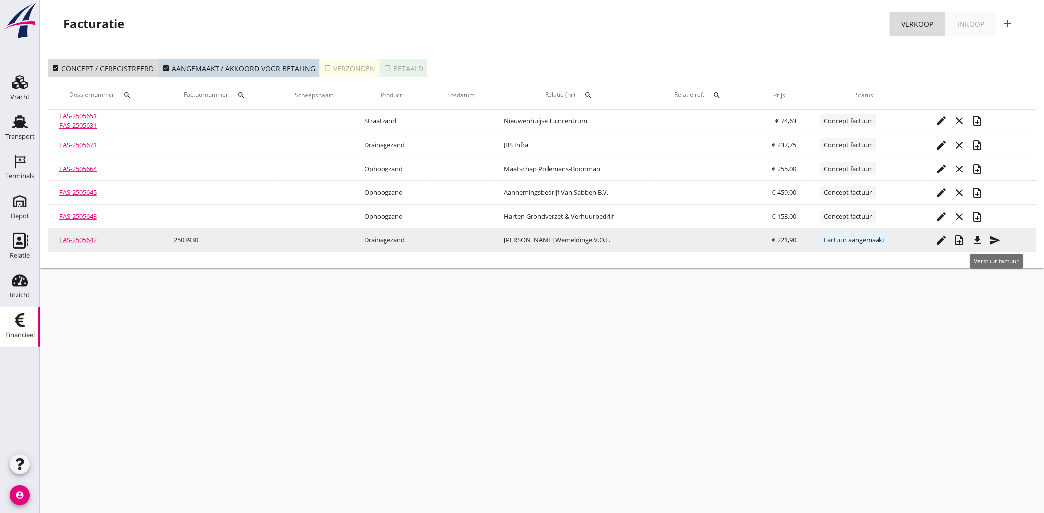
click at [997, 235] on icon "send" at bounding box center [995, 240] width 12 height 12
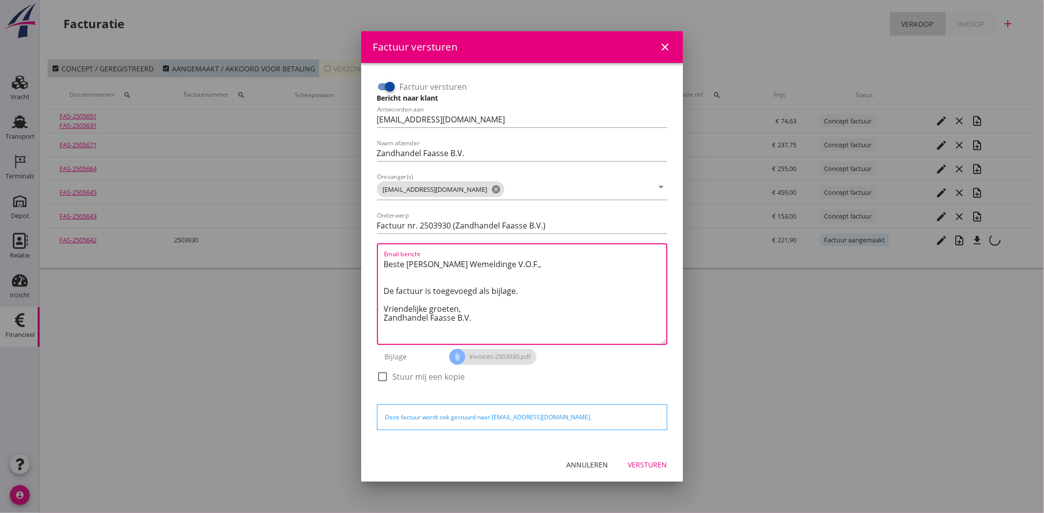
drag, startPoint x: 476, startPoint y: 322, endPoint x: 364, endPoint y: 253, distance: 131.8
click at [364, 253] on div "Factuur versturen Bericht naar klant Antwoorden aan [EMAIL_ADDRESS][DOMAIN_NAME…" at bounding box center [522, 255] width 322 height 385
paste textarea "Geachte heer/mevrouw, Hierbij zenden wij u onze factuur i.v.m. de door ons aan …"
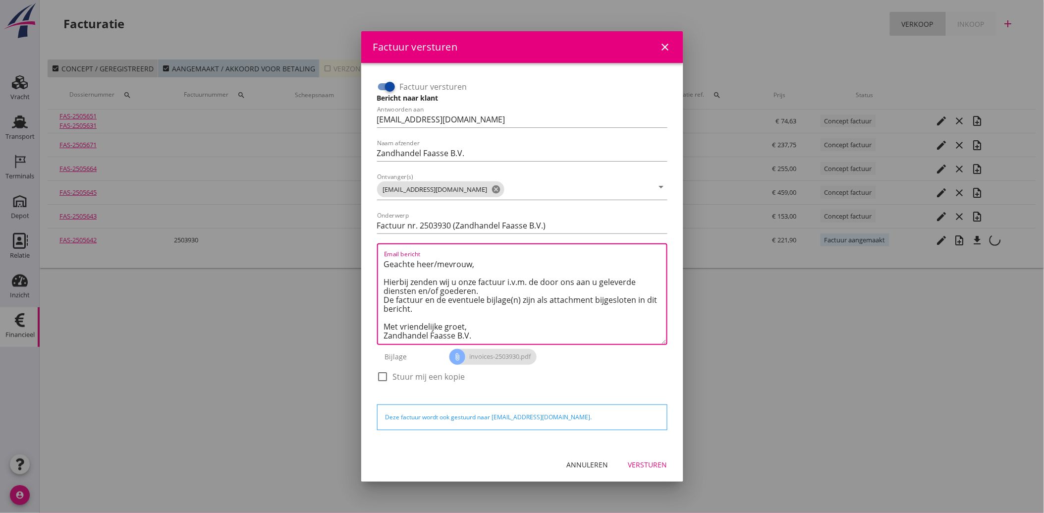
type textarea "Geachte heer/mevrouw, Hierbij zenden wij u onze factuur i.v.m. de door ons aan …"
click at [642, 462] on div "Versturen" at bounding box center [648, 465] width 39 height 10
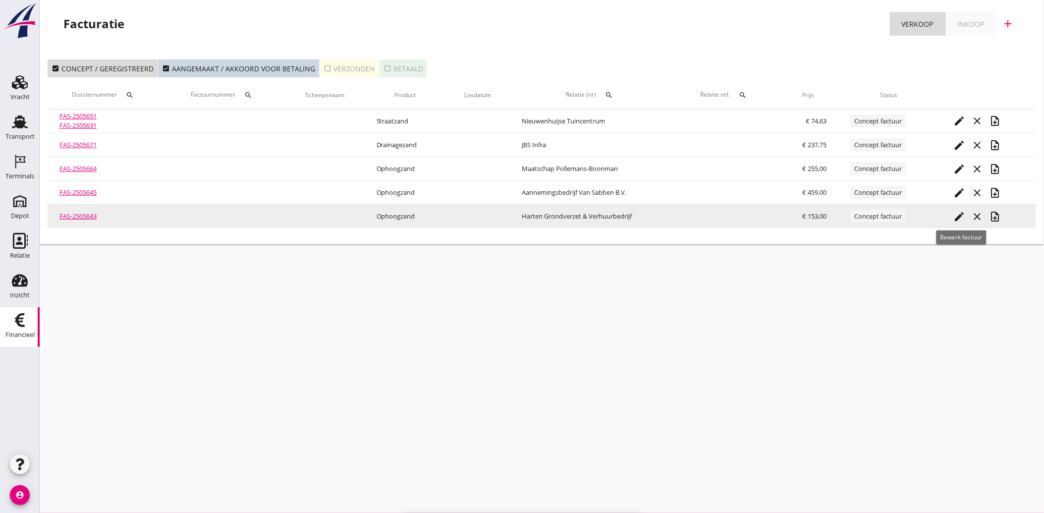
click at [962, 213] on icon "edit" at bounding box center [960, 217] width 12 height 12
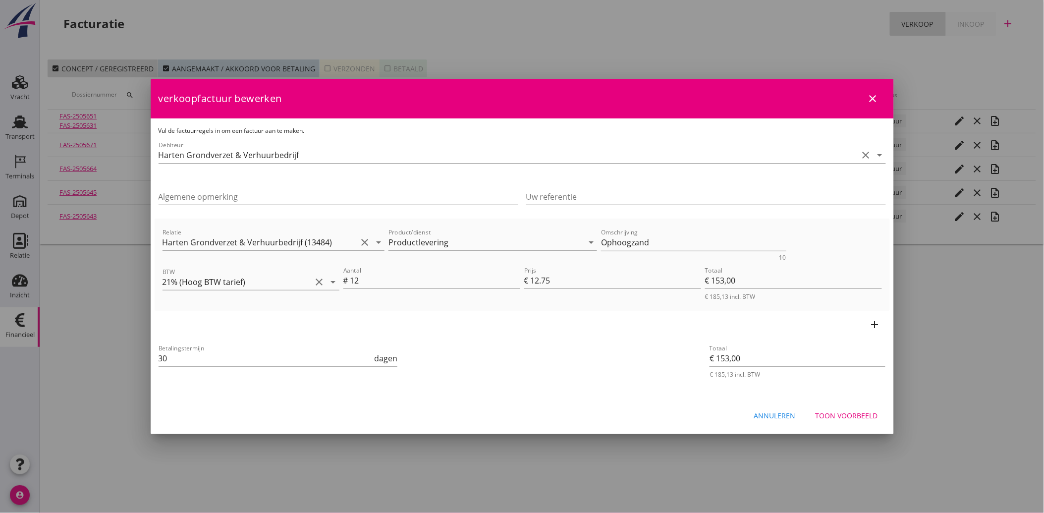
click at [852, 415] on div "Toon voorbeeld" at bounding box center [847, 415] width 62 height 10
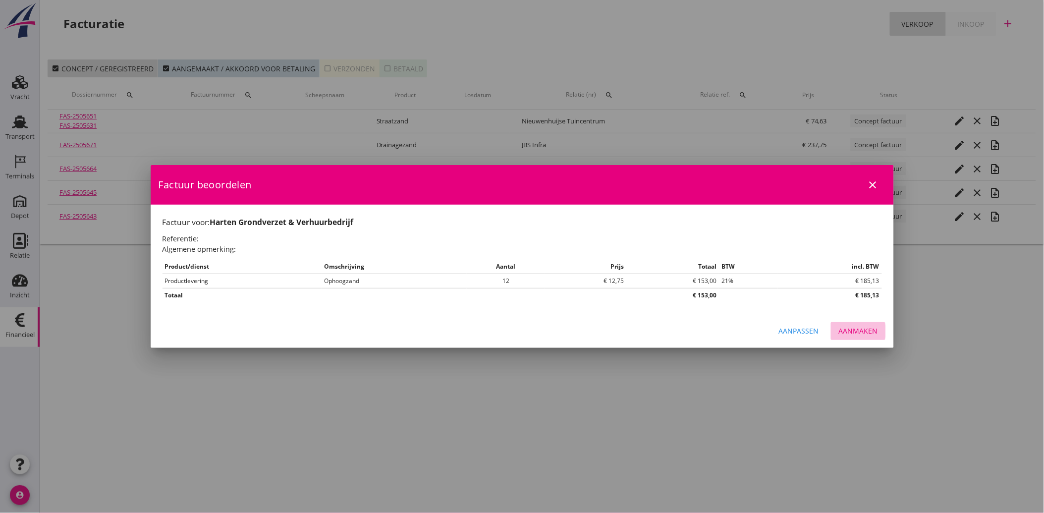
click at [873, 334] on div "Aanmaken" at bounding box center [858, 331] width 39 height 10
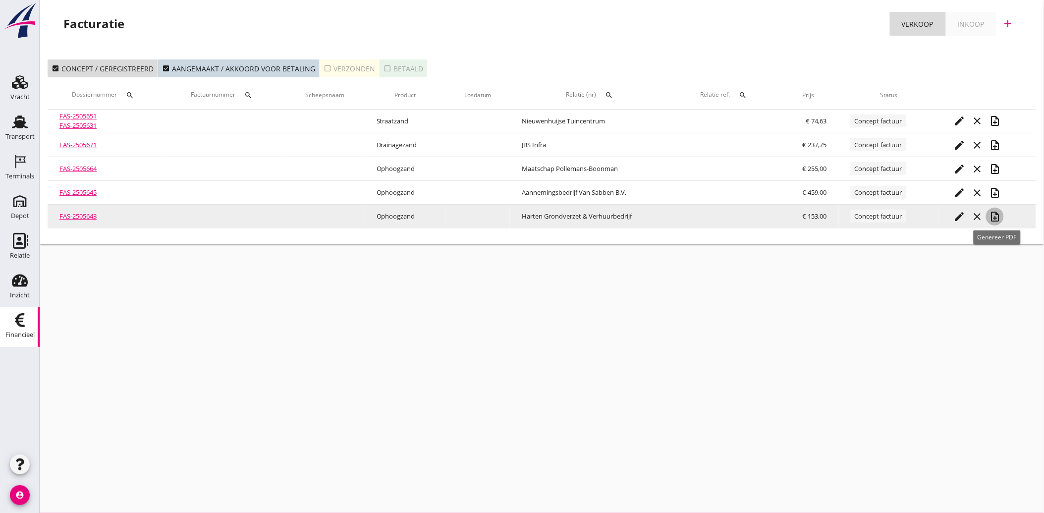
click at [999, 214] on icon "note_add" at bounding box center [995, 217] width 12 height 12
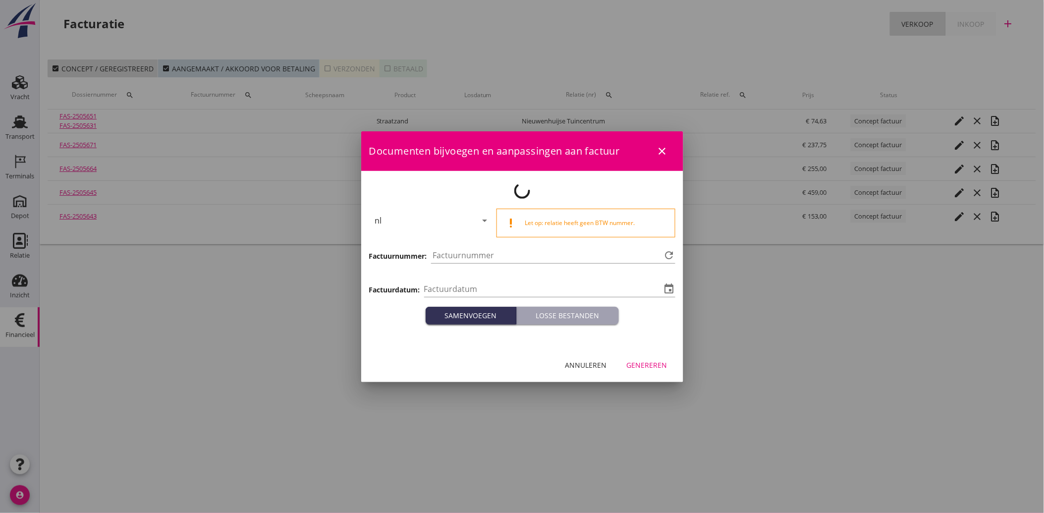
type input "[DATE]"
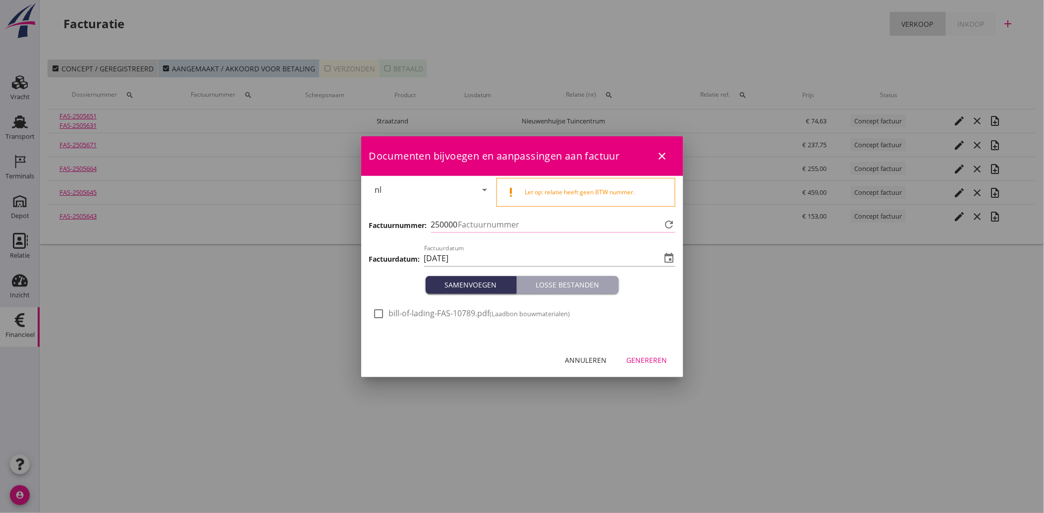
type input "3931"
click at [379, 311] on div at bounding box center [379, 313] width 17 height 17
checkbox input "true"
click at [662, 360] on div "Genereren" at bounding box center [647, 360] width 41 height 10
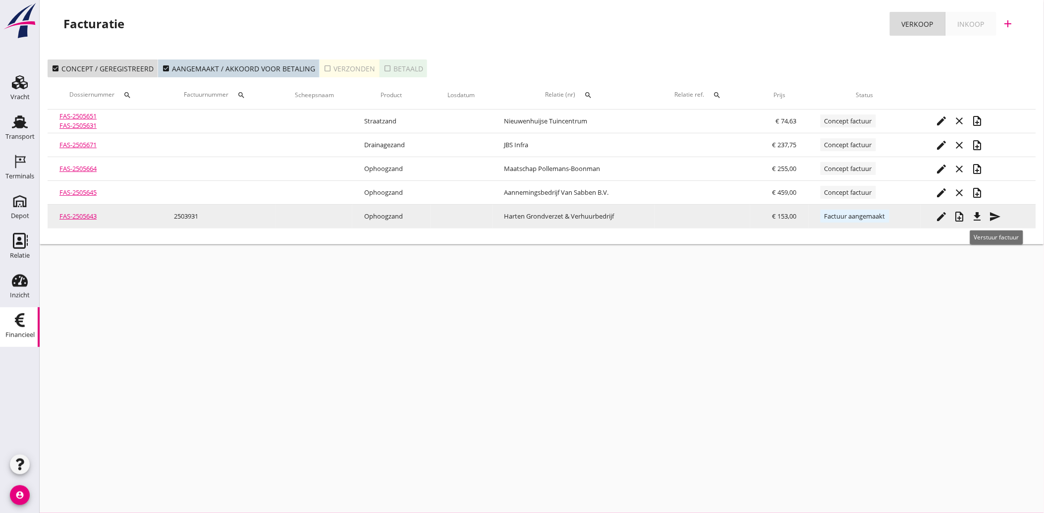
click at [1001, 217] on icon "send" at bounding box center [995, 217] width 12 height 12
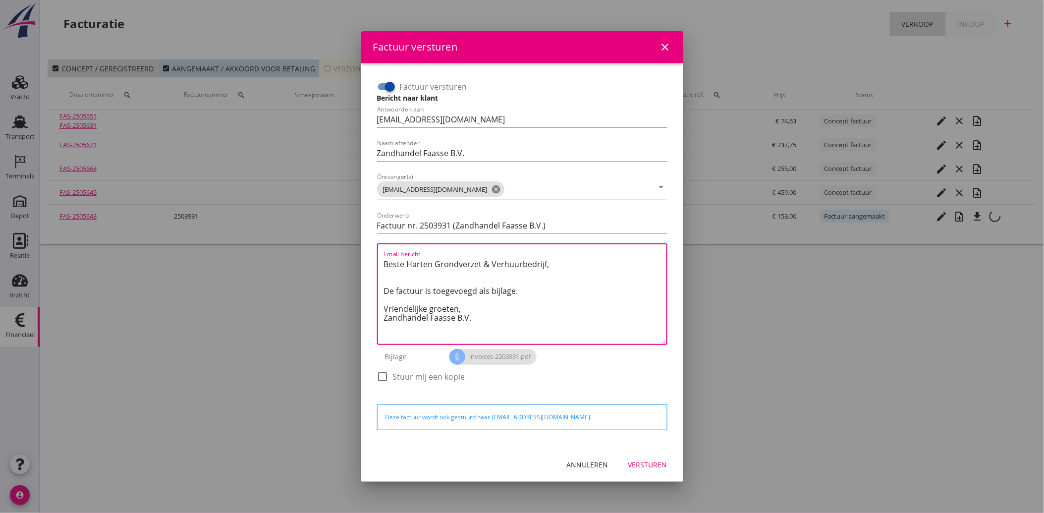
drag, startPoint x: 466, startPoint y: 316, endPoint x: 345, endPoint y: 234, distance: 146.0
click at [345, 234] on div "Factuur versturen close Factuur versturen Bericht naar klant Antwoorden aan [EM…" at bounding box center [522, 256] width 1044 height 513
paste textarea "Geachte heer/mevrouw, Hierbij zenden wij u onze factuur i.v.m. de door ons aan …"
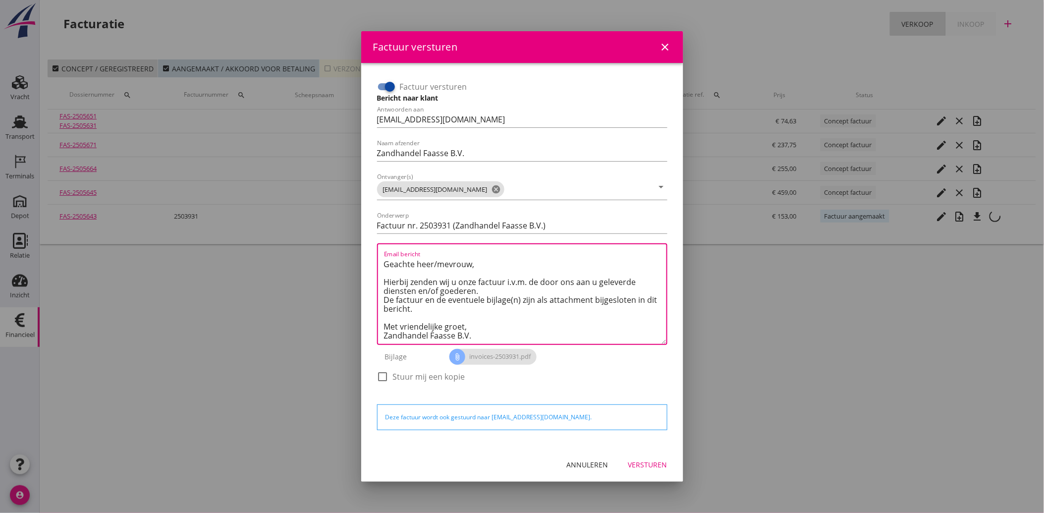
type textarea "Geachte heer/mevrouw, Hierbij zenden wij u onze factuur i.v.m. de door ons aan …"
click at [642, 462] on div "Versturen" at bounding box center [648, 465] width 39 height 10
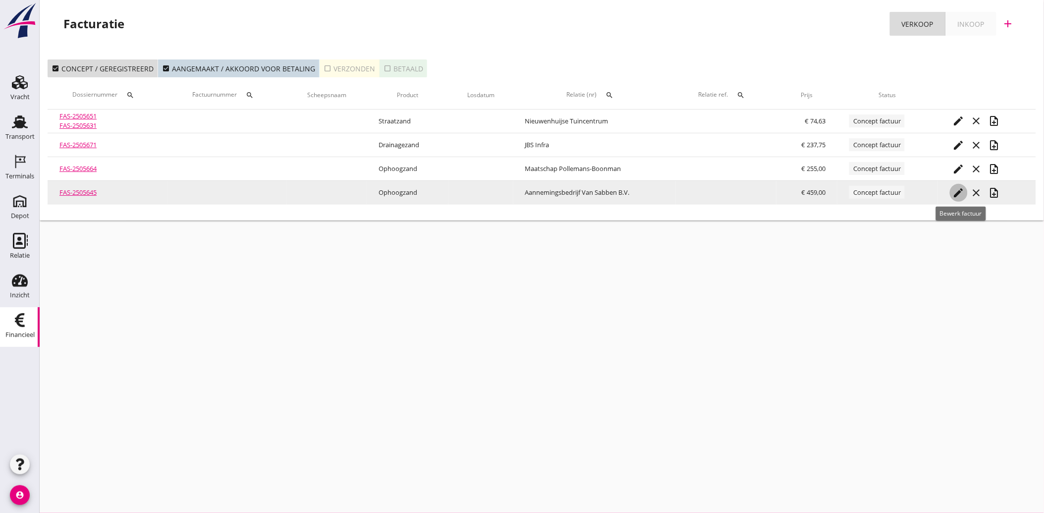
click at [960, 191] on icon "edit" at bounding box center [959, 193] width 12 height 12
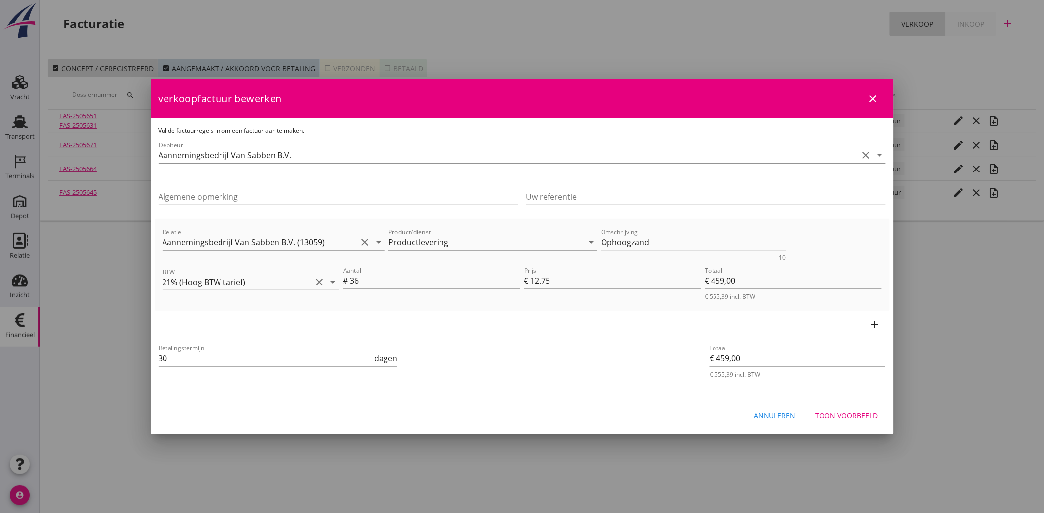
click at [845, 407] on button "Toon voorbeeld" at bounding box center [847, 415] width 78 height 18
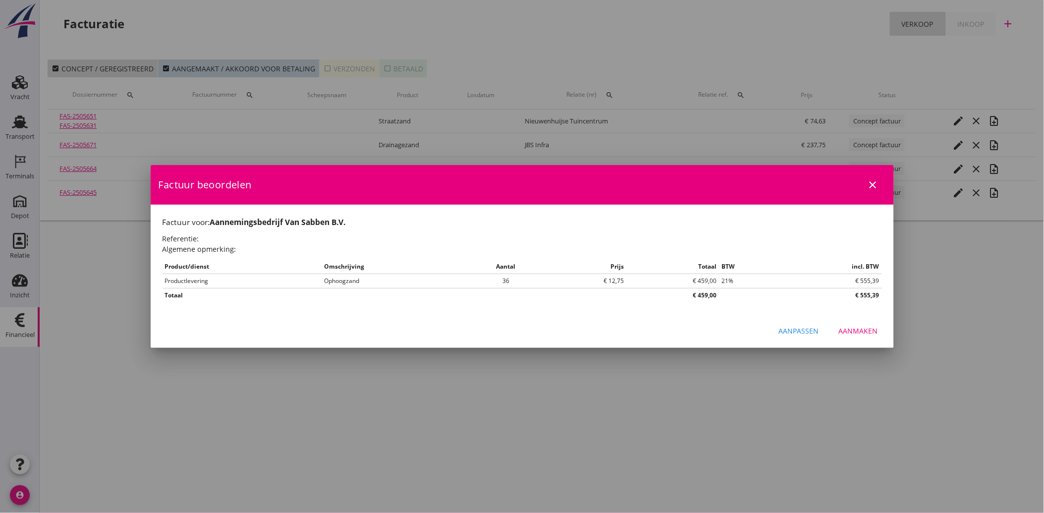
click at [864, 326] on div "Aanmaken" at bounding box center [858, 331] width 39 height 10
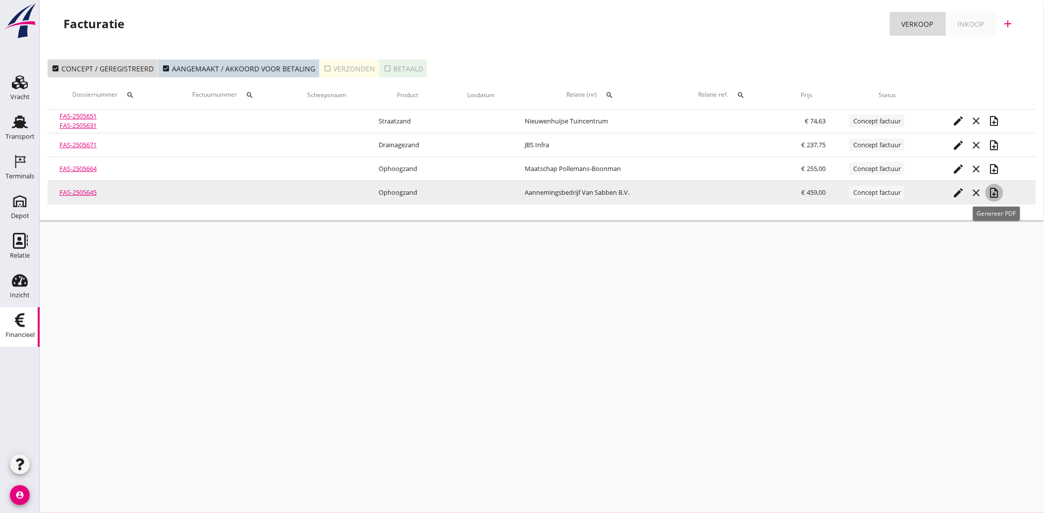
click at [998, 192] on icon "note_add" at bounding box center [995, 193] width 12 height 12
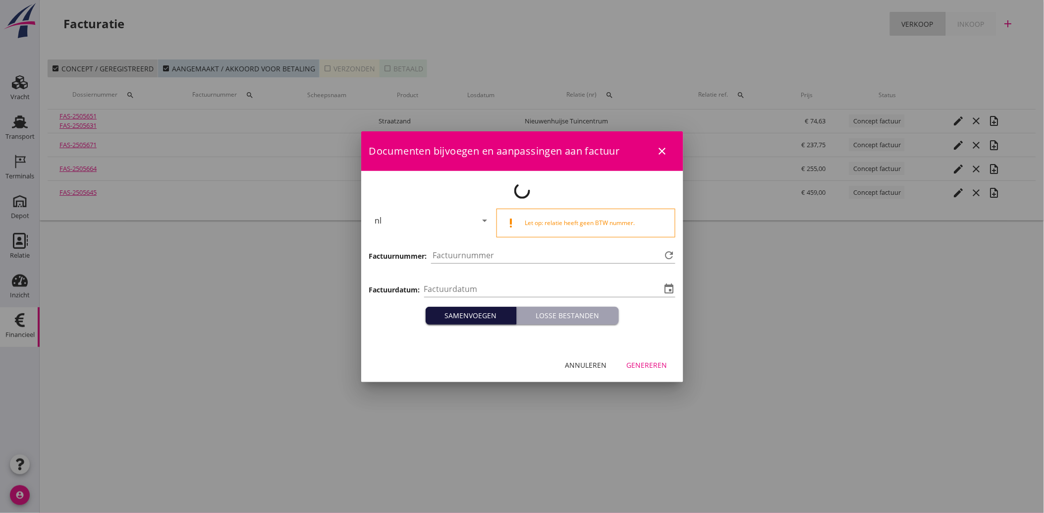
type input "[DATE]"
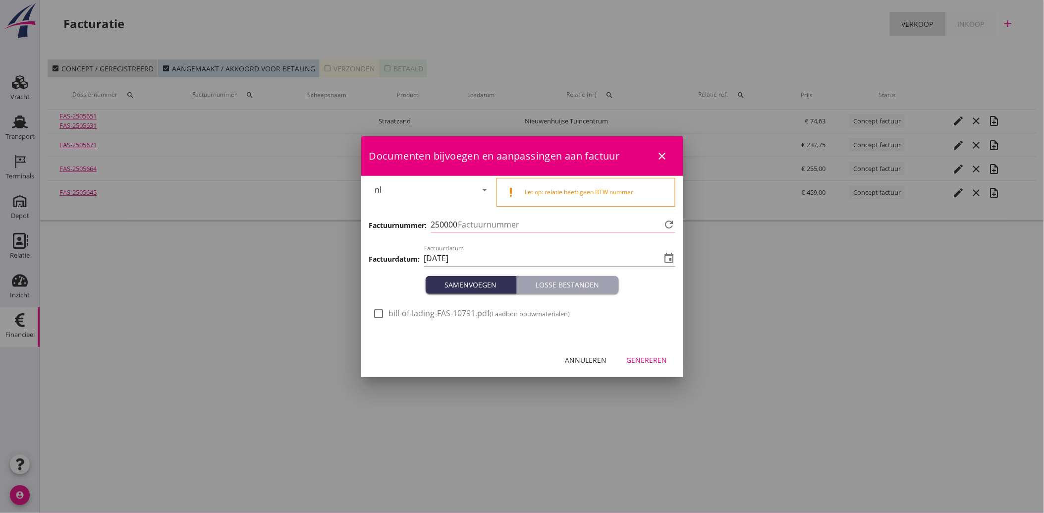
type input "3932"
click at [383, 313] on div at bounding box center [379, 313] width 17 height 17
checkbox input "true"
click at [655, 361] on div "Genereren" at bounding box center [647, 360] width 41 height 10
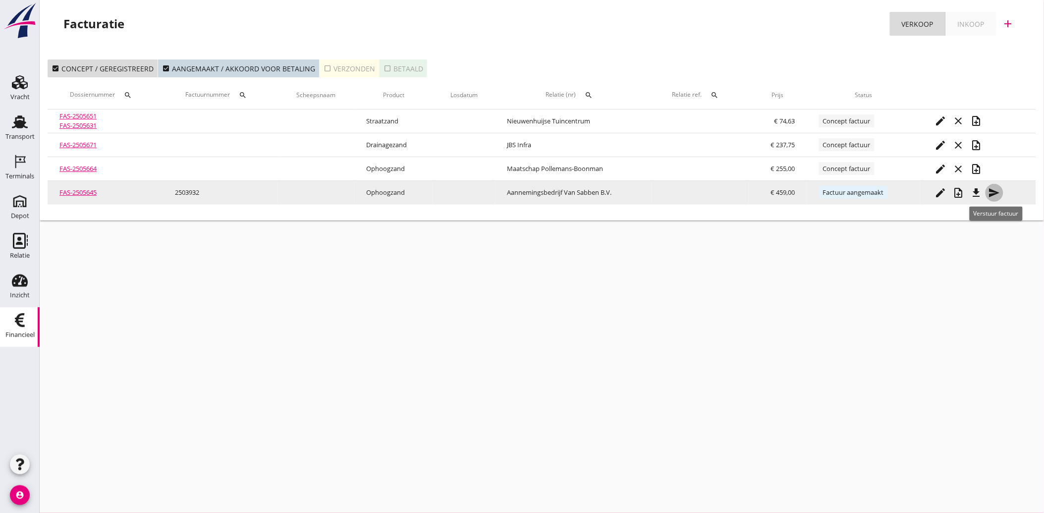
click at [995, 192] on icon "send" at bounding box center [995, 193] width 12 height 12
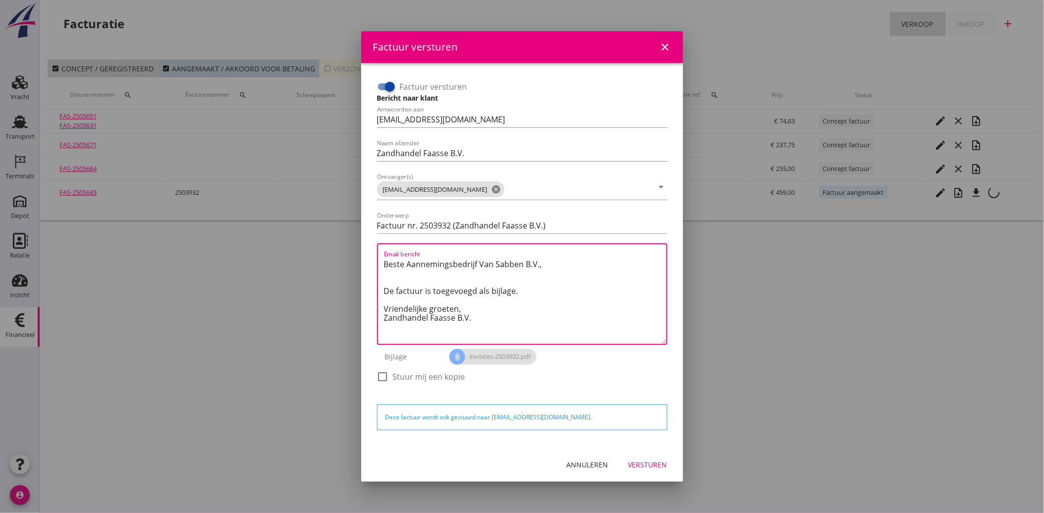
drag, startPoint x: 475, startPoint y: 319, endPoint x: 373, endPoint y: 259, distance: 117.8
click at [373, 259] on div "Factuur versturen Bericht naar klant Antwoorden aan [EMAIL_ADDRESS][DOMAIN_NAME…" at bounding box center [522, 236] width 298 height 323
paste textarea "Geachte heer/mevrouw, Hierbij zenden wij u onze factuur i.v.m. de door ons aan …"
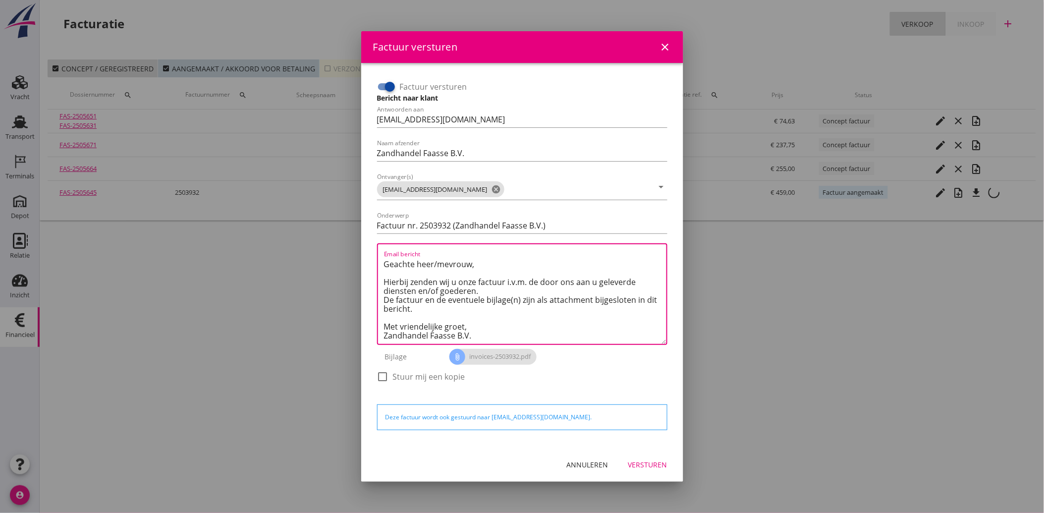
type textarea "Geachte heer/mevrouw, Hierbij zenden wij u onze factuur i.v.m. de door ons aan …"
click at [644, 464] on div "Versturen" at bounding box center [648, 465] width 39 height 10
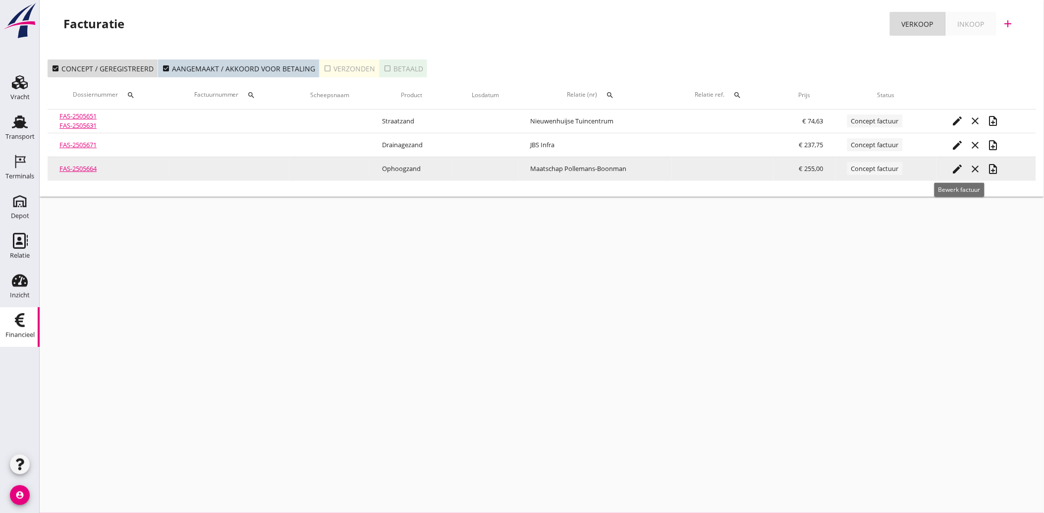
click at [954, 163] on icon "edit" at bounding box center [958, 169] width 12 height 12
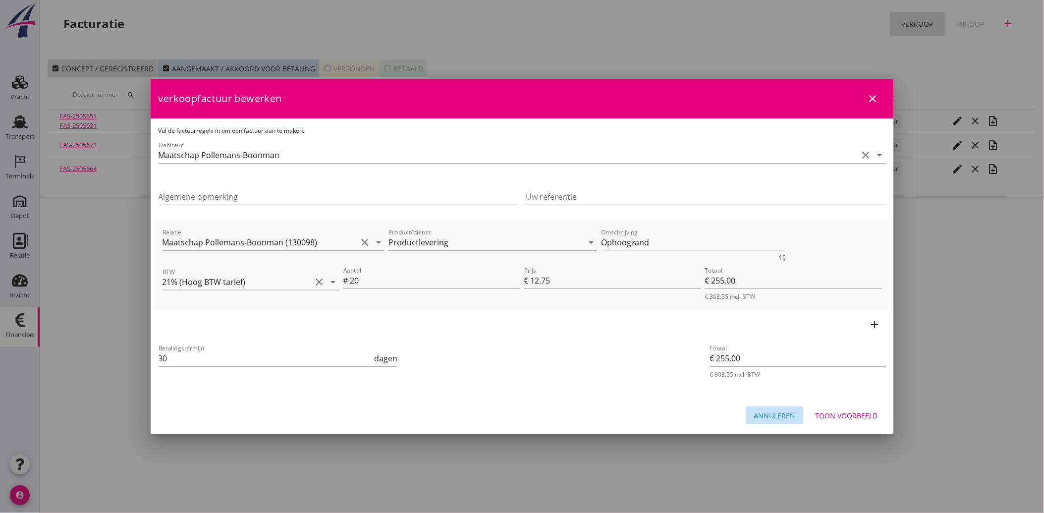
click at [770, 417] on div "Annuleren" at bounding box center [775, 415] width 42 height 10
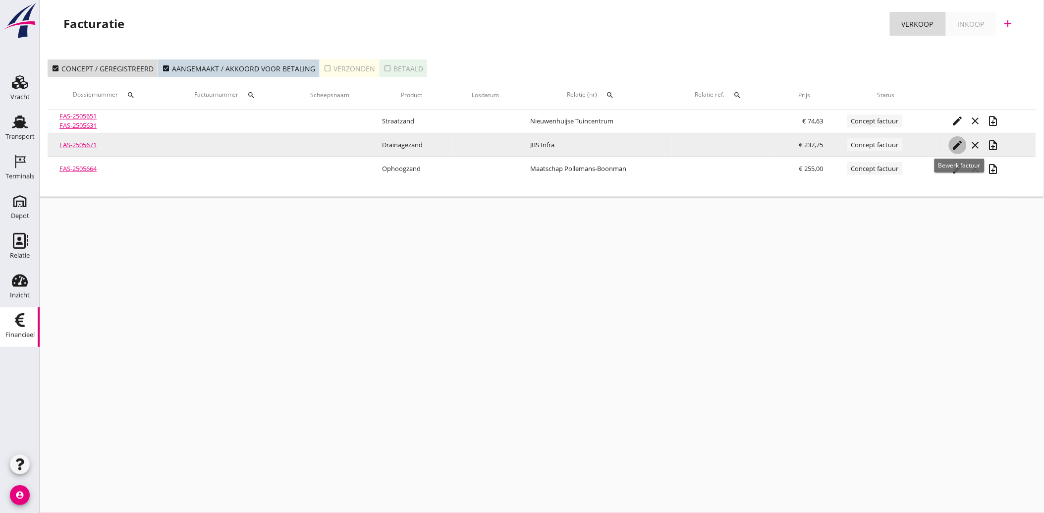
click at [959, 139] on icon "edit" at bounding box center [958, 145] width 12 height 12
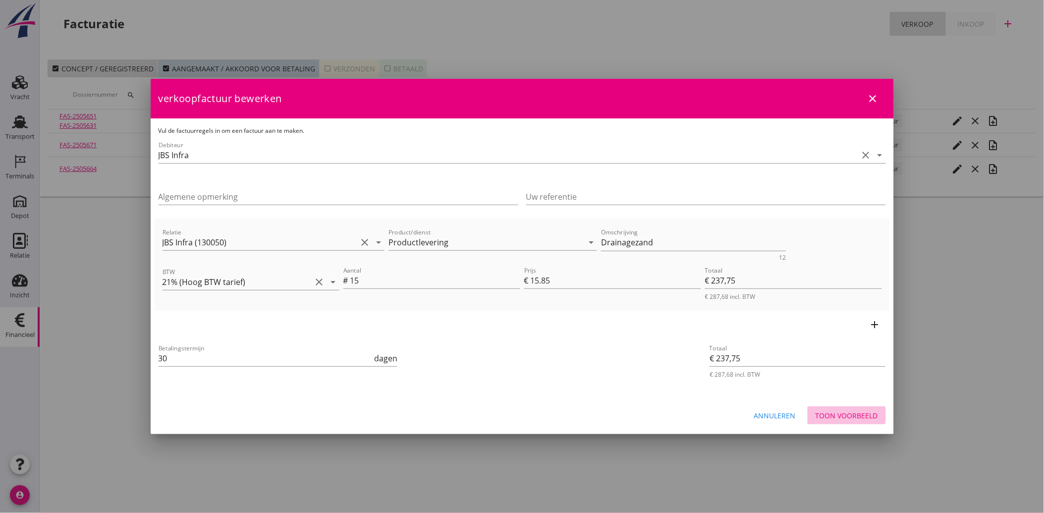
click at [842, 409] on button "Toon voorbeeld" at bounding box center [847, 415] width 78 height 18
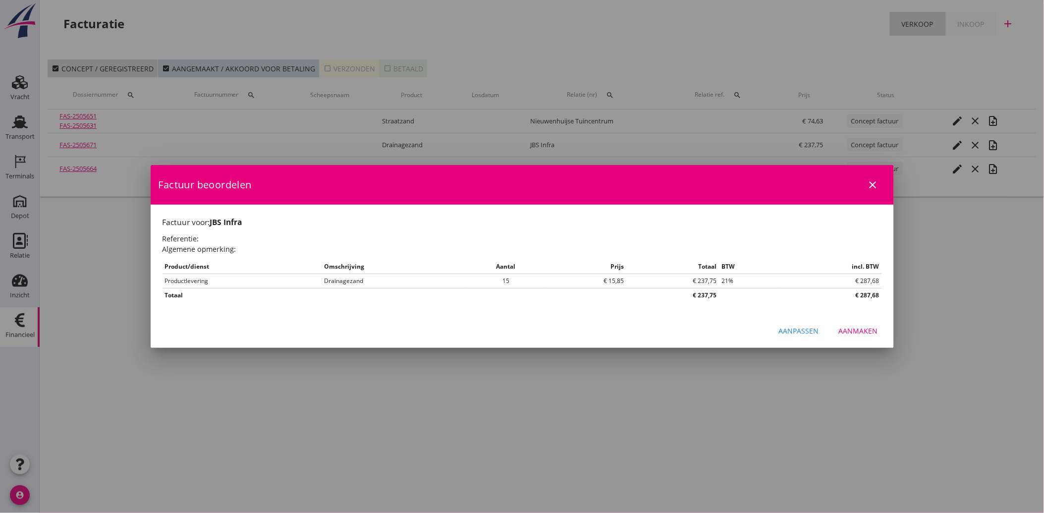
click at [856, 323] on button "Aanmaken" at bounding box center [858, 331] width 55 height 18
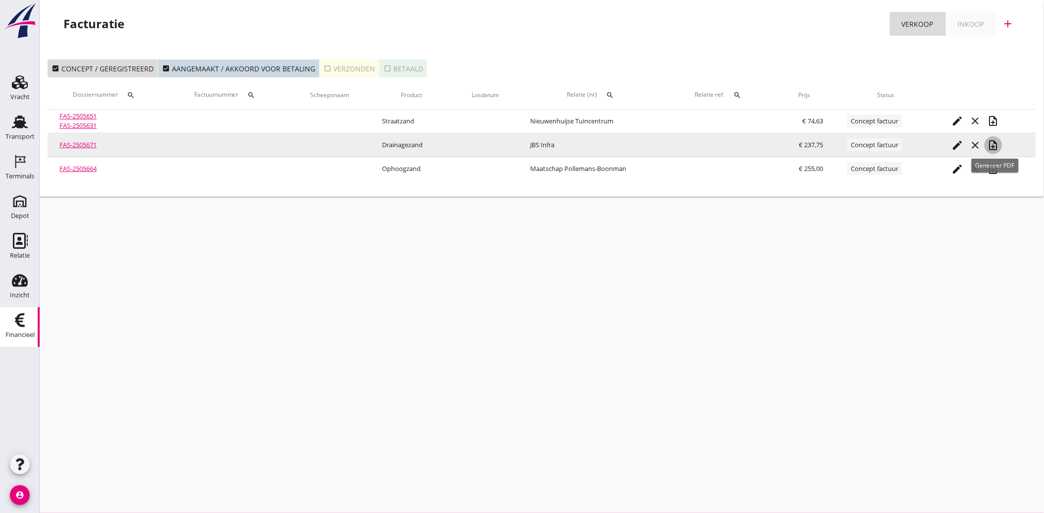
click at [994, 145] on icon "note_add" at bounding box center [994, 145] width 12 height 12
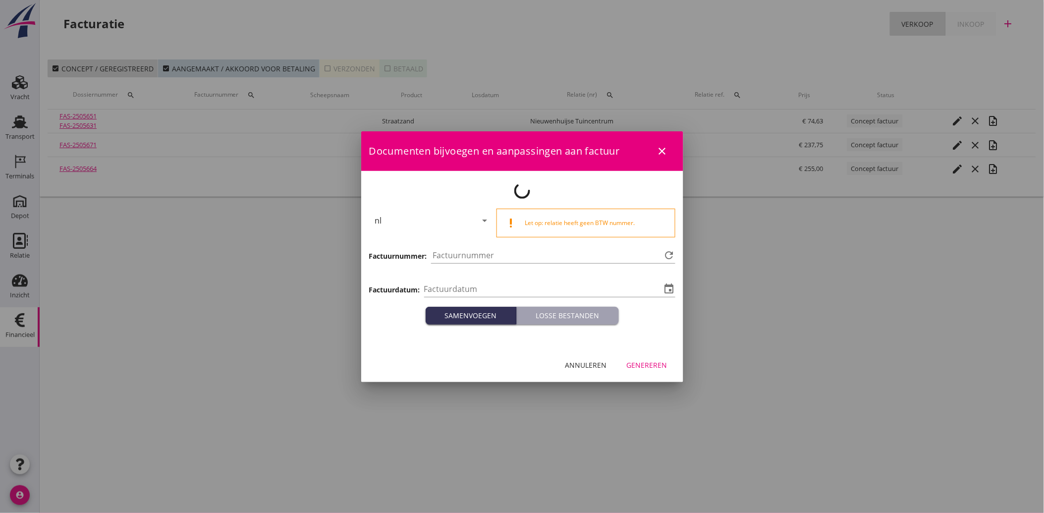
type input "[DATE]"
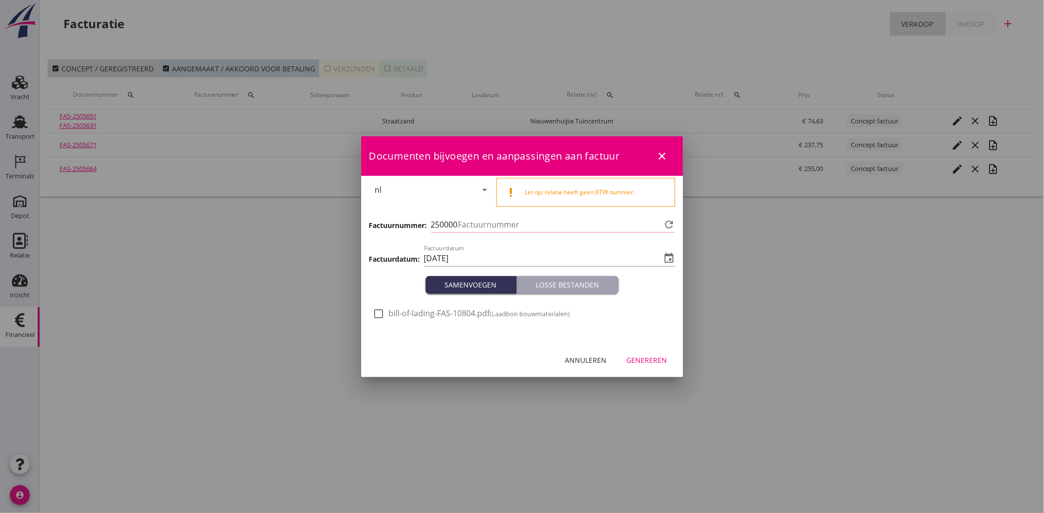
type input "3933"
click at [375, 320] on div at bounding box center [379, 313] width 17 height 17
checkbox input "true"
click at [658, 360] on div "Genereren" at bounding box center [647, 360] width 41 height 10
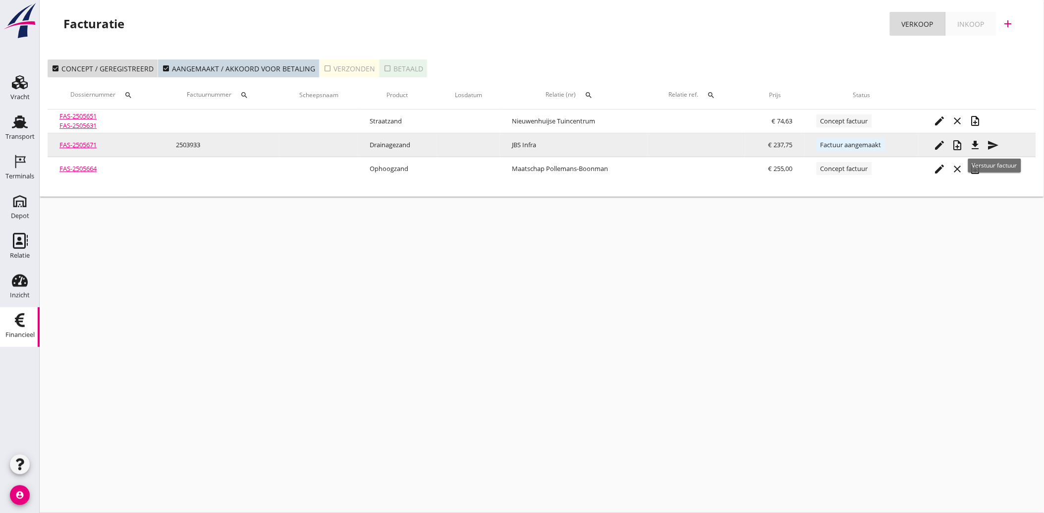
click at [994, 144] on icon "send" at bounding box center [993, 145] width 12 height 12
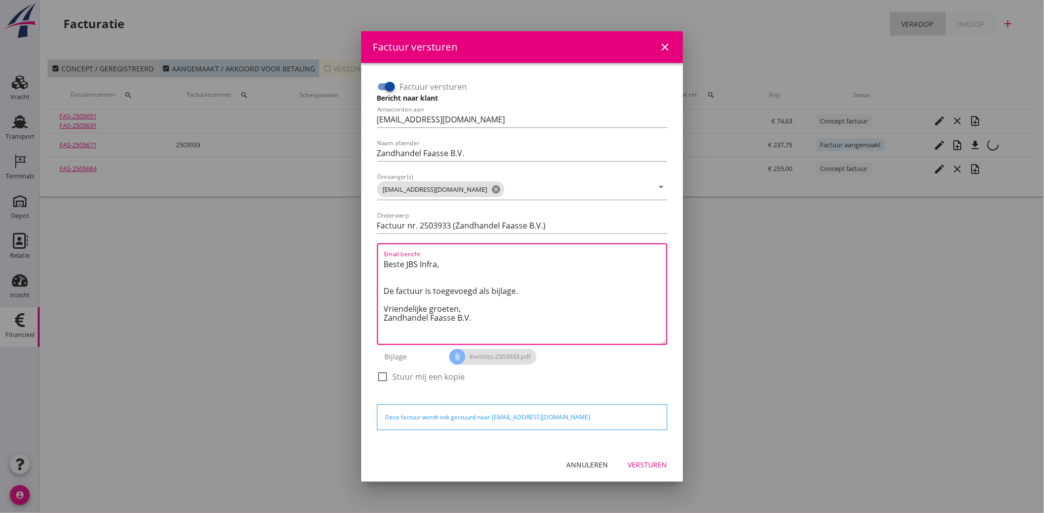
drag, startPoint x: 476, startPoint y: 325, endPoint x: 369, endPoint y: 261, distance: 124.0
click at [369, 261] on div "Factuur versturen Bericht naar klant Antwoorden aan [EMAIL_ADDRESS][DOMAIN_NAME…" at bounding box center [522, 255] width 306 height 369
paste textarea "Geachte heer/mevrouw, Hierbij zenden wij u onze factuur i.v.m. de door ons aan …"
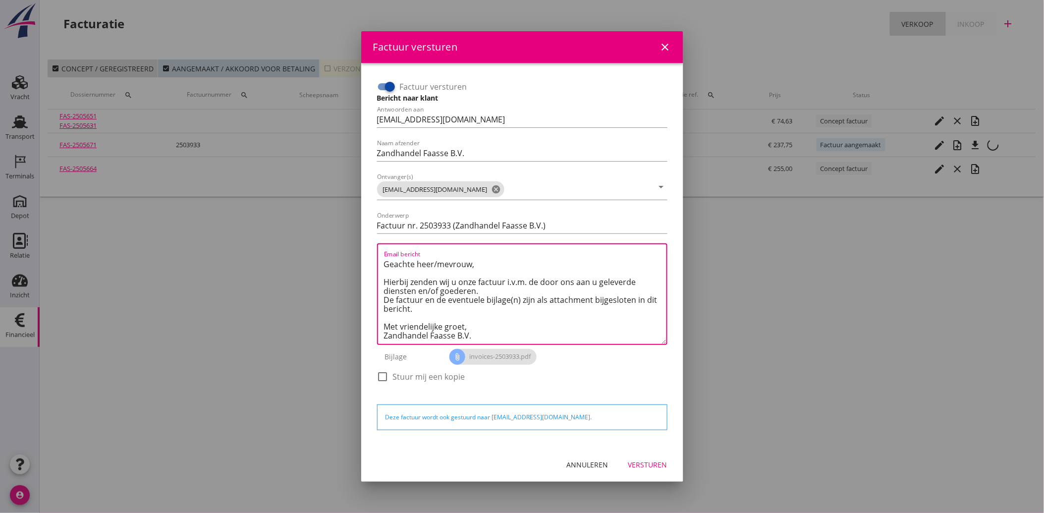
type textarea "Geachte heer/mevrouw, Hierbij zenden wij u onze factuur i.v.m. de door ons aan …"
click at [652, 470] on button "Versturen" at bounding box center [648, 465] width 55 height 18
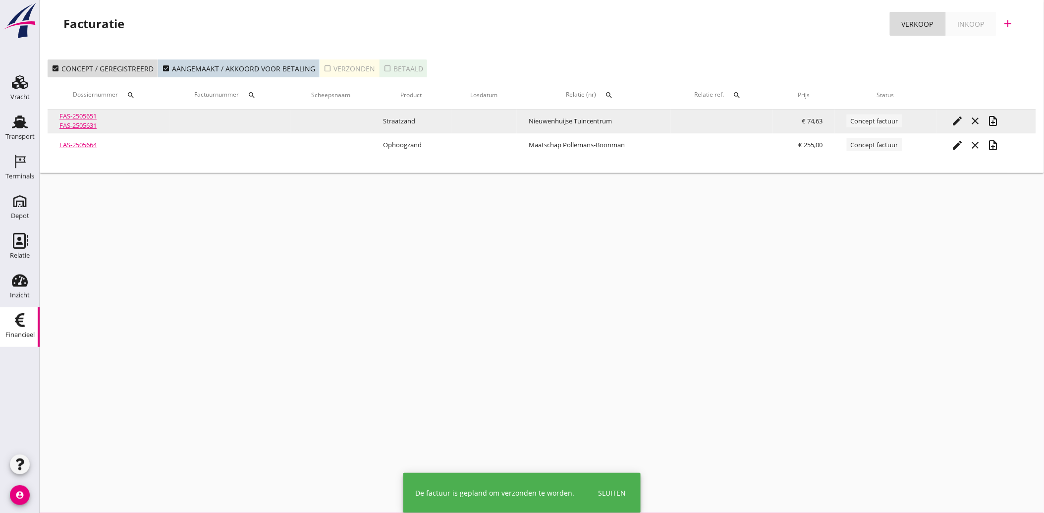
click at [958, 116] on icon "edit" at bounding box center [958, 121] width 12 height 12
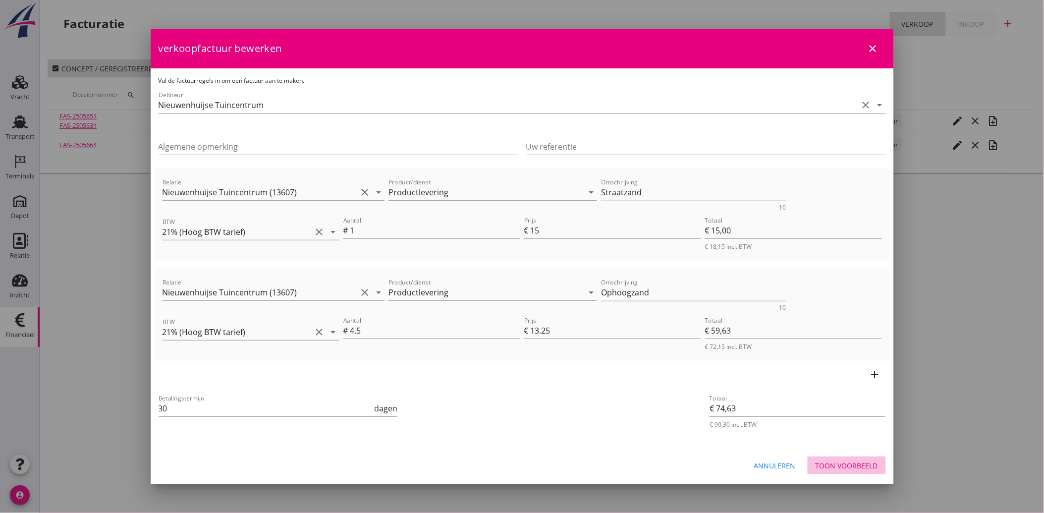
click at [866, 462] on div "Toon voorbeeld" at bounding box center [847, 466] width 62 height 10
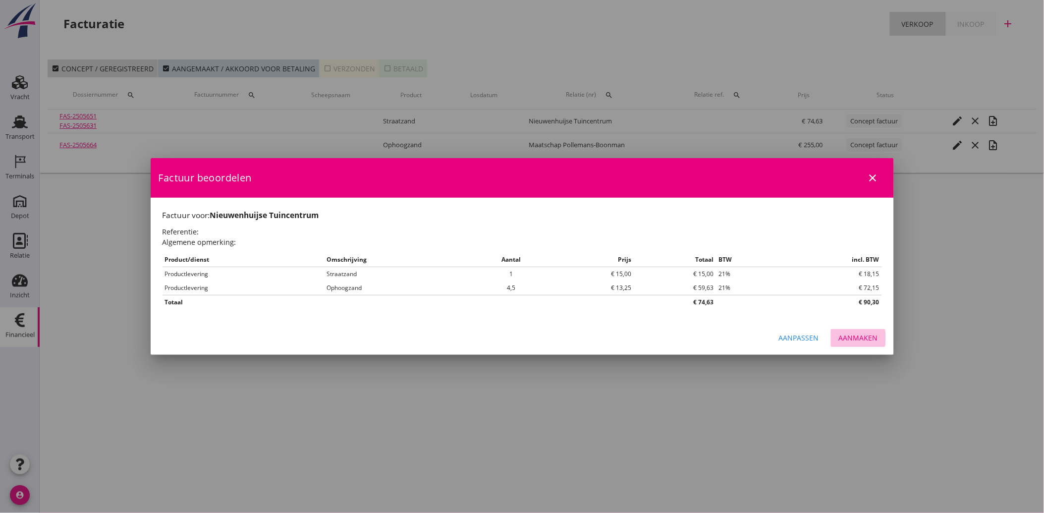
click at [865, 333] on div "Aanmaken" at bounding box center [858, 338] width 39 height 10
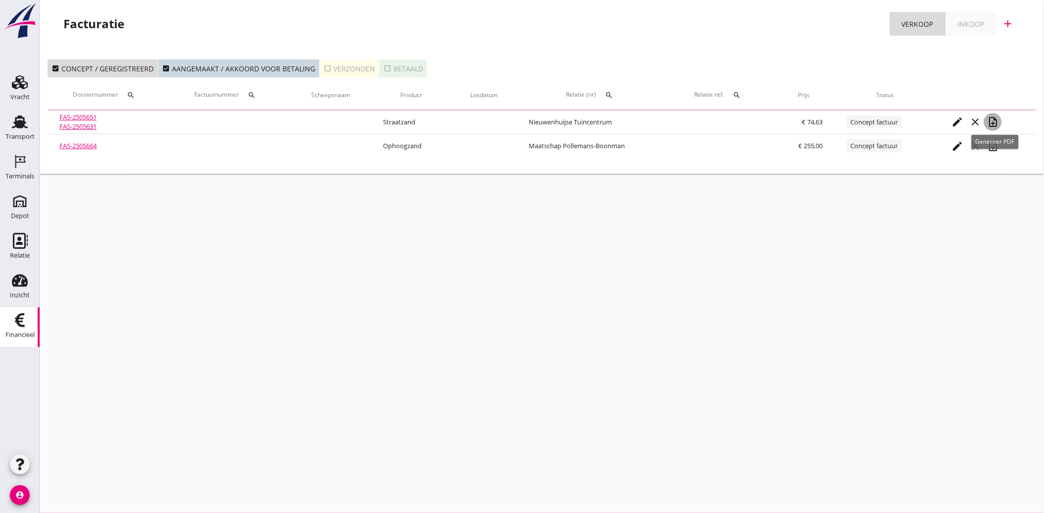
click at [998, 120] on icon "note_add" at bounding box center [993, 122] width 12 height 12
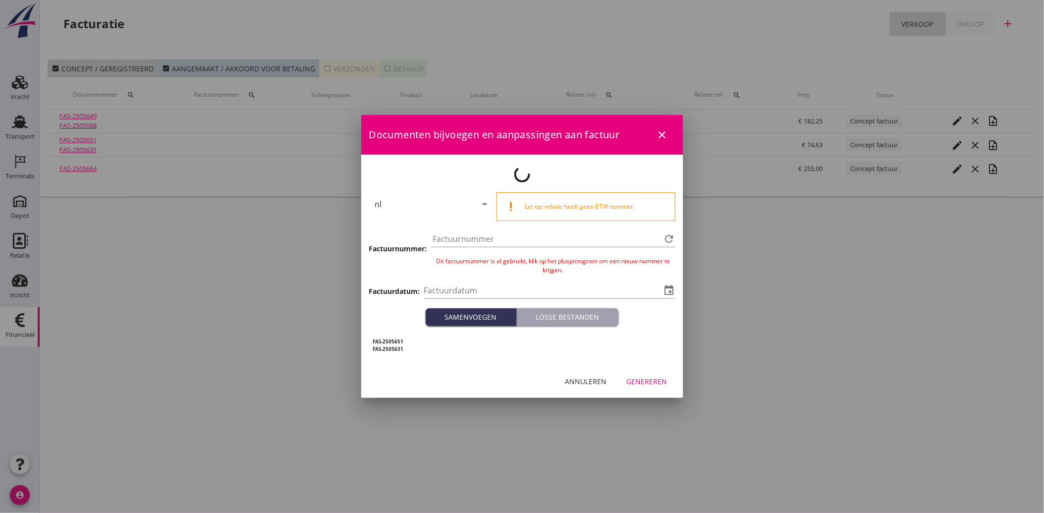
type input "[DATE]"
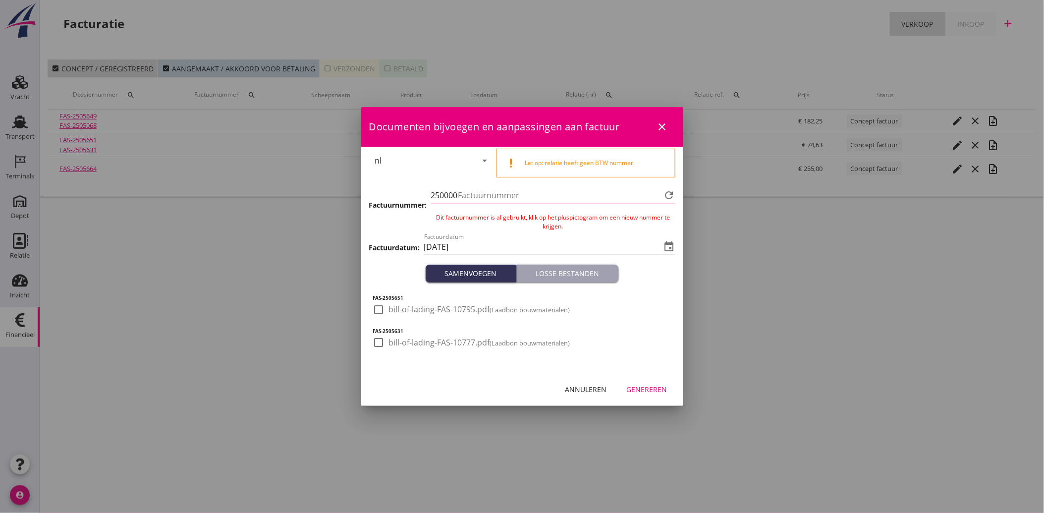
type input "3934"
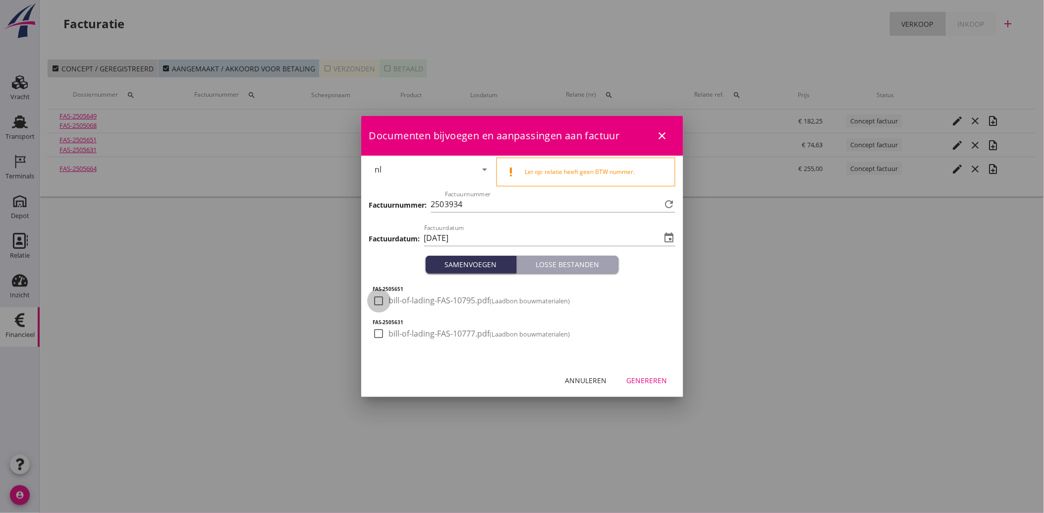
drag, startPoint x: 381, startPoint y: 300, endPoint x: 375, endPoint y: 331, distance: 31.8
click at [382, 300] on div at bounding box center [379, 300] width 17 height 17
checkbox input "true"
click at [374, 338] on div at bounding box center [379, 333] width 17 height 17
checkbox input "true"
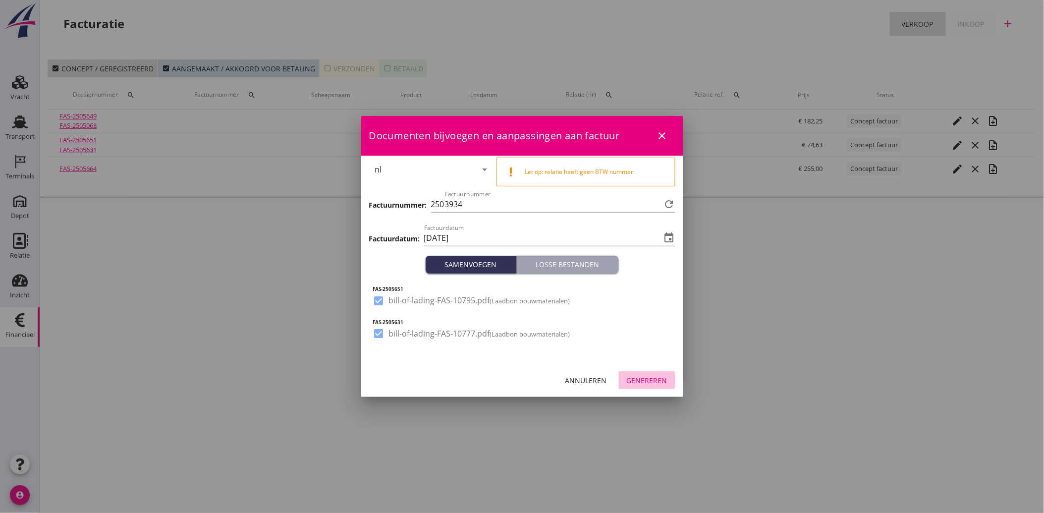
click at [655, 382] on div "Genereren" at bounding box center [647, 380] width 41 height 10
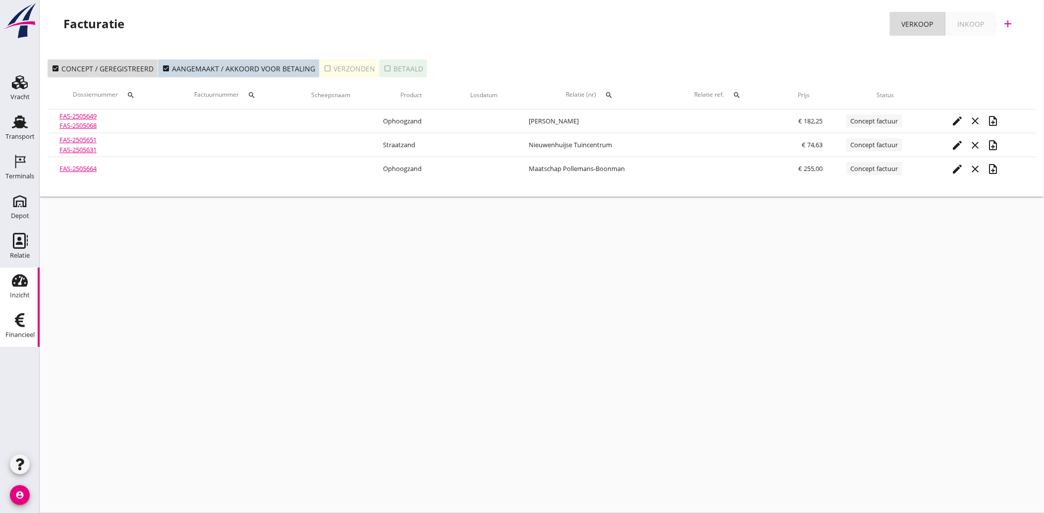
drag, startPoint x: 23, startPoint y: 130, endPoint x: 22, endPoint y: 271, distance: 141.3
click at [23, 130] on div "Transport" at bounding box center [19, 137] width 29 height 14
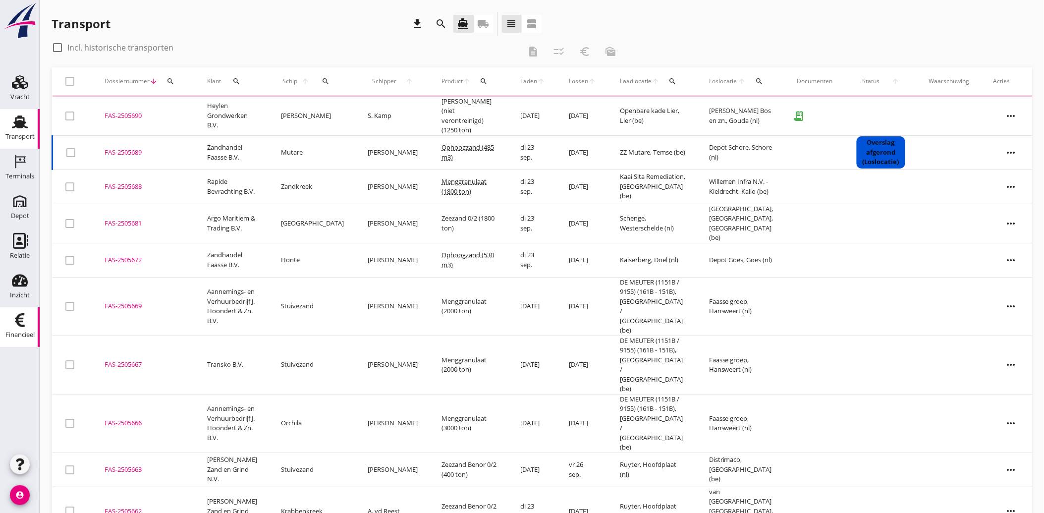
click at [12, 320] on icon "Financieel" at bounding box center [20, 320] width 16 height 16
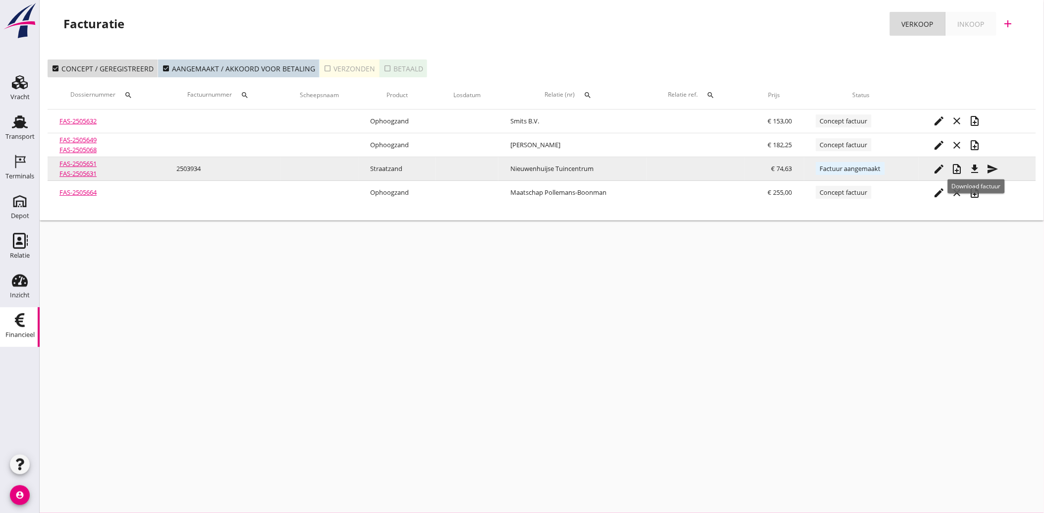
click at [977, 167] on icon "file_download" at bounding box center [976, 169] width 12 height 12
click at [959, 165] on icon "note_add" at bounding box center [958, 169] width 12 height 12
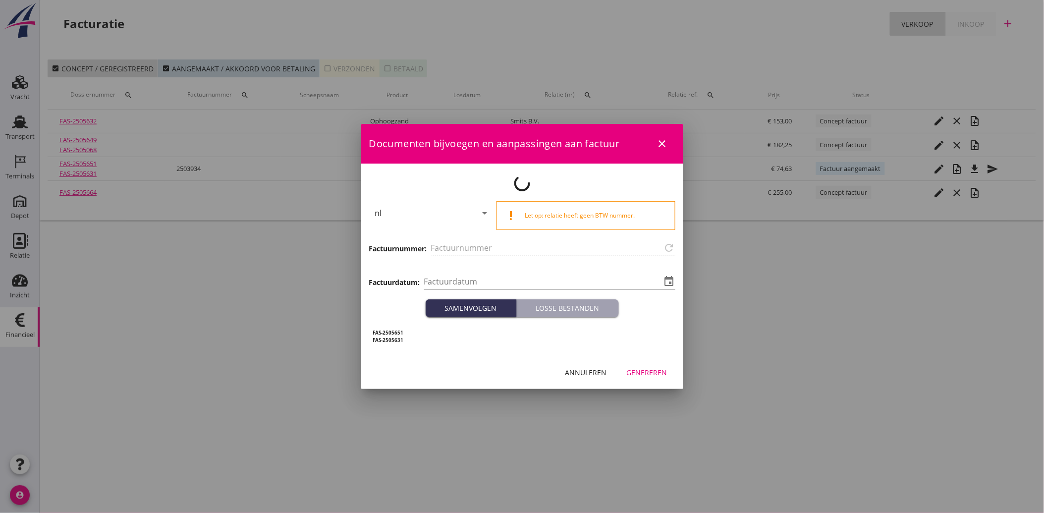
type input "2503934"
type input "[DATE]"
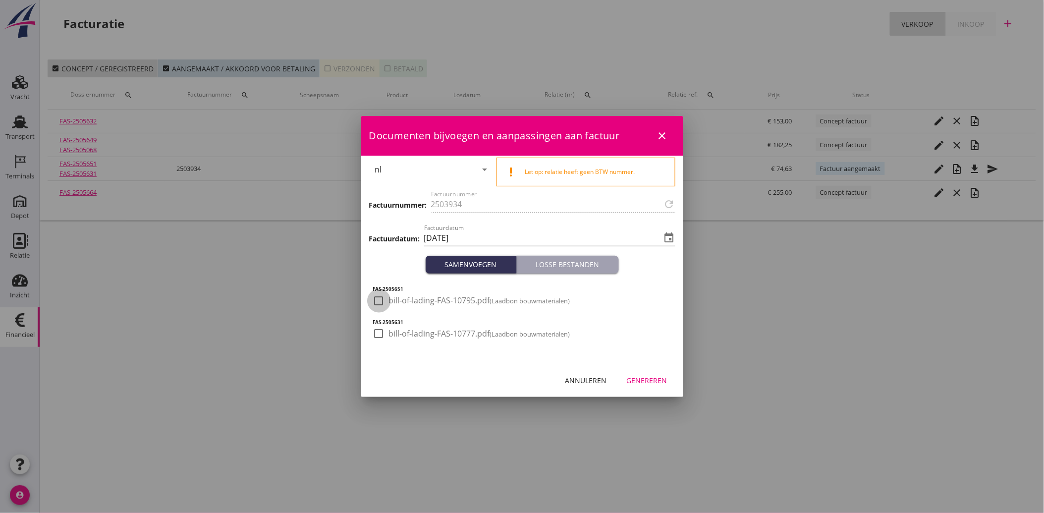
click at [386, 298] on div at bounding box center [379, 300] width 17 height 17
checkbox input "true"
drag, startPoint x: 378, startPoint y: 328, endPoint x: 418, endPoint y: 355, distance: 48.1
click at [380, 333] on div at bounding box center [379, 333] width 17 height 17
checkbox input "true"
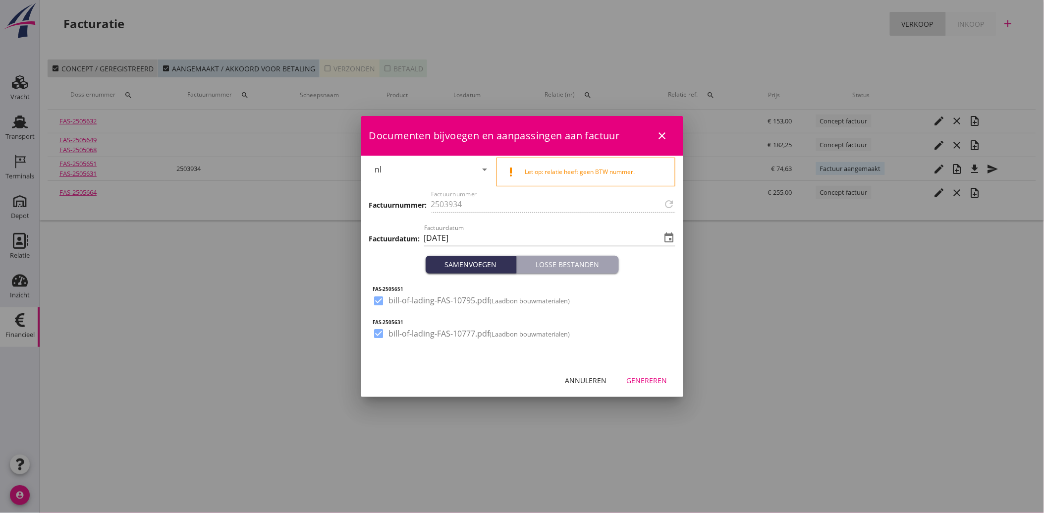
click at [661, 379] on div "Genereren" at bounding box center [647, 380] width 41 height 10
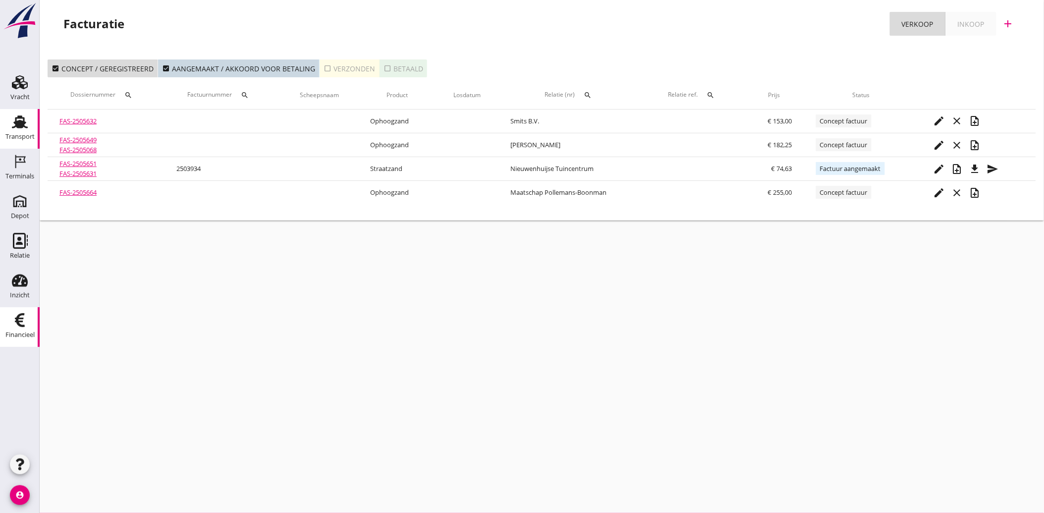
click at [20, 128] on icon "Transport" at bounding box center [20, 122] width 16 height 16
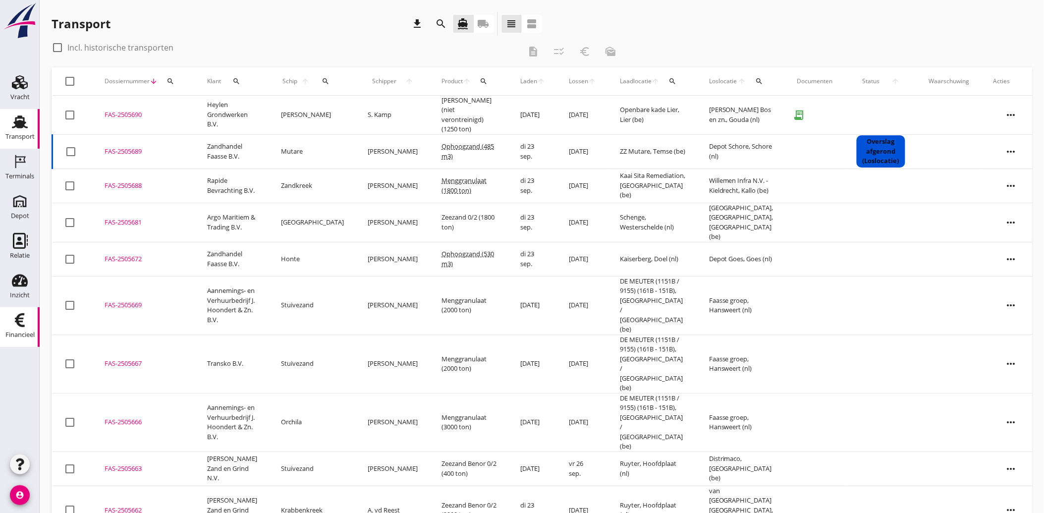
click at [19, 328] on div "Financieel" at bounding box center [19, 335] width 29 height 14
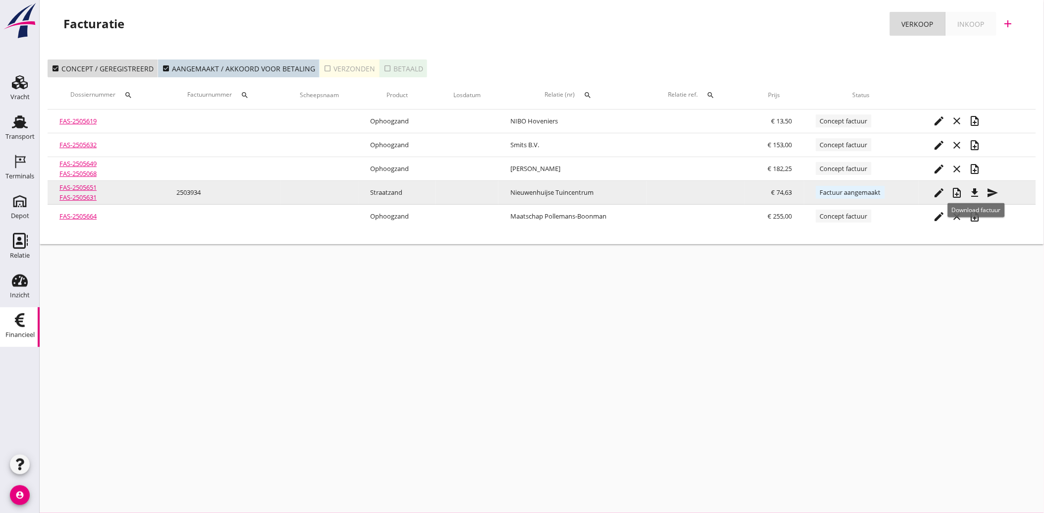
click at [980, 189] on icon "file_download" at bounding box center [976, 193] width 12 height 12
click at [994, 185] on button "send" at bounding box center [994, 193] width 18 height 18
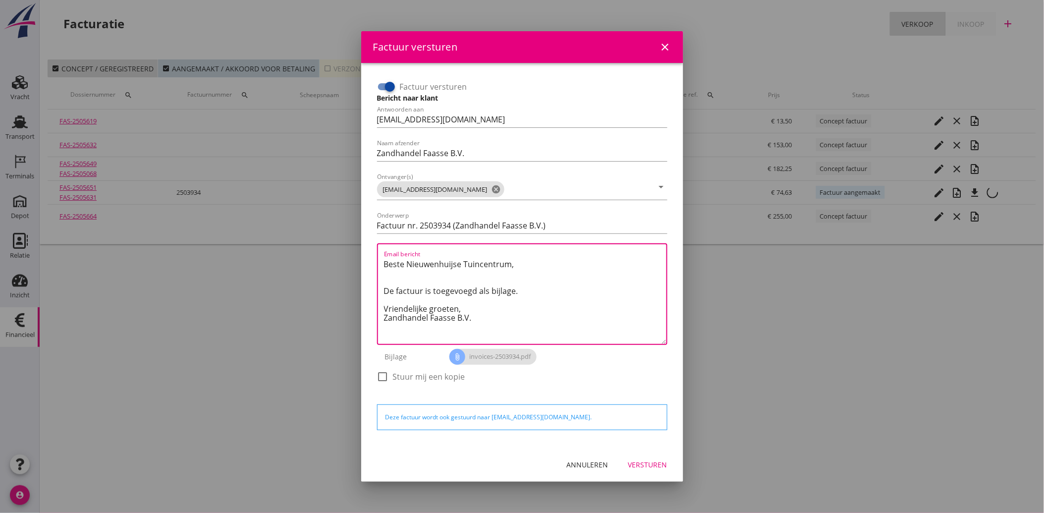
drag, startPoint x: 481, startPoint y: 319, endPoint x: 369, endPoint y: 254, distance: 129.9
click at [369, 254] on div "Factuur versturen Bericht naar klant Antwoorden aan [EMAIL_ADDRESS][DOMAIN_NAME…" at bounding box center [522, 255] width 306 height 369
paste textarea "Geachte heer/mevrouw, Hierbij zenden wij u onze factuur i.v.m. de door ons aan …"
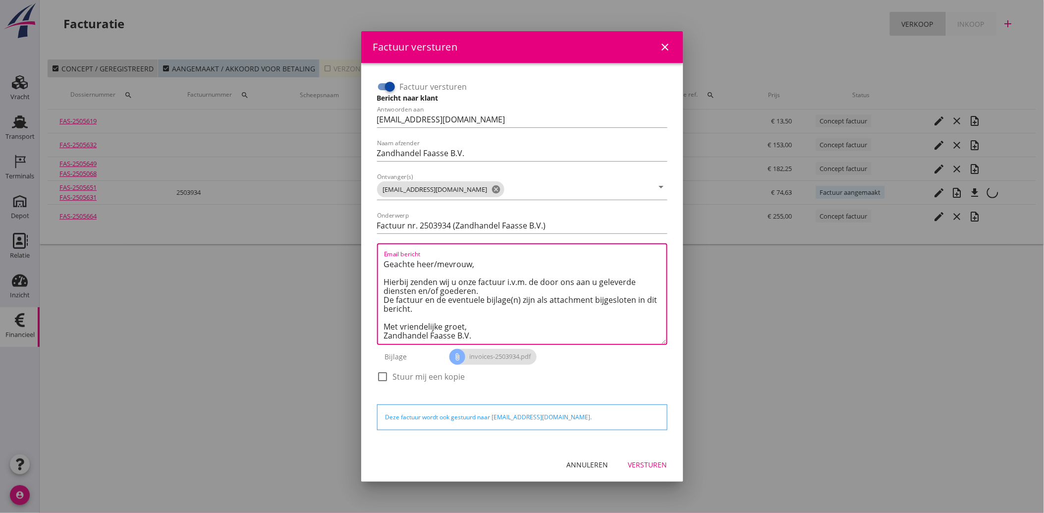
scroll to position [6, 0]
type textarea "Geachte heer/mevrouw, Hierbij zenden wij u onze factuur i.v.m. de door ons aan …"
click at [637, 458] on button "Versturen" at bounding box center [648, 465] width 55 height 18
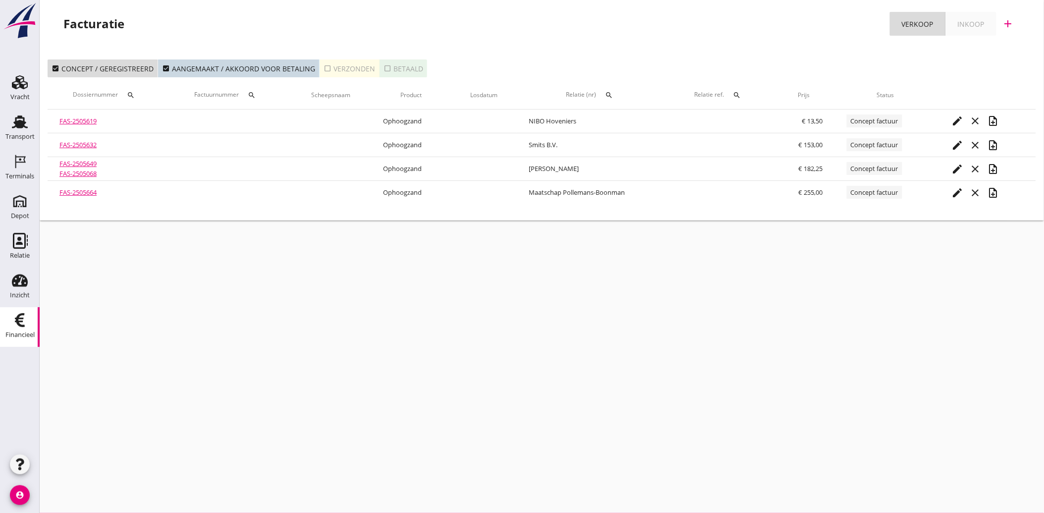
drag, startPoint x: 10, startPoint y: 122, endPoint x: 25, endPoint y: 318, distance: 195.9
click at [10, 122] on div "Transport" at bounding box center [20, 122] width 24 height 16
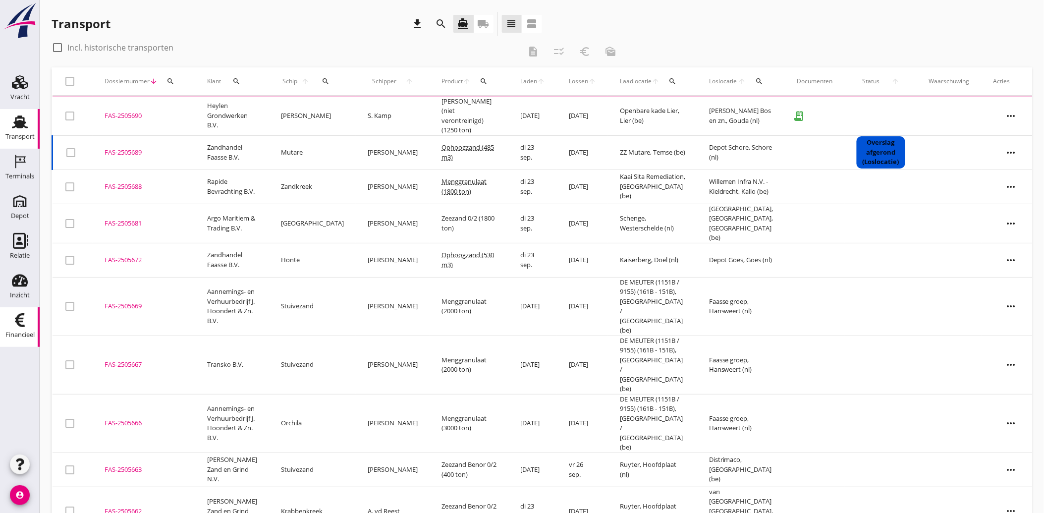
click at [18, 322] on use at bounding box center [20, 320] width 10 height 14
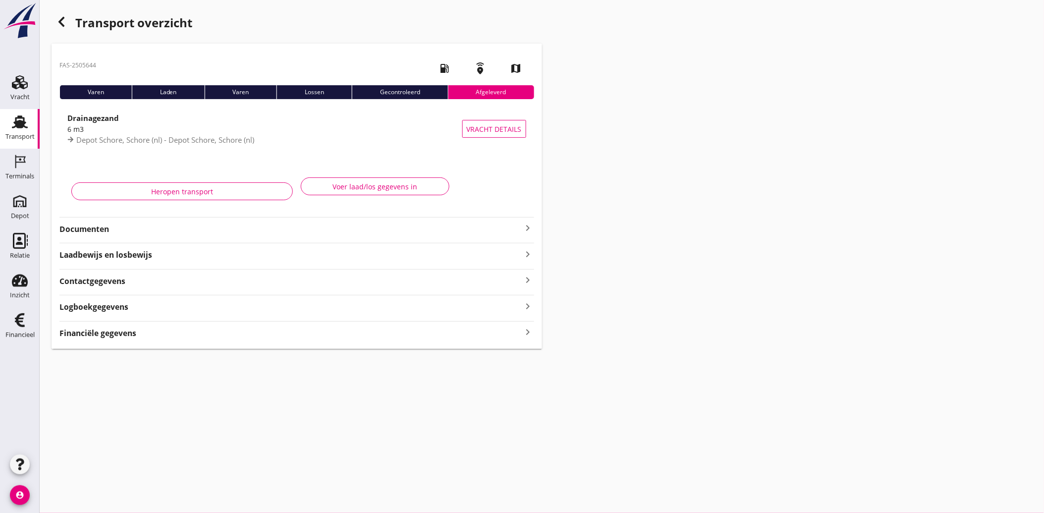
click at [117, 230] on strong "Documenten" at bounding box center [290, 229] width 463 height 11
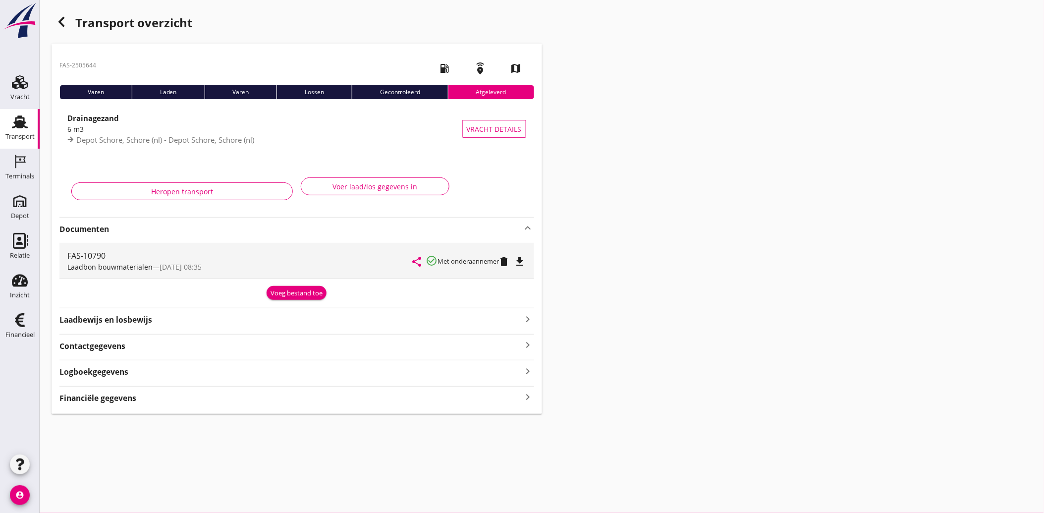
click at [520, 262] on icon "file_download" at bounding box center [521, 262] width 12 height 12
